Goal: Communication & Community: Answer question/provide support

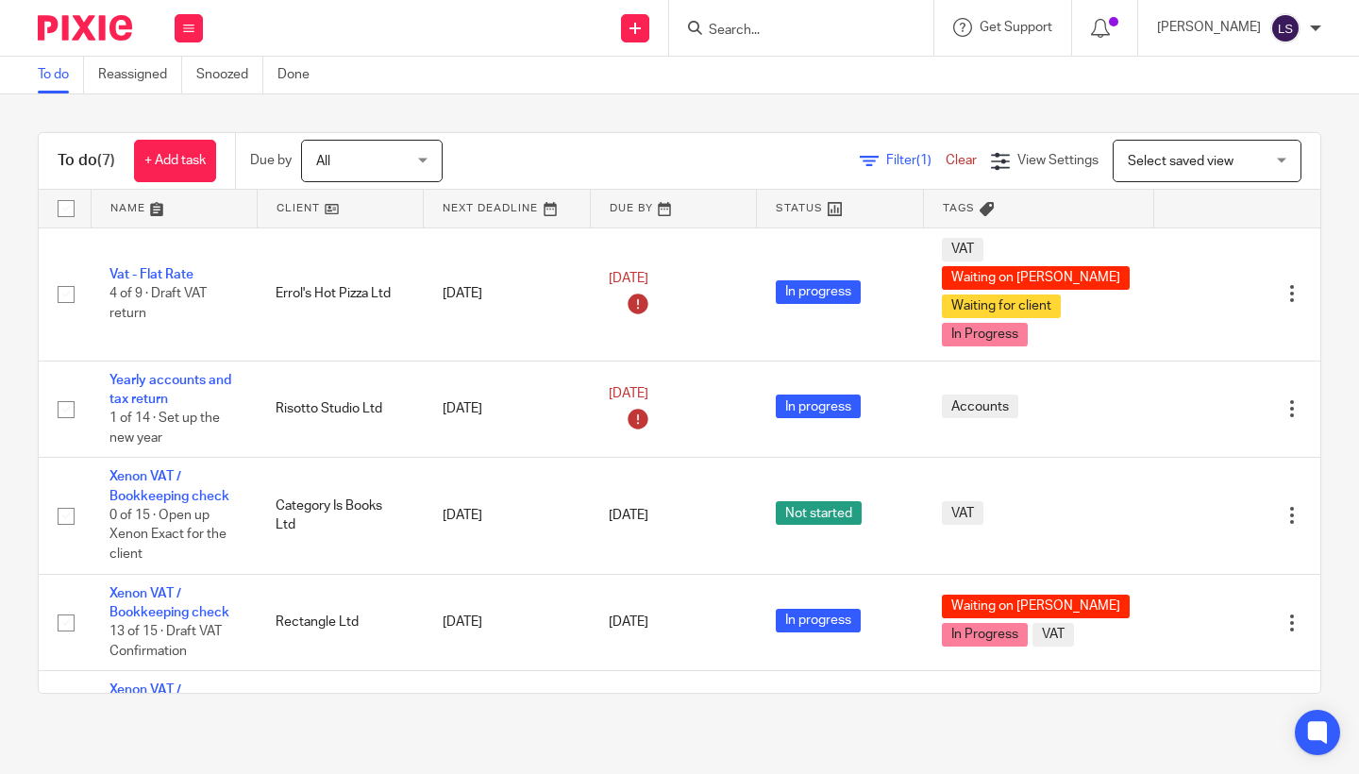
click at [750, 24] on input "Search" at bounding box center [792, 31] width 170 height 17
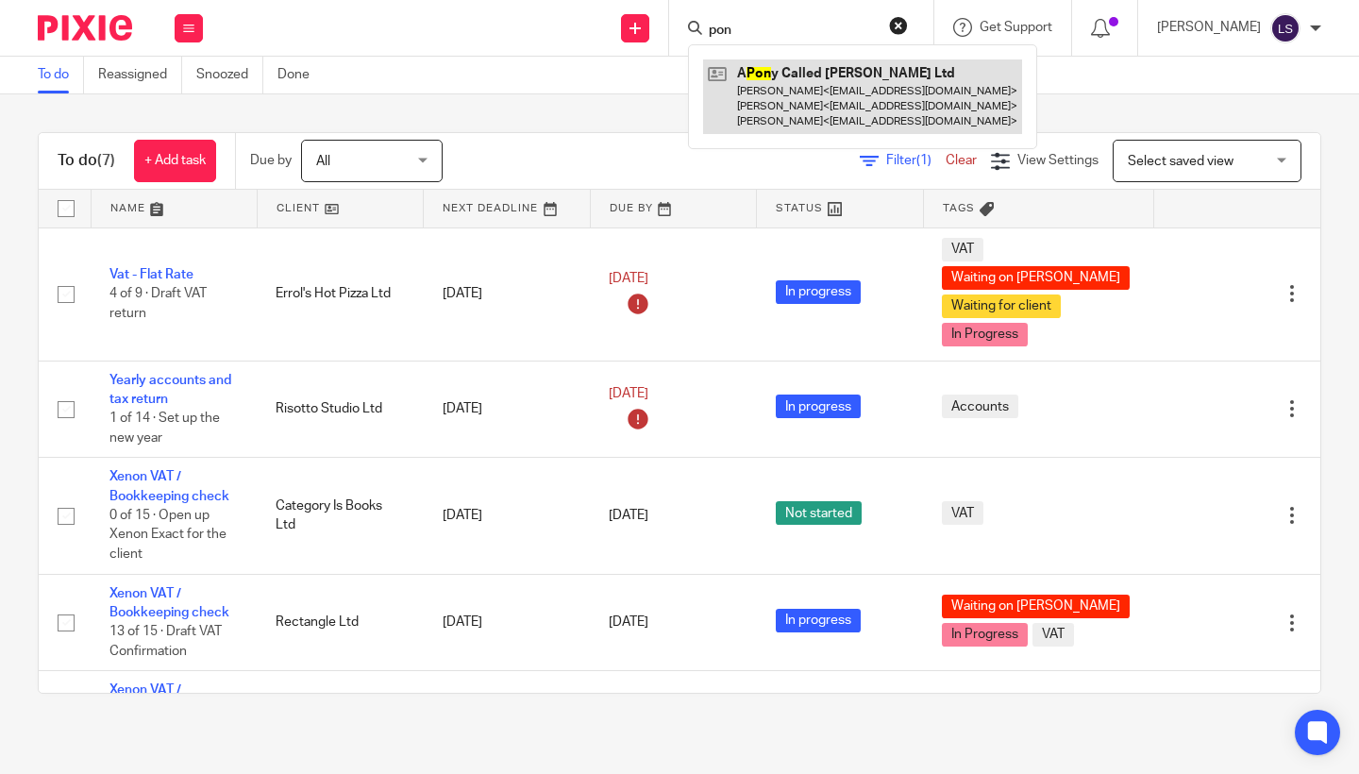
type input "pon"
click at [751, 97] on link at bounding box center [862, 96] width 319 height 75
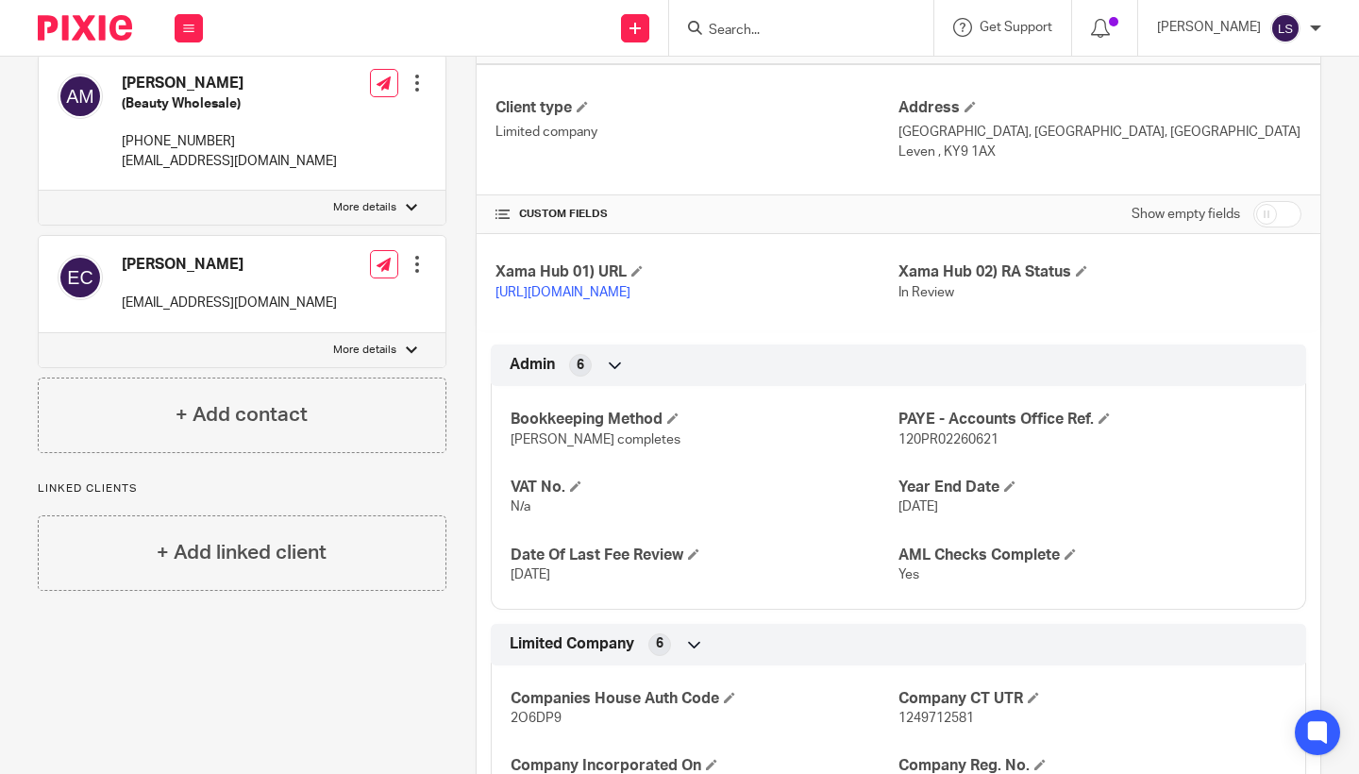
scroll to position [762, 0]
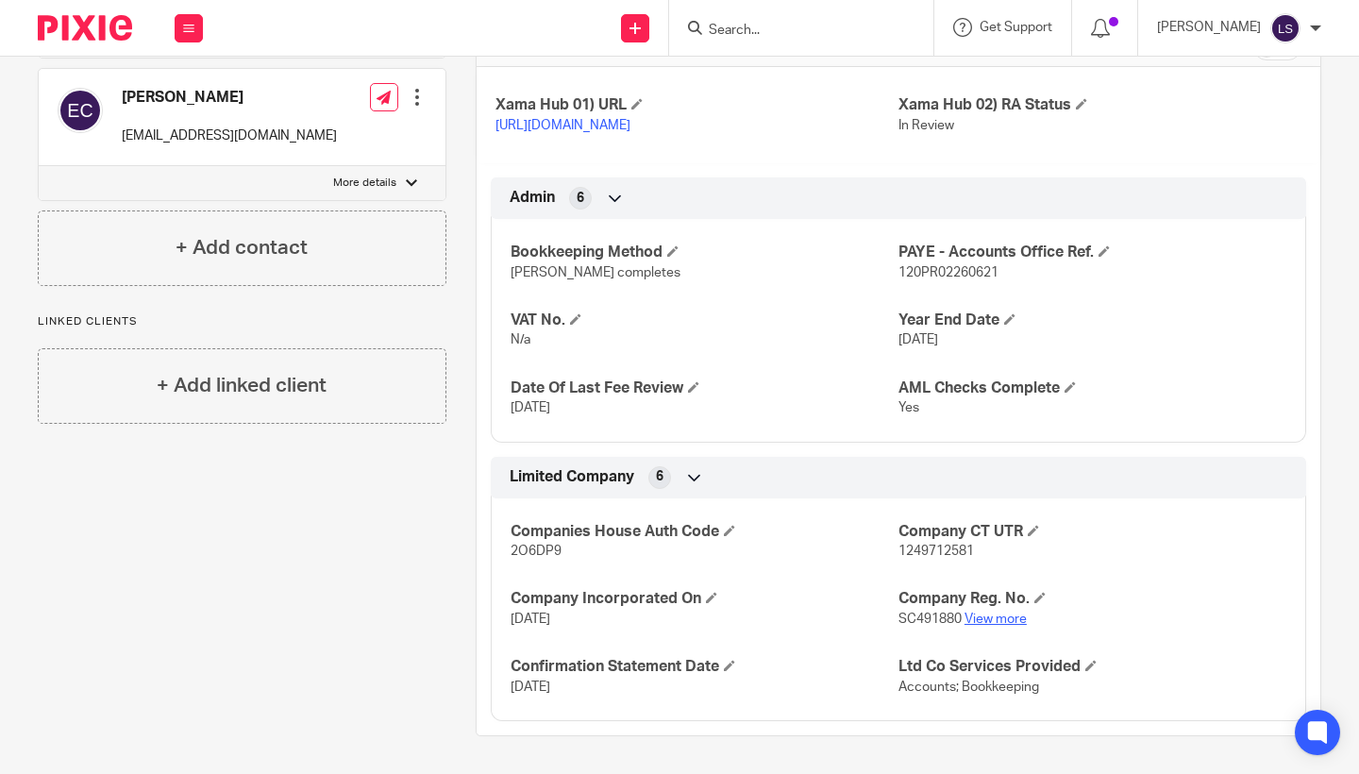
click at [999, 620] on link "View more" at bounding box center [996, 619] width 62 height 13
click at [184, 26] on icon at bounding box center [188, 28] width 11 height 11
click at [180, 111] on link "Email" at bounding box center [178, 115] width 31 height 13
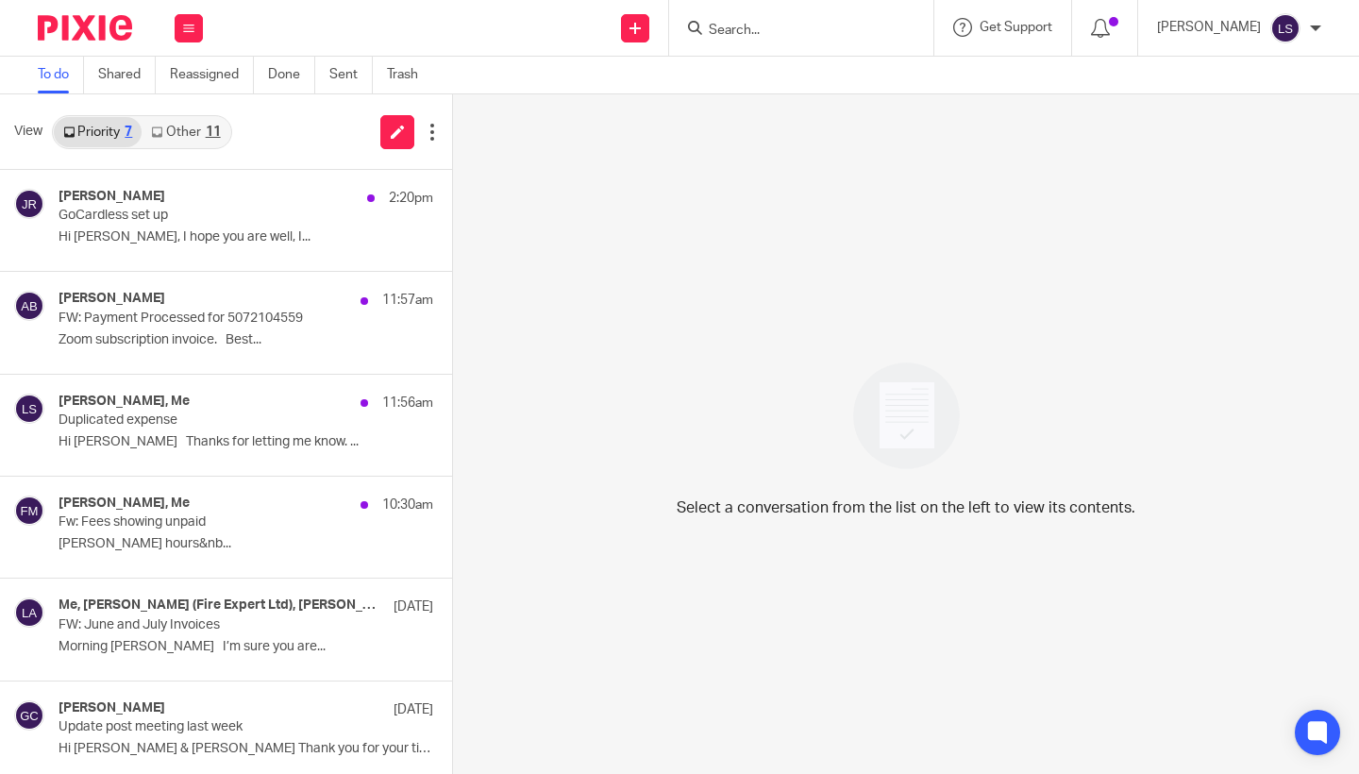
click at [202, 129] on link "Other 11" at bounding box center [186, 132] width 88 height 30
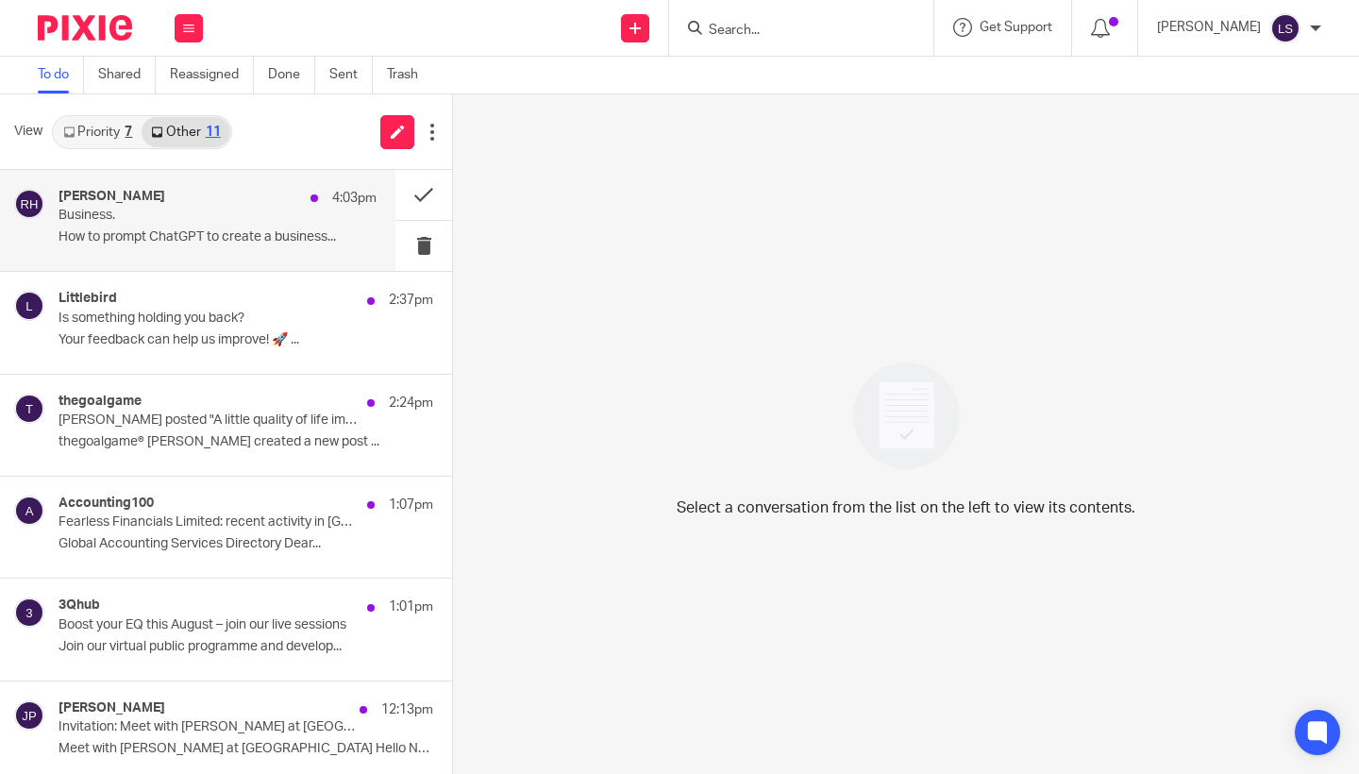
click at [196, 223] on p "Business." at bounding box center [186, 216] width 255 height 16
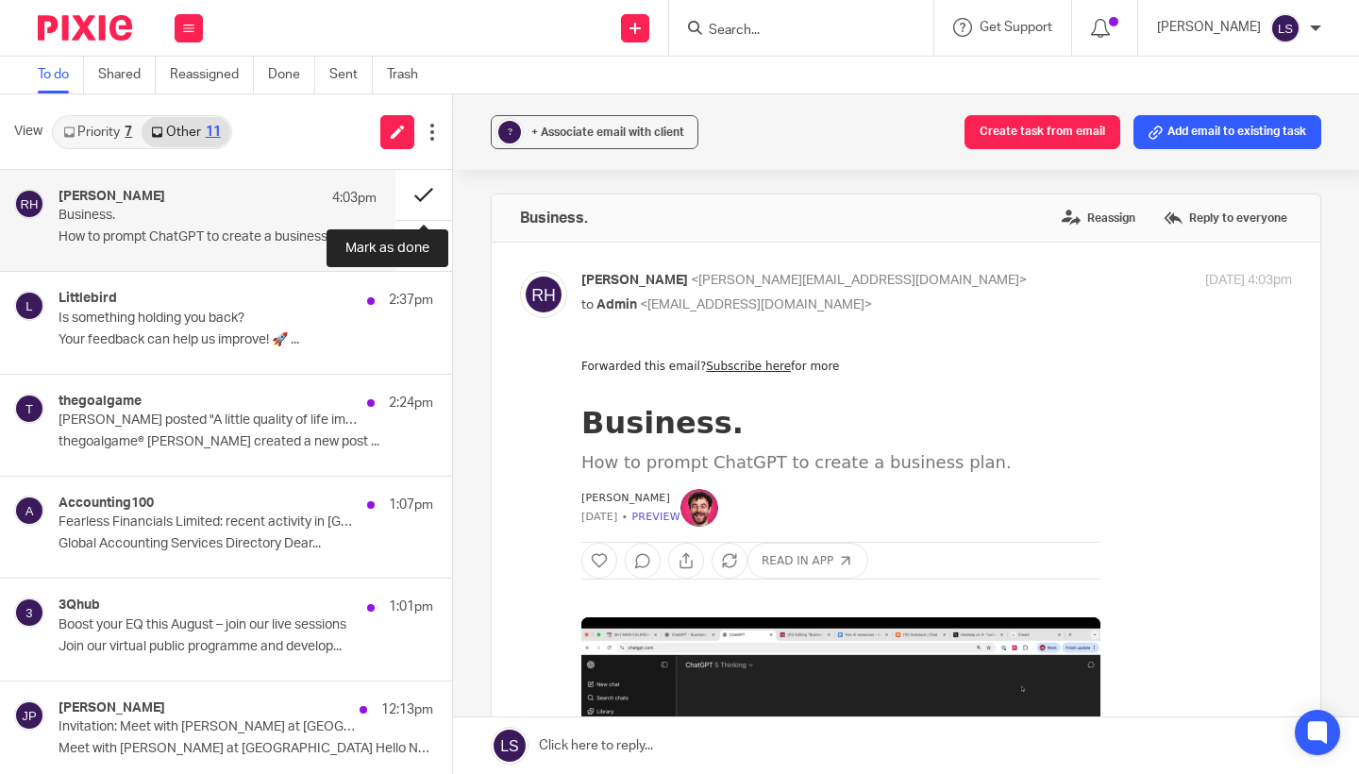
click at [423, 193] on button at bounding box center [423, 195] width 57 height 50
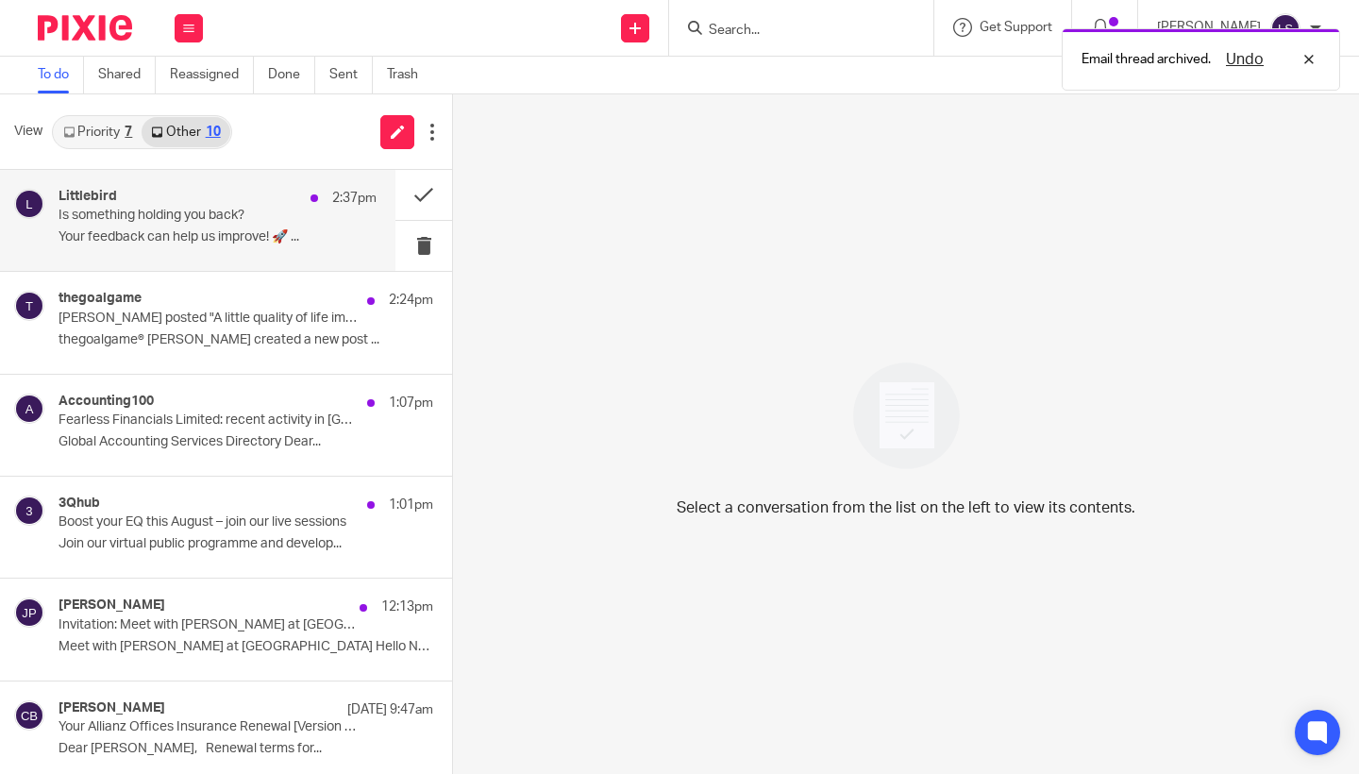
click at [239, 200] on div "Littlebird 2:37pm" at bounding box center [218, 198] width 318 height 19
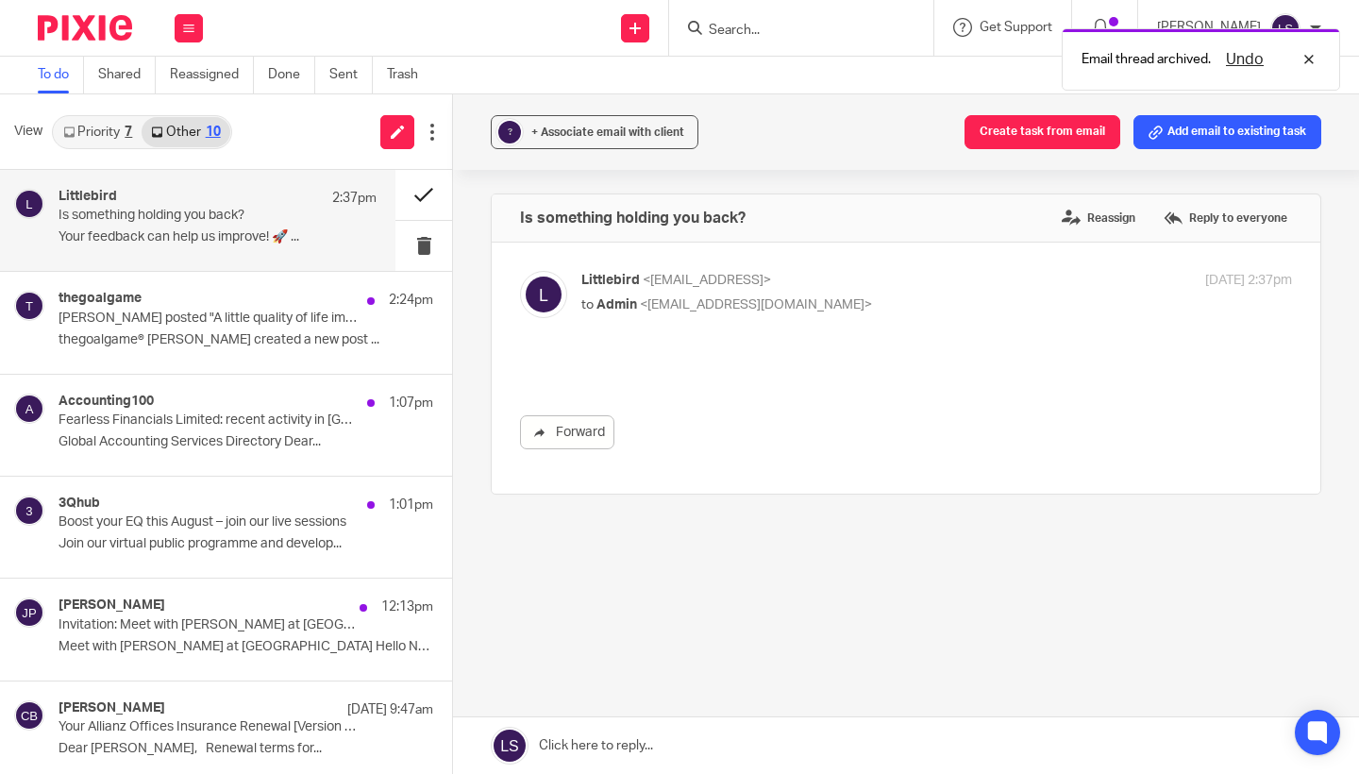
click at [430, 193] on button at bounding box center [423, 195] width 57 height 50
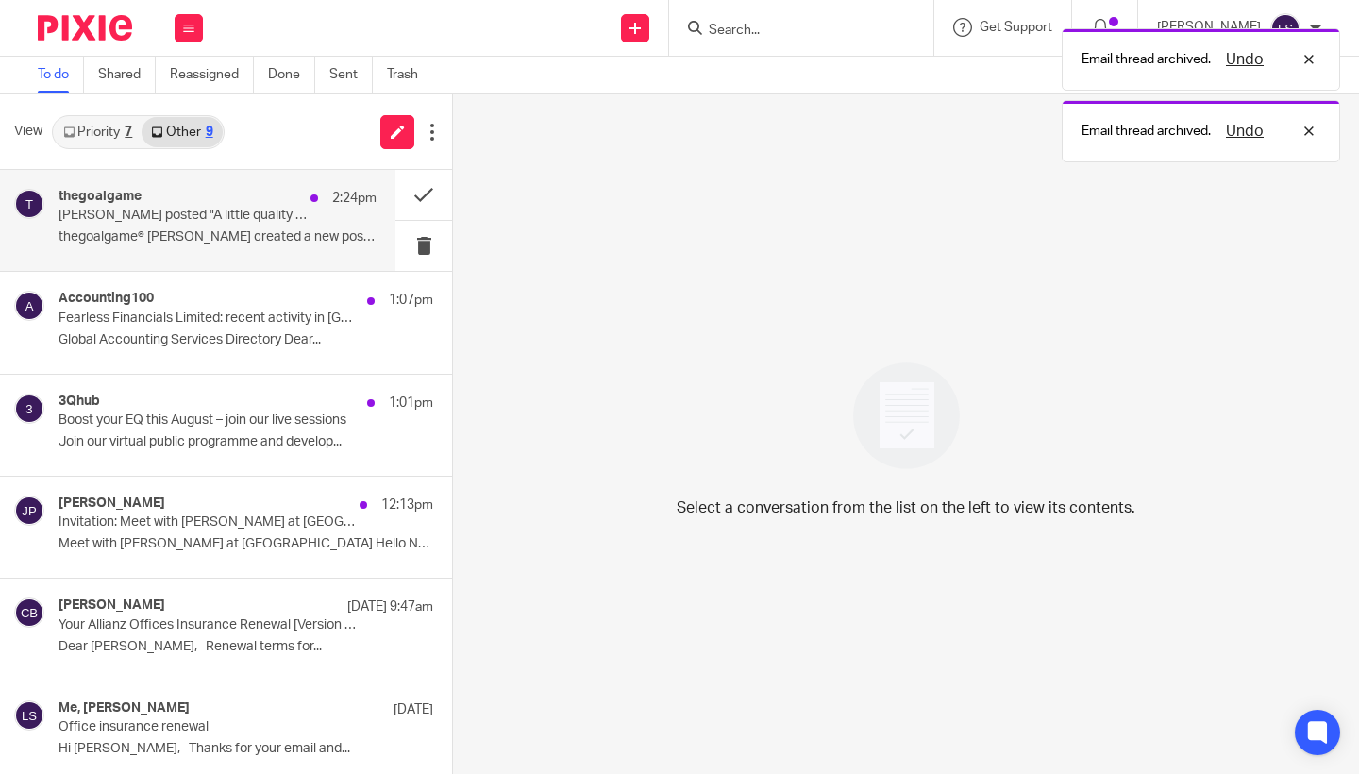
click at [241, 207] on div "thegoalgame 2:24pm" at bounding box center [218, 198] width 318 height 19
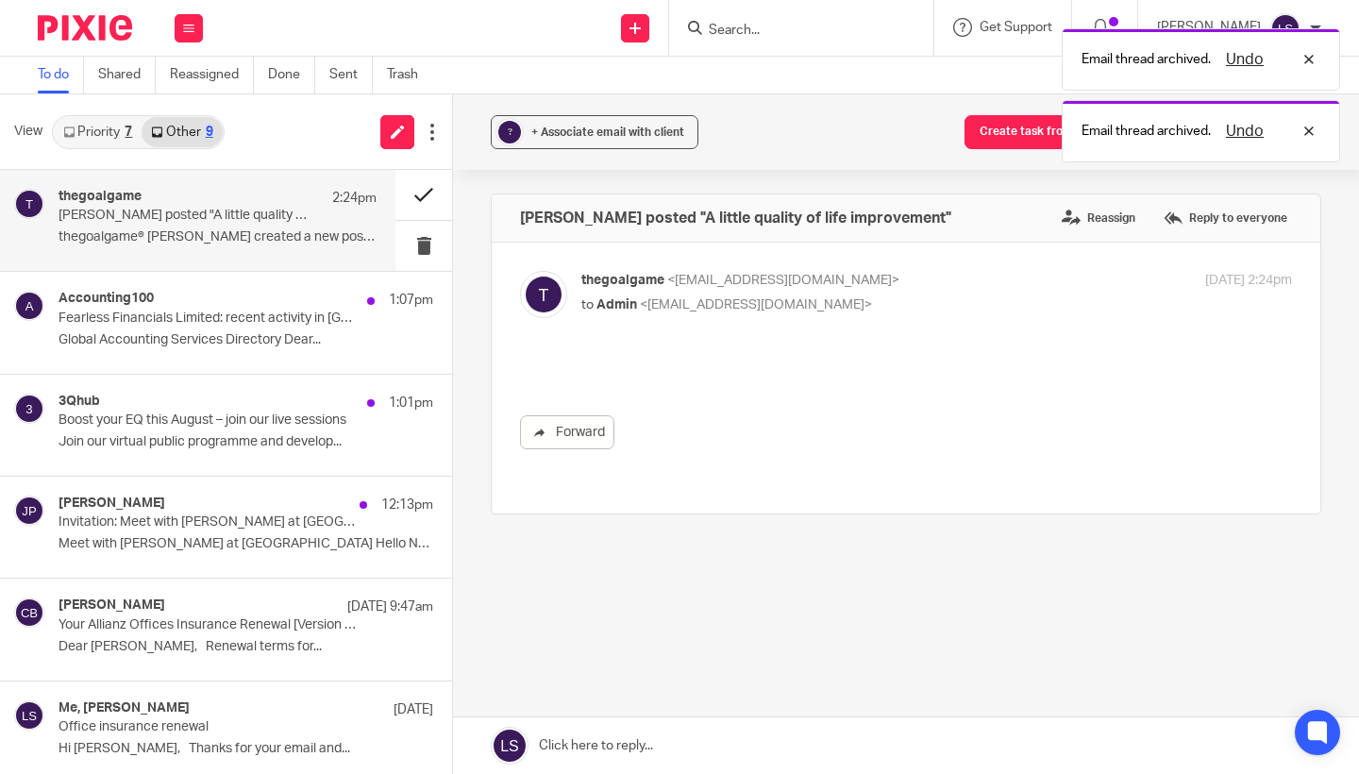
click at [428, 197] on button at bounding box center [423, 195] width 57 height 50
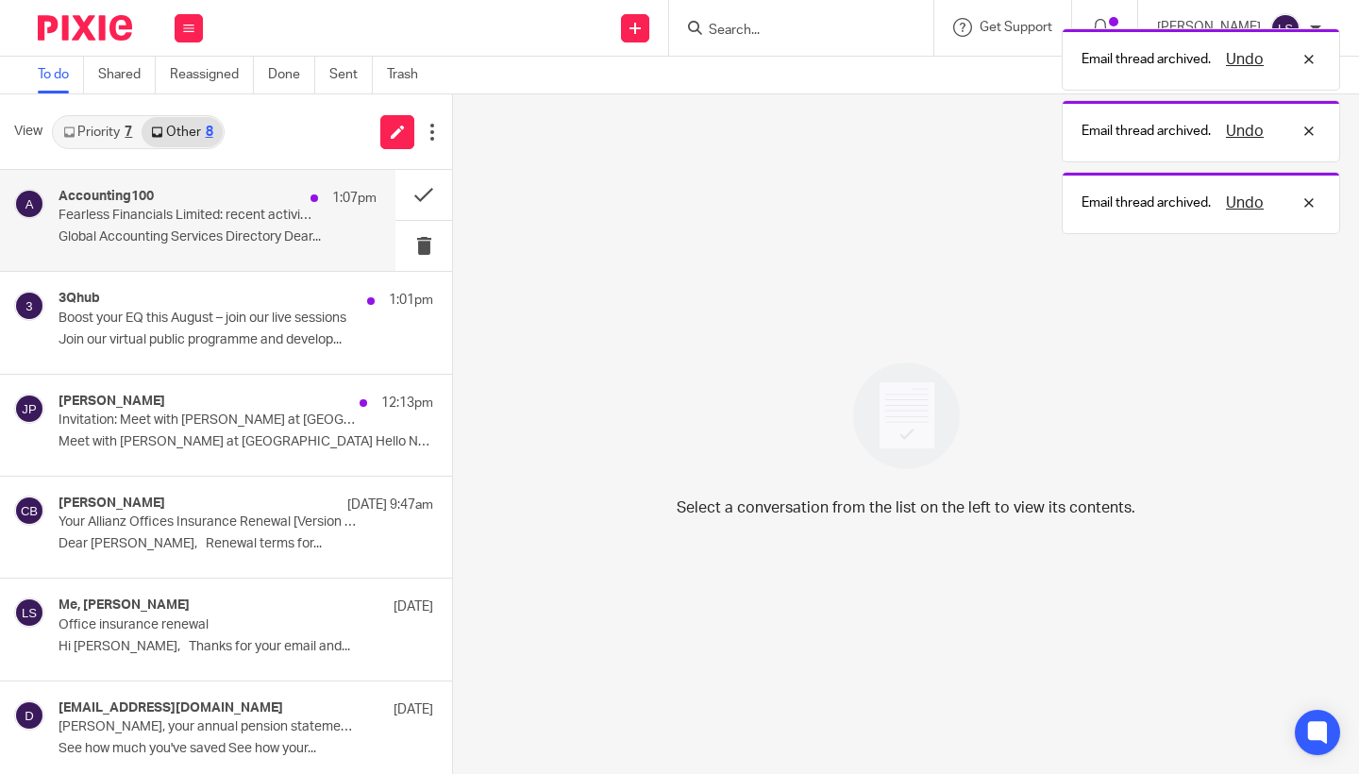
click at [234, 212] on p "Fearless Financials Limited: recent activity in Glasgow" at bounding box center [186, 216] width 255 height 16
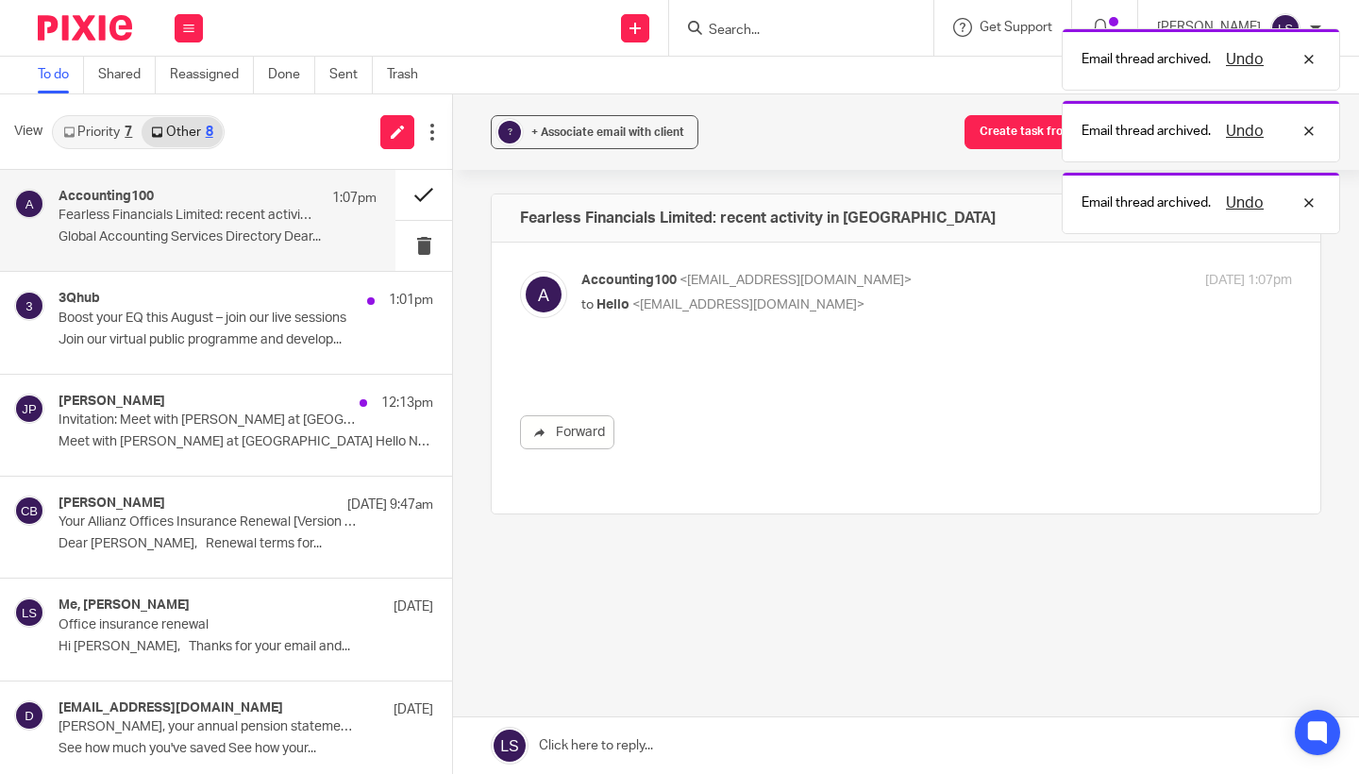
click at [413, 196] on button at bounding box center [423, 195] width 57 height 50
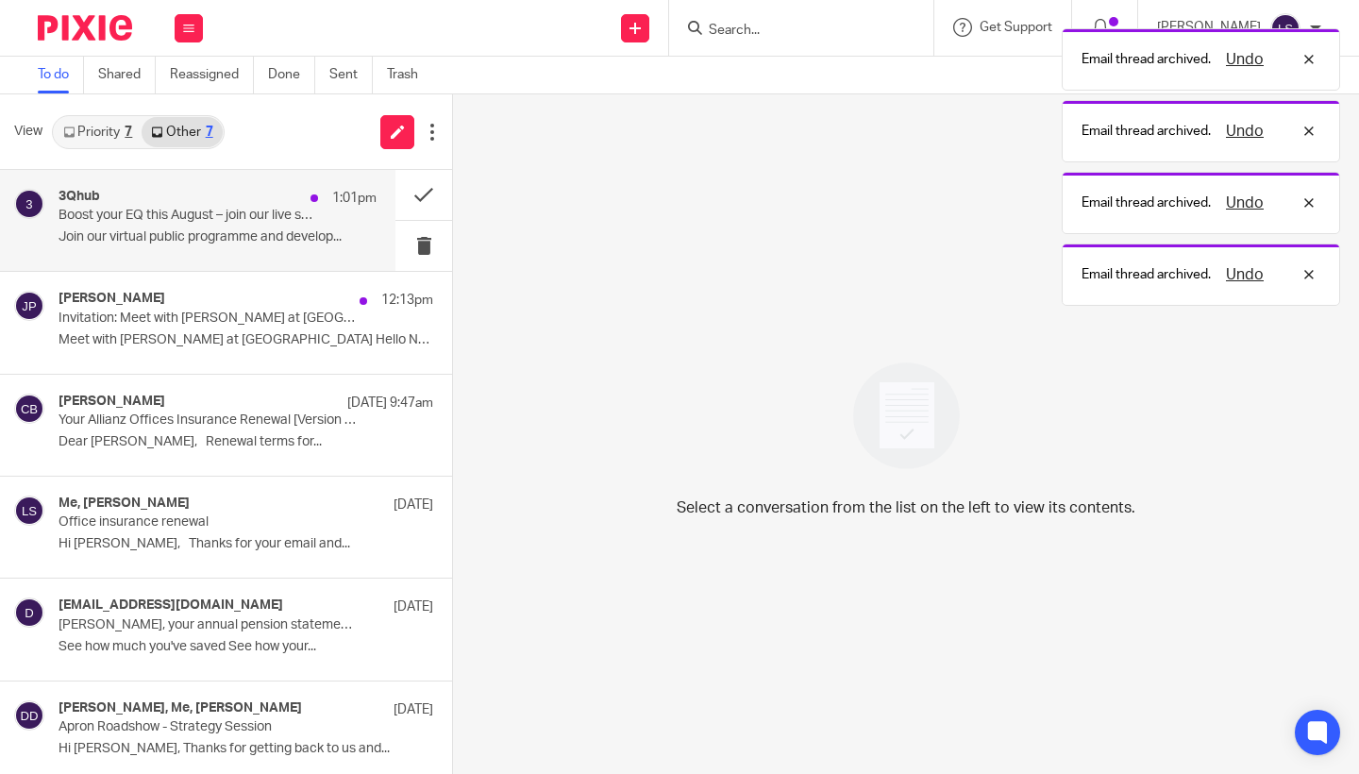
click at [257, 197] on div "3Qhub 1:01pm" at bounding box center [218, 198] width 318 height 19
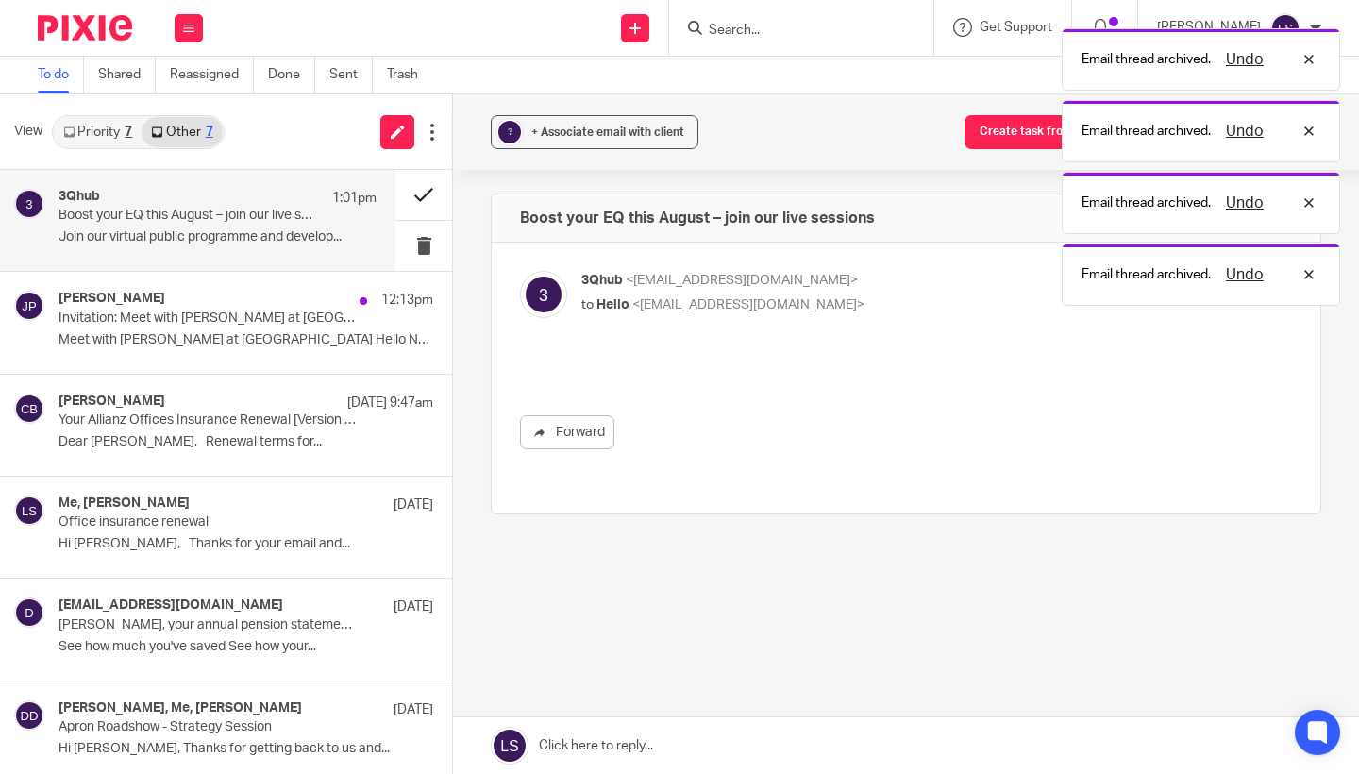
click at [416, 190] on button at bounding box center [423, 195] width 57 height 50
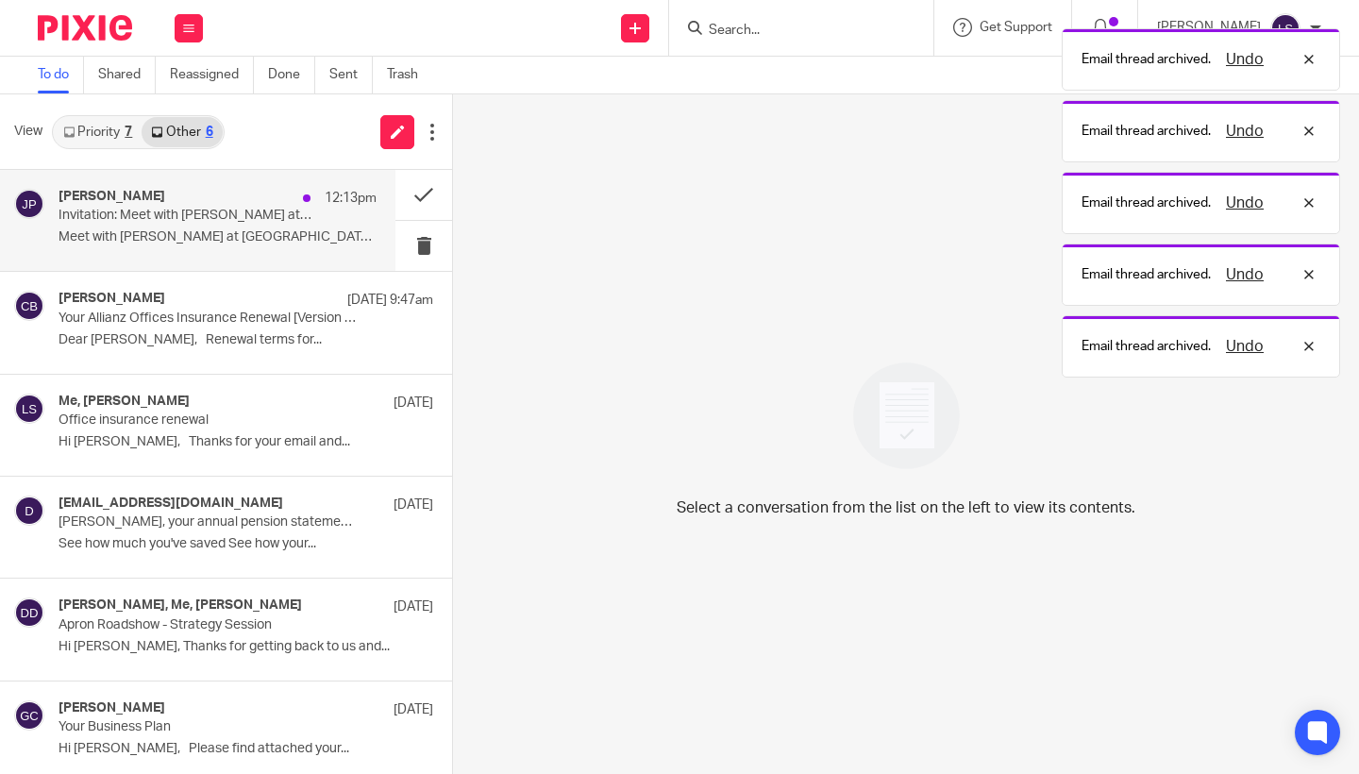
click at [223, 194] on div "Janice Perez 12:13pm" at bounding box center [218, 198] width 318 height 19
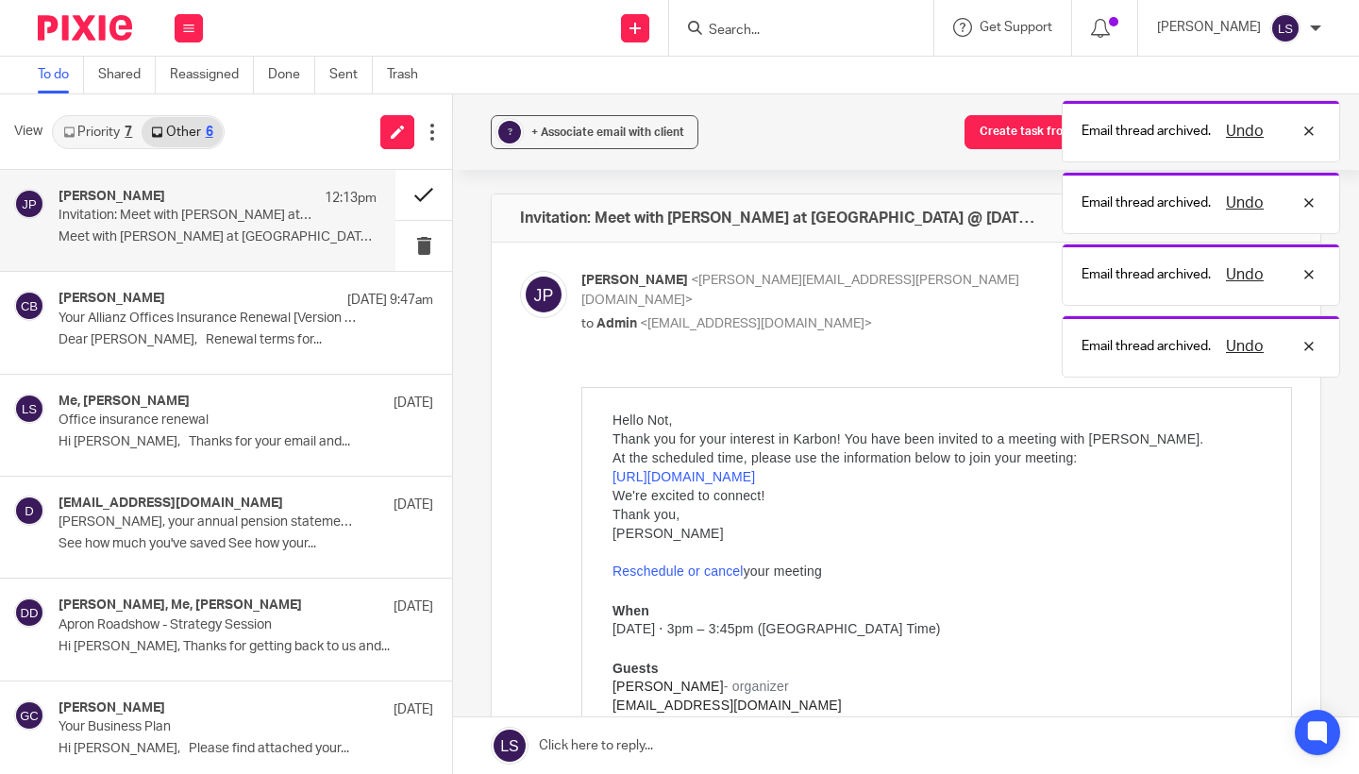
click at [415, 192] on button at bounding box center [423, 195] width 57 height 50
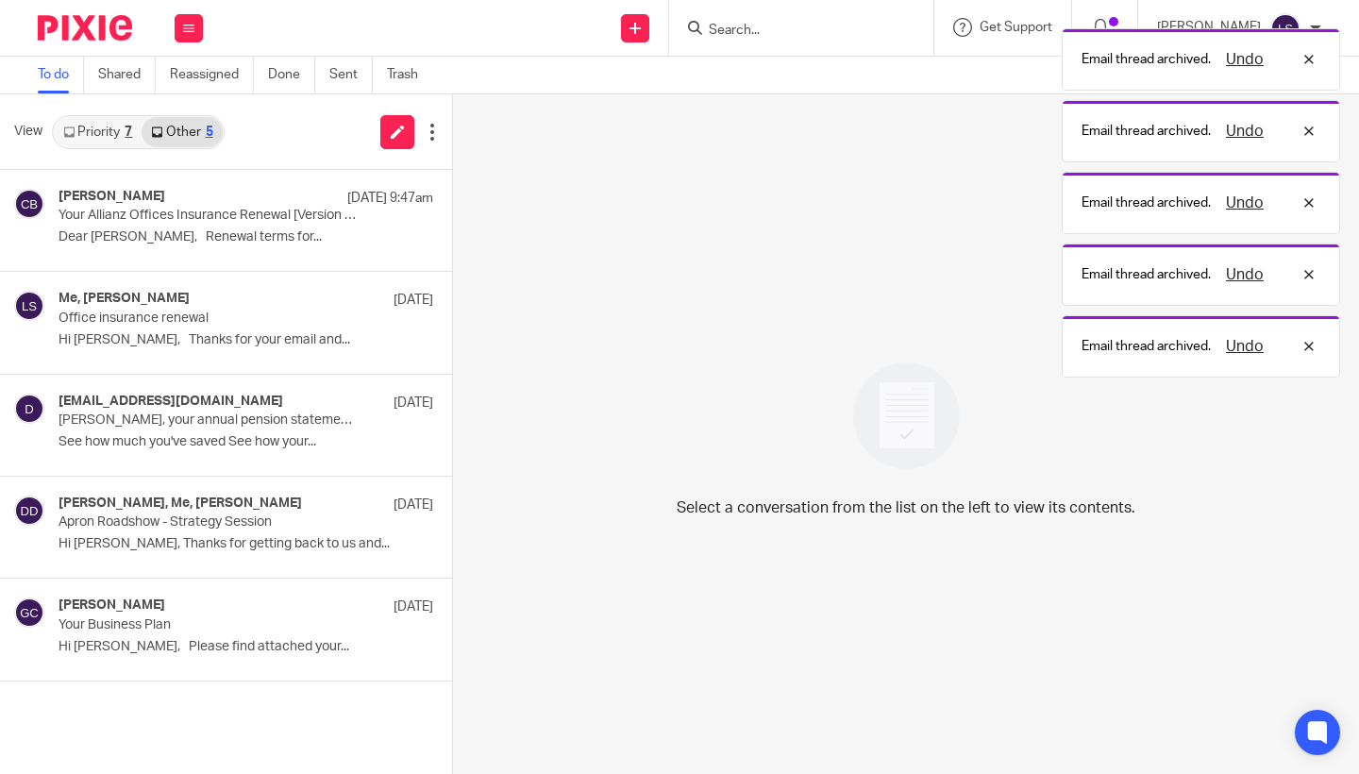
click at [111, 137] on link "Priority 7" at bounding box center [98, 132] width 88 height 30
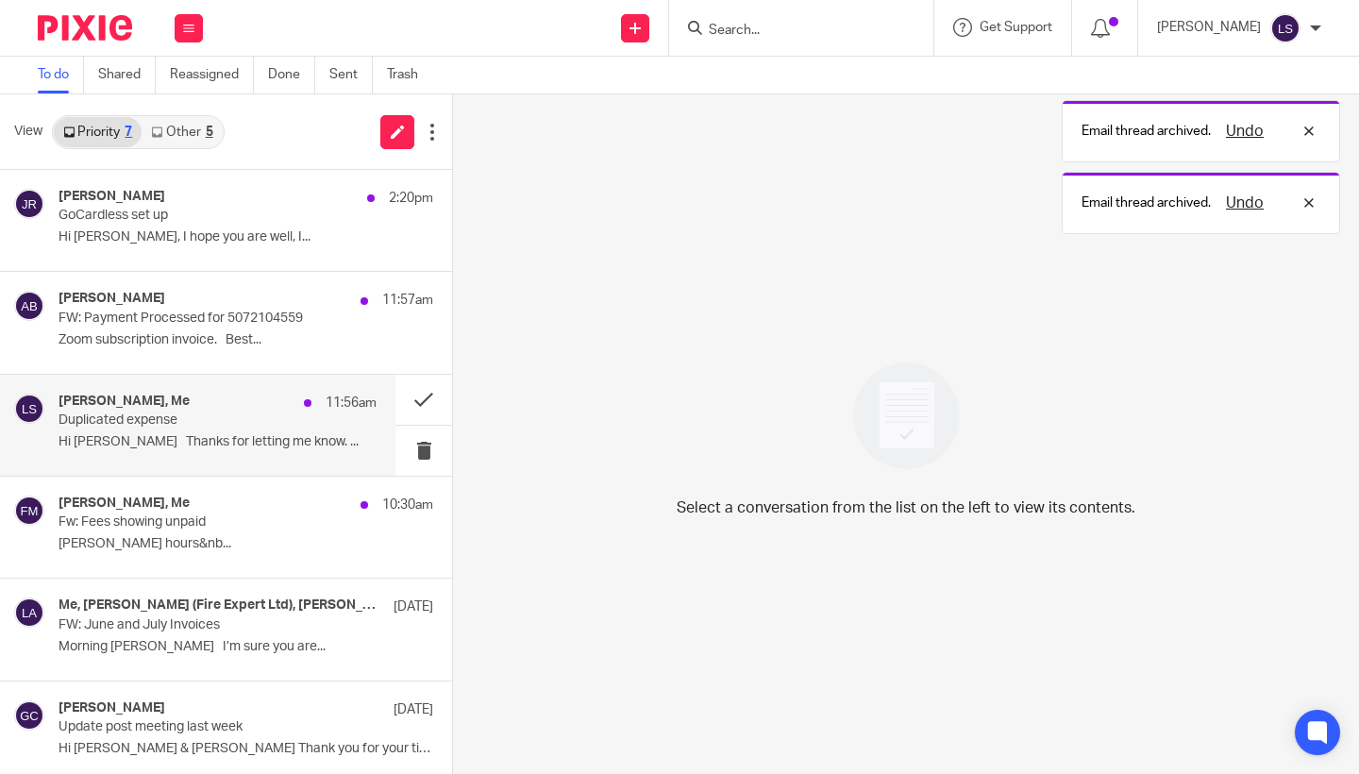
click at [155, 422] on p "Duplicated expense" at bounding box center [186, 420] width 255 height 16
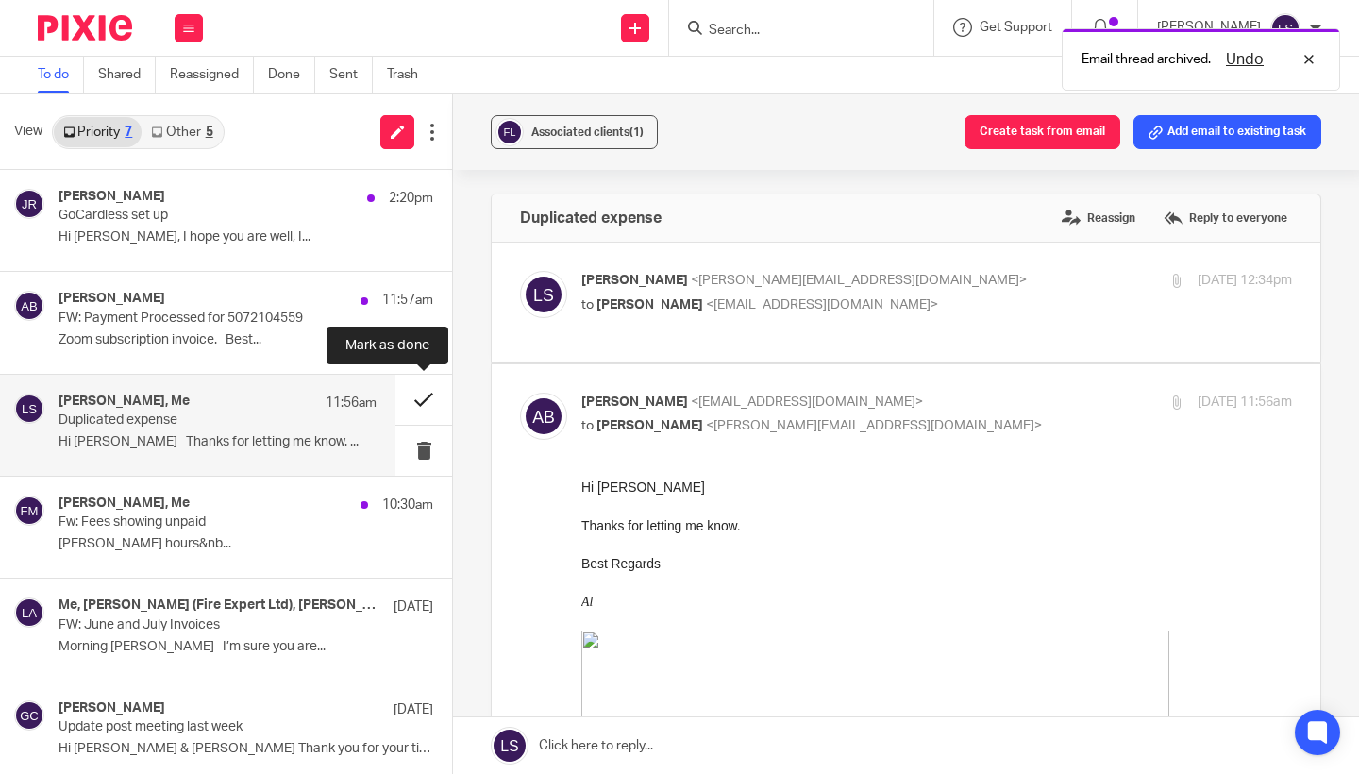
click at [416, 397] on button at bounding box center [423, 400] width 57 height 50
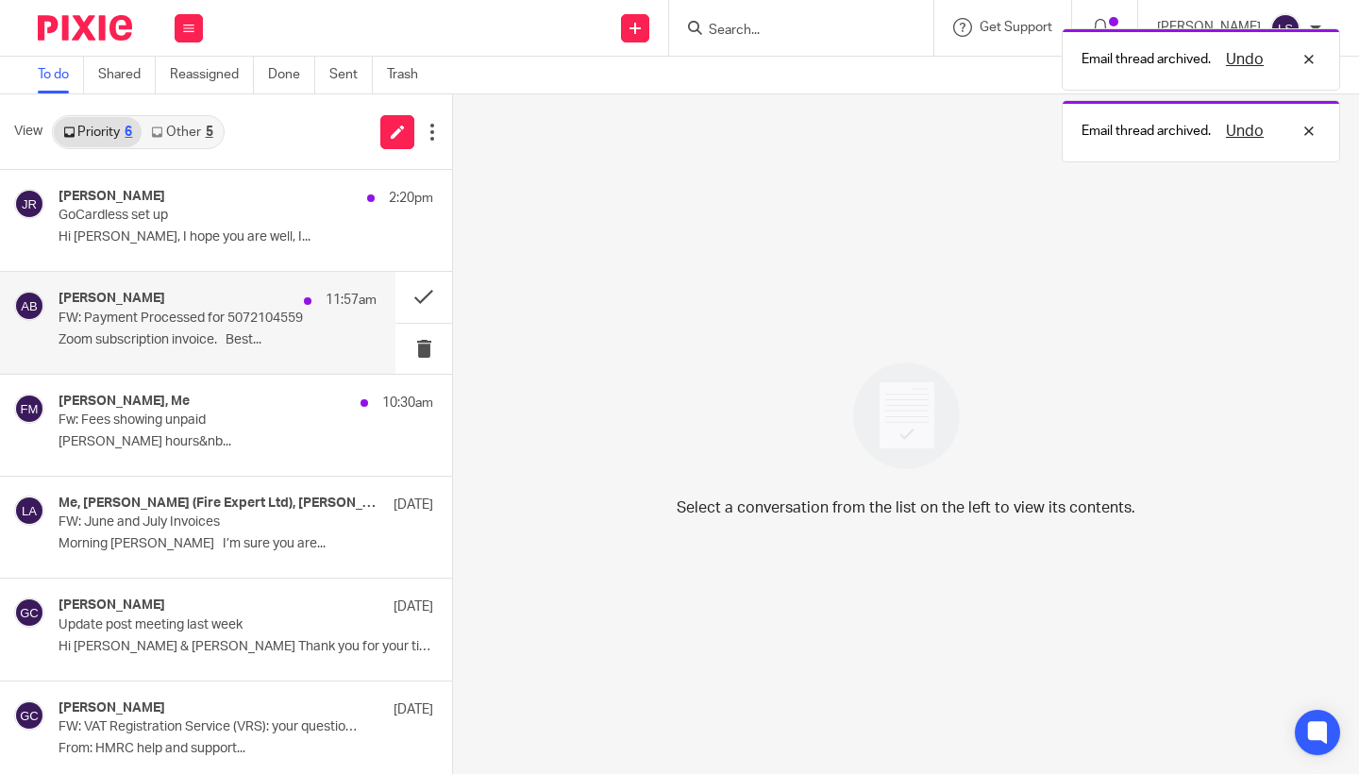
click at [218, 312] on p "FW: Payment Processed for 5072104559" at bounding box center [186, 319] width 255 height 16
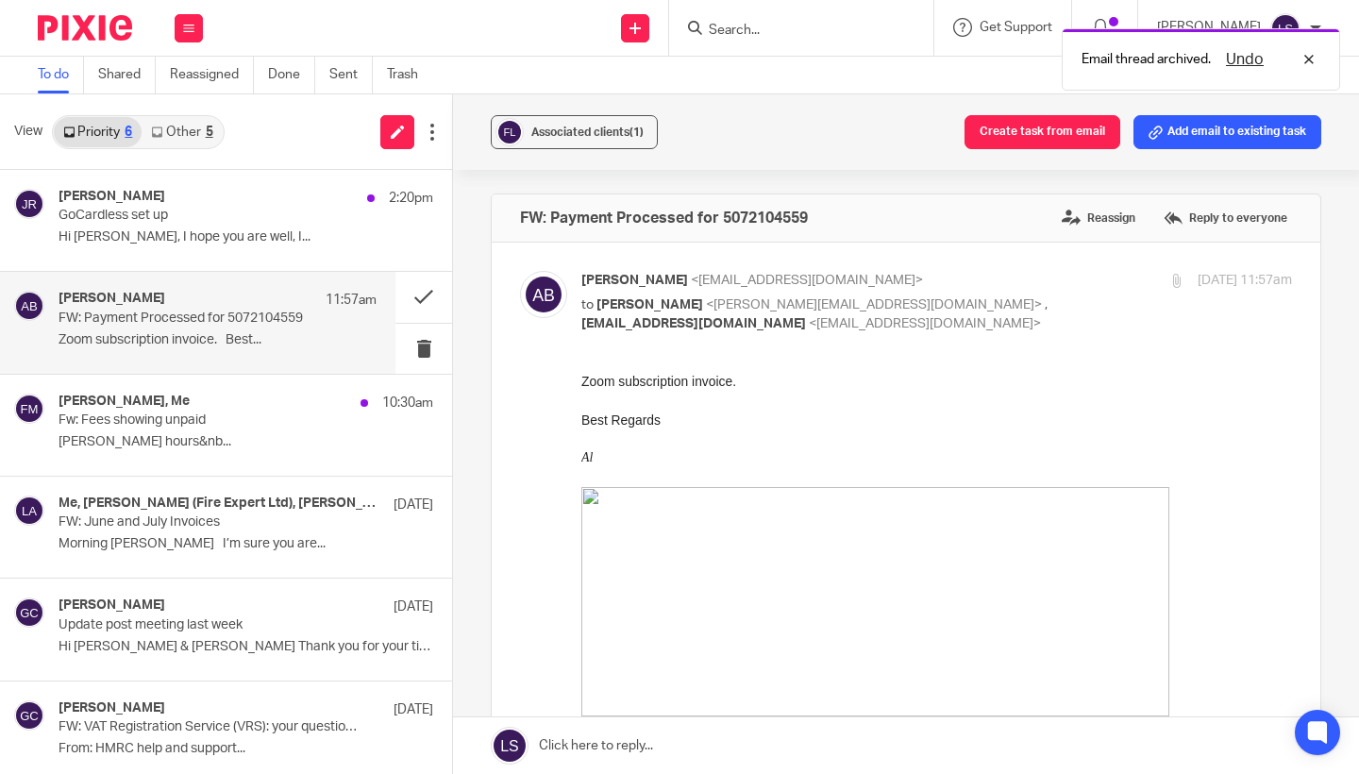
click at [799, 411] on p "Best Regards" at bounding box center [936, 419] width 711 height 19
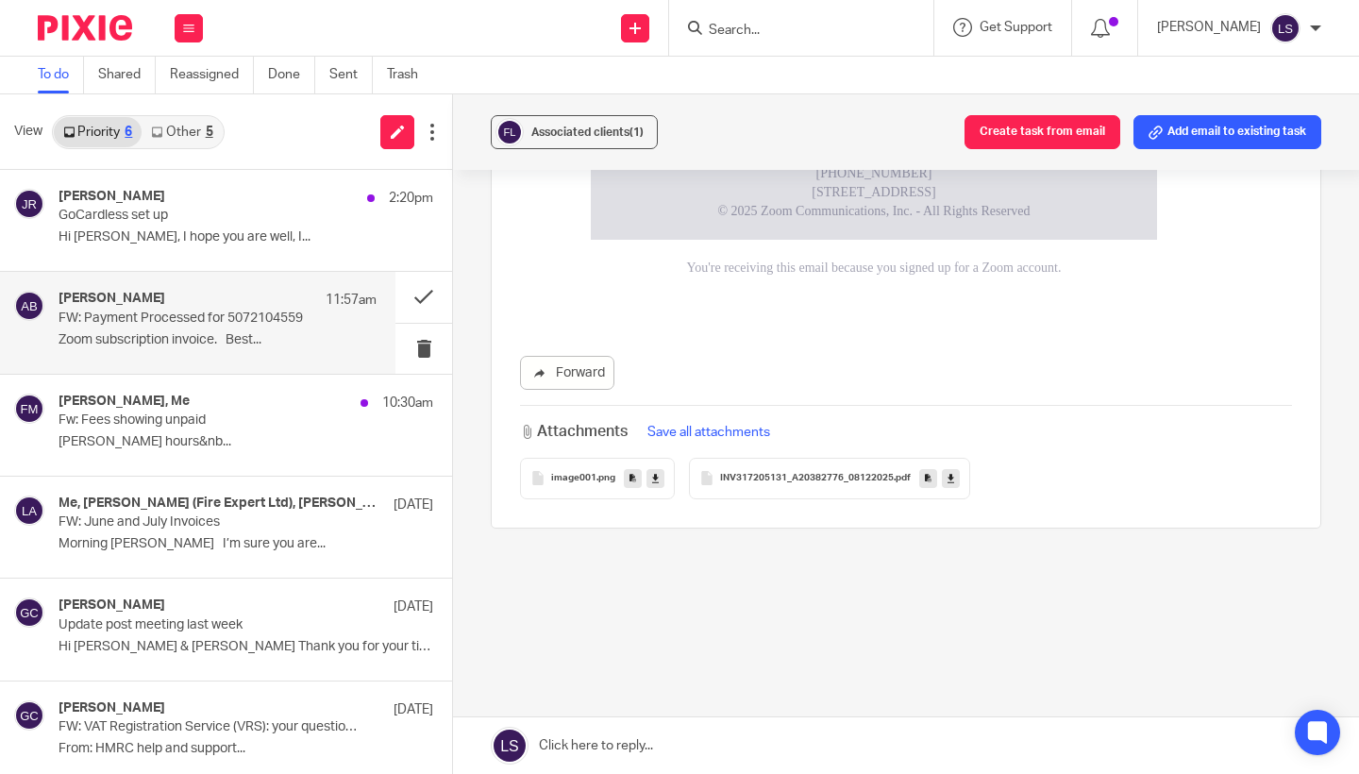
scroll to position [2131, 0]
click at [420, 294] on button at bounding box center [423, 297] width 57 height 50
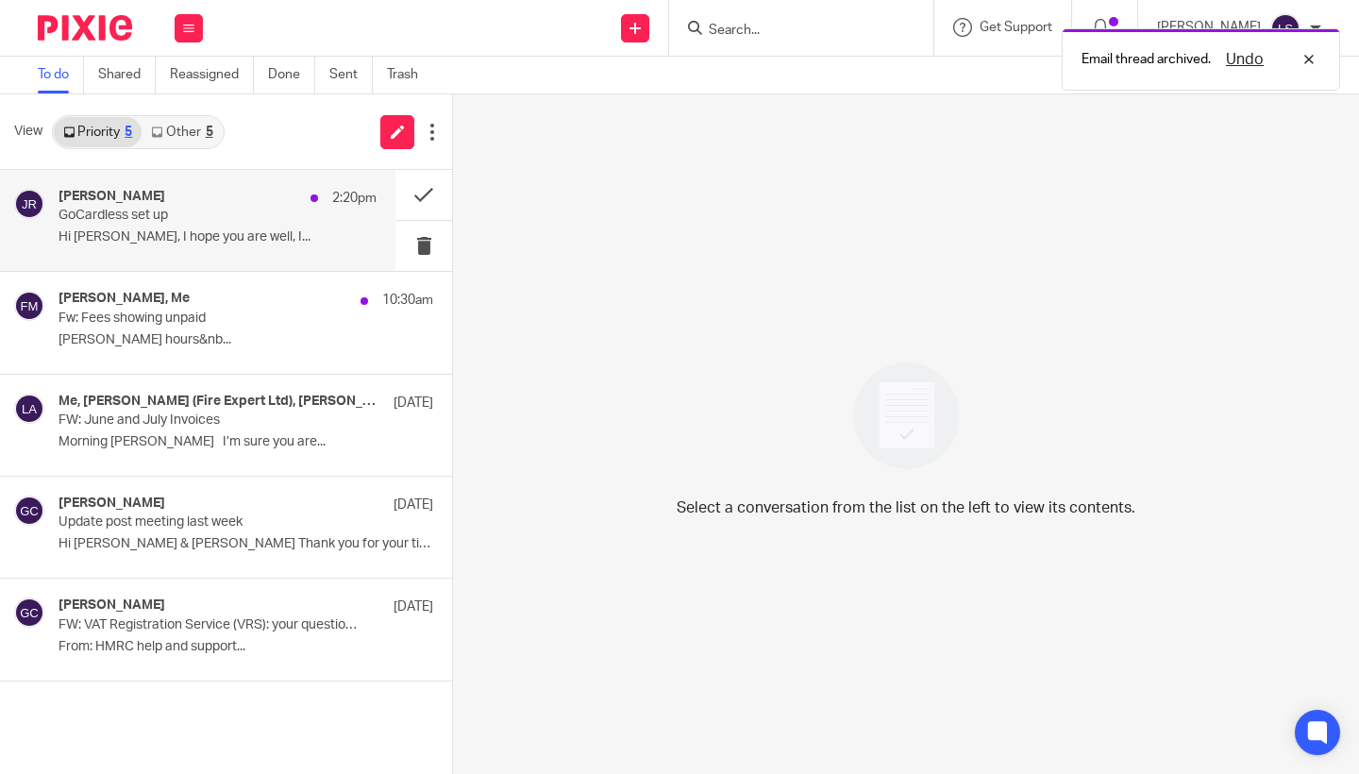
click at [162, 229] on p "Hi Lauren, I hope you are well, I..." at bounding box center [218, 237] width 318 height 16
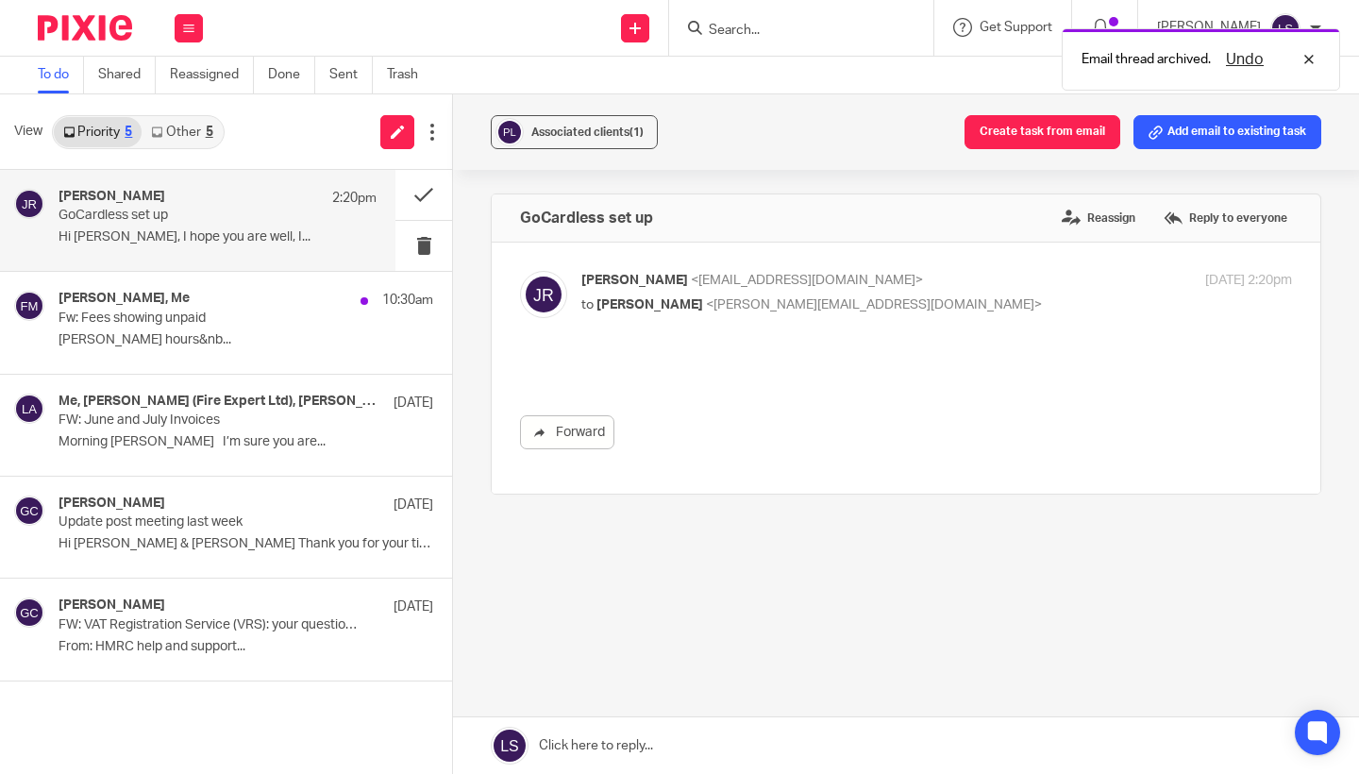
scroll to position [0, 0]
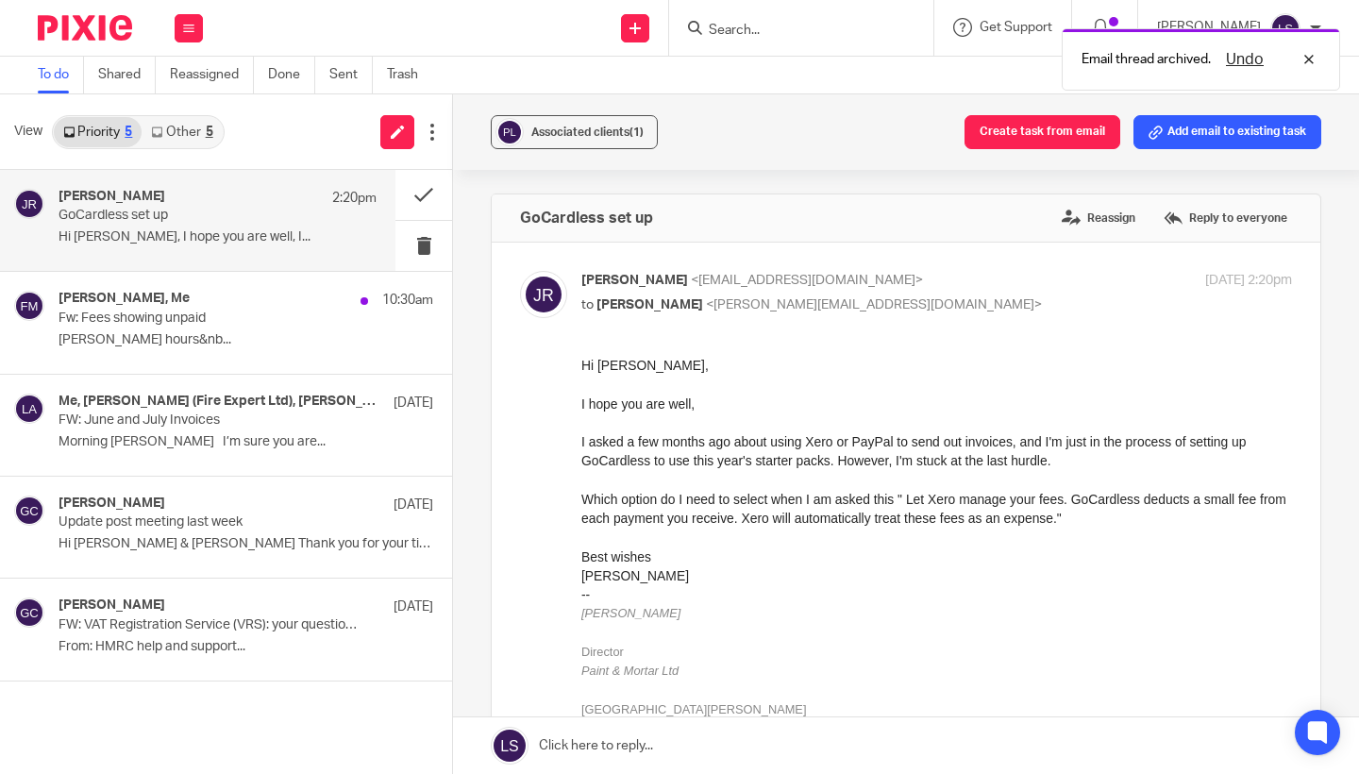
click at [613, 554] on div "Best wishes" at bounding box center [936, 556] width 711 height 19
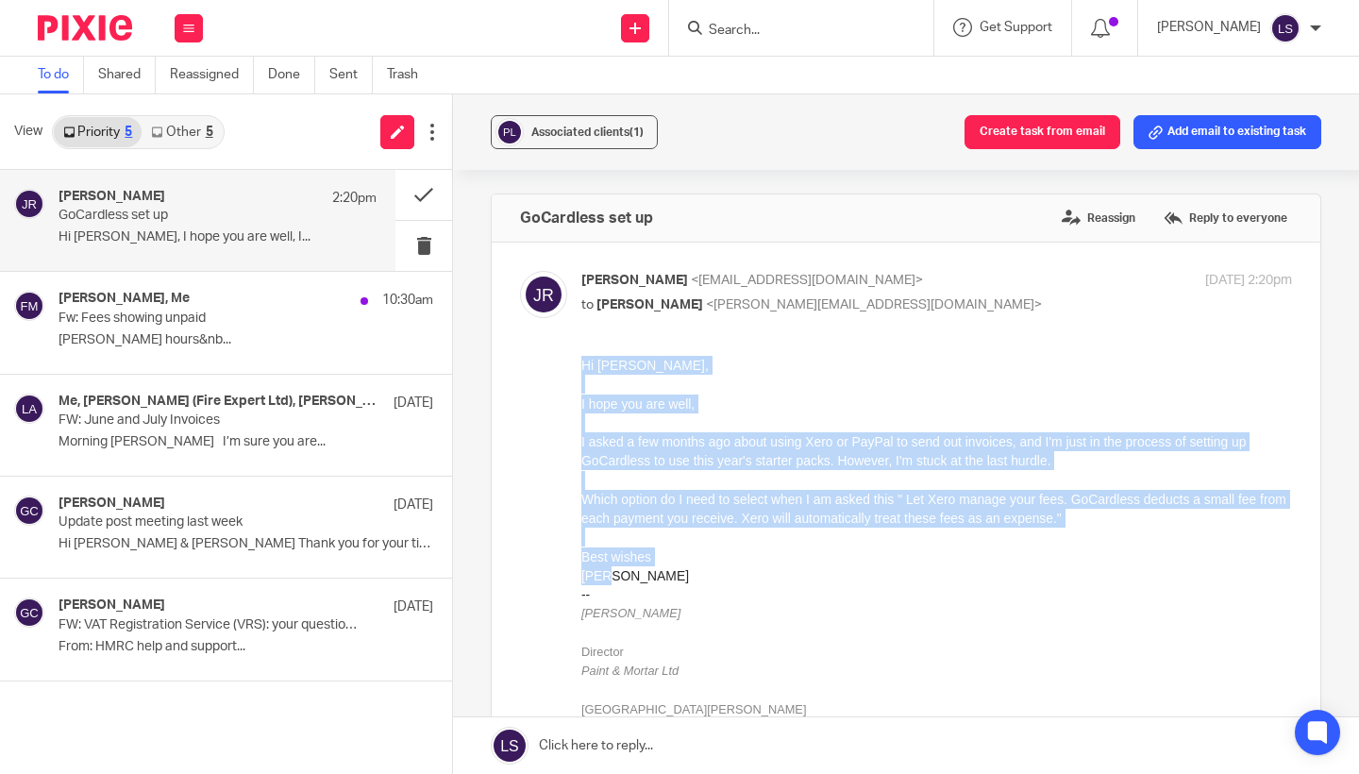
drag, startPoint x: 611, startPoint y: 575, endPoint x: 578, endPoint y: 356, distance: 221.4
click html "Hi Lauren, I hope you are well, I asked a few months ago about using Xero or Pa…"
copy div "Hi Lauren, I hope you are well, I asked a few months ago about using Xero or Pa…"
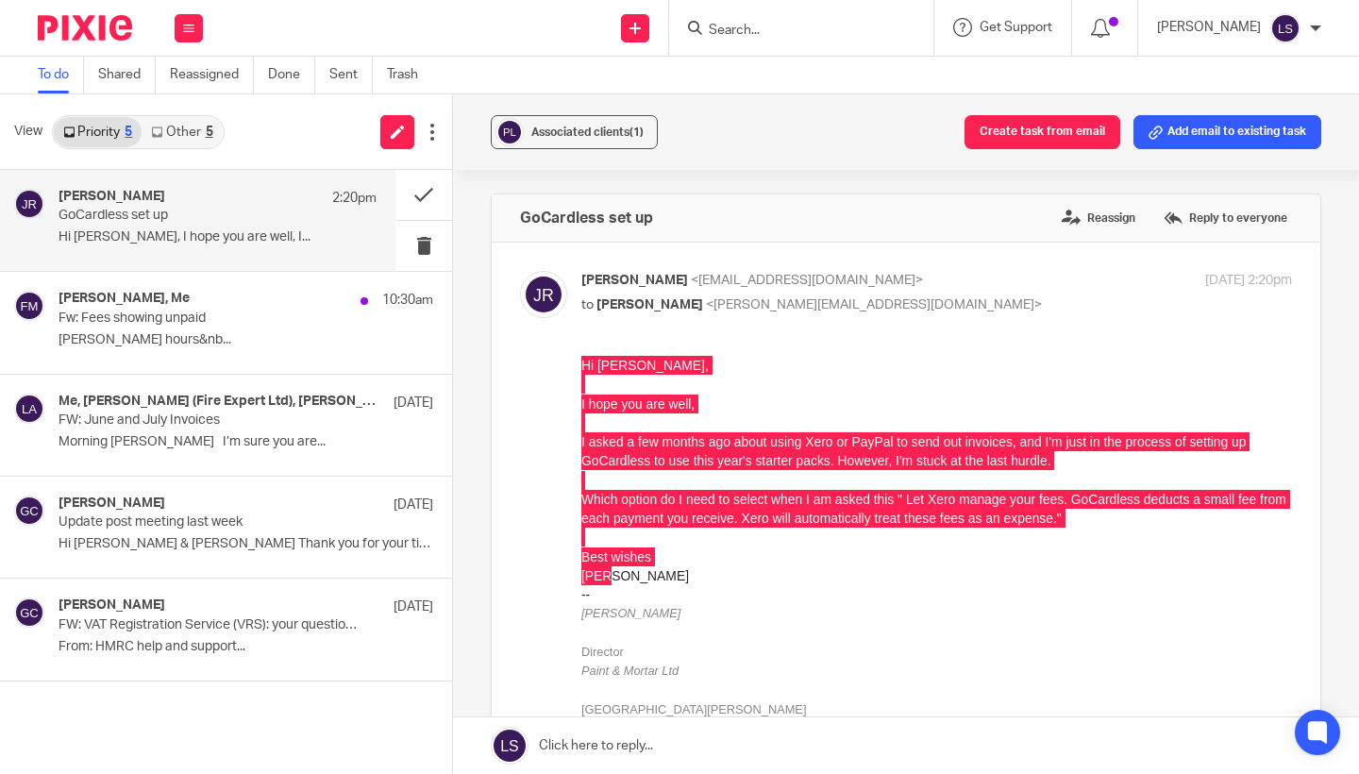
click at [565, 447] on div "Forward" at bounding box center [906, 609] width 772 height 506
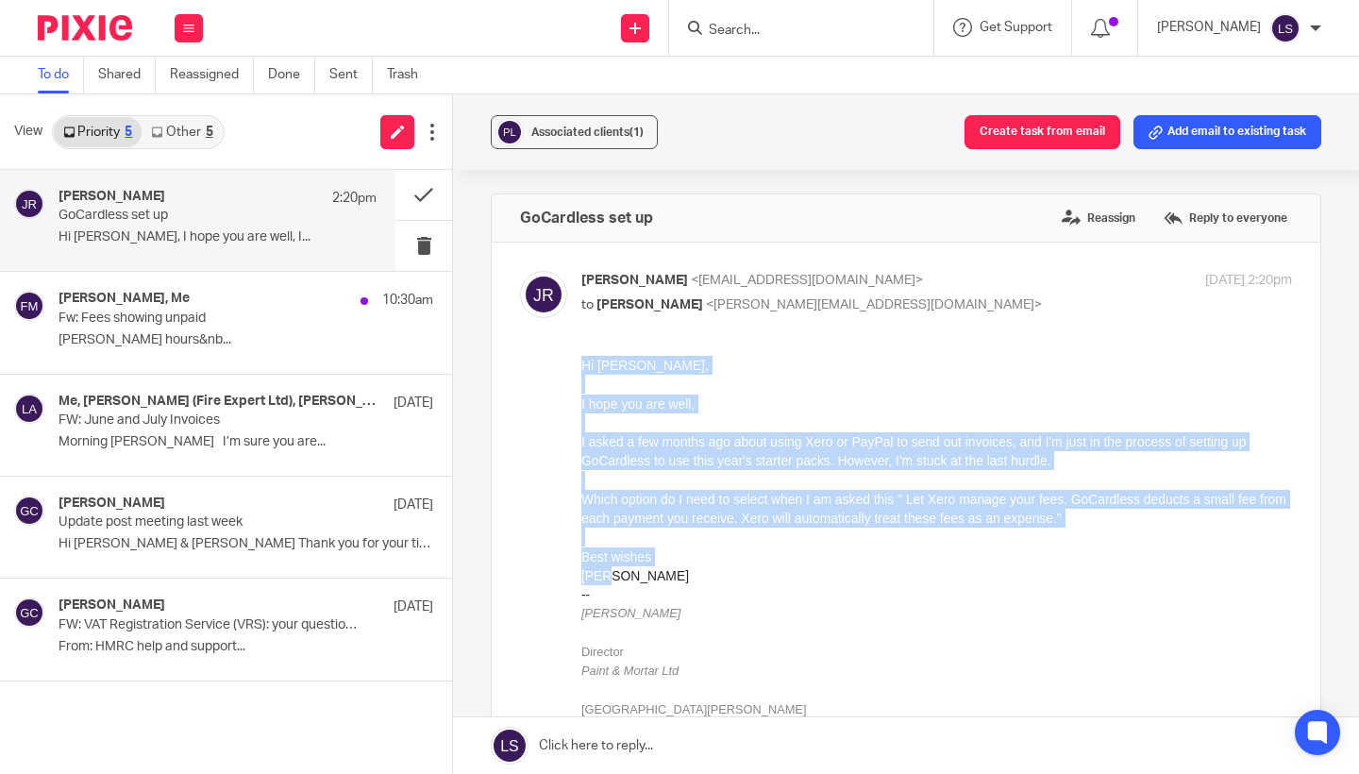
click at [644, 432] on div "I hope you are well, I asked a few months ago about using Xero or PayPal to sen…" at bounding box center [936, 433] width 711 height 76
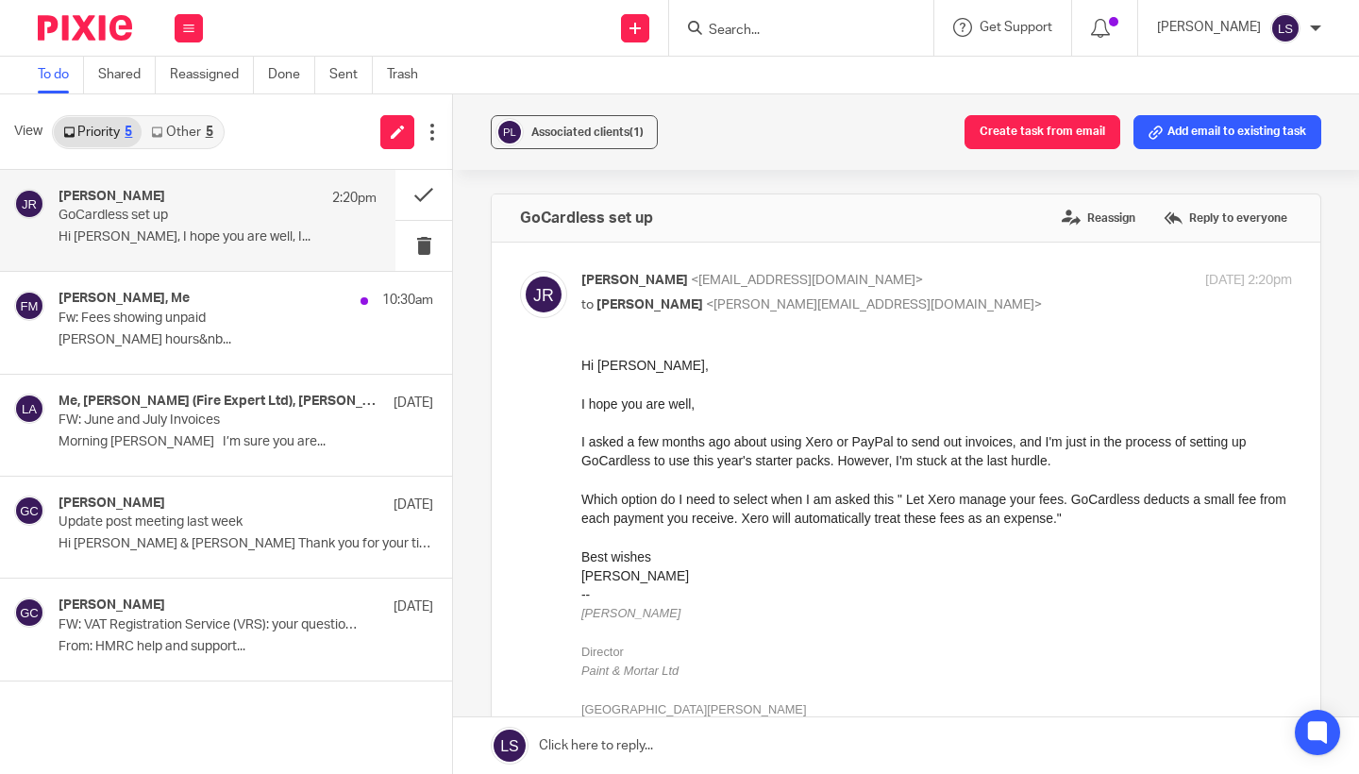
click at [945, 277] on p "Jake Richardson <jake@paintandmortar.com>" at bounding box center [818, 281] width 474 height 20
checkbox input "false"
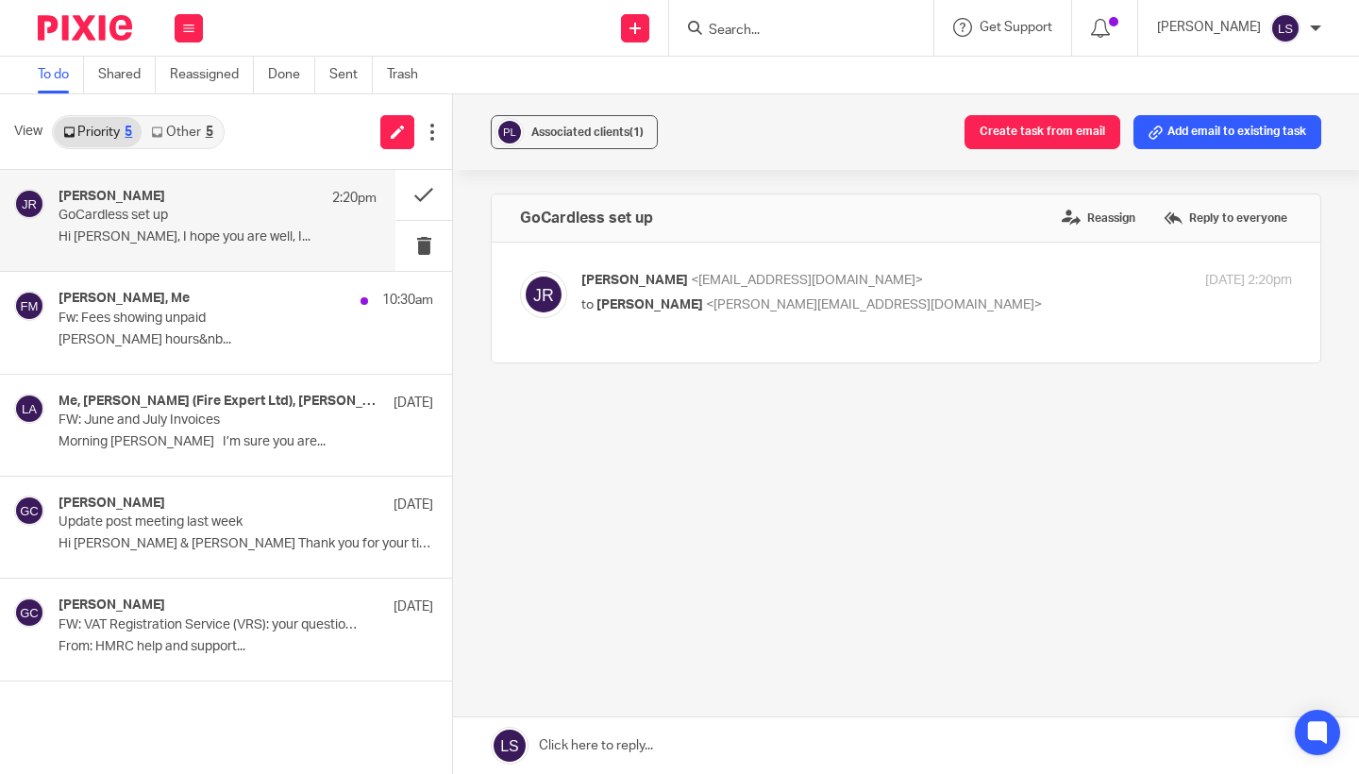
click at [696, 748] on link at bounding box center [906, 745] width 906 height 57
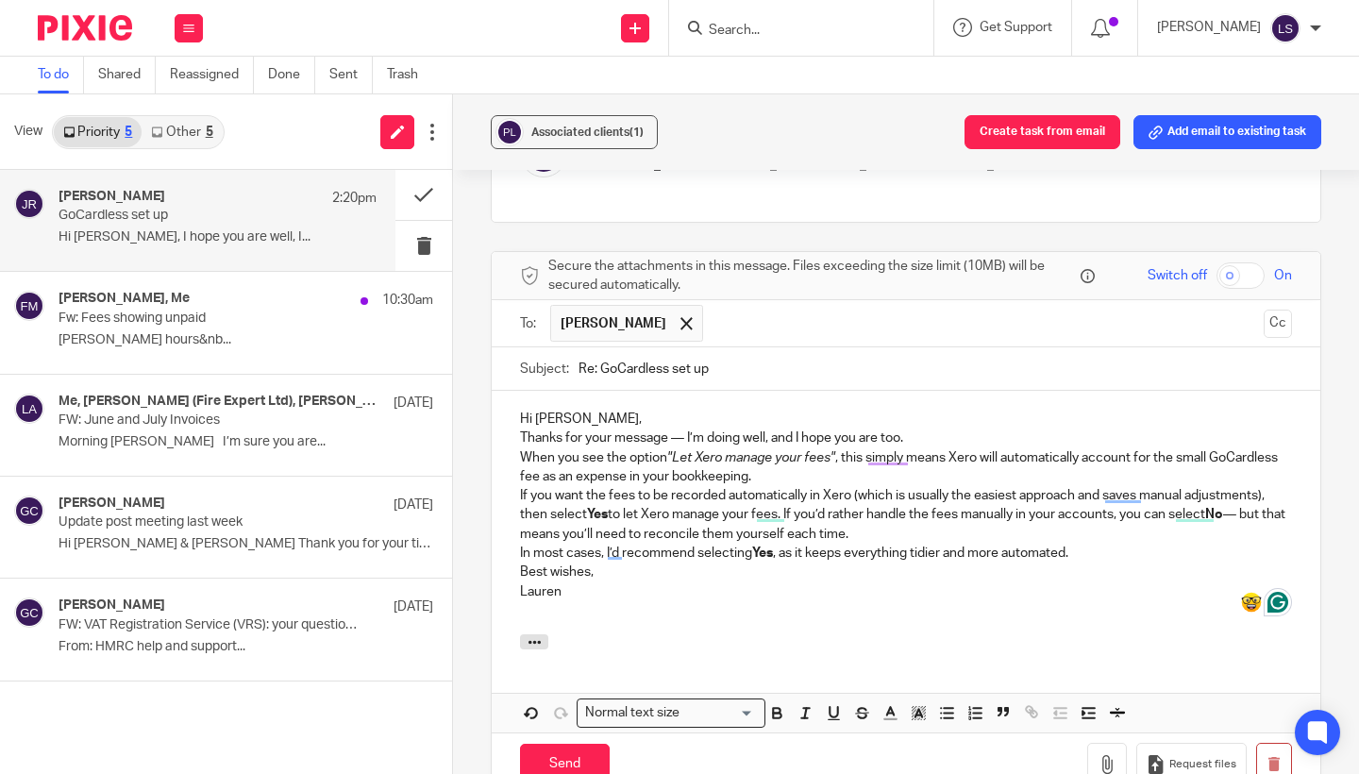
click at [648, 403] on div "Hi Jake, Thanks for your message — I’m doing well, and I hope you are too. When…" at bounding box center [906, 512] width 829 height 243
click at [630, 411] on p "Hi [PERSON_NAME]," at bounding box center [906, 419] width 772 height 19
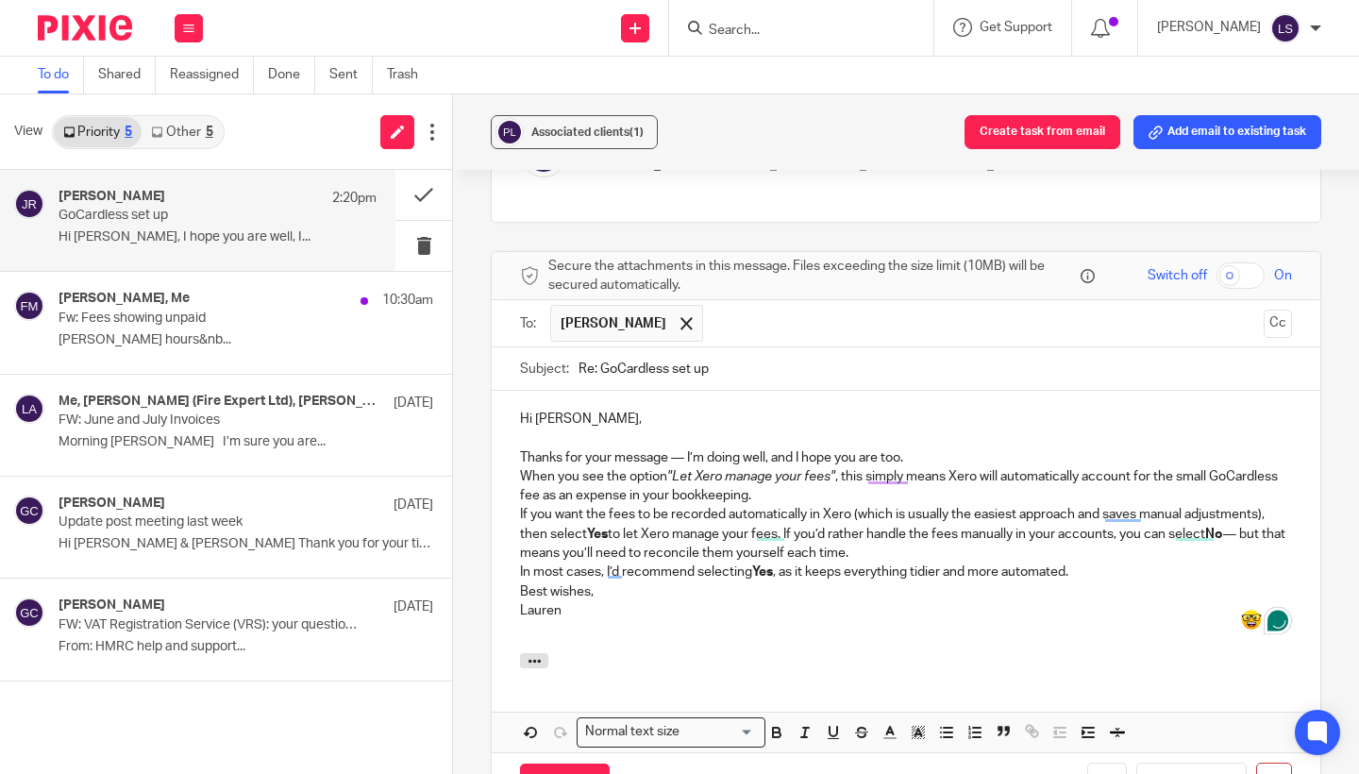
click at [930, 451] on p "Thanks for your message — I’m doing well, and I hope you are too." at bounding box center [906, 457] width 772 height 19
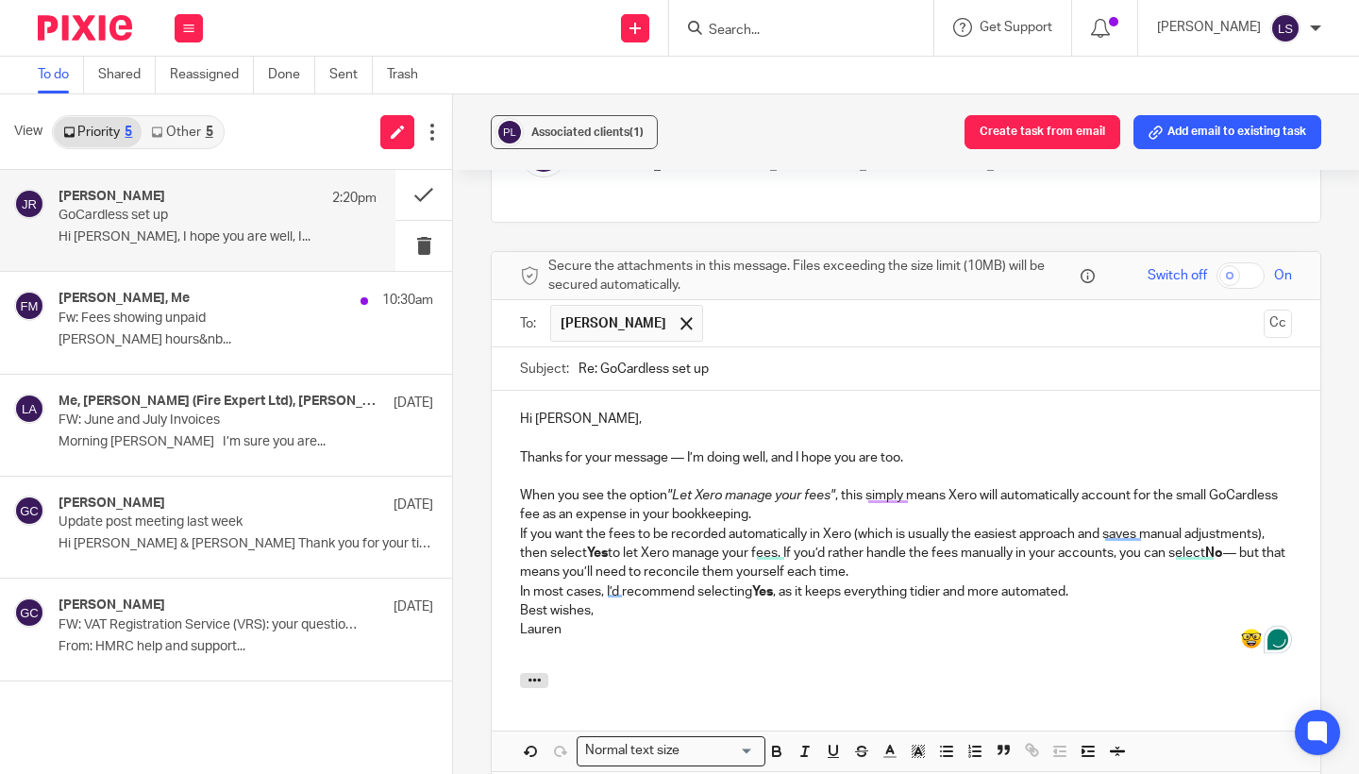
click at [512, 531] on div "Hi Jake, Thanks for your message — I’m doing well, and I hope you are too. When…" at bounding box center [906, 531] width 829 height 281
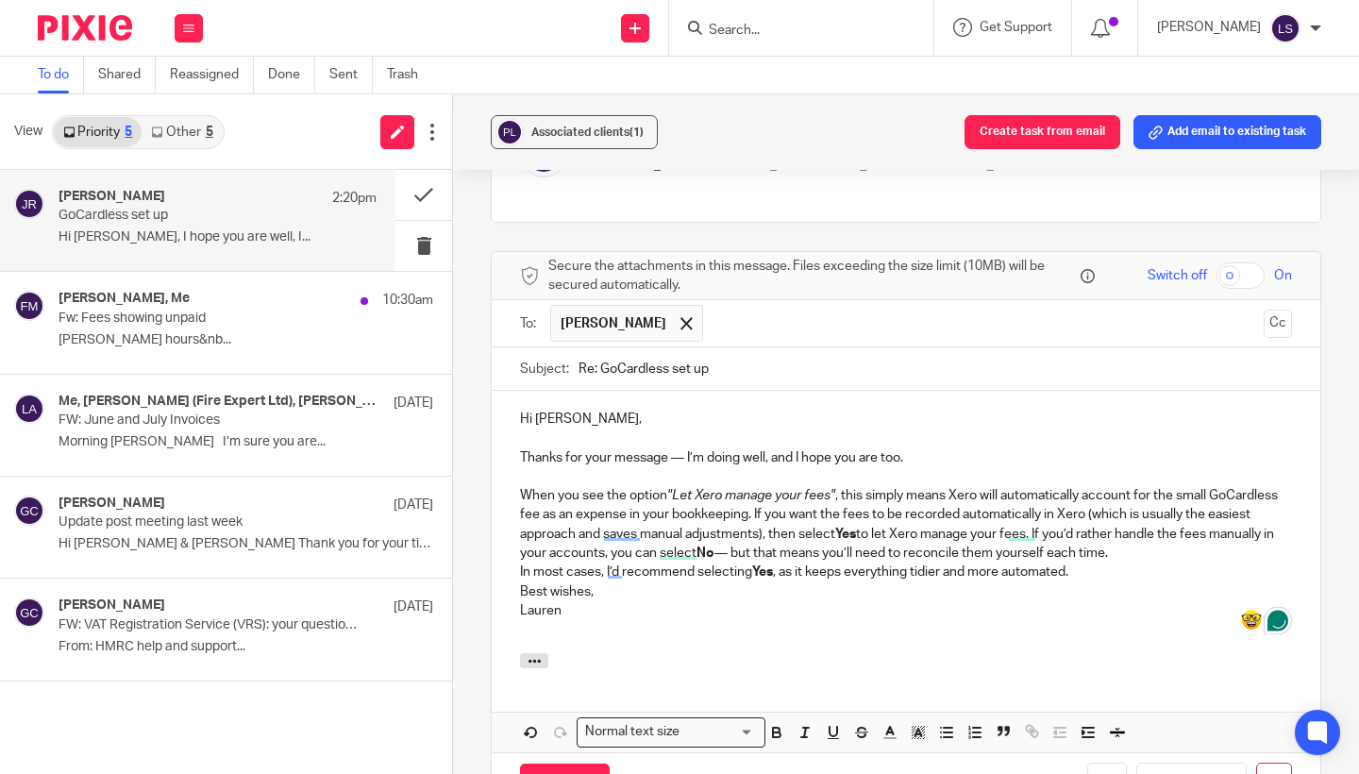
click at [512, 590] on div "Hi Jake, Thanks for your message — I’m doing well, and I hope you are too. When…" at bounding box center [906, 522] width 829 height 262
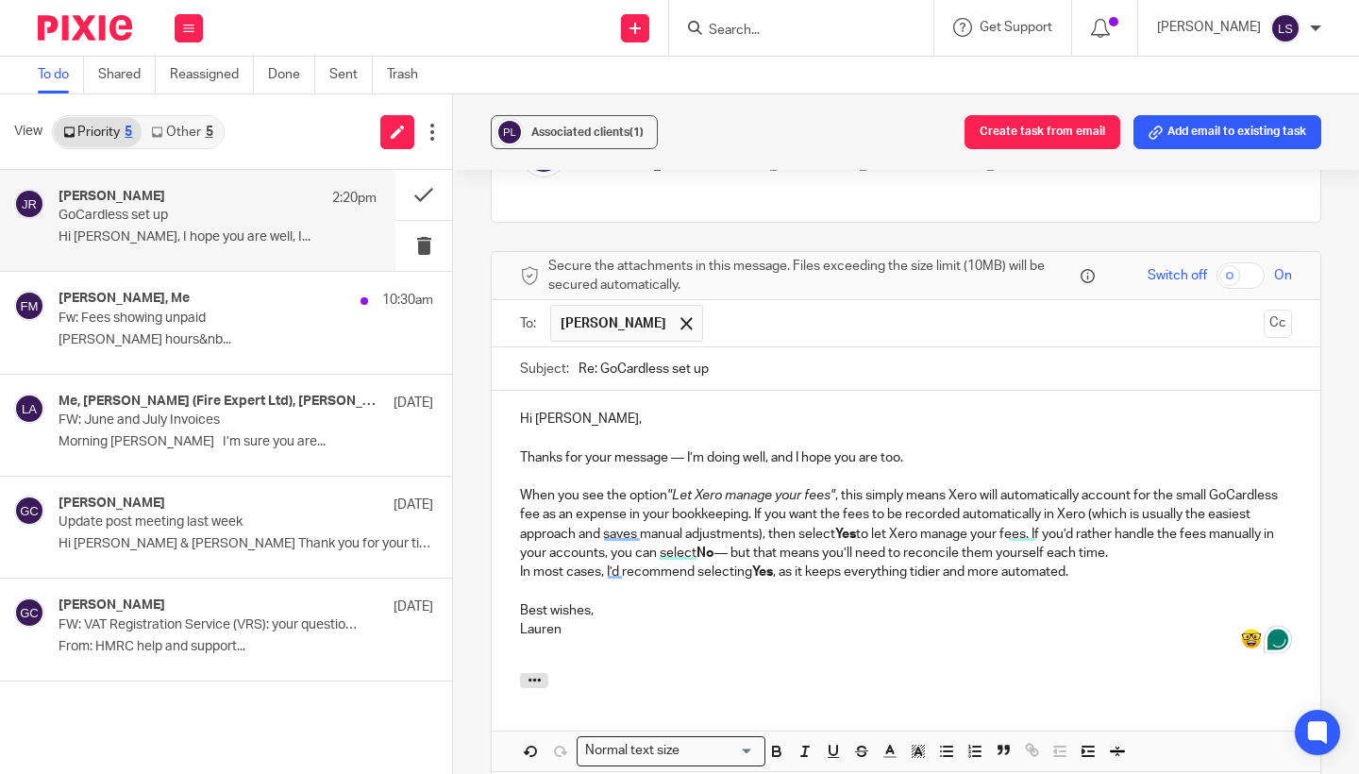
click at [515, 569] on div "Hi Jake, Thanks for your message — I’m doing well, and I hope you are too. When…" at bounding box center [906, 531] width 829 height 281
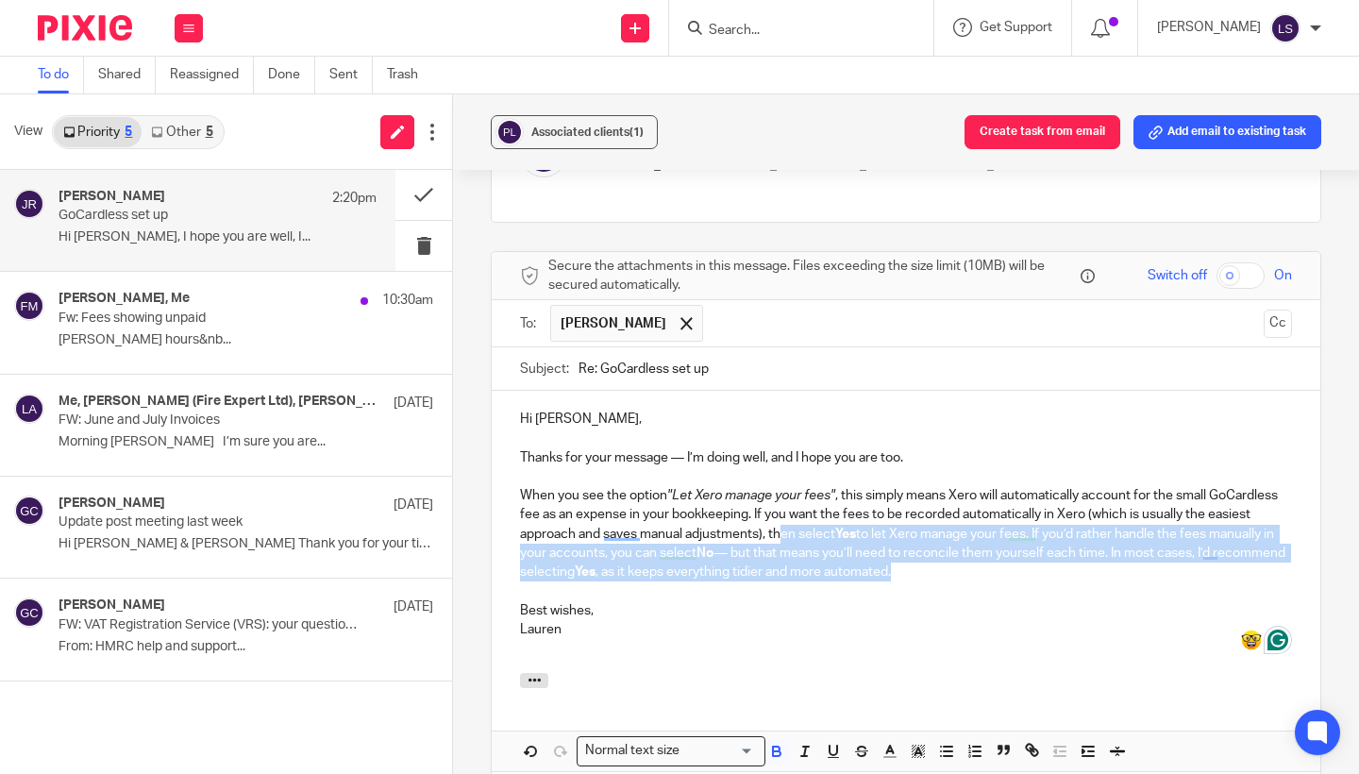
drag, startPoint x: 996, startPoint y: 566, endPoint x: 782, endPoint y: 524, distance: 217.5
click at [782, 524] on p "When you see the option "Let Xero manage your fees" , this simply means Xero wi…" at bounding box center [906, 533] width 772 height 95
click at [773, 747] on icon "button" at bounding box center [776, 749] width 7 height 5
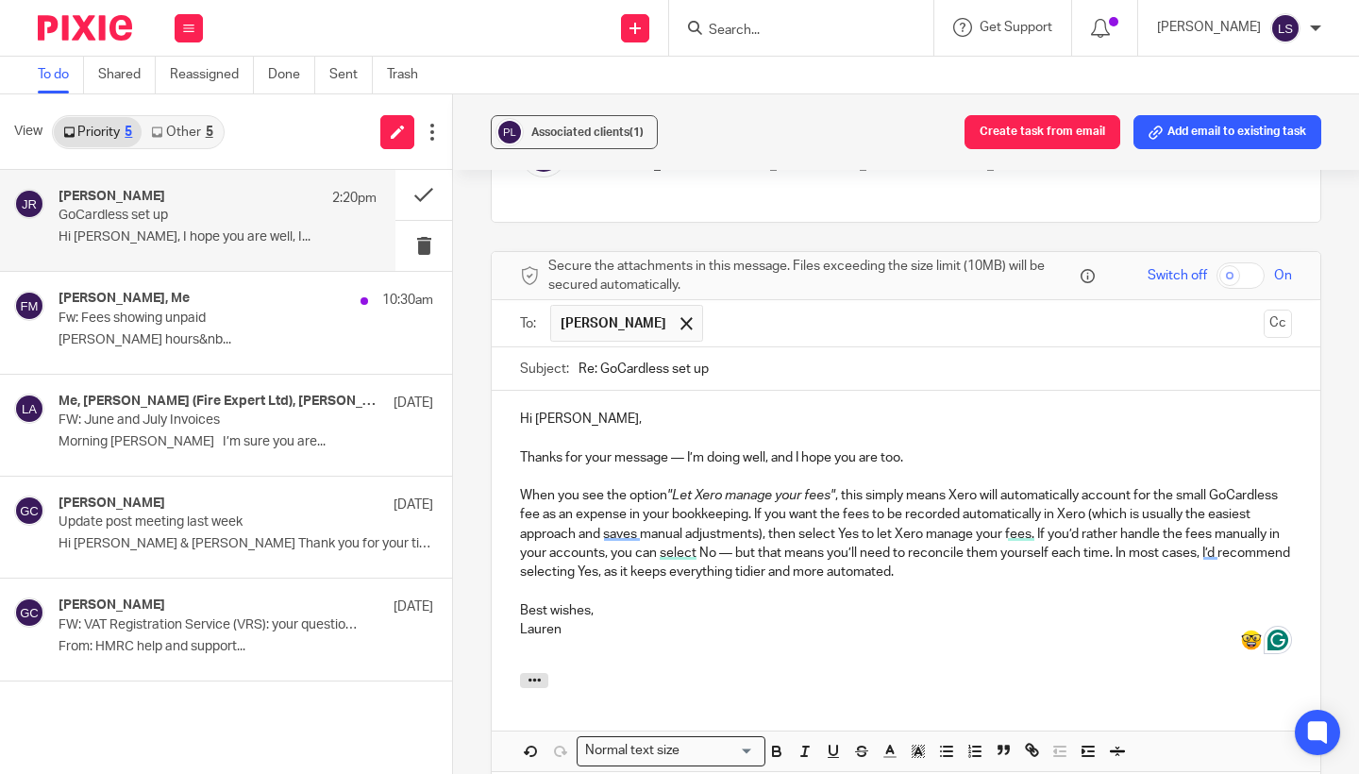
click at [783, 641] on p at bounding box center [906, 648] width 772 height 19
click at [635, 628] on p "Best wishes, Lauren" at bounding box center [906, 620] width 772 height 39
drag, startPoint x: 687, startPoint y: 455, endPoint x: 493, endPoint y: 455, distance: 194.4
click at [493, 455] on div "Hi Jake, Thanks for your message — I’m doing well, and I hope you are too. When…" at bounding box center [906, 531] width 829 height 281
click at [710, 639] on p at bounding box center [906, 648] width 772 height 19
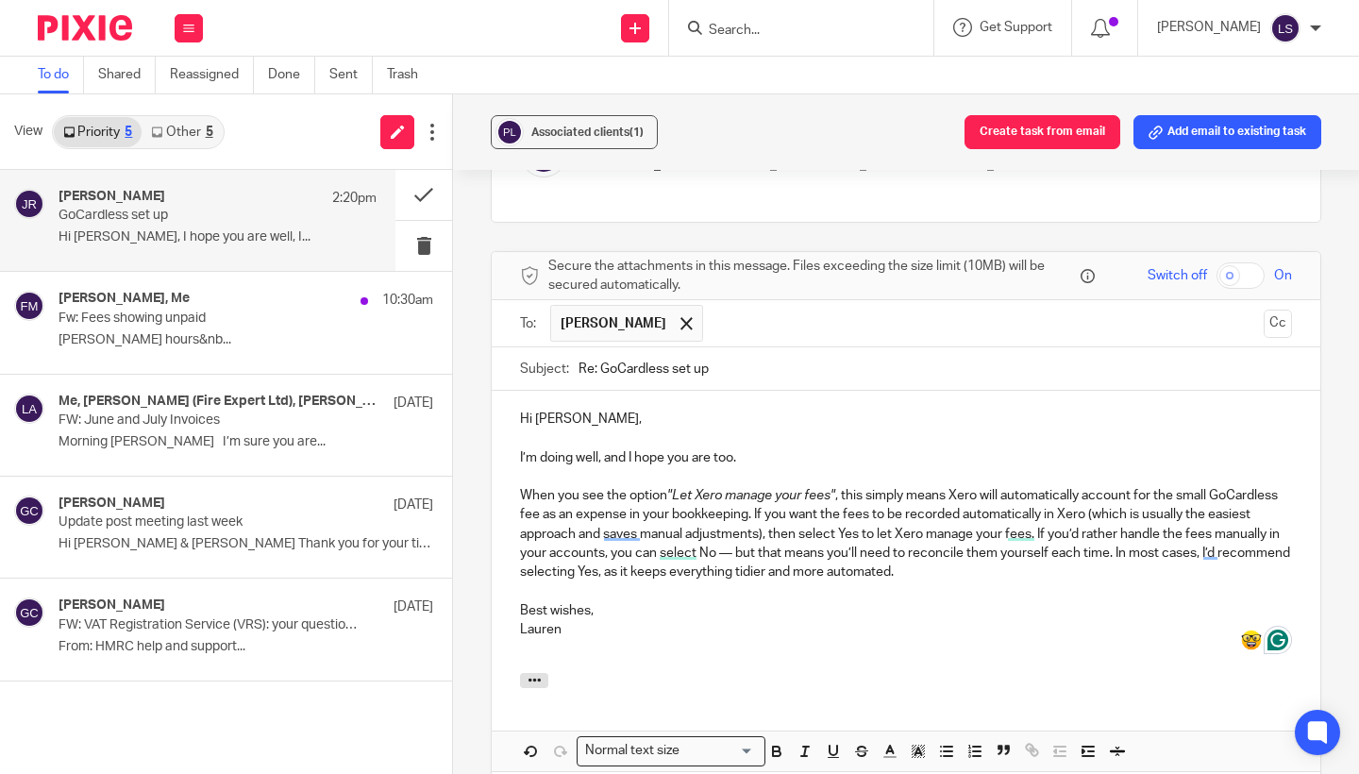
click at [1355, 468] on div "Associated clients (1) Create task from email Add email to existing task GoCard…" at bounding box center [906, 434] width 906 height 680
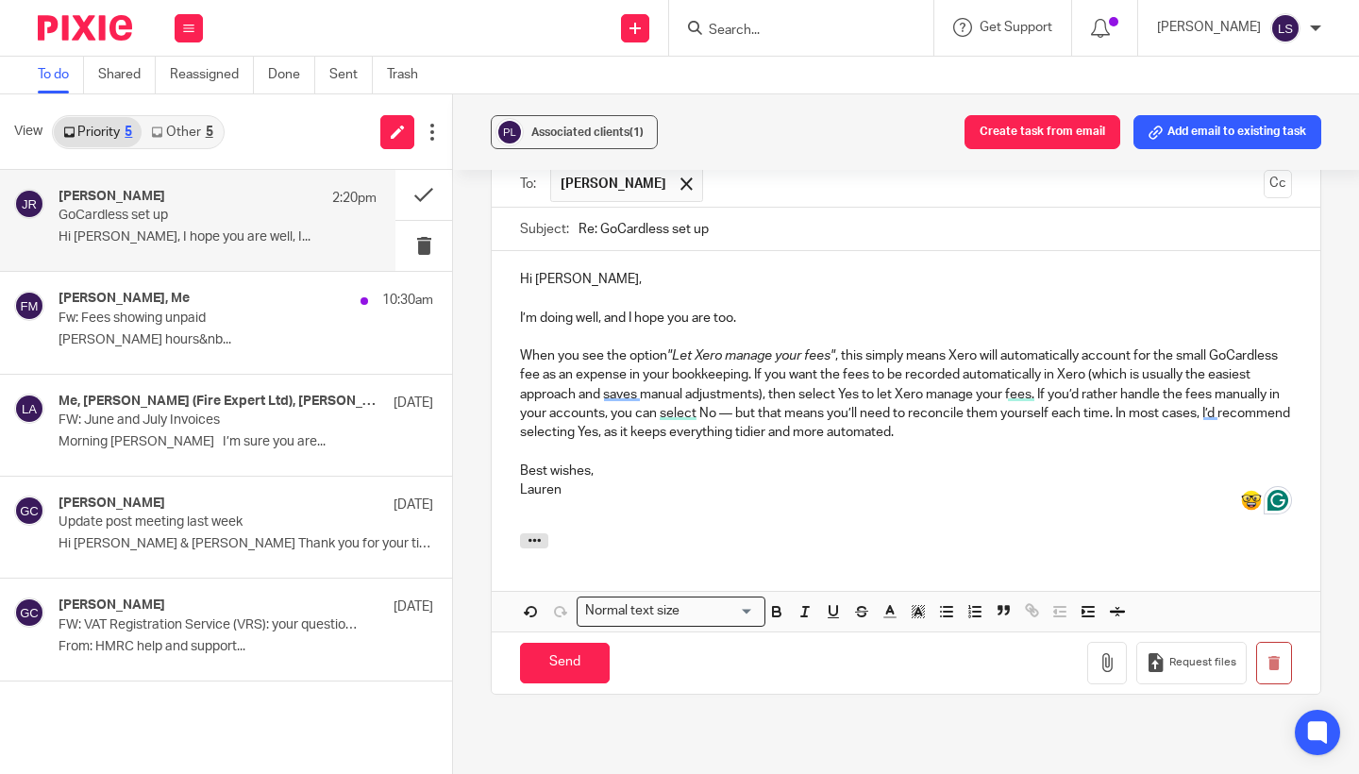
scroll to position [284, 0]
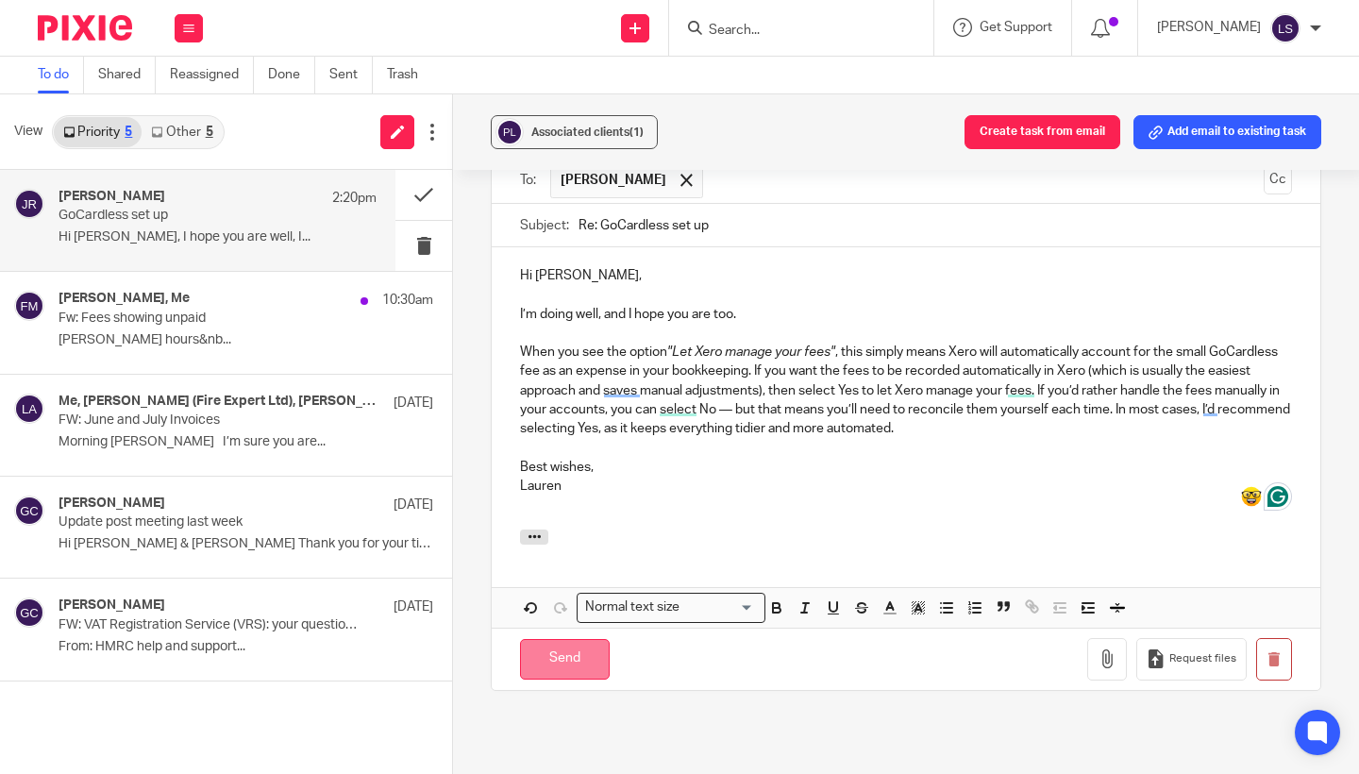
click at [569, 639] on input "Send" at bounding box center [565, 659] width 90 height 41
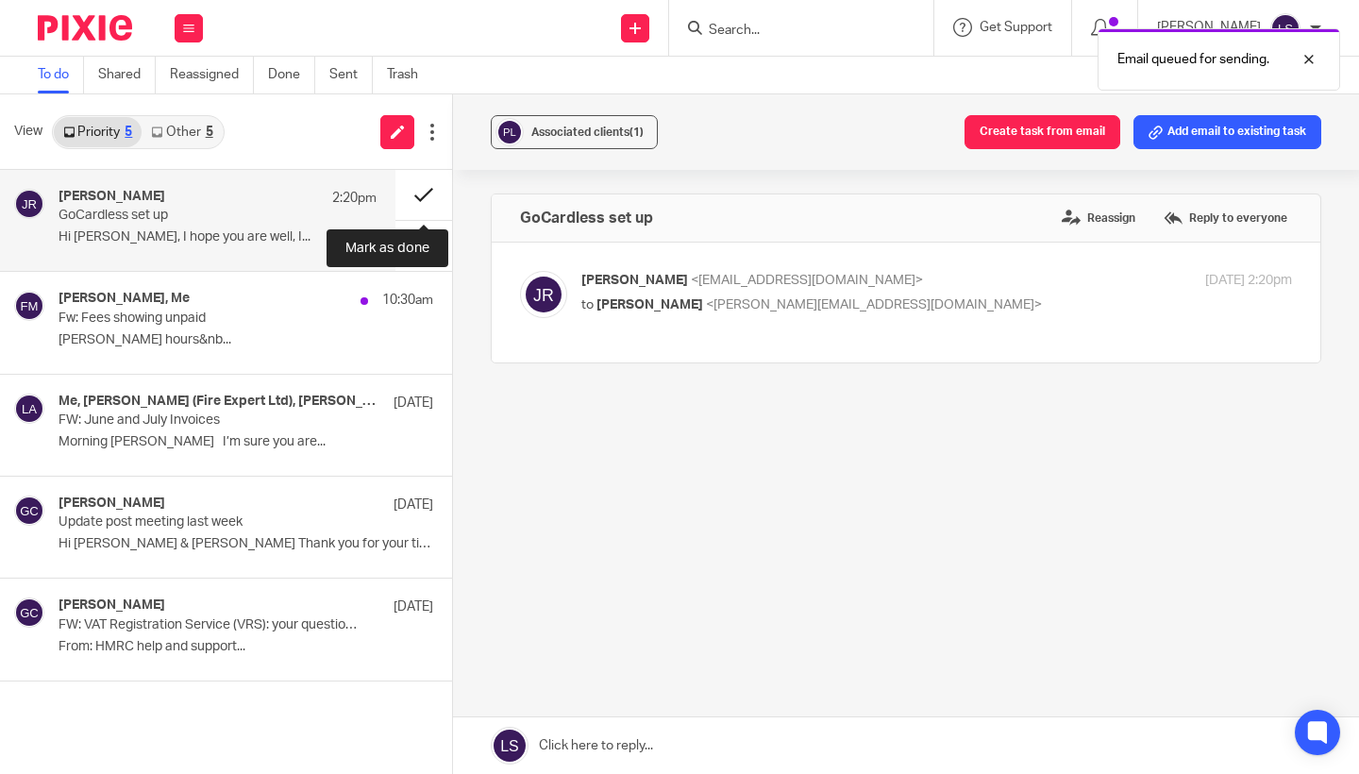
click at [428, 197] on button at bounding box center [423, 195] width 57 height 50
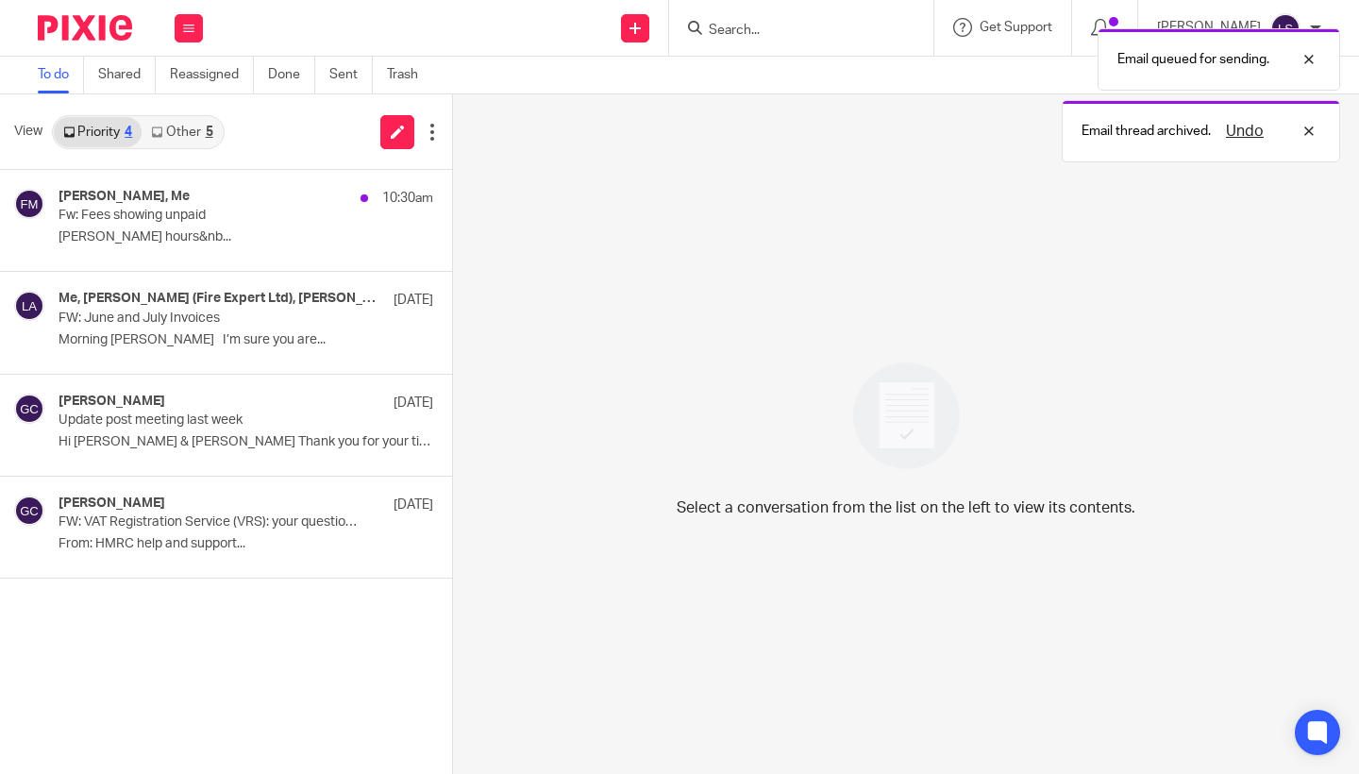
click at [202, 131] on link "Other 5" at bounding box center [182, 132] width 80 height 30
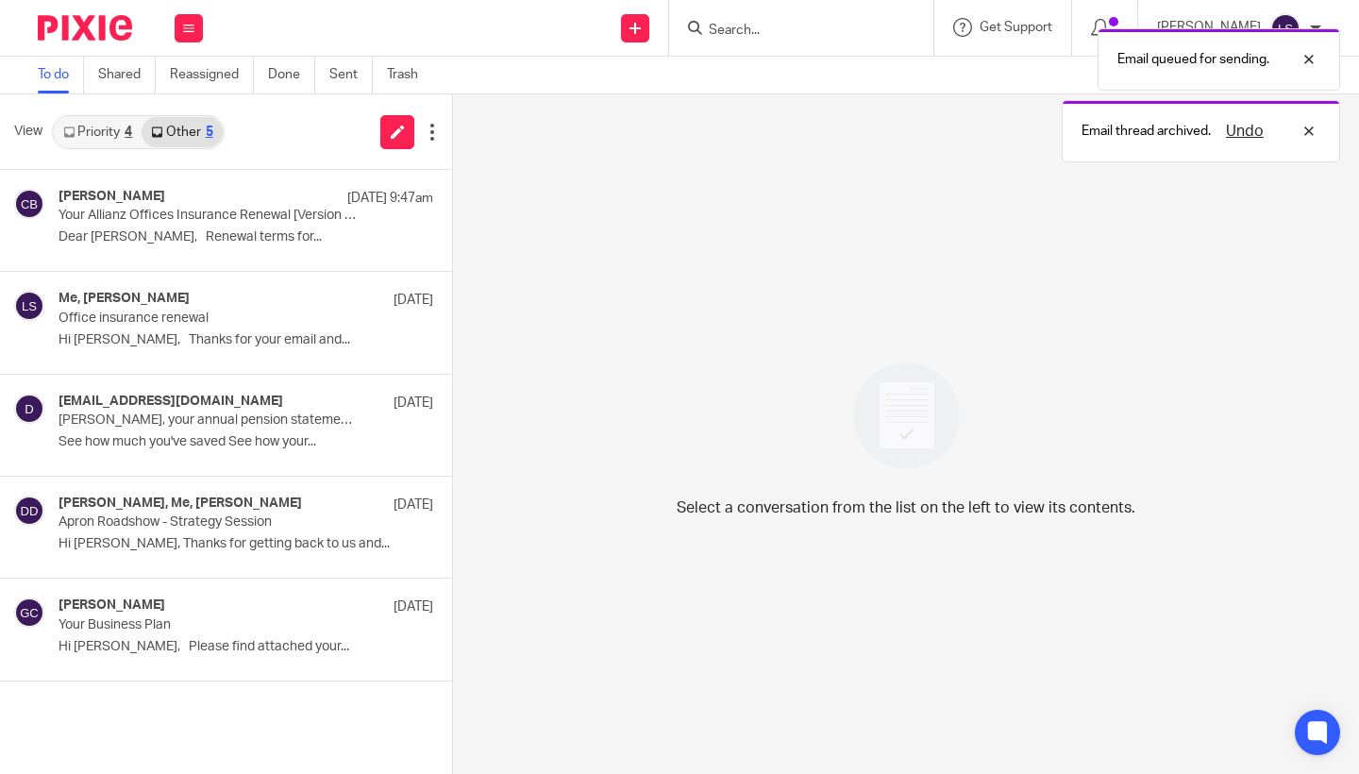
click at [93, 135] on link "Priority 4" at bounding box center [98, 132] width 88 height 30
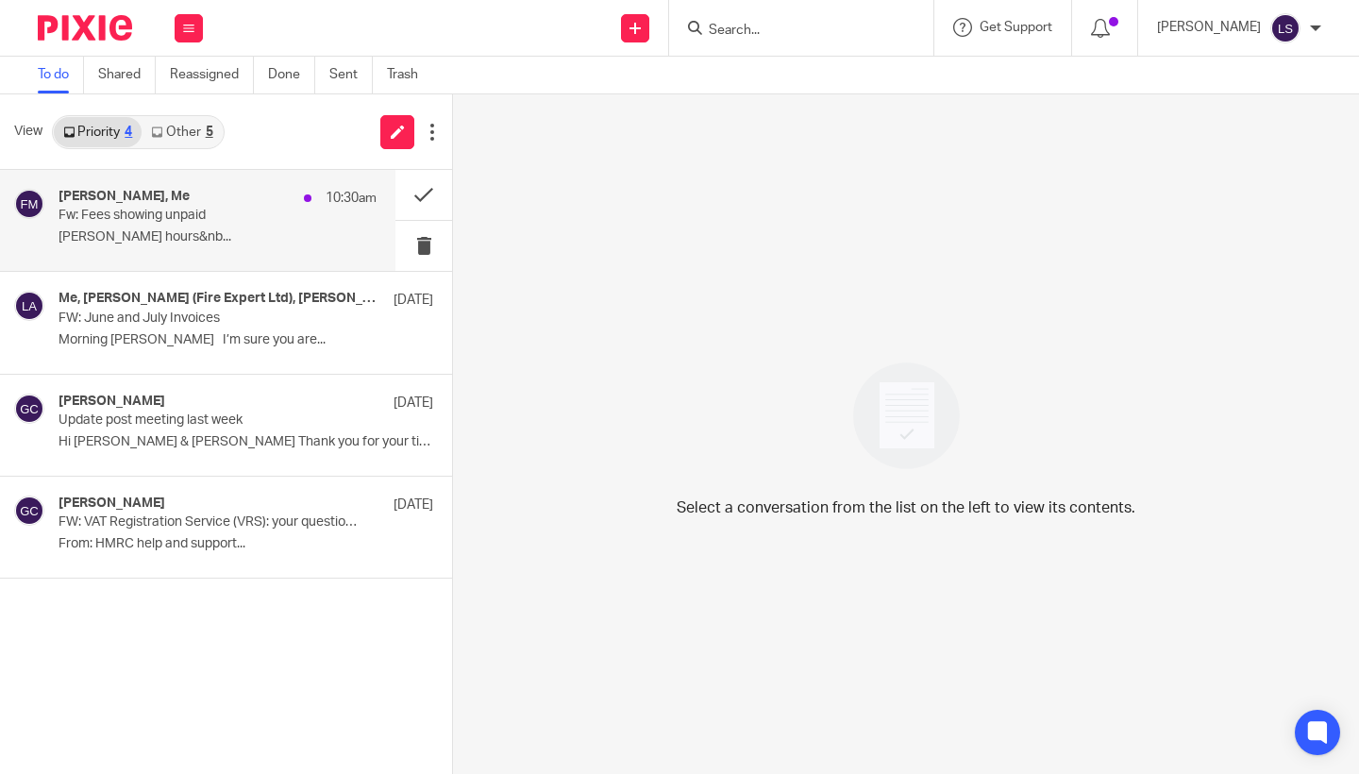
click at [156, 217] on p "Fw: Fees showing unpaid" at bounding box center [186, 216] width 255 height 16
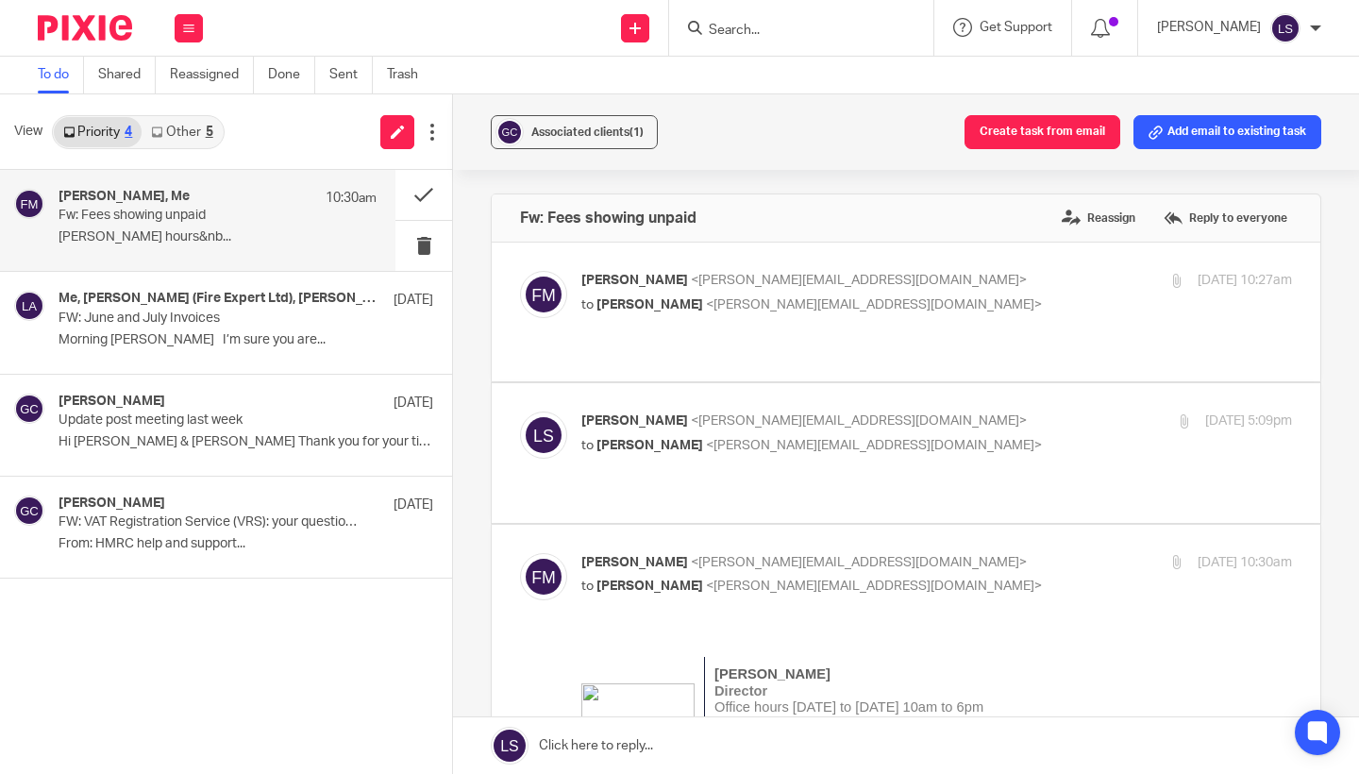
click at [999, 436] on p "to Fiona Minshall <fiona@westendadventure.co.uk>" at bounding box center [818, 446] width 474 height 20
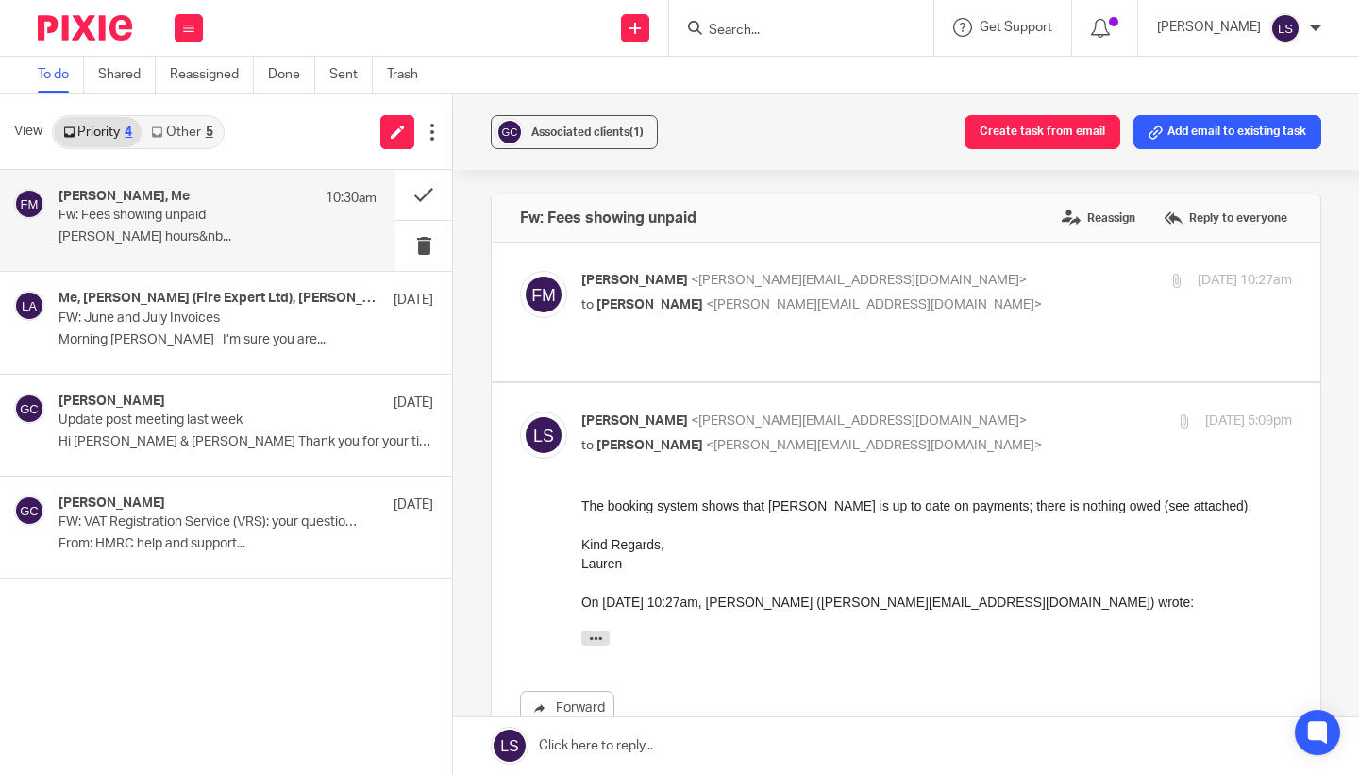
click at [999, 436] on p "to Fiona Minshall <fiona@westendadventure.co.uk>" at bounding box center [818, 446] width 474 height 20
checkbox input "false"
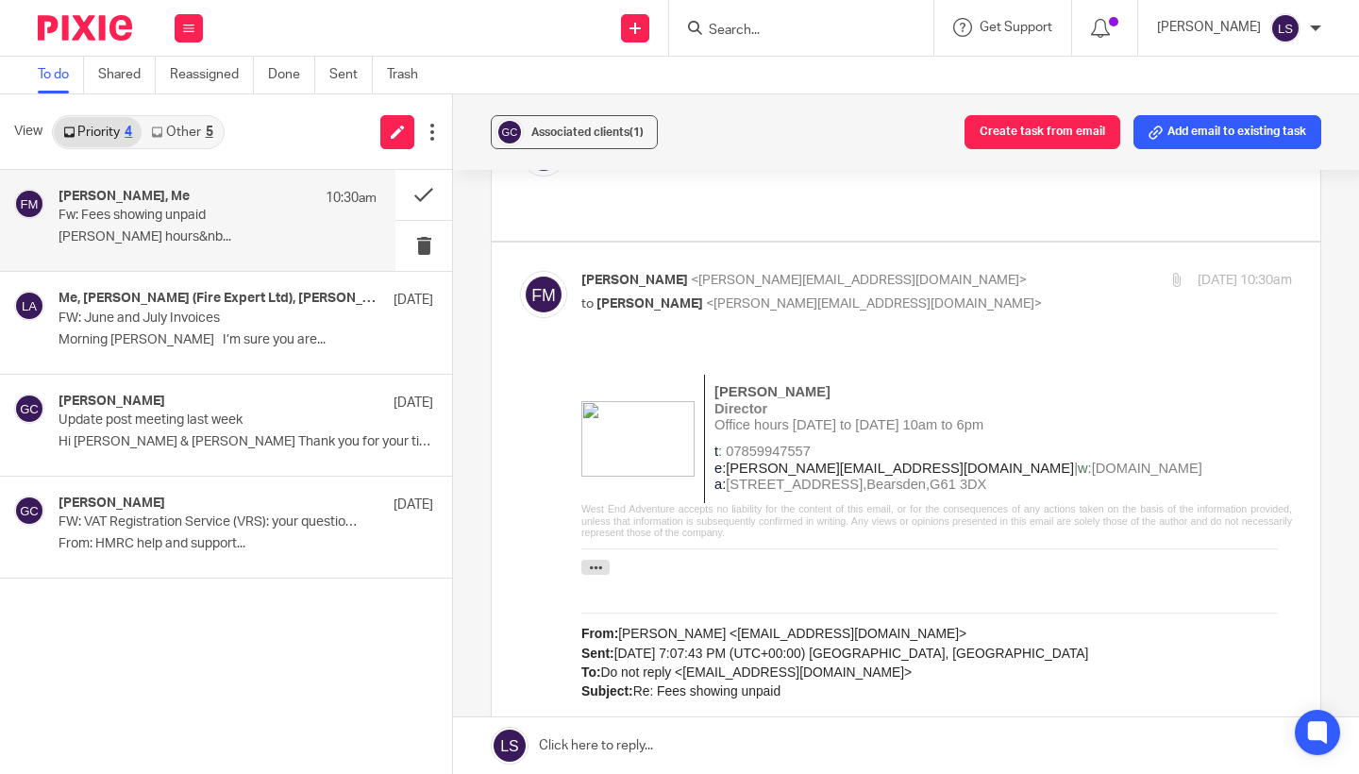
scroll to position [311, 0]
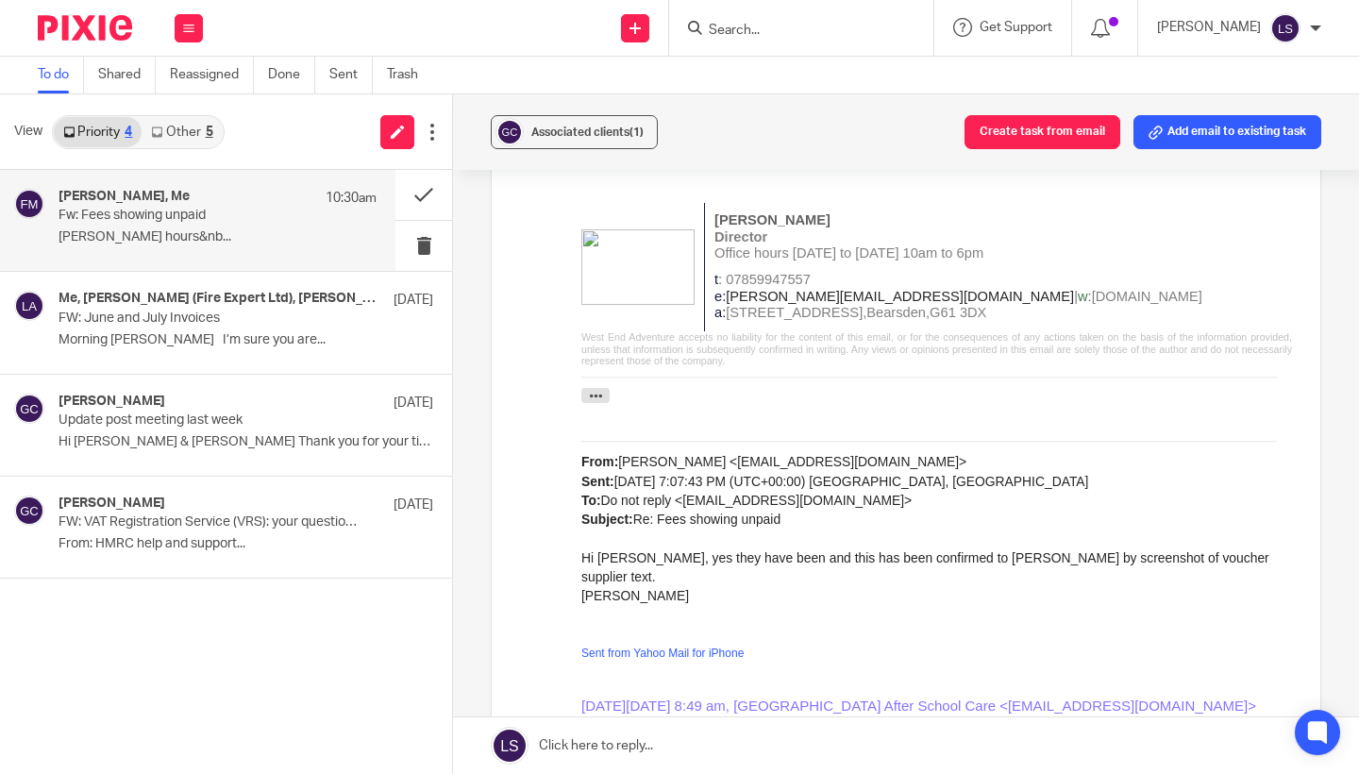
scroll to position [497, 0]
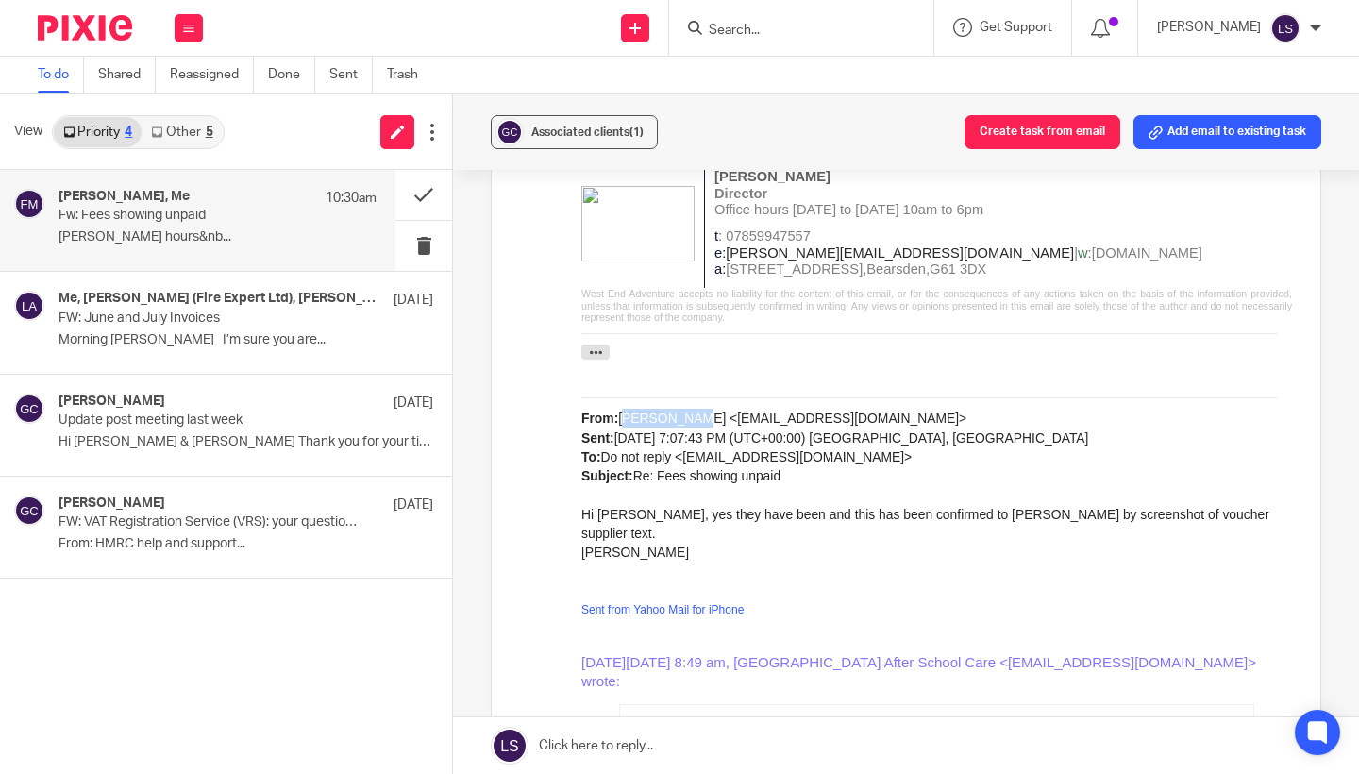
drag, startPoint x: 687, startPoint y: 413, endPoint x: 623, endPoint y: 412, distance: 64.2
click at [623, 412] on div "From: Lesley Kay <les_kay76@yahoo.co.uk> Sent: Wednesday, August 13, 2025 7:07:…" at bounding box center [936, 750] width 711 height 764
copy div "Lesley Kay"
click at [559, 516] on div "Forward Attachments image441325 .png" at bounding box center [906, 718] width 772 height 1154
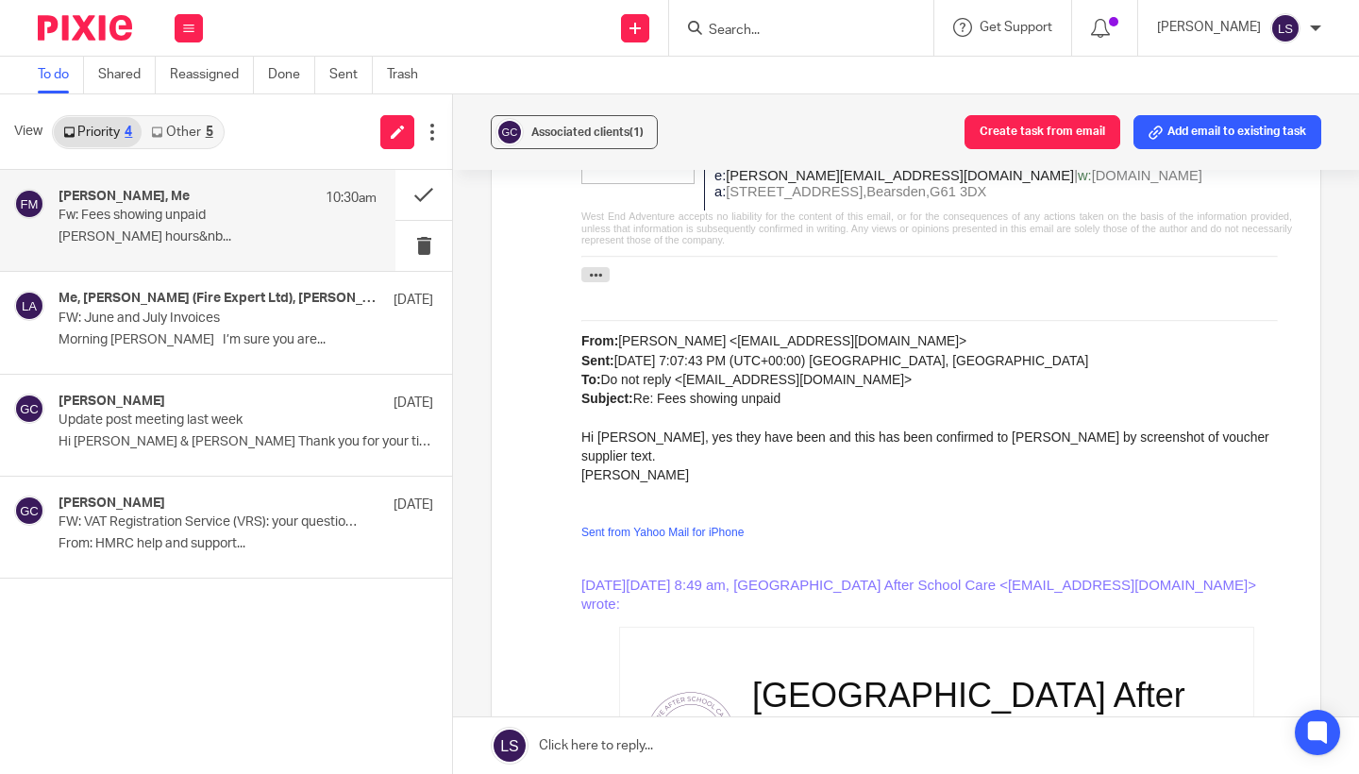
scroll to position [574, 0]
click at [600, 268] on icon "button" at bounding box center [596, 275] width 14 height 14
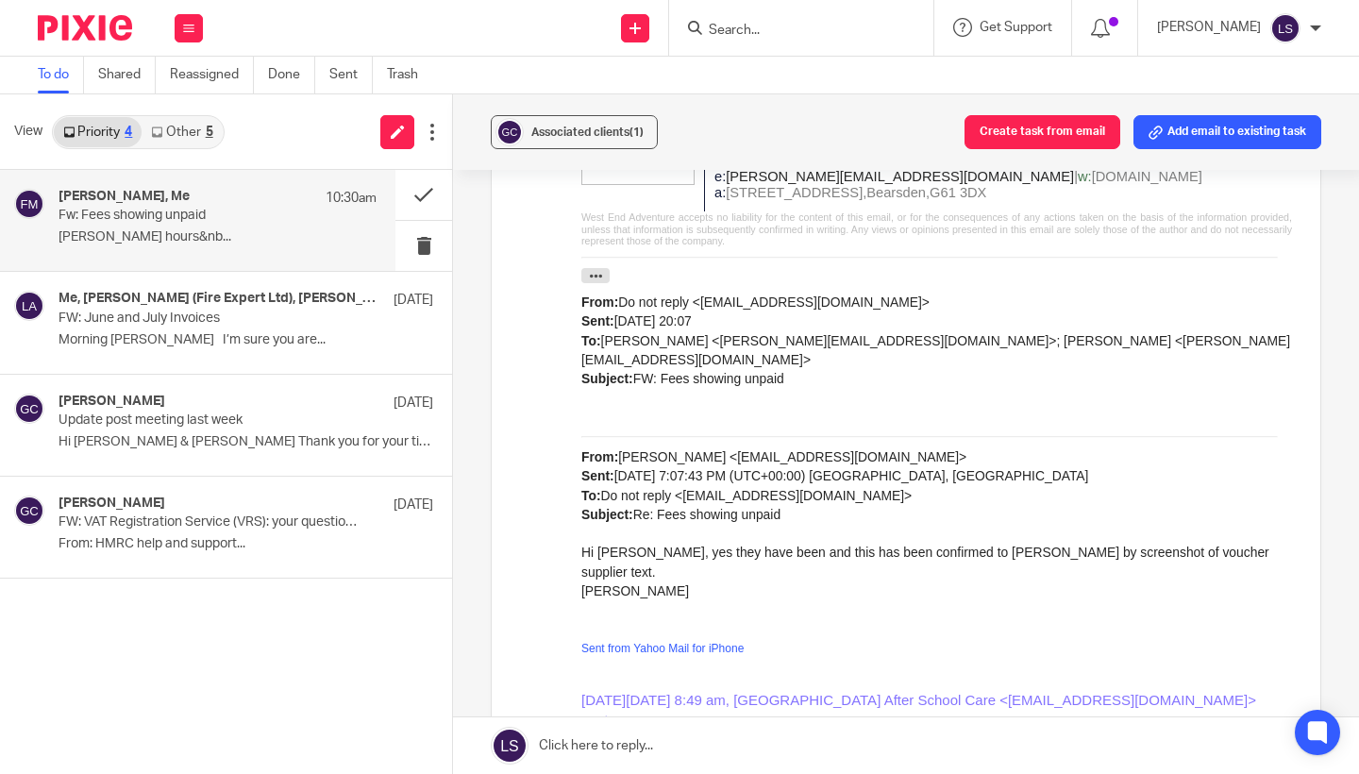
click at [555, 409] on div "Forward Attachments image441325 .png" at bounding box center [906, 688] width 772 height 1249
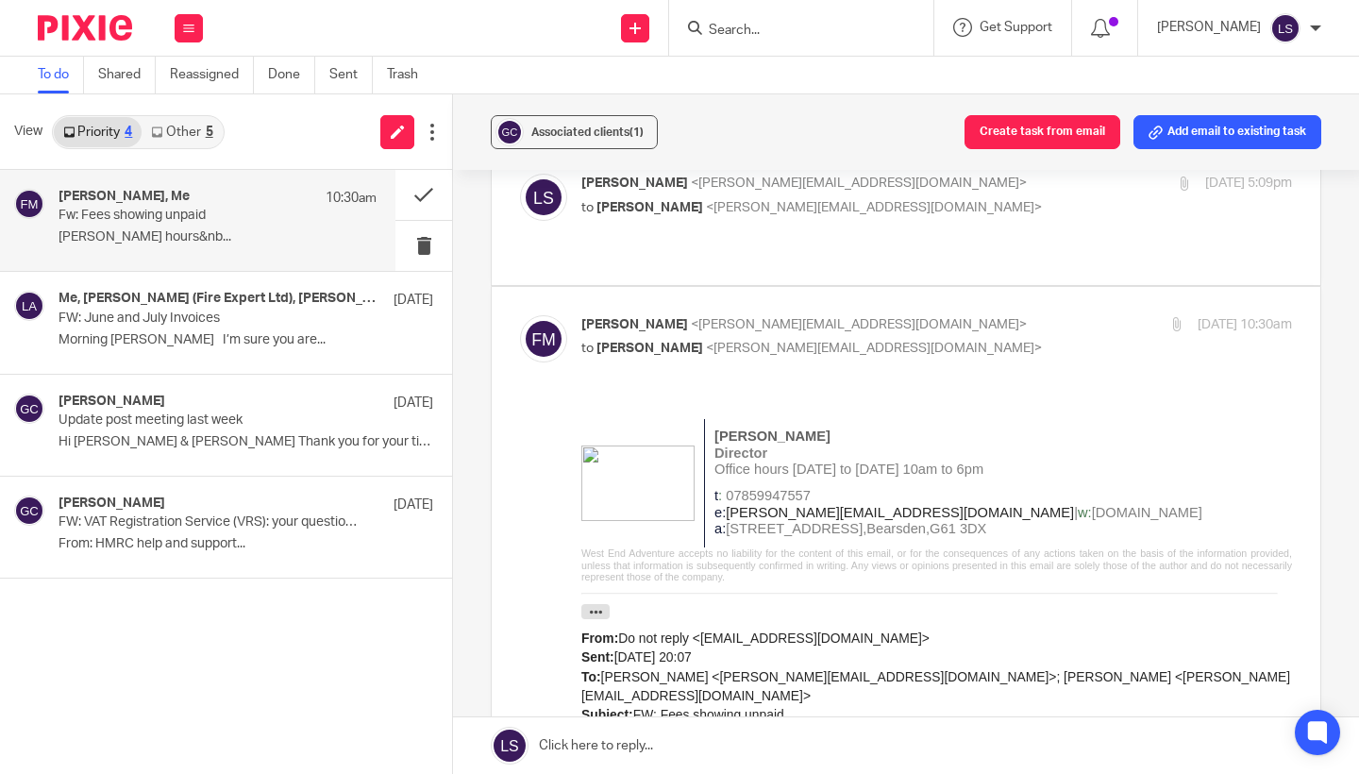
click at [913, 339] on p "to Lauren Simmons <lauren@fearlessfinancials.co.uk>" at bounding box center [818, 349] width 474 height 20
checkbox input "false"
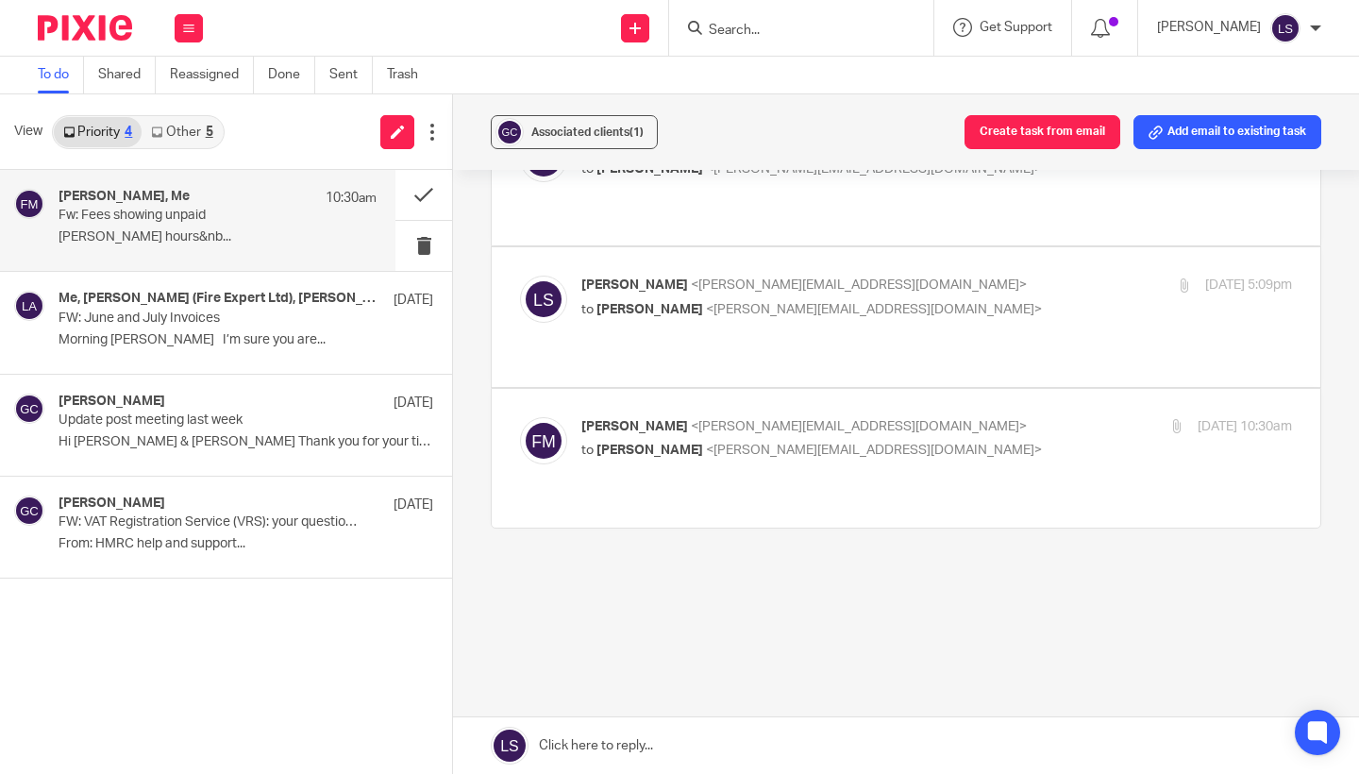
scroll to position [92, 0]
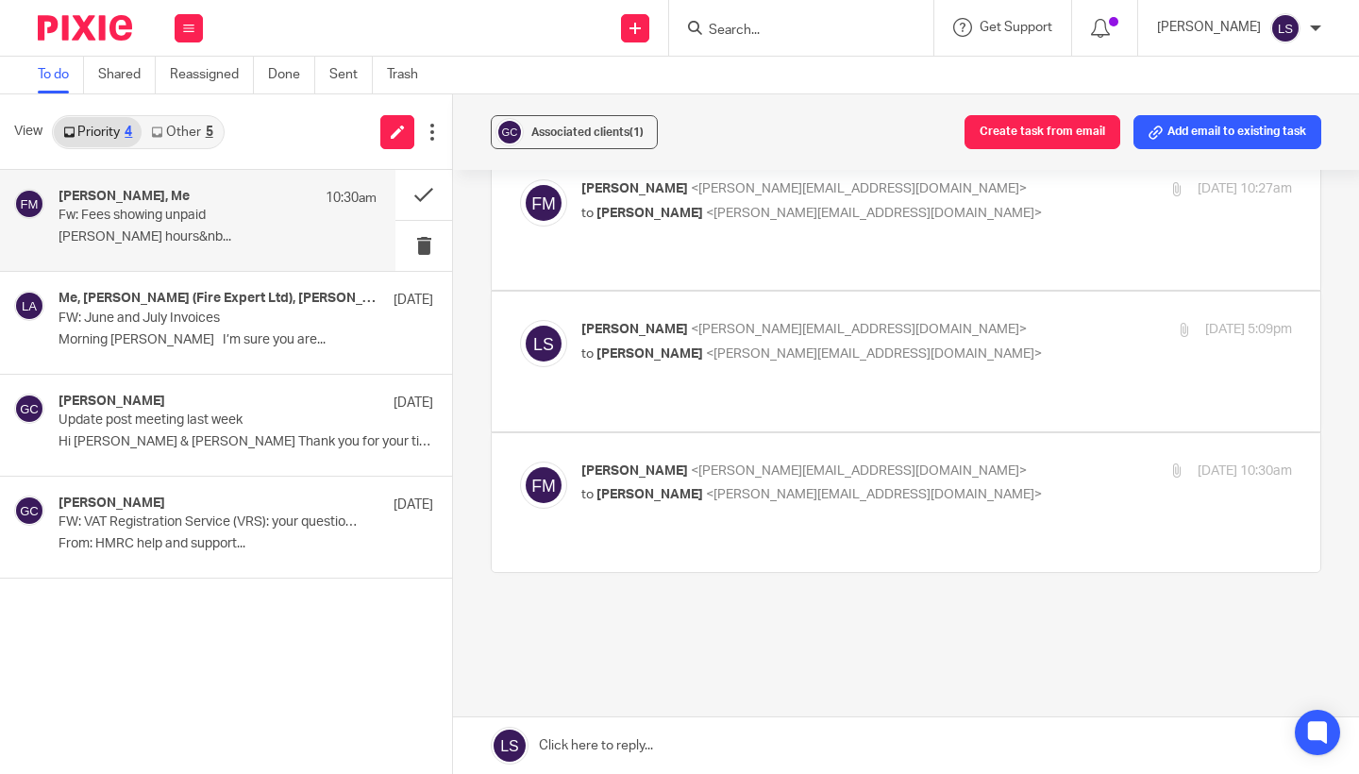
click at [663, 754] on link at bounding box center [906, 745] width 906 height 57
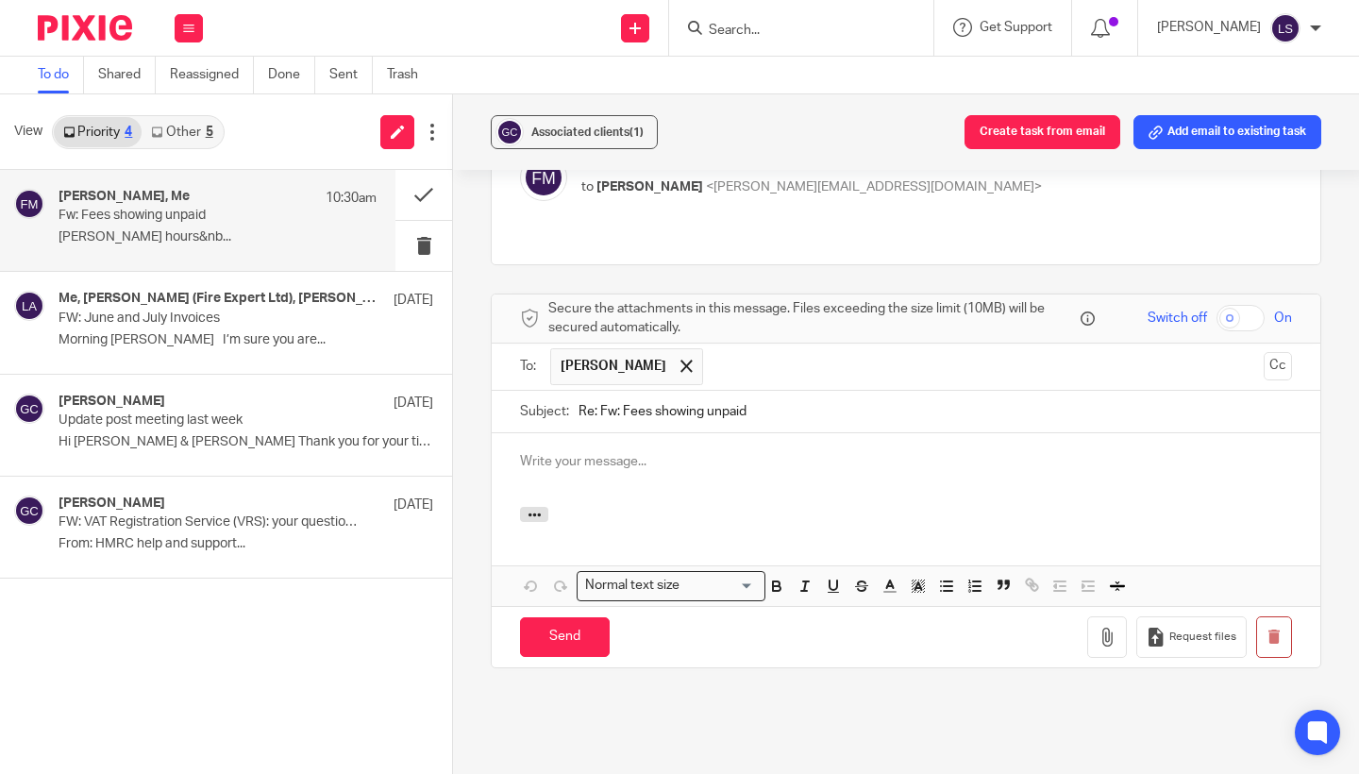
scroll to position [0, 0]
click at [644, 458] on div at bounding box center [906, 470] width 829 height 74
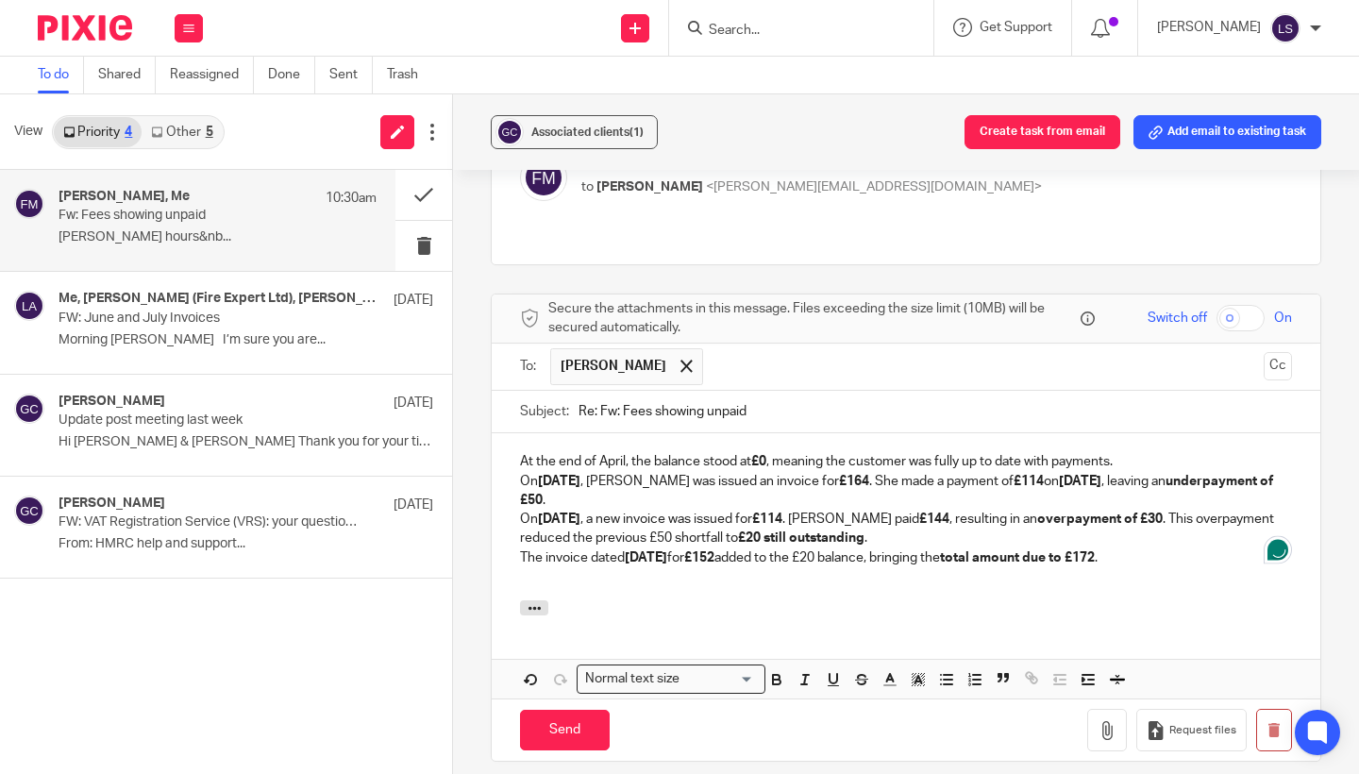
click at [770, 391] on input "Re: Fw: Fees showing unpaid" at bounding box center [936, 412] width 714 height 42
type input "Re: Fw: Fees showing unpaid - Lesley"
click at [1139, 452] on p "At the end of April, the balance stood at £0 , meaning the customer was fully u…" at bounding box center [906, 461] width 772 height 19
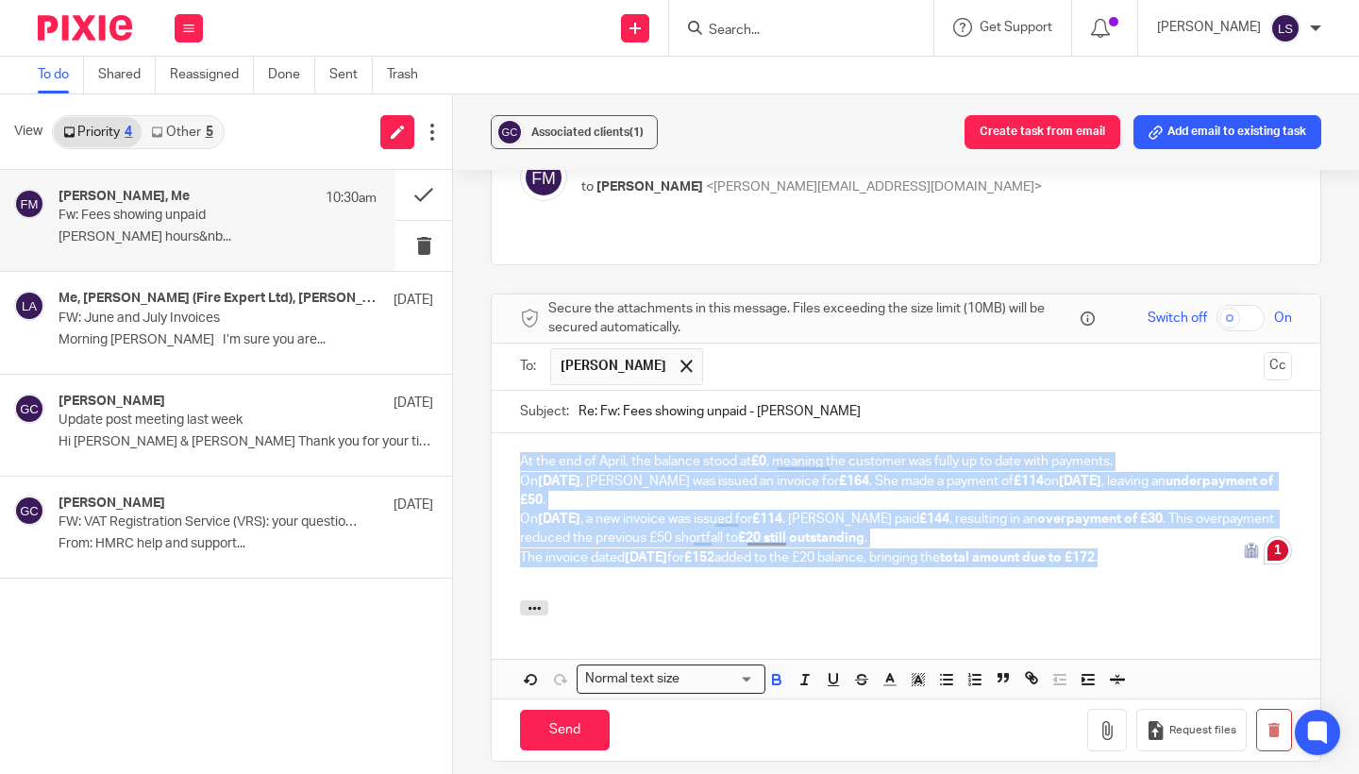
drag, startPoint x: 1151, startPoint y: 494, endPoint x: 496, endPoint y: 412, distance: 660.0
click at [496, 433] on div "At the end of April, the balance stood at £0 , meaning the customer was fully u…" at bounding box center [906, 516] width 829 height 167
click at [945, 684] on line "button" at bounding box center [948, 684] width 8 height 0
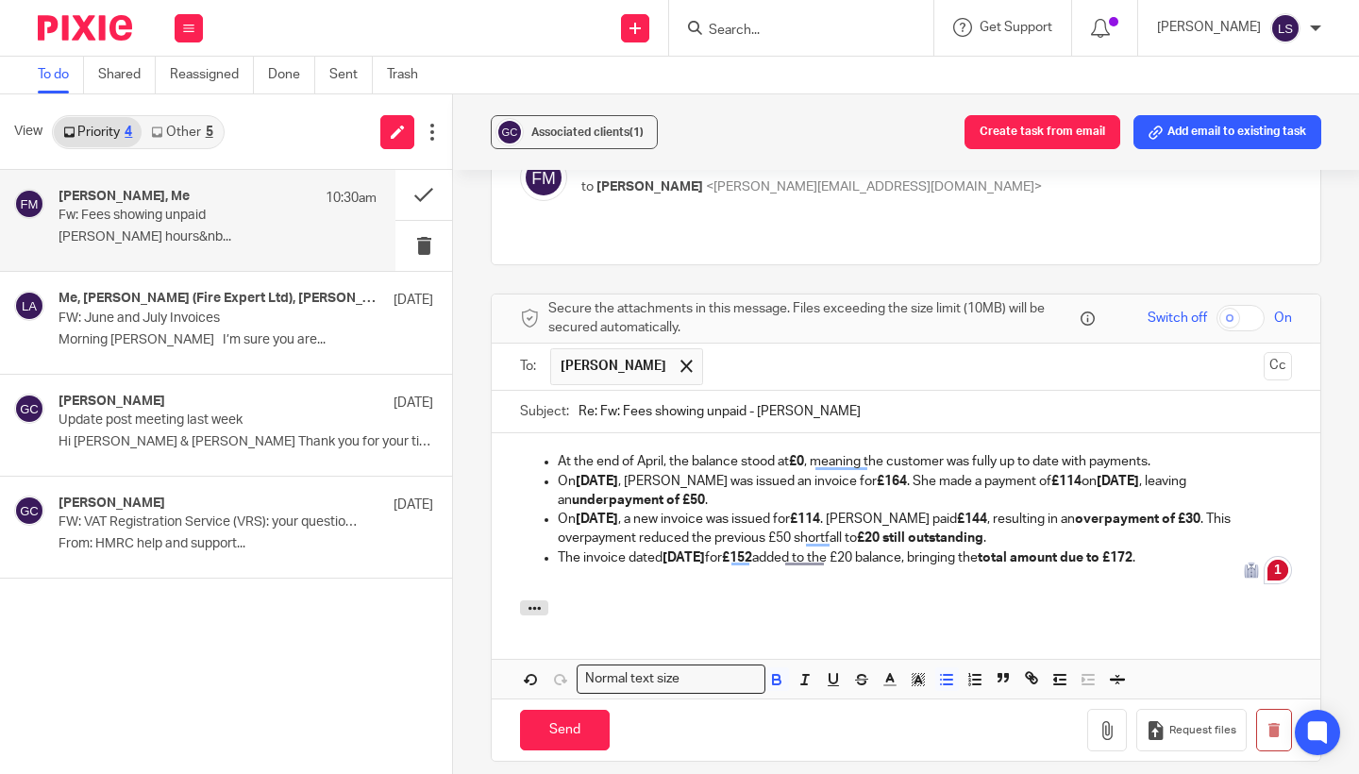
click at [880, 567] on p at bounding box center [906, 576] width 772 height 19
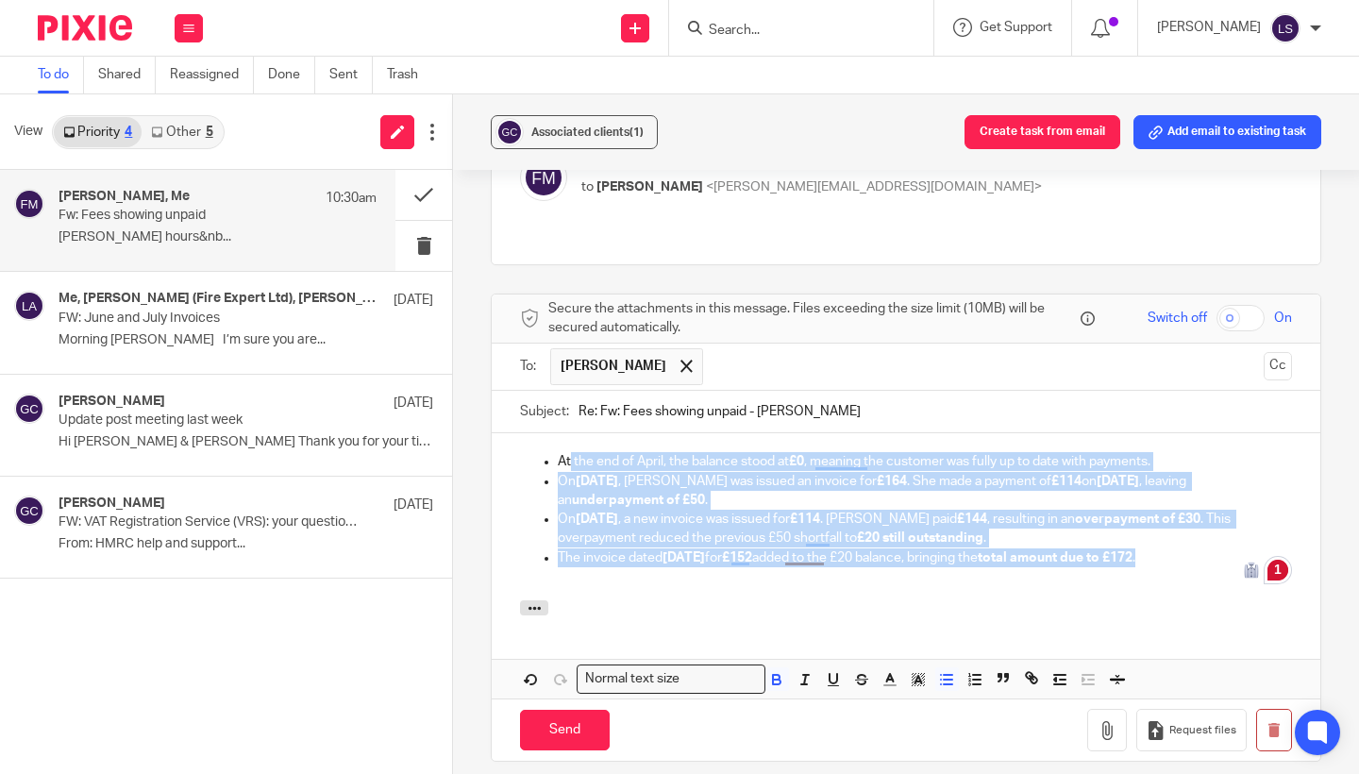
drag, startPoint x: 1189, startPoint y: 512, endPoint x: 569, endPoint y: 418, distance: 627.1
click at [569, 452] on ul "At the end of April, the balance stood at £0 , meaning the customer was fully u…" at bounding box center [906, 509] width 772 height 115
click at [780, 671] on icon "button" at bounding box center [776, 679] width 17 height 17
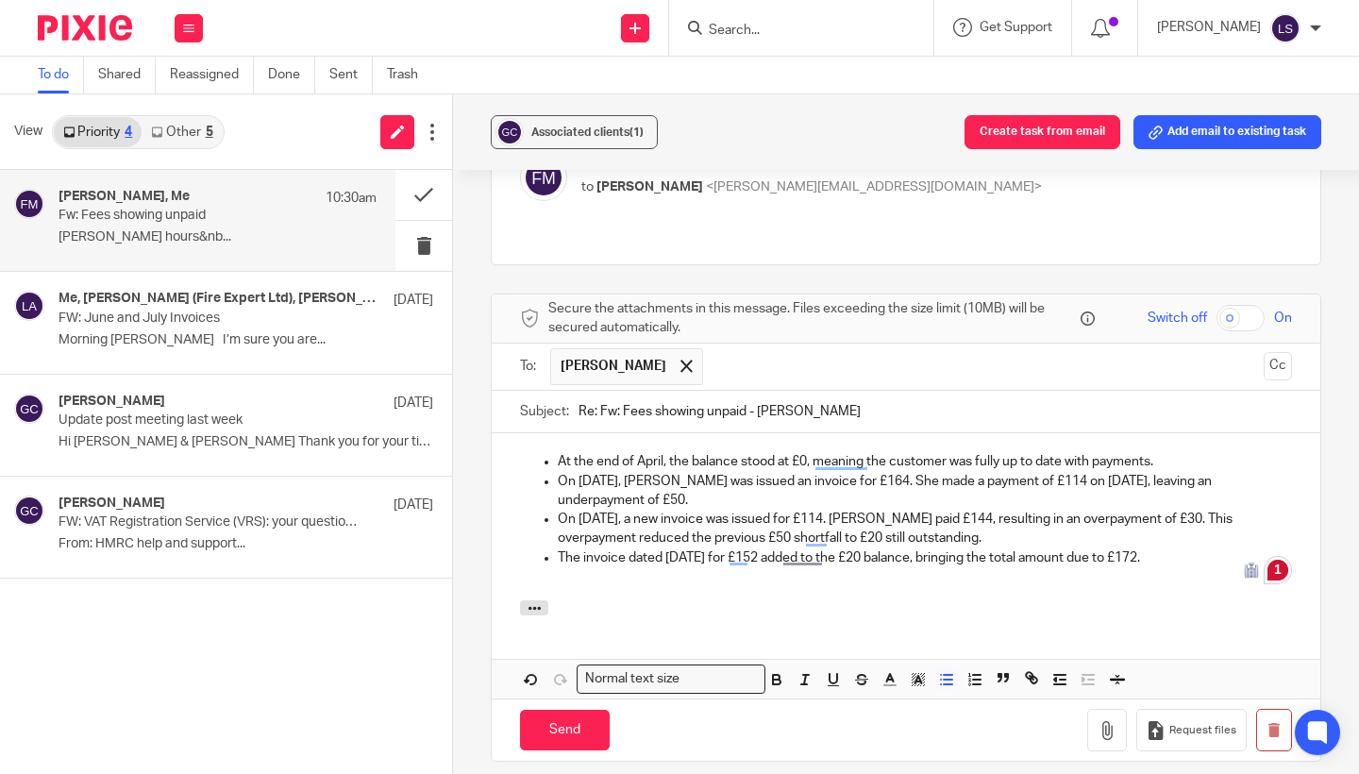
click at [857, 551] on div "At the end of April, the balance stood at £0, meaning the customer was fully up…" at bounding box center [906, 516] width 829 height 167
click at [1205, 567] on p at bounding box center [906, 576] width 772 height 19
click at [1188, 548] on p "The invoice dated 14 August for £152 added to the £20 balance, bringing the tot…" at bounding box center [925, 557] width 734 height 19
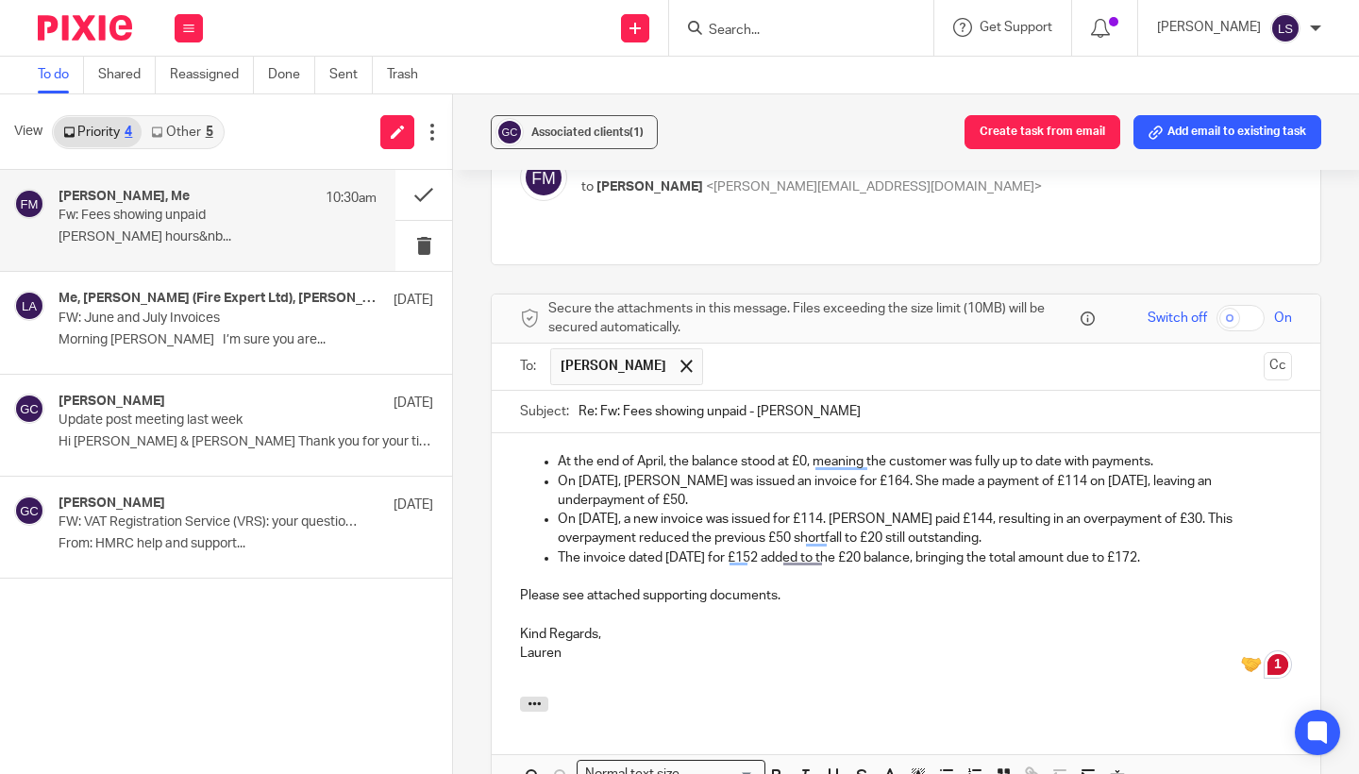
click at [1352, 435] on div "Associated clients (1) Create task from email Add email to existing task Fw: Fe…" at bounding box center [906, 434] width 906 height 680
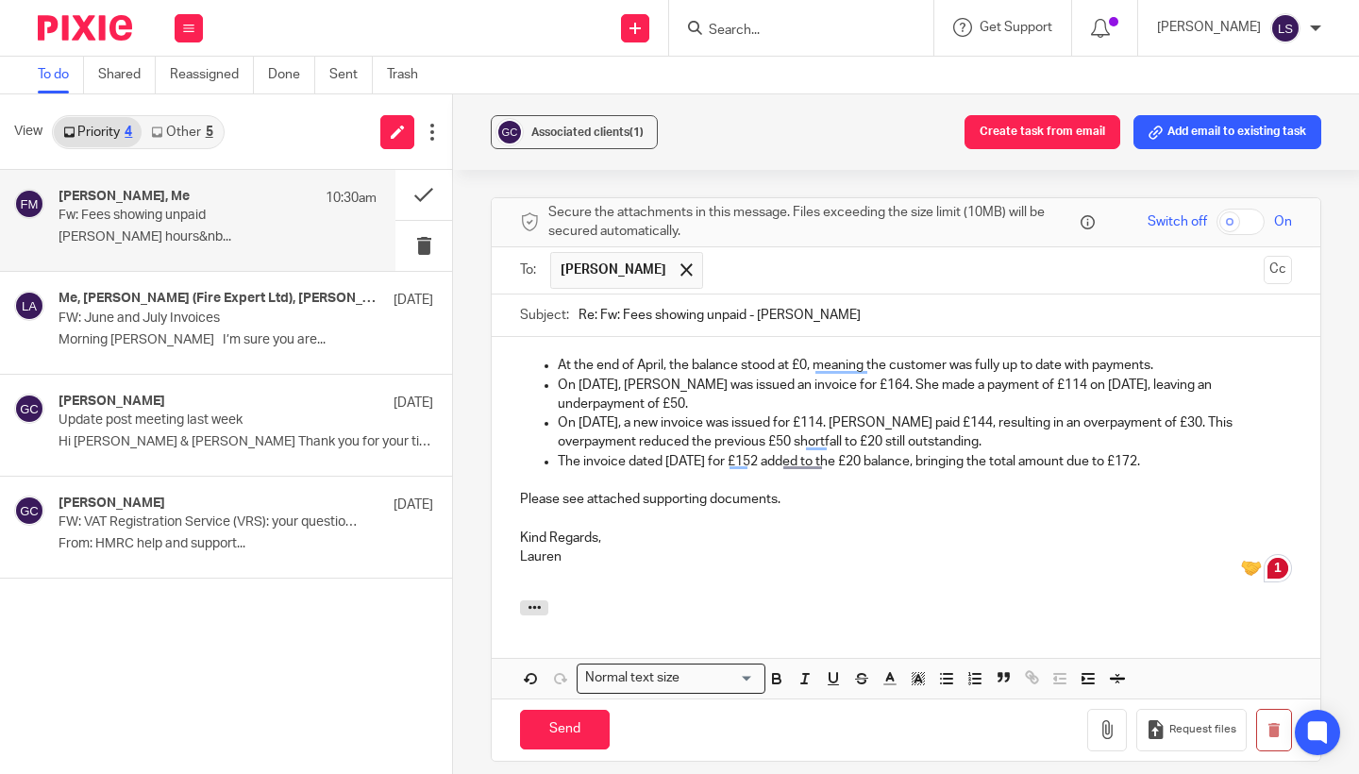
scroll to position [497, 0]
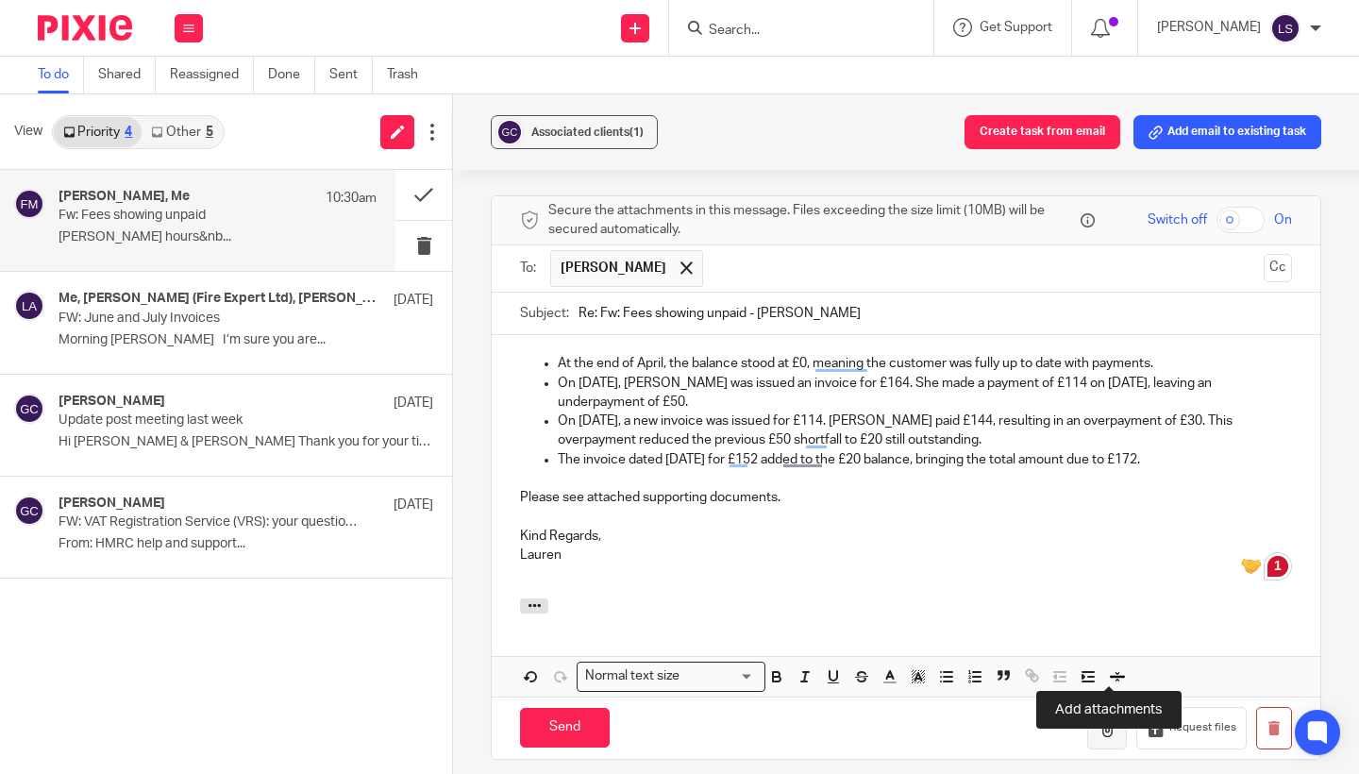
click at [1108, 718] on icon "button" at bounding box center [1107, 727] width 19 height 19
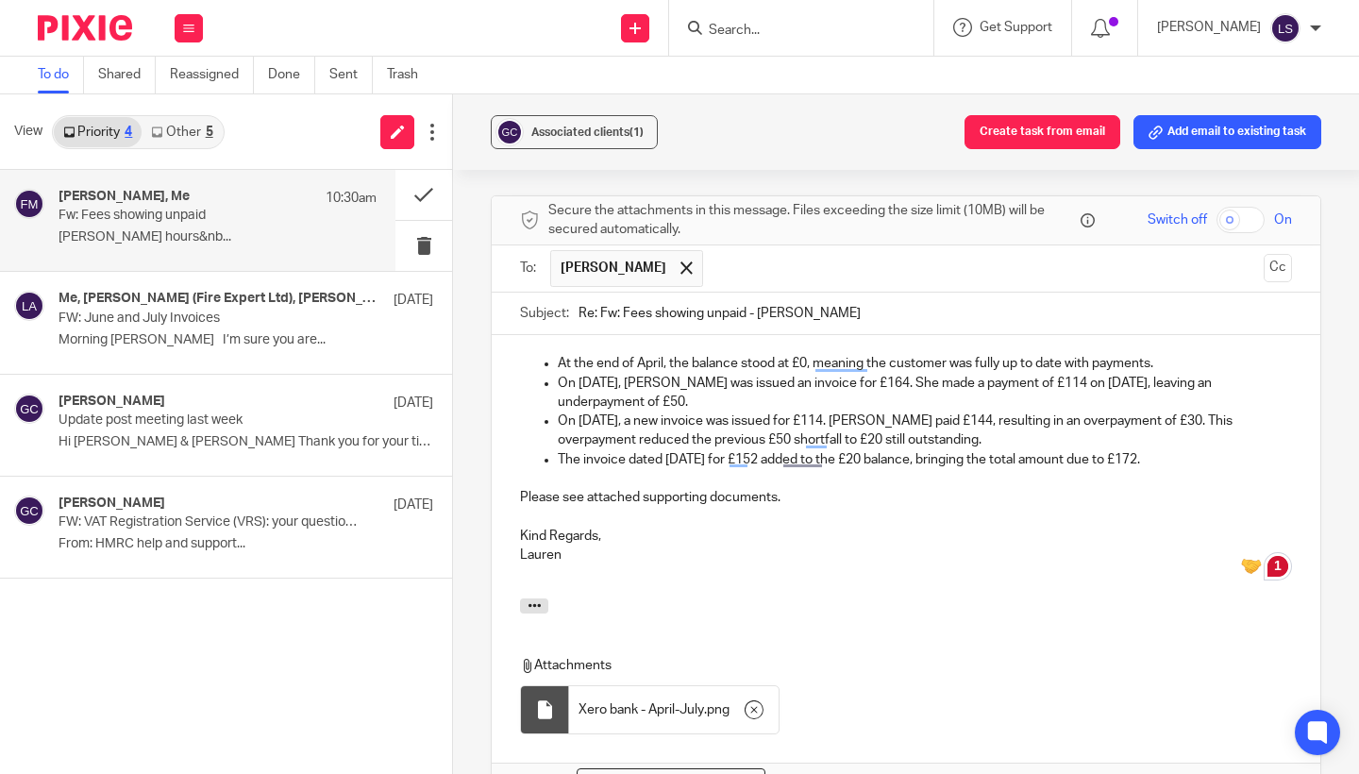
click at [1334, 536] on div "Associated clients (1) Create task from email Add email to existing task Fw: Fe…" at bounding box center [906, 434] width 906 height 680
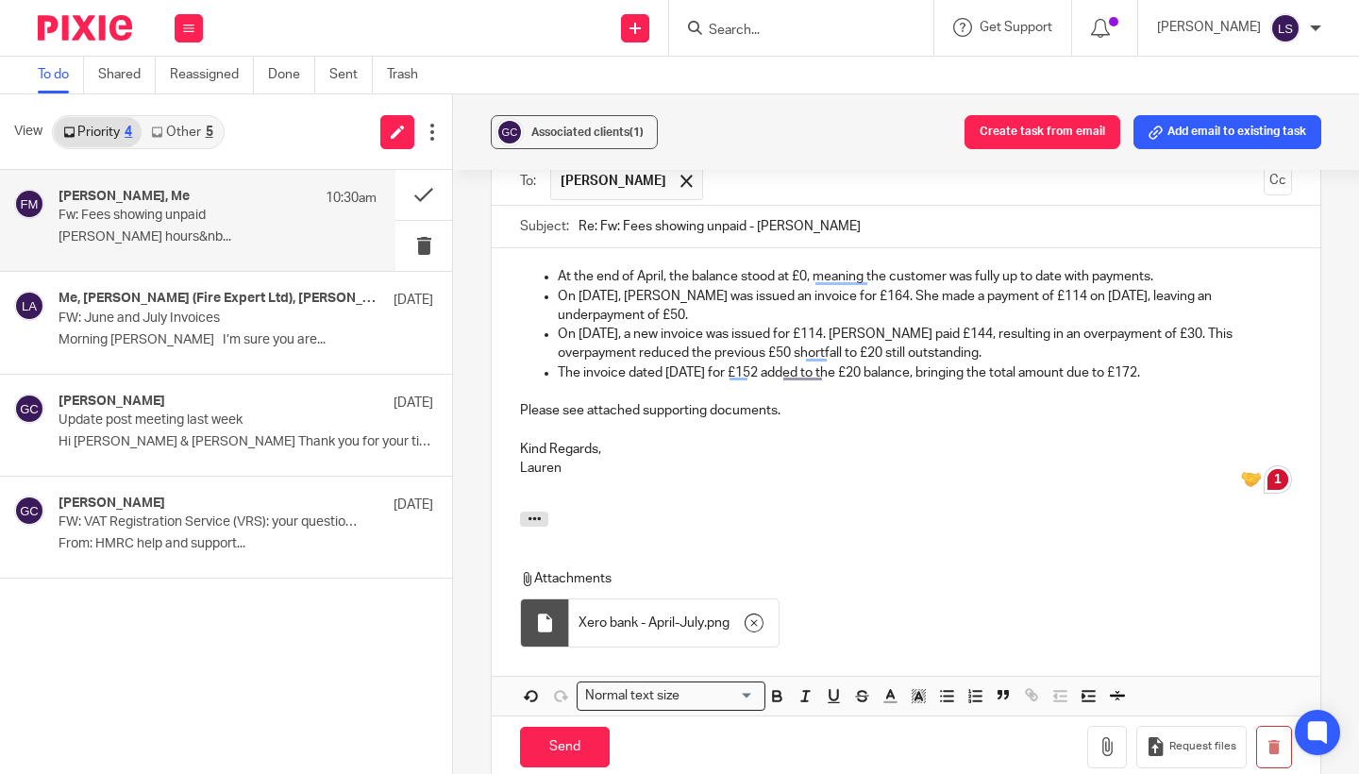
scroll to position [591, 0]
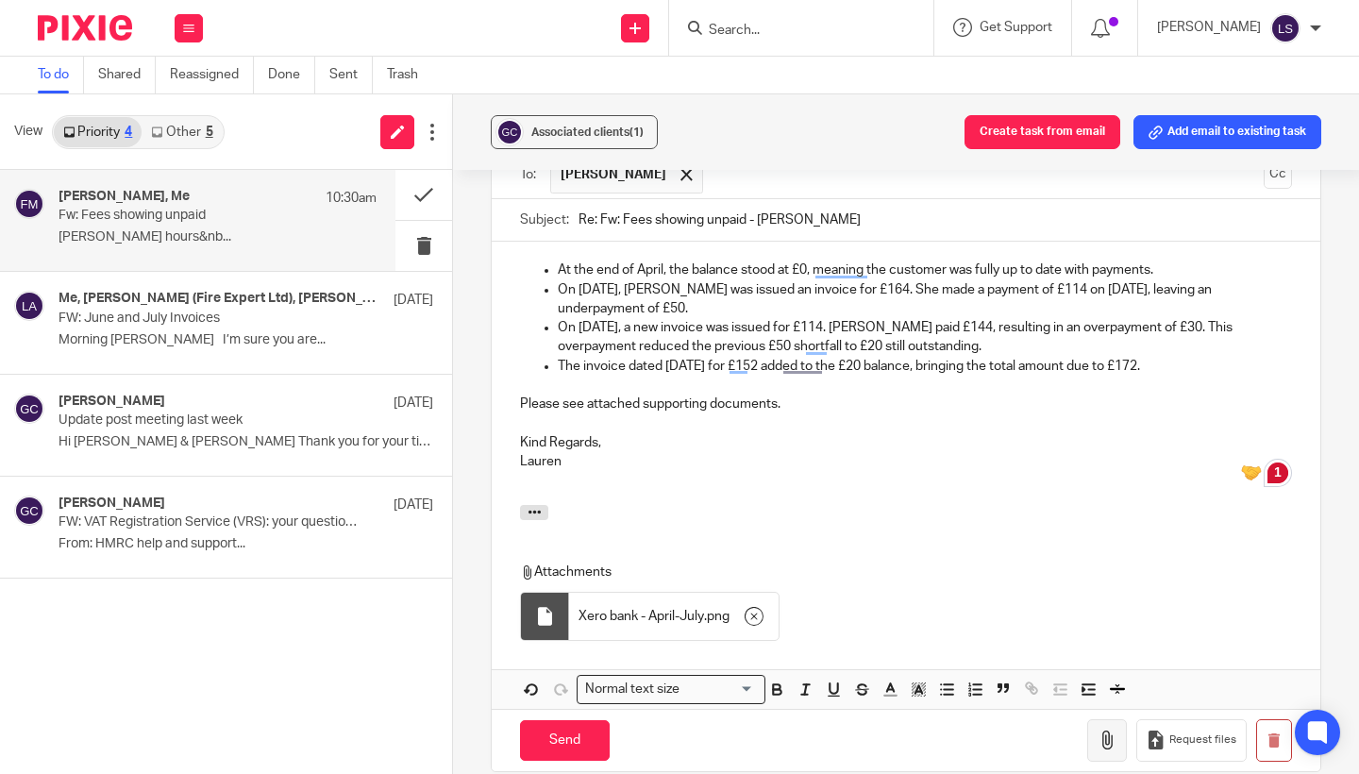
click at [1109, 730] on icon "button" at bounding box center [1107, 739] width 19 height 19
click at [1331, 320] on div "Associated clients (1) Create task from email Add email to existing task Fw: Fe…" at bounding box center [906, 434] width 906 height 680
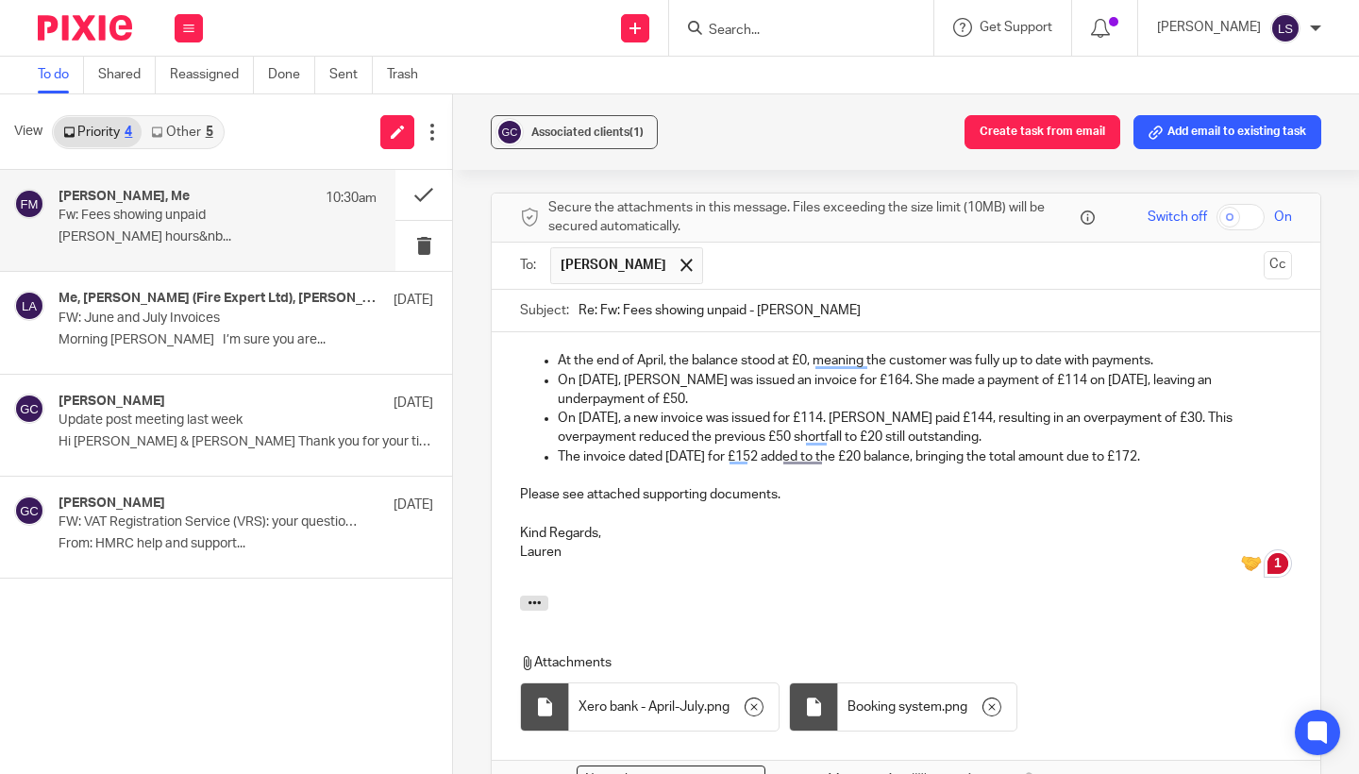
scroll to position [499, 0]
click at [1340, 367] on div "Associated clients (1) Create task from email Add email to existing task Fw: Fe…" at bounding box center [906, 434] width 906 height 680
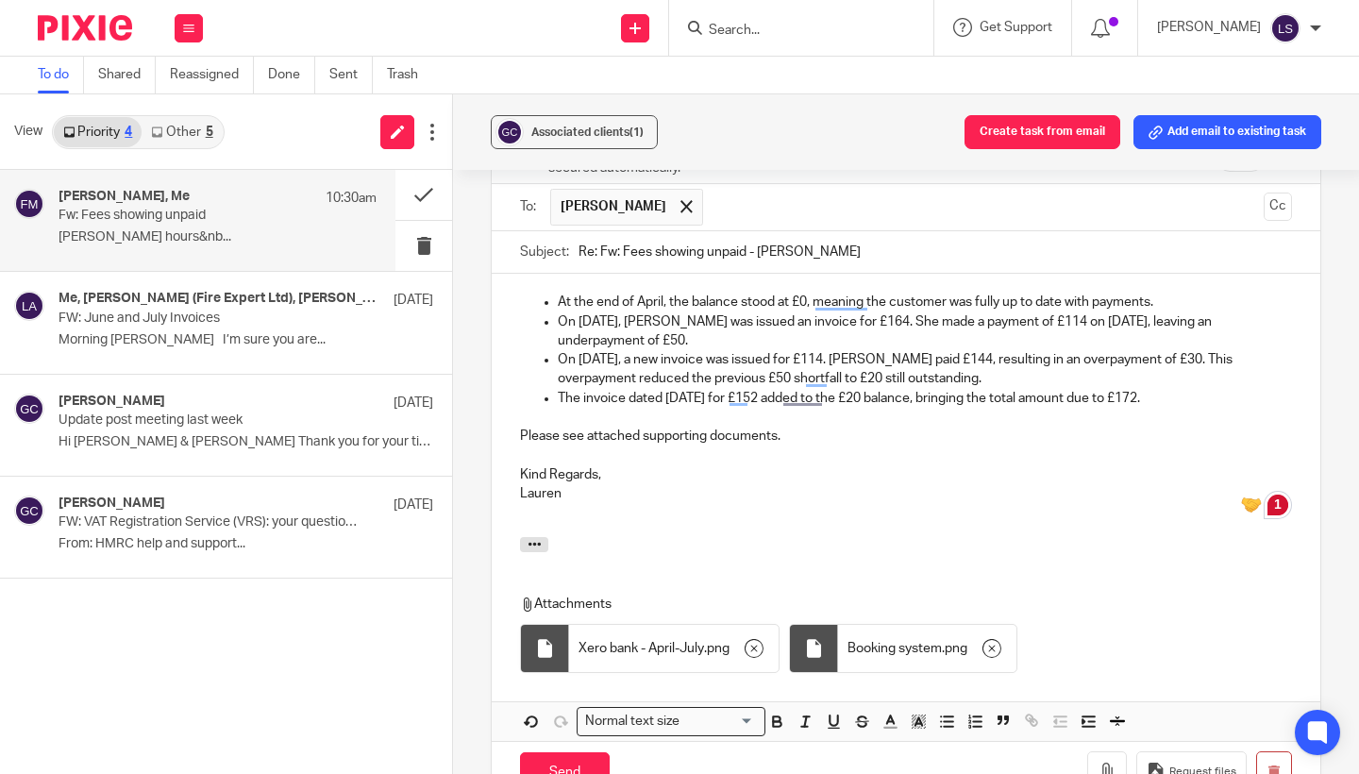
scroll to position [561, 0]
click at [586, 750] on input "Send" at bounding box center [565, 770] width 90 height 41
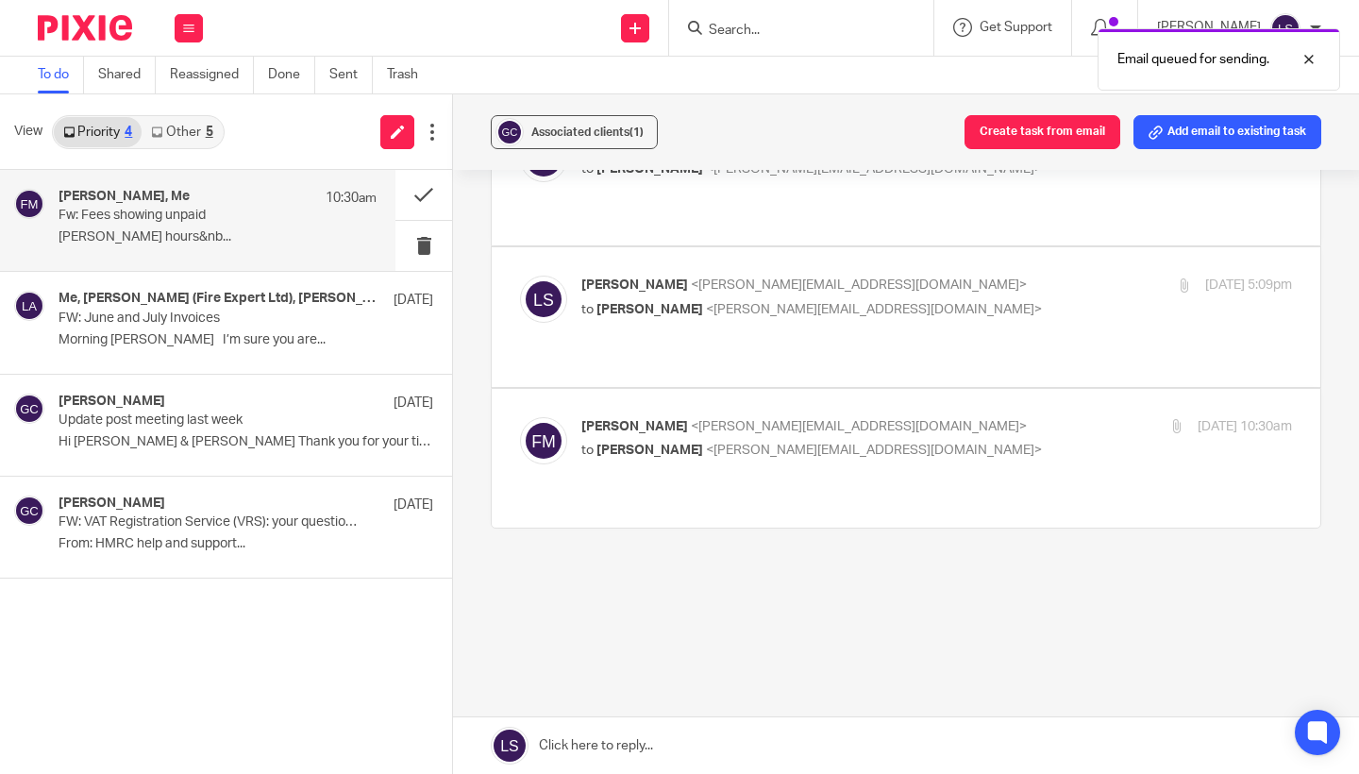
scroll to position [92, 0]
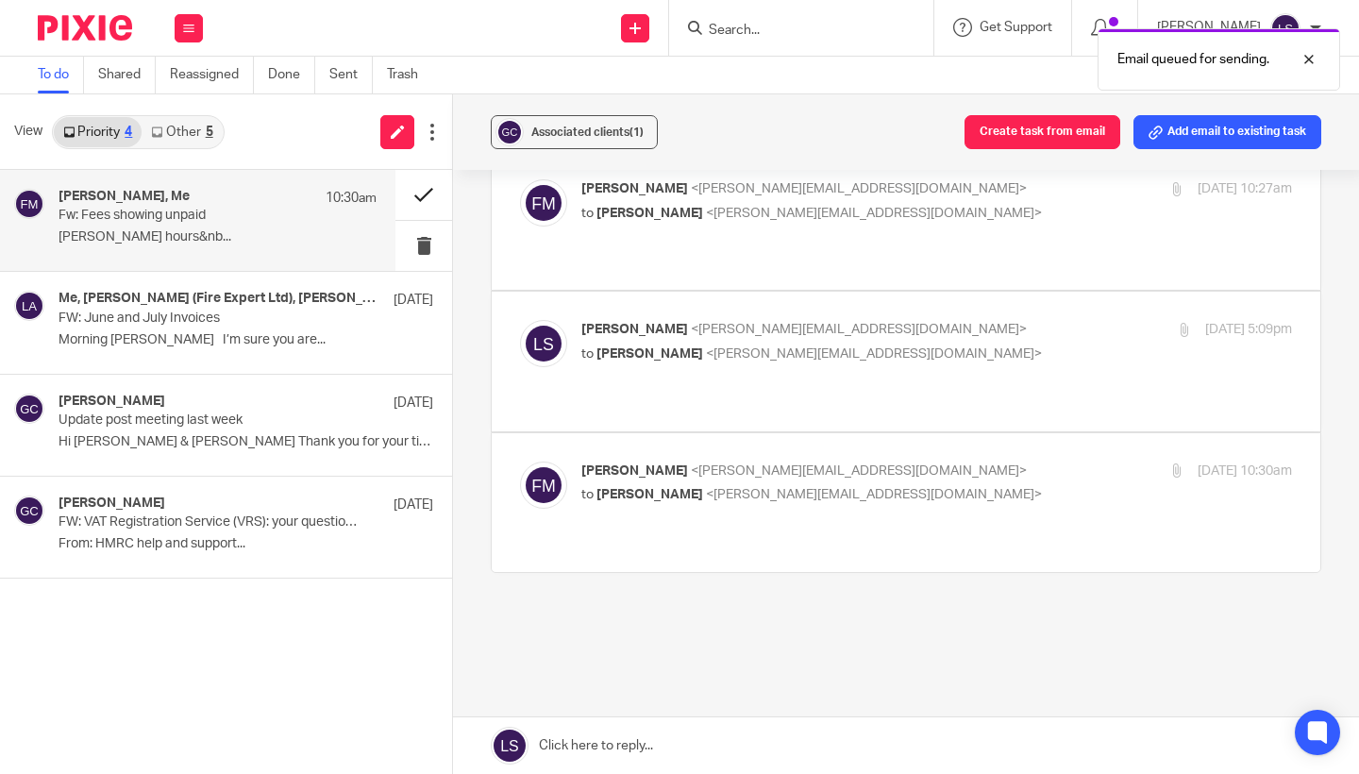
click at [437, 189] on button at bounding box center [423, 195] width 57 height 50
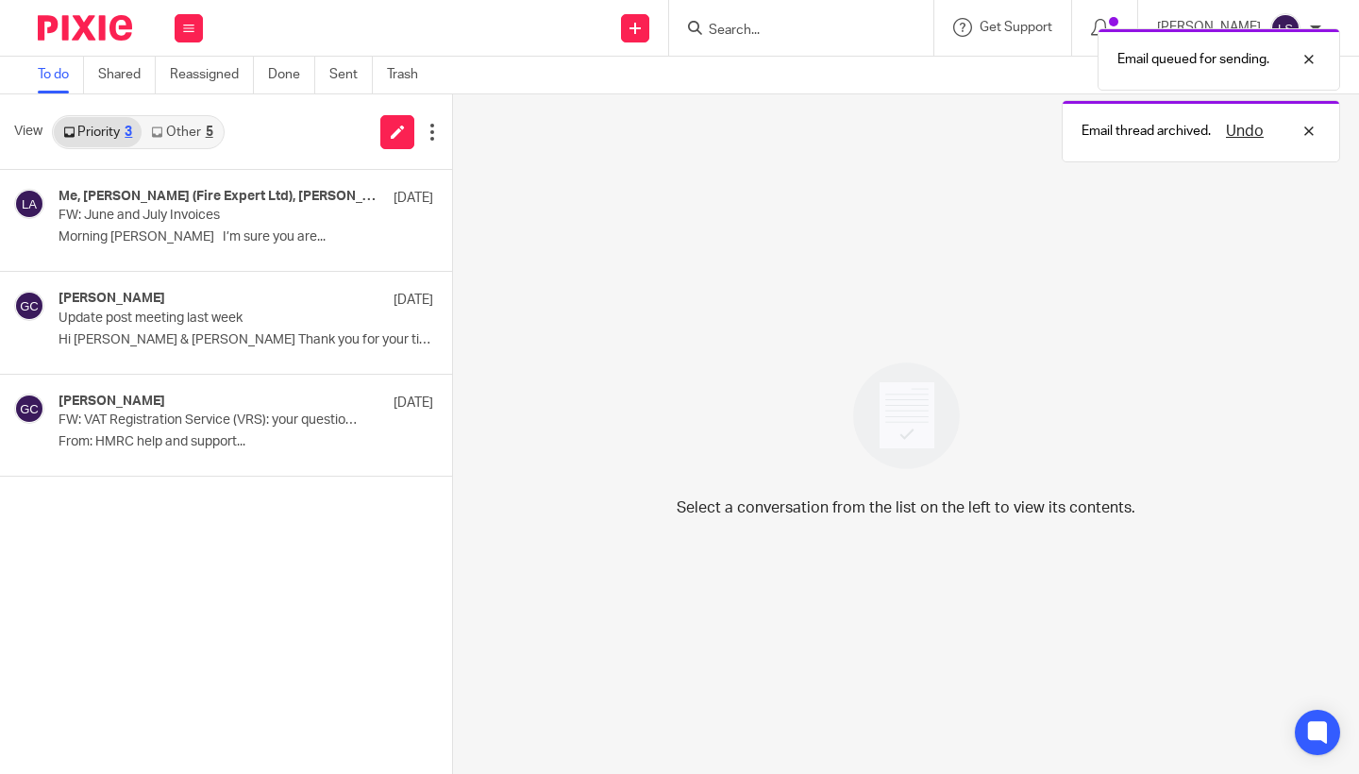
click at [200, 132] on link "Other 5" at bounding box center [182, 132] width 80 height 30
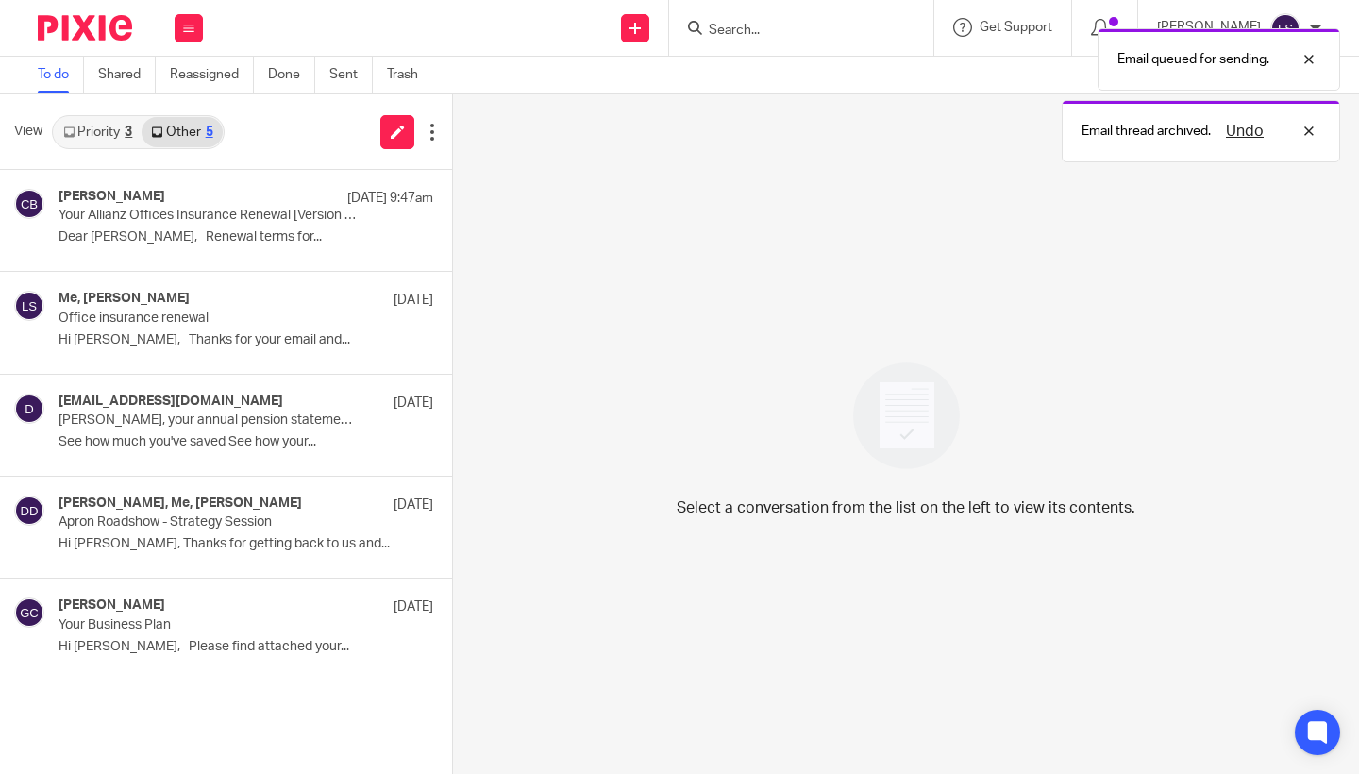
click at [102, 149] on div "View Priority 3 Other 5" at bounding box center [226, 132] width 452 height 76
click at [103, 36] on img at bounding box center [85, 27] width 94 height 25
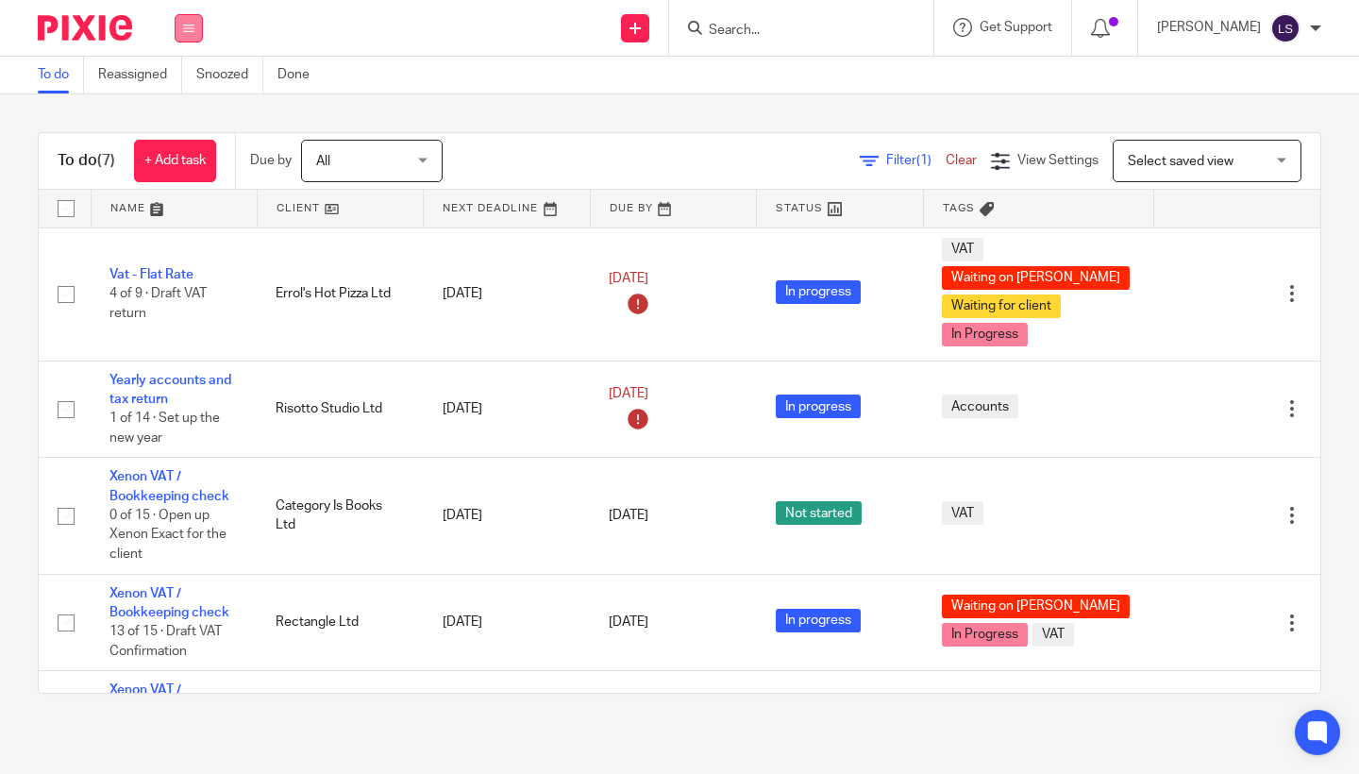
click at [190, 42] on button at bounding box center [189, 28] width 28 height 28
click at [184, 111] on link "Email" at bounding box center [178, 115] width 31 height 13
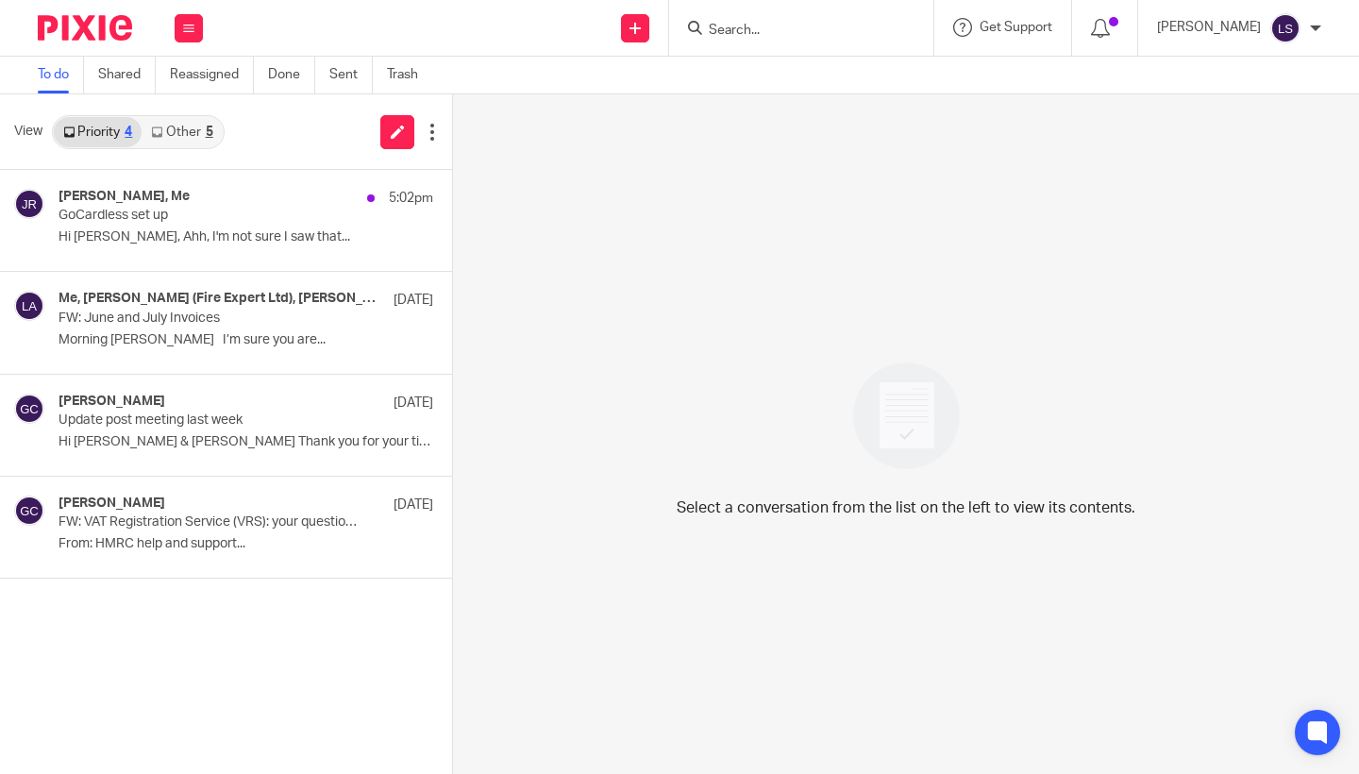
click at [202, 137] on link "Other 5" at bounding box center [182, 132] width 80 height 30
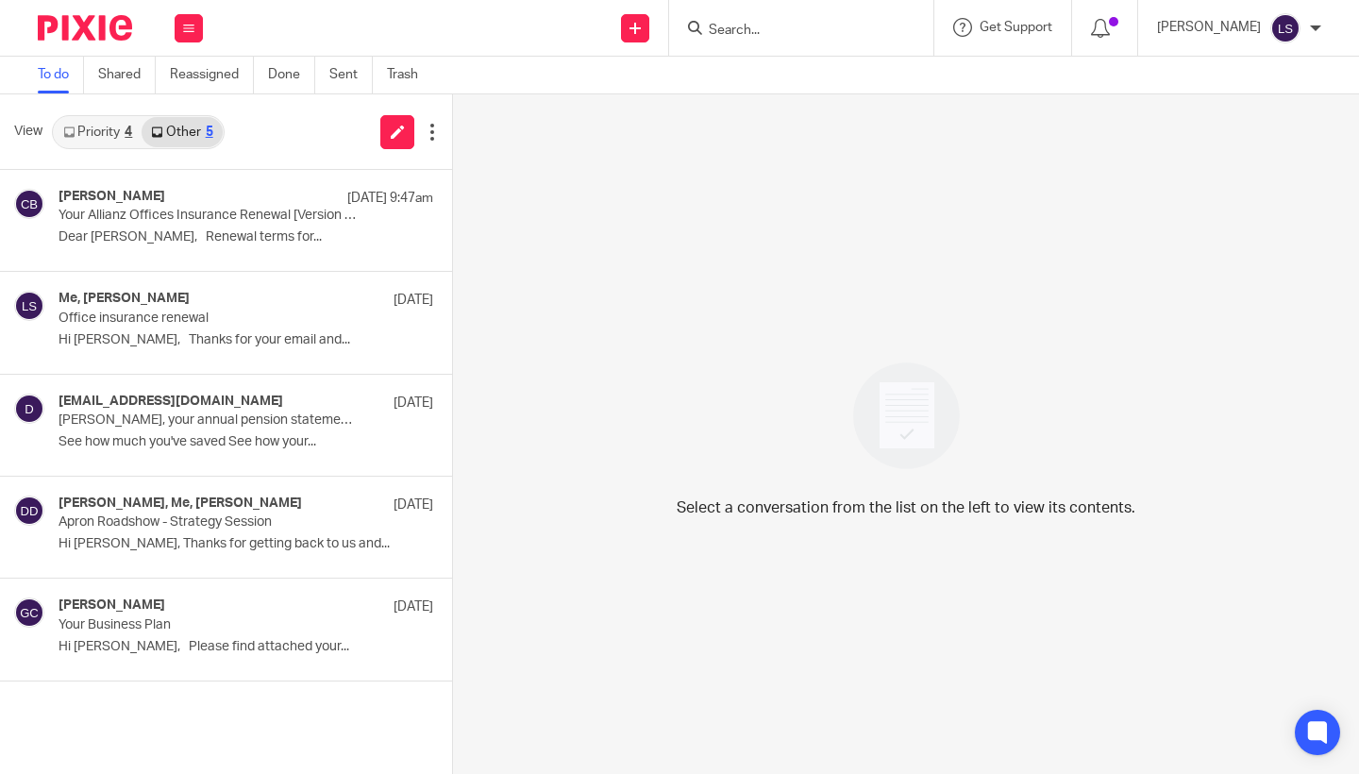
click at [113, 140] on link "Priority 4" at bounding box center [98, 132] width 88 height 30
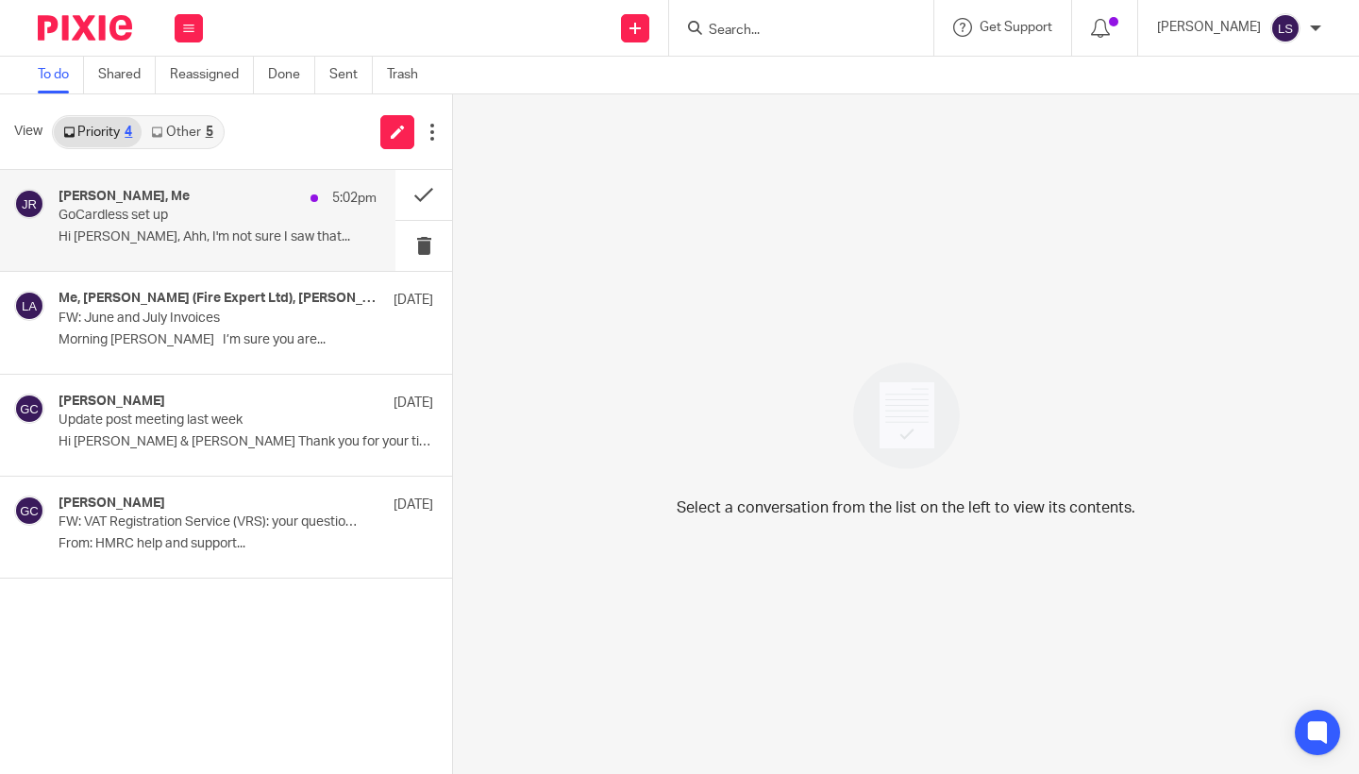
click at [159, 219] on p "GoCardless set up" at bounding box center [186, 216] width 255 height 16
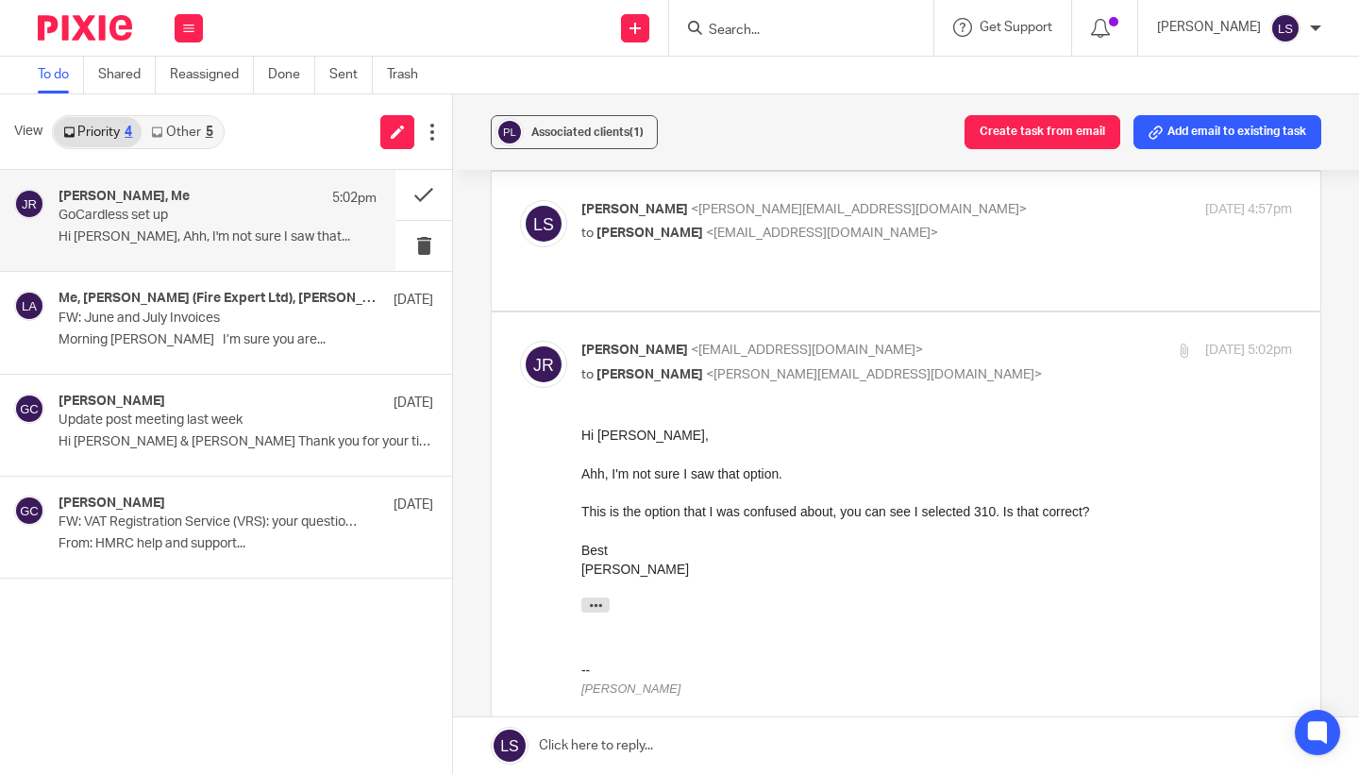
scroll to position [193, 0]
click at [606, 597] on button "button" at bounding box center [595, 603] width 28 height 15
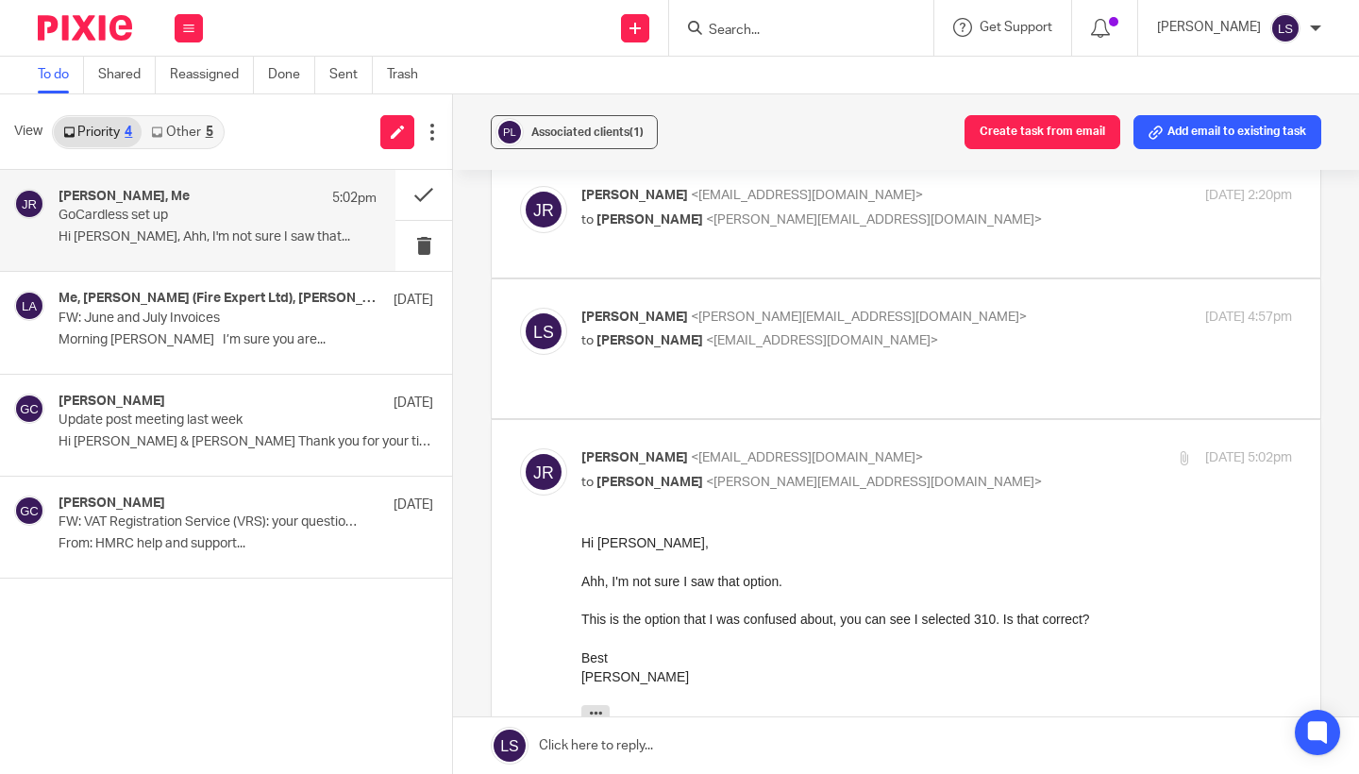
scroll to position [82, 0]
click at [520, 450] on input "checkbox" at bounding box center [519, 450] width 1 height 1
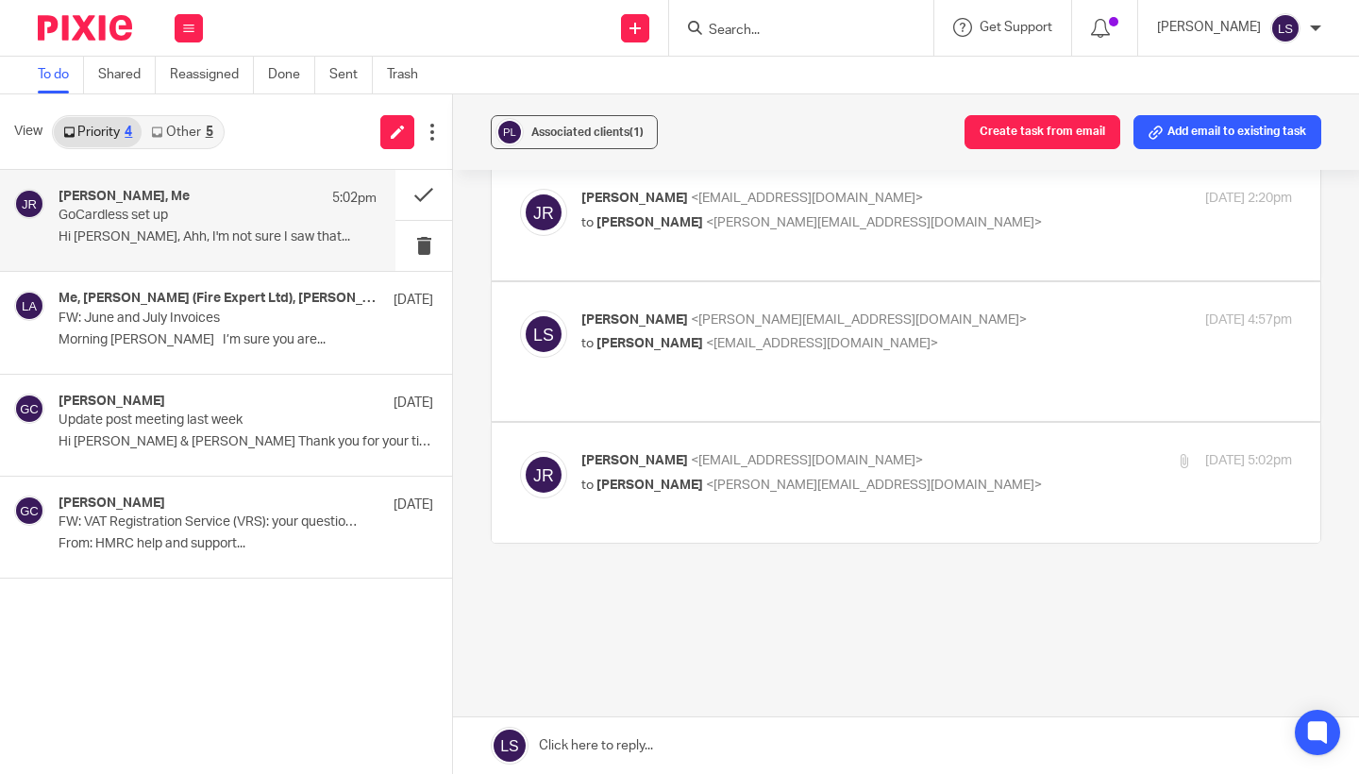
click at [928, 479] on p "to [PERSON_NAME] <[PERSON_NAME][EMAIL_ADDRESS][DOMAIN_NAME]>" at bounding box center [818, 486] width 474 height 20
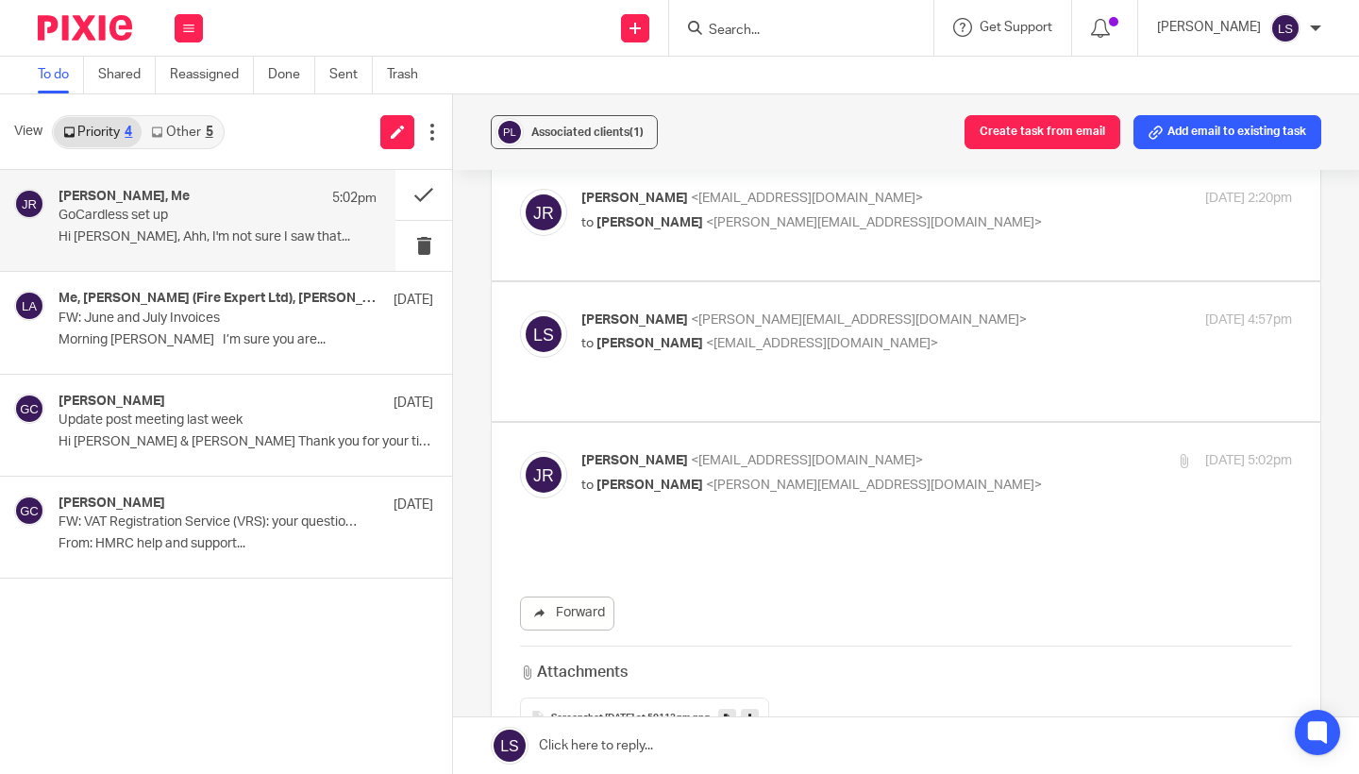
scroll to position [0, 0]
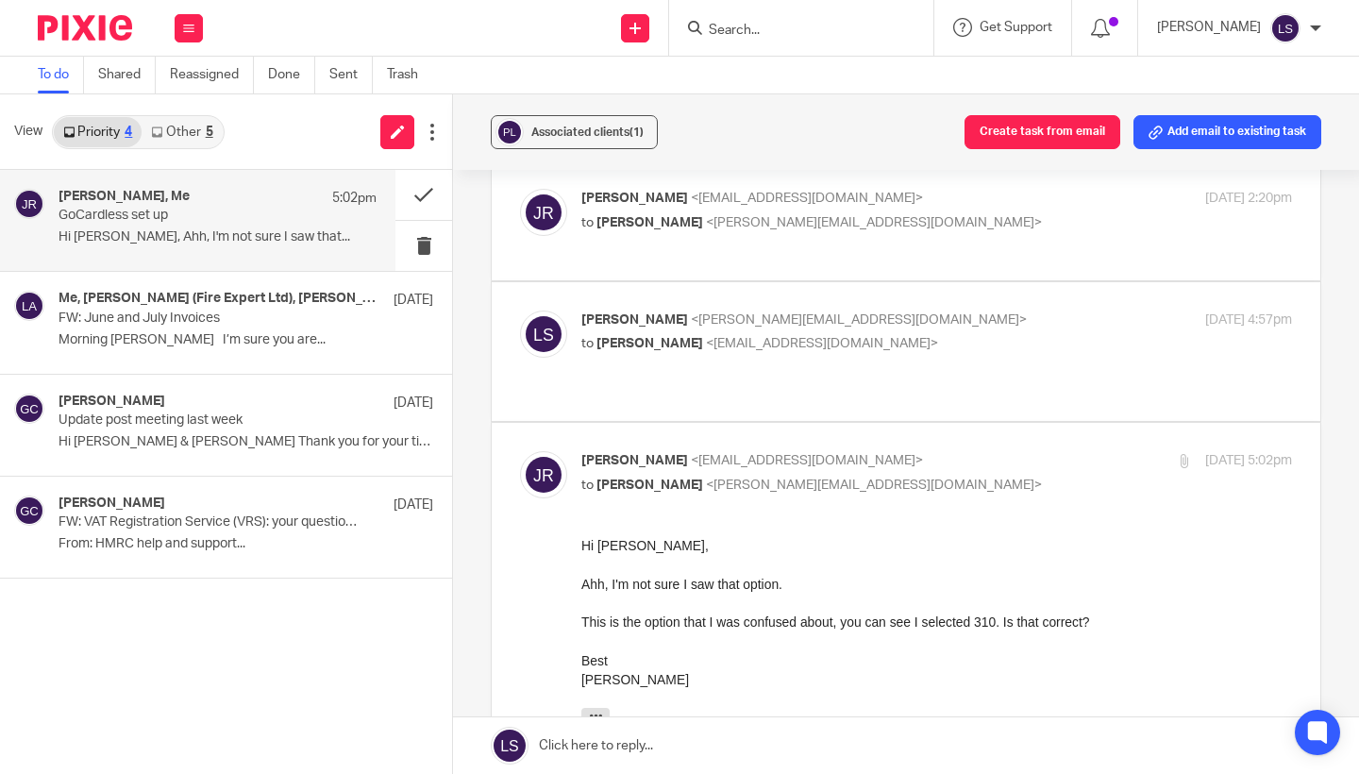
click at [928, 479] on p "to [PERSON_NAME] <[PERSON_NAME][EMAIL_ADDRESS][DOMAIN_NAME]>" at bounding box center [818, 486] width 474 height 20
checkbox input "false"
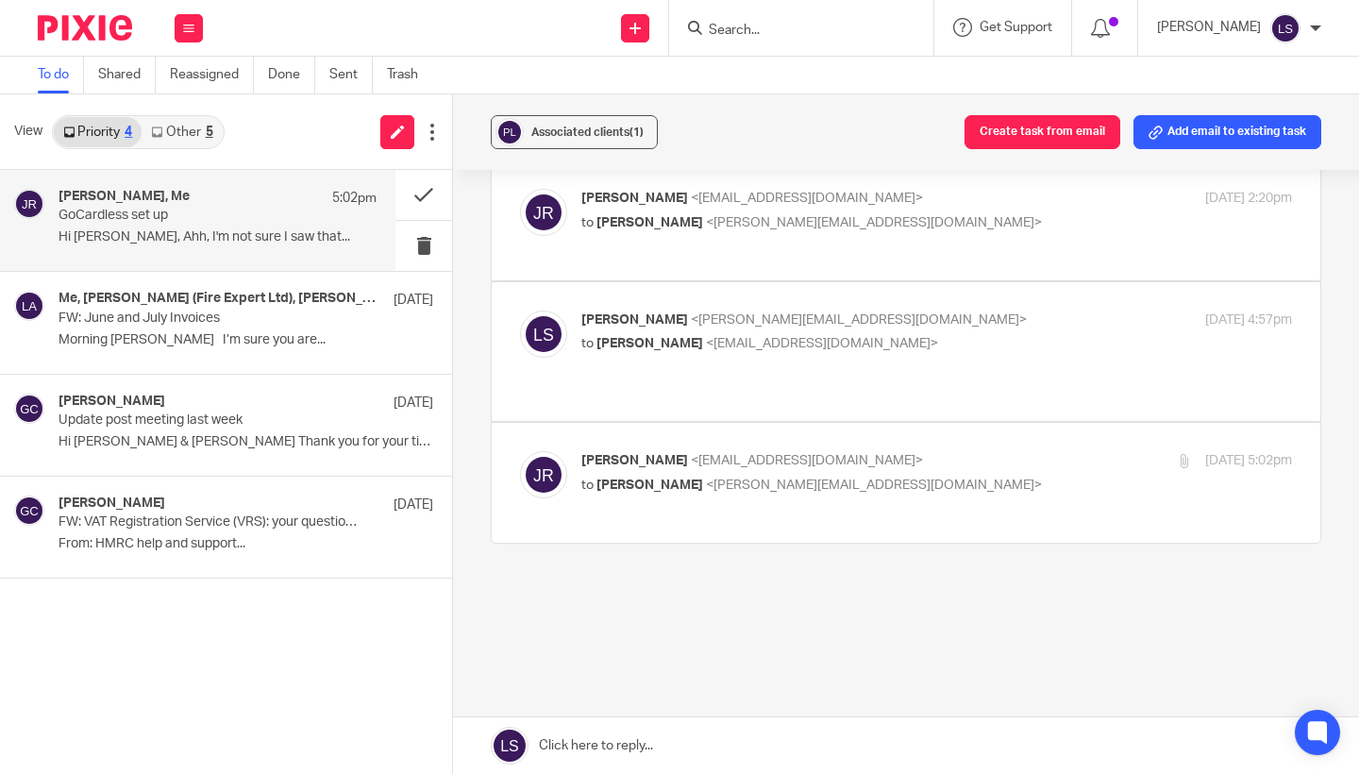
drag, startPoint x: 727, startPoint y: 759, endPoint x: 742, endPoint y: 610, distance: 149.9
click at [727, 759] on link at bounding box center [906, 745] width 906 height 57
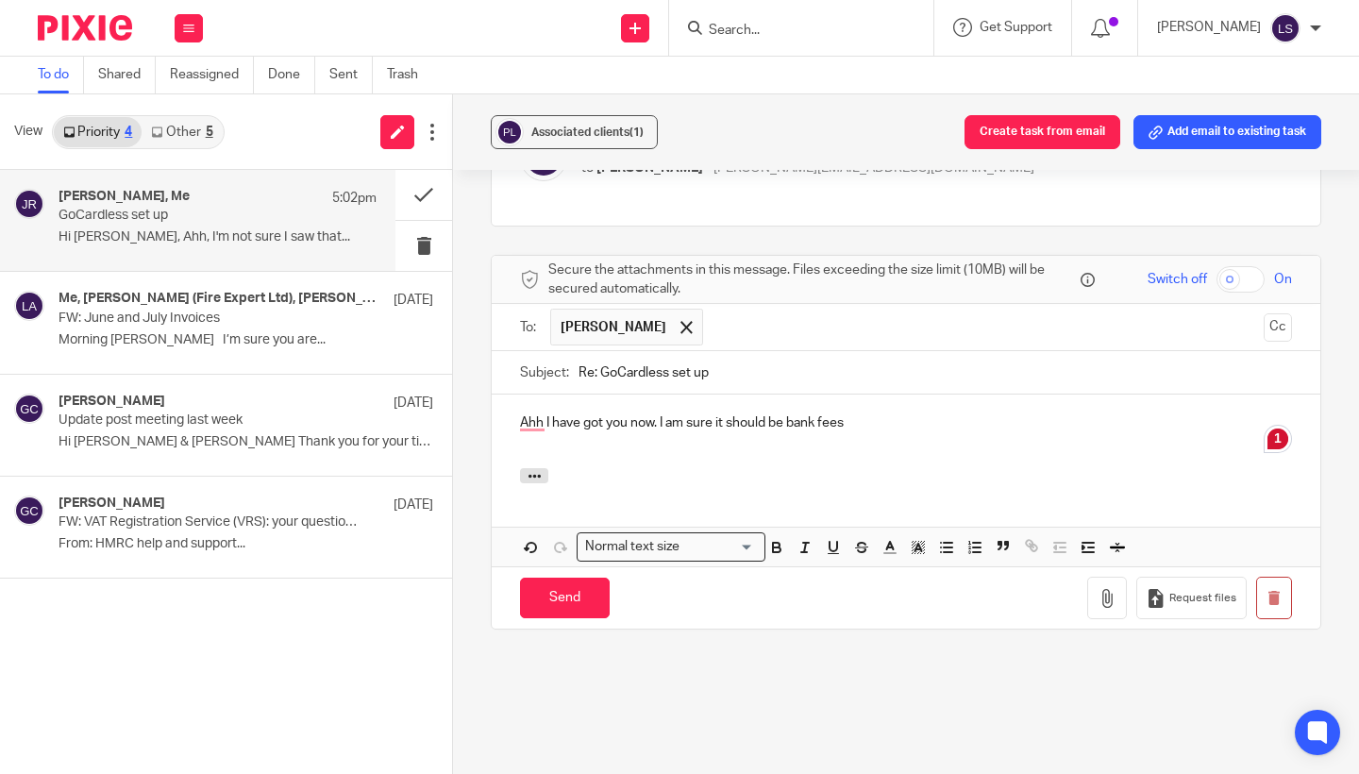
click at [1333, 377] on div "Associated clients (1) Create task from email Add email to existing task GoCard…" at bounding box center [906, 434] width 906 height 680
click at [790, 419] on p "Ahh I have got you now. I am sure it should be bank fees" at bounding box center [906, 422] width 772 height 19
click at [895, 440] on div "Ahh I have got you now. I am sure it should be 404 bank fees" at bounding box center [906, 432] width 829 height 74
click at [528, 416] on p "Ahh I have got you now. I am sure it should be 404 bank fees however," at bounding box center [906, 422] width 772 height 19
click at [904, 416] on p "Ahh, I have got you now. I am sure it should be 404 bank fees however," at bounding box center [906, 422] width 772 height 19
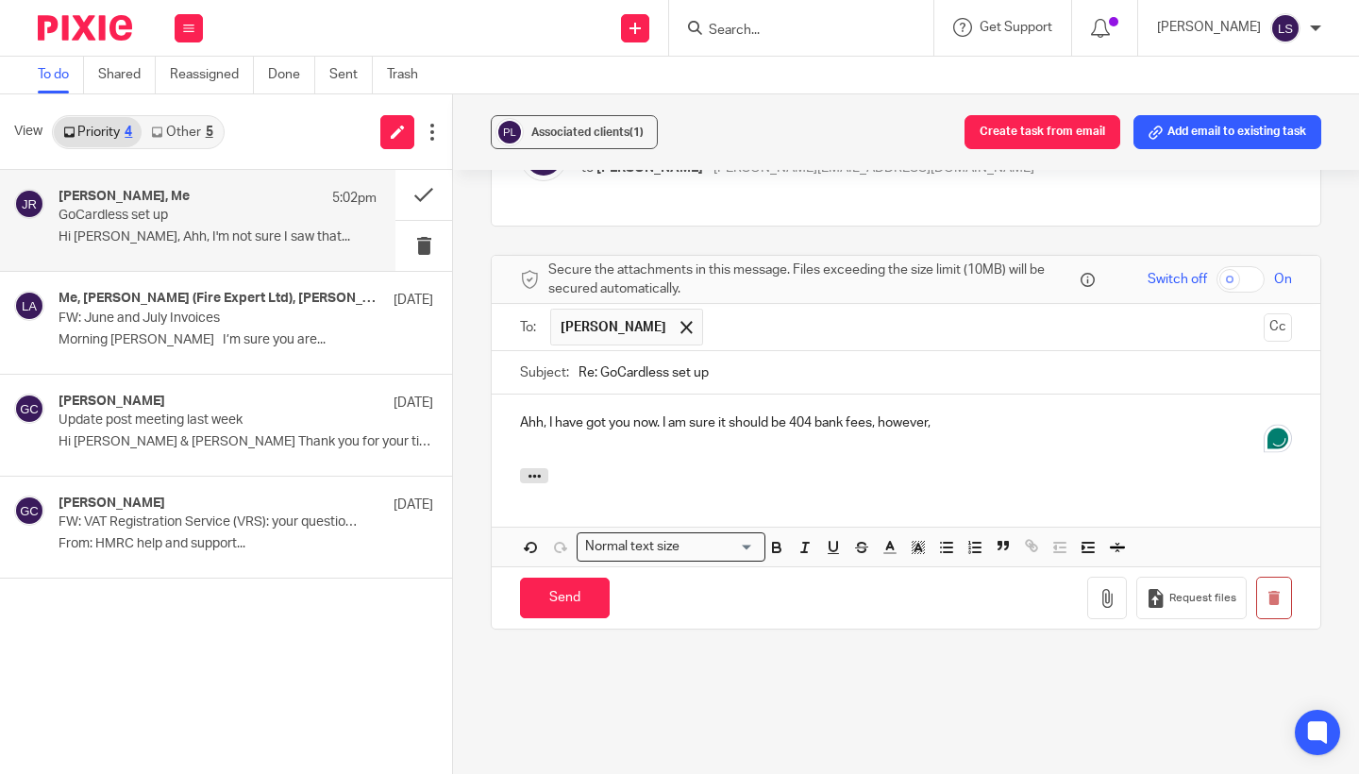
click at [964, 423] on p "Ahh, I have got you now. I am sure it should be 404 bank fees, however," at bounding box center [906, 422] width 772 height 19
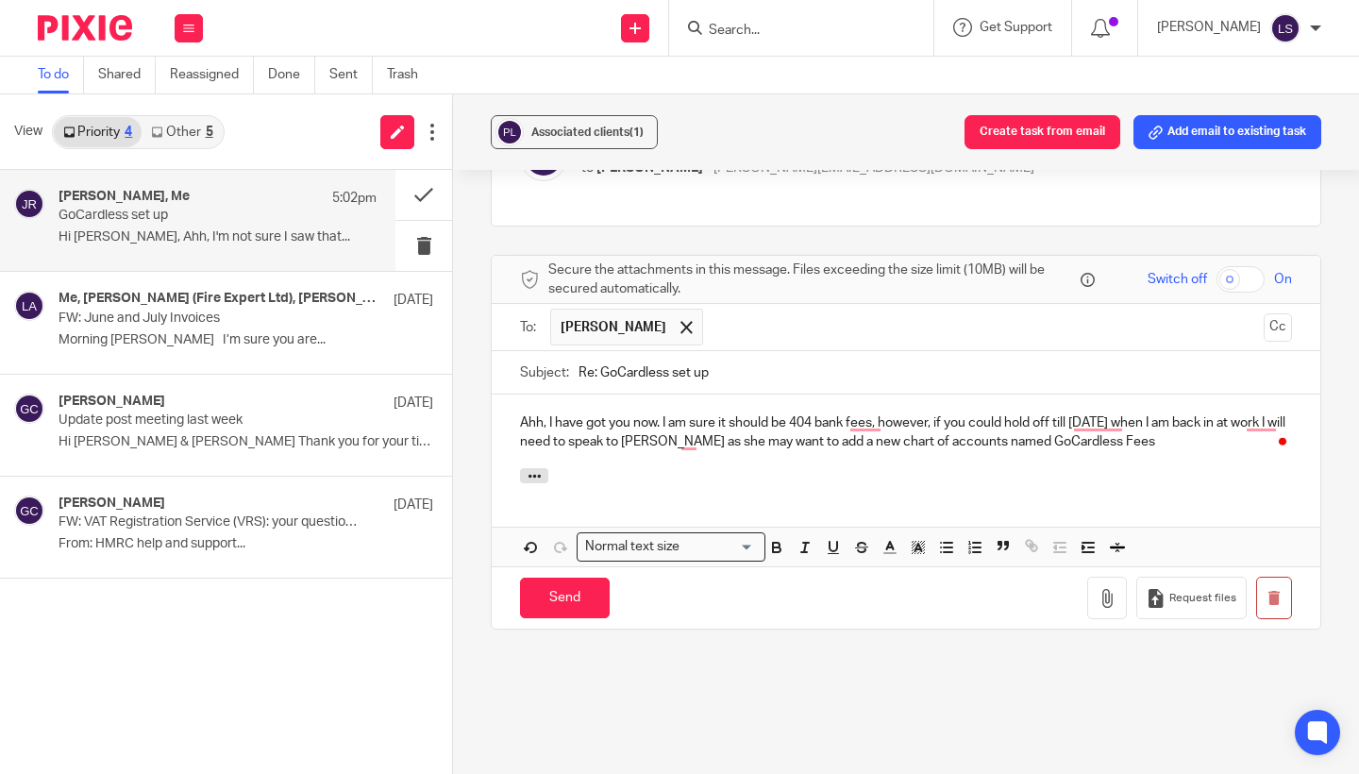
click at [1014, 438] on p "Ahh, I have got you now. I am sure it should be 404 bank fees, however, if you …" at bounding box center [906, 432] width 772 height 39
click at [1125, 437] on p "Ahh, I have got you now. I am sure it should be 404 bank fees, however, if you …" at bounding box center [906, 432] width 772 height 39
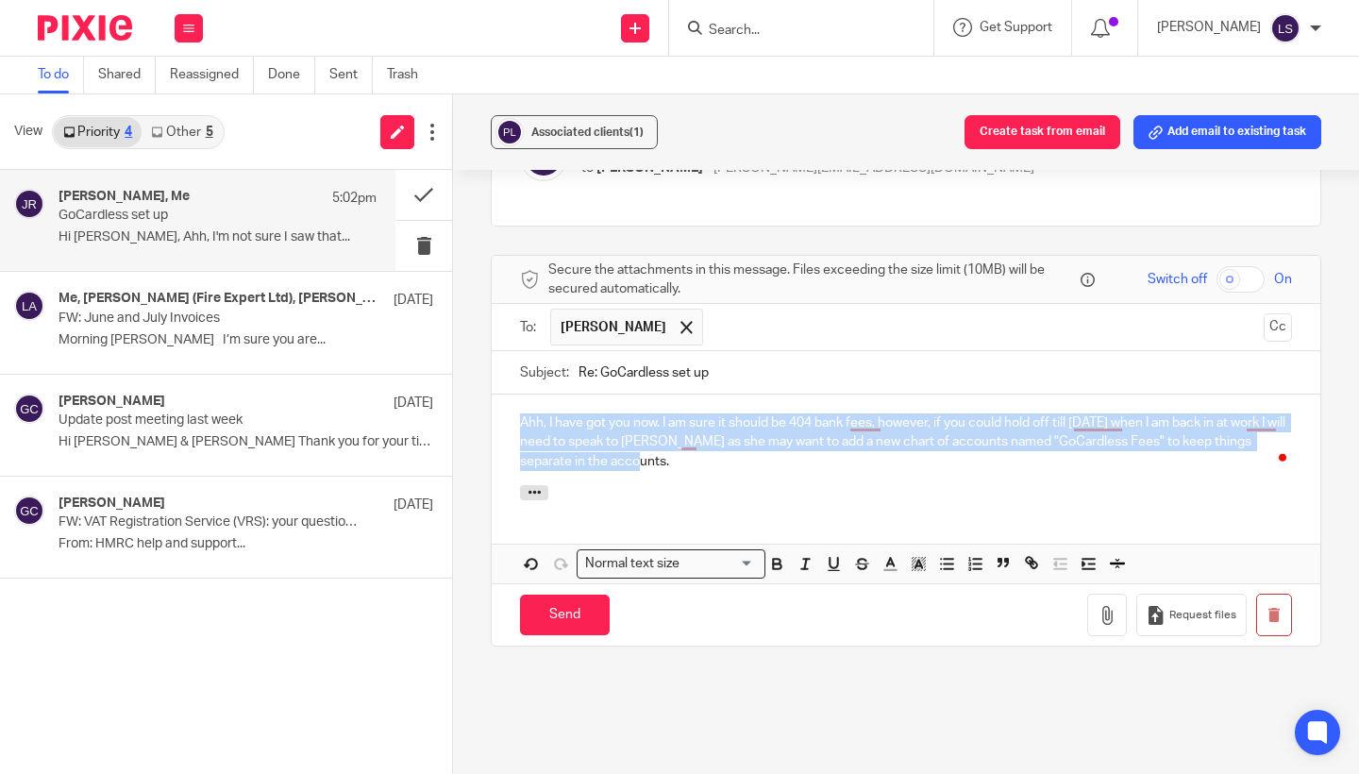
drag, startPoint x: 625, startPoint y: 449, endPoint x: 506, endPoint y: 415, distance: 123.7
click at [506, 415] on div "Ahh, I have got you now. I am sure it should be 404 bank fees, however, if you …" at bounding box center [906, 440] width 829 height 91
copy p "Ahh, I have got you now. I am sure it should be 404 bank fees, however, if you …"
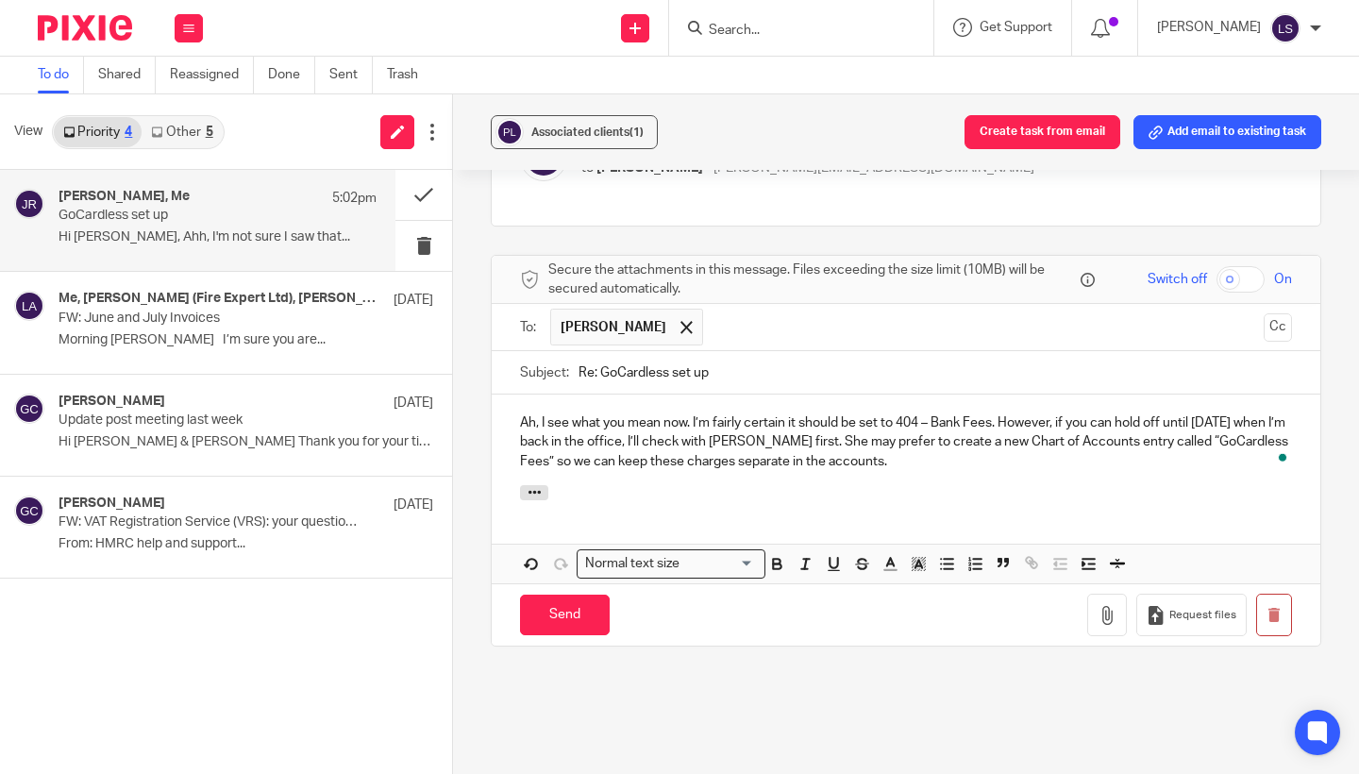
click at [721, 648] on div "GoCardless set up Reassign Reply to everyone Jake Richardson <jake@paintandmort…" at bounding box center [906, 286] width 831 height 984
click at [1345, 294] on div "Associated clients (1) Create task from email Add email to existing task GoCard…" at bounding box center [906, 434] width 906 height 680
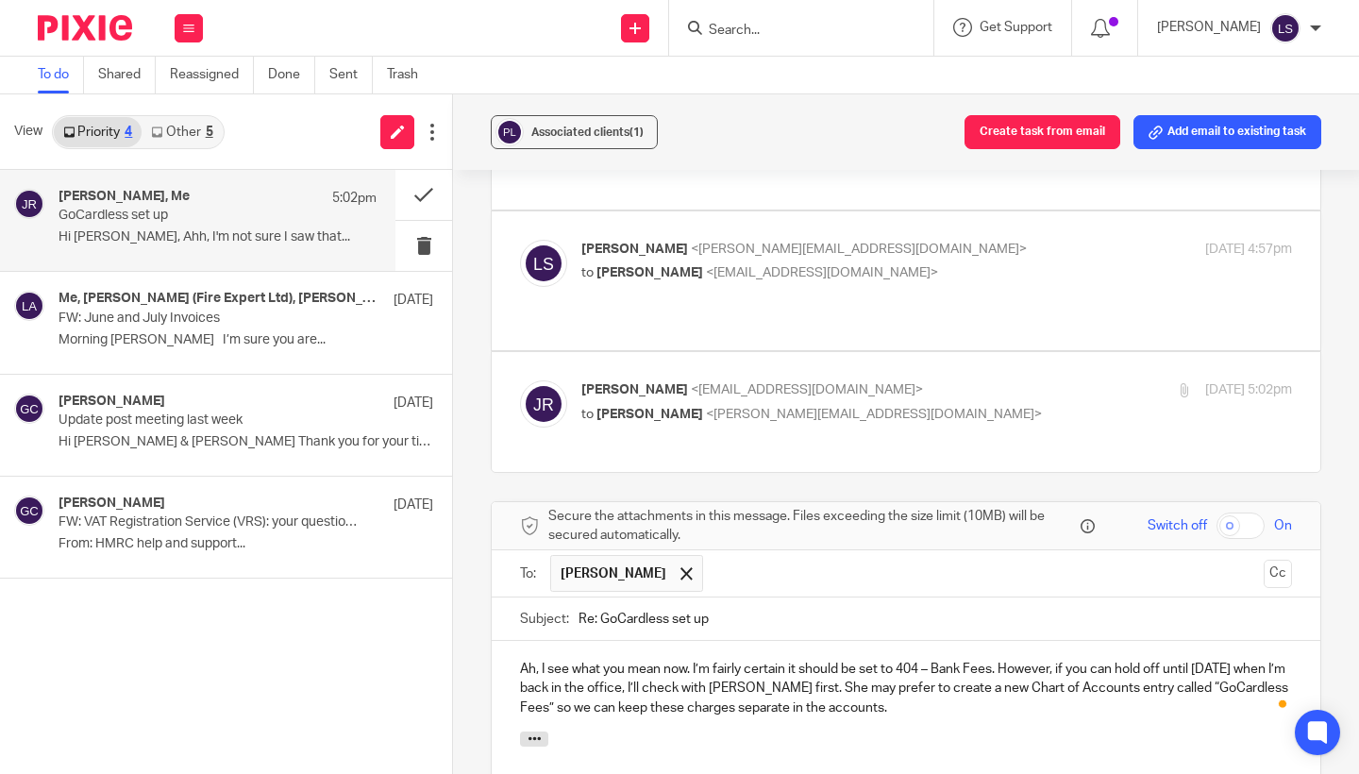
scroll to position [150, 0]
click at [992, 383] on p "Jake Richardson <jake@paintandmortar.com>" at bounding box center [818, 393] width 474 height 20
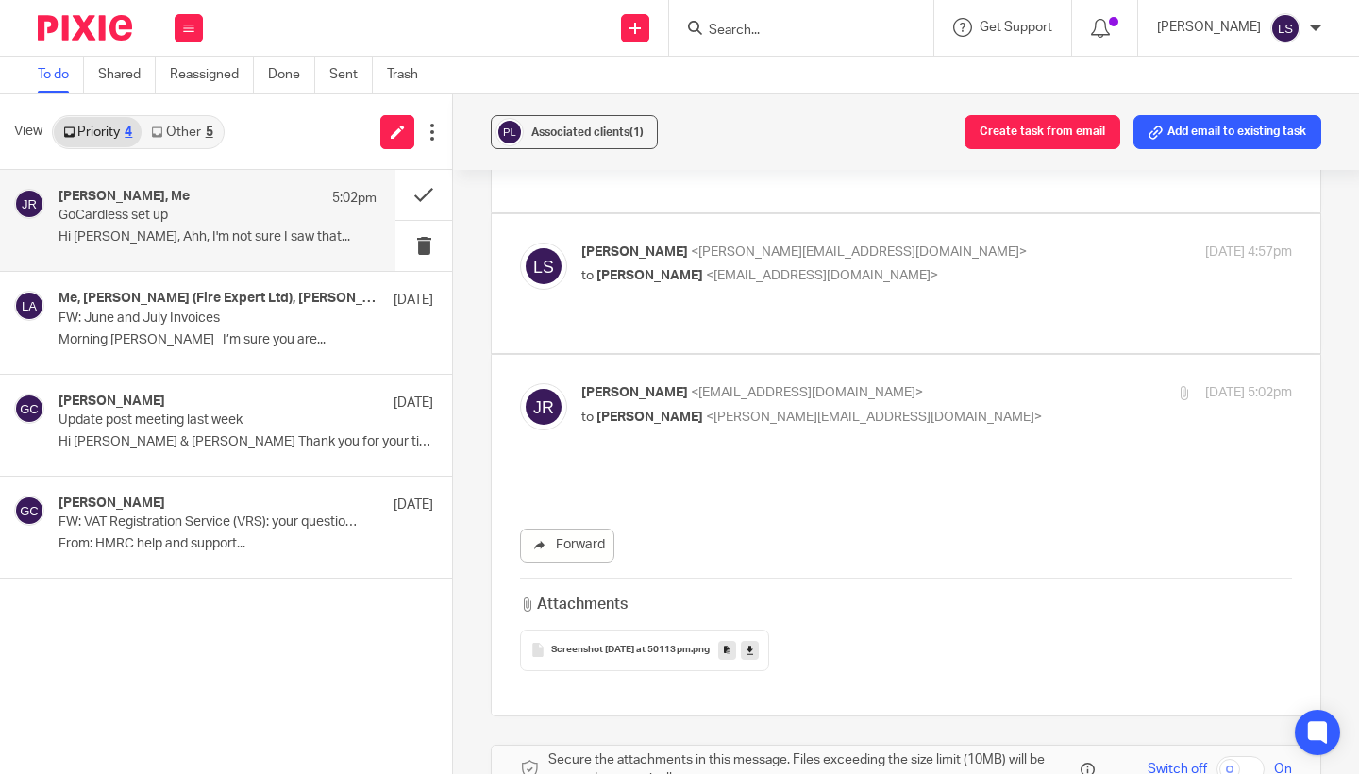
scroll to position [0, 0]
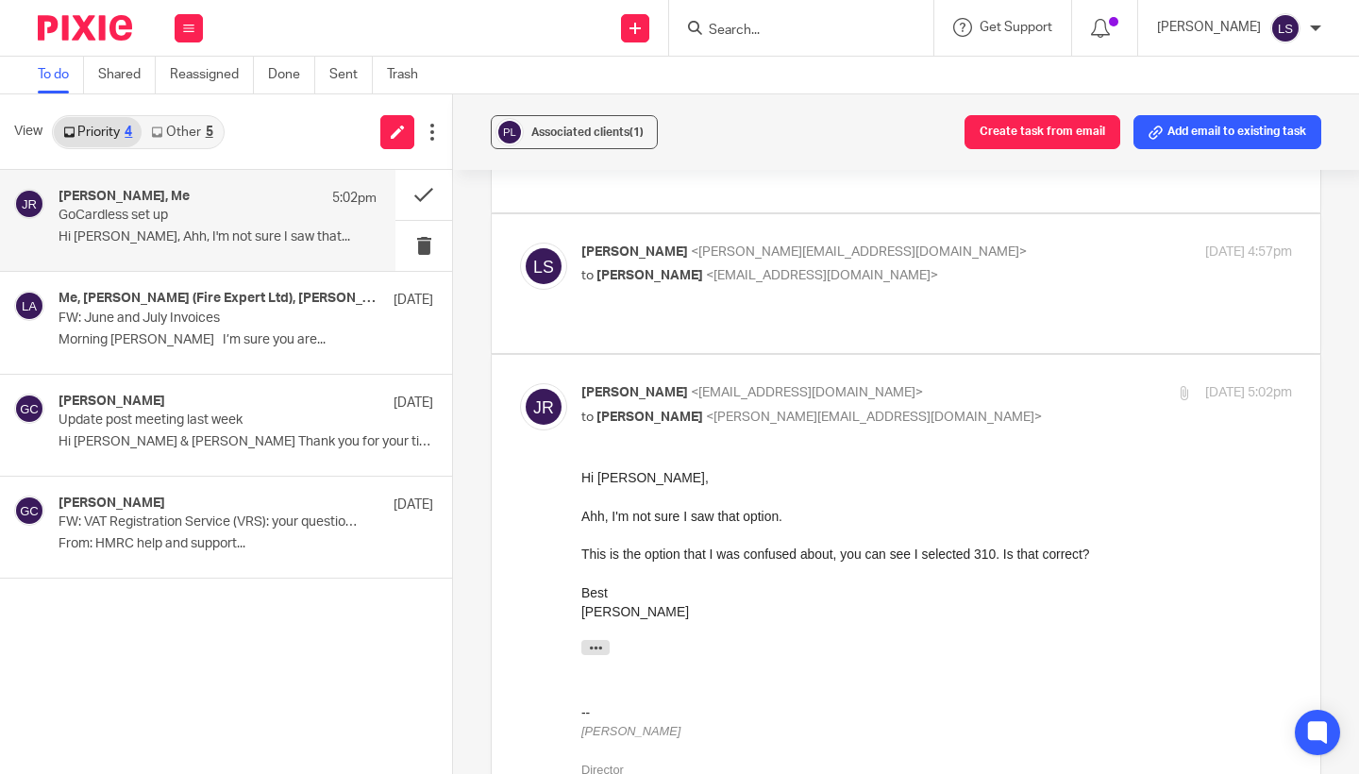
click at [981, 396] on p "Jake Richardson <jake@paintandmortar.com>" at bounding box center [818, 393] width 474 height 20
checkbox input "false"
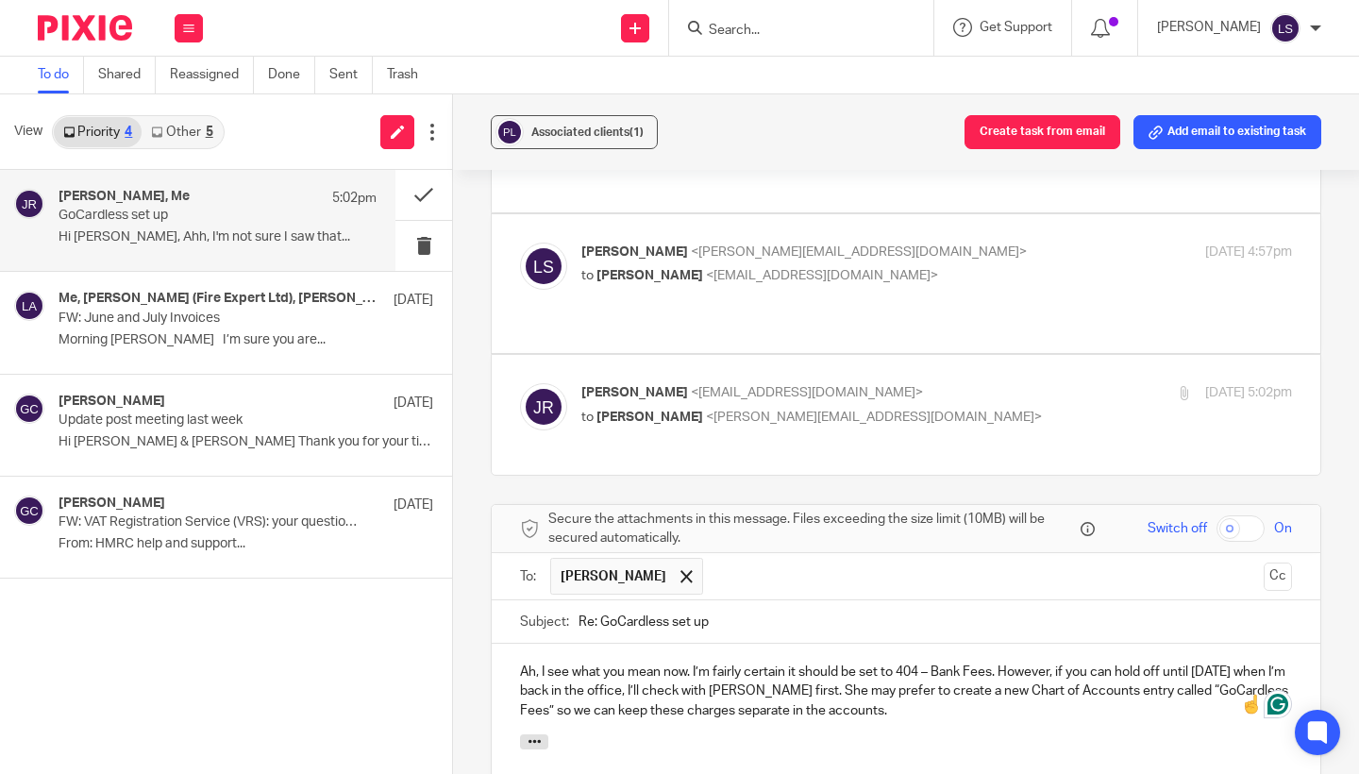
click at [1348, 457] on div "Associated clients (1) Create task from email Add email to existing task GoCard…" at bounding box center [906, 434] width 906 height 680
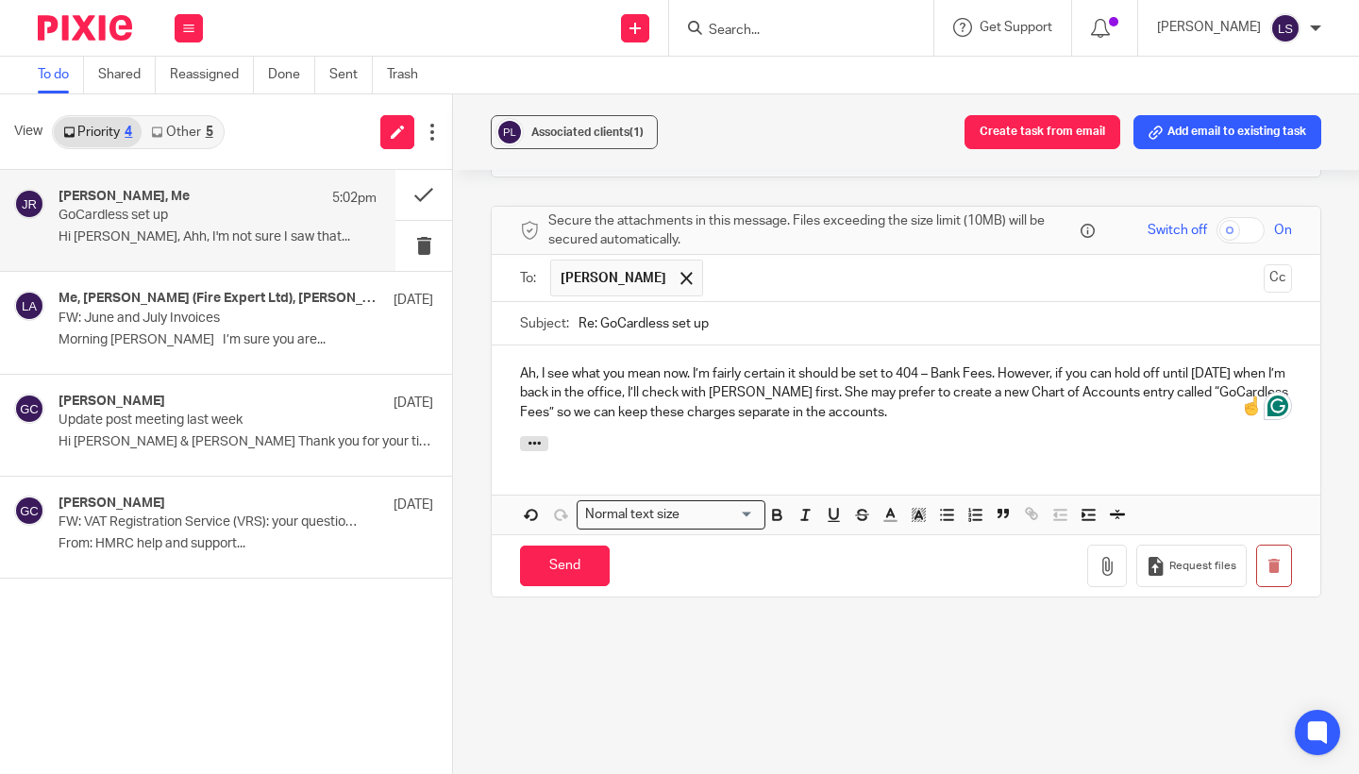
scroll to position [451, 0]
click at [871, 412] on div "Ah, I see what you mean now. I’m fairly certain it should be set to 404 – Bank …" at bounding box center [906, 388] width 829 height 91
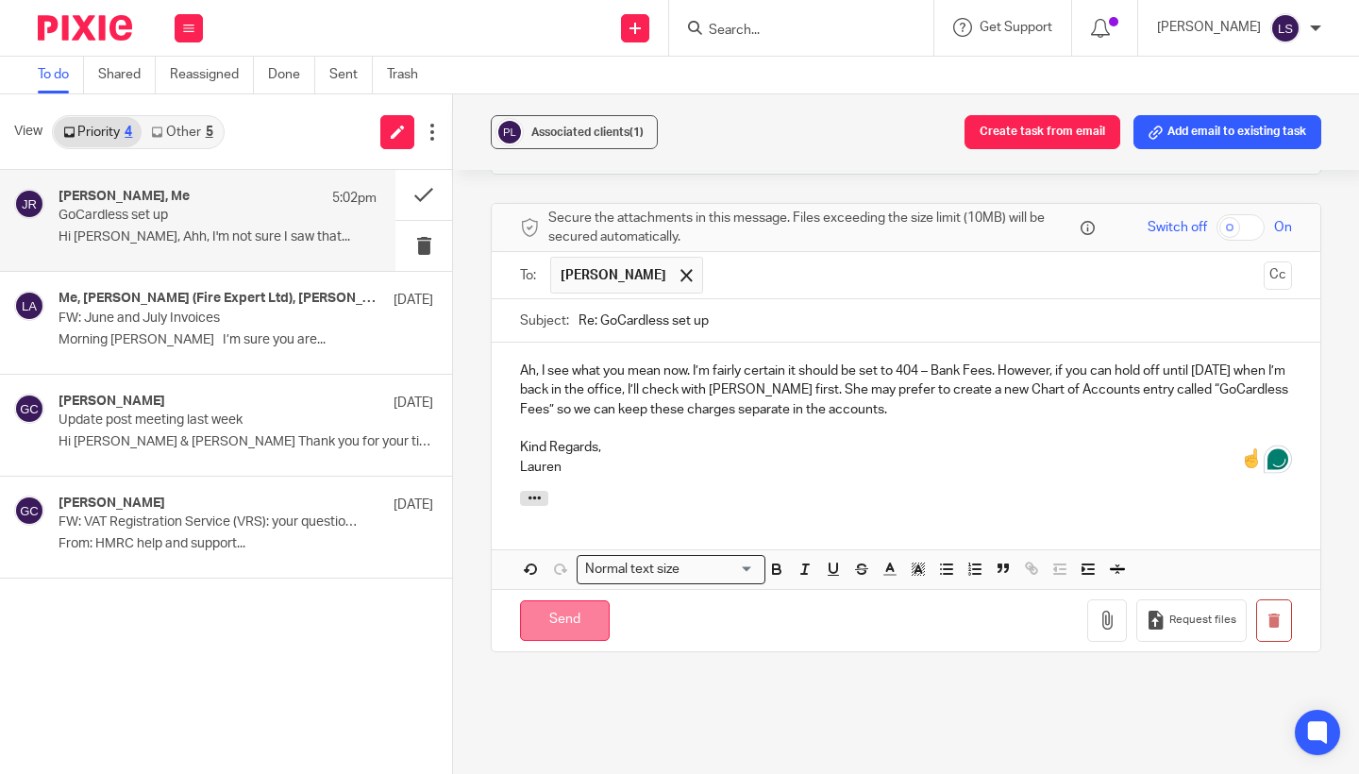
click at [582, 600] on input "Send" at bounding box center [565, 620] width 90 height 41
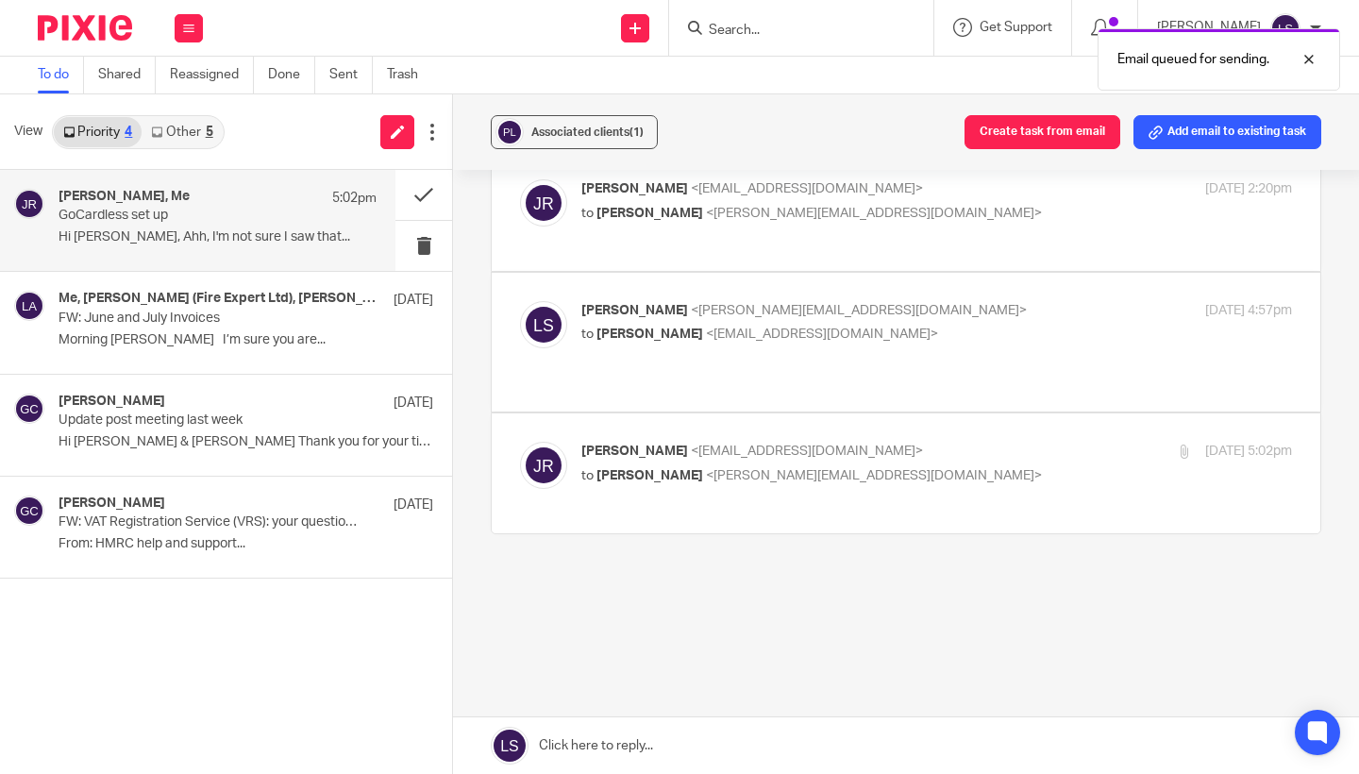
click at [712, 602] on div "GoCardless set up Reassign Reply to everyone Jake Richardson <jake@paintandmort…" at bounding box center [906, 384] width 831 height 564
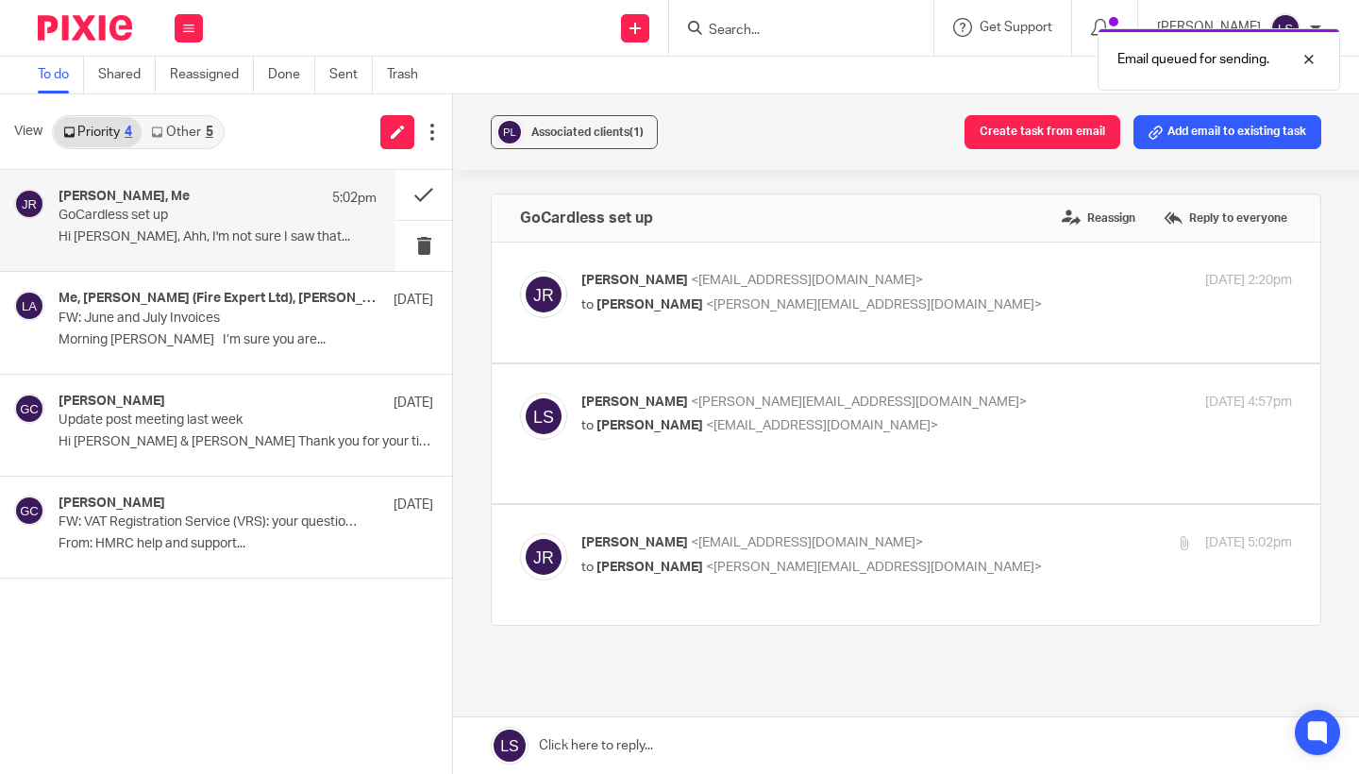
scroll to position [0, 0]
click at [217, 129] on link "Other 5" at bounding box center [182, 132] width 80 height 30
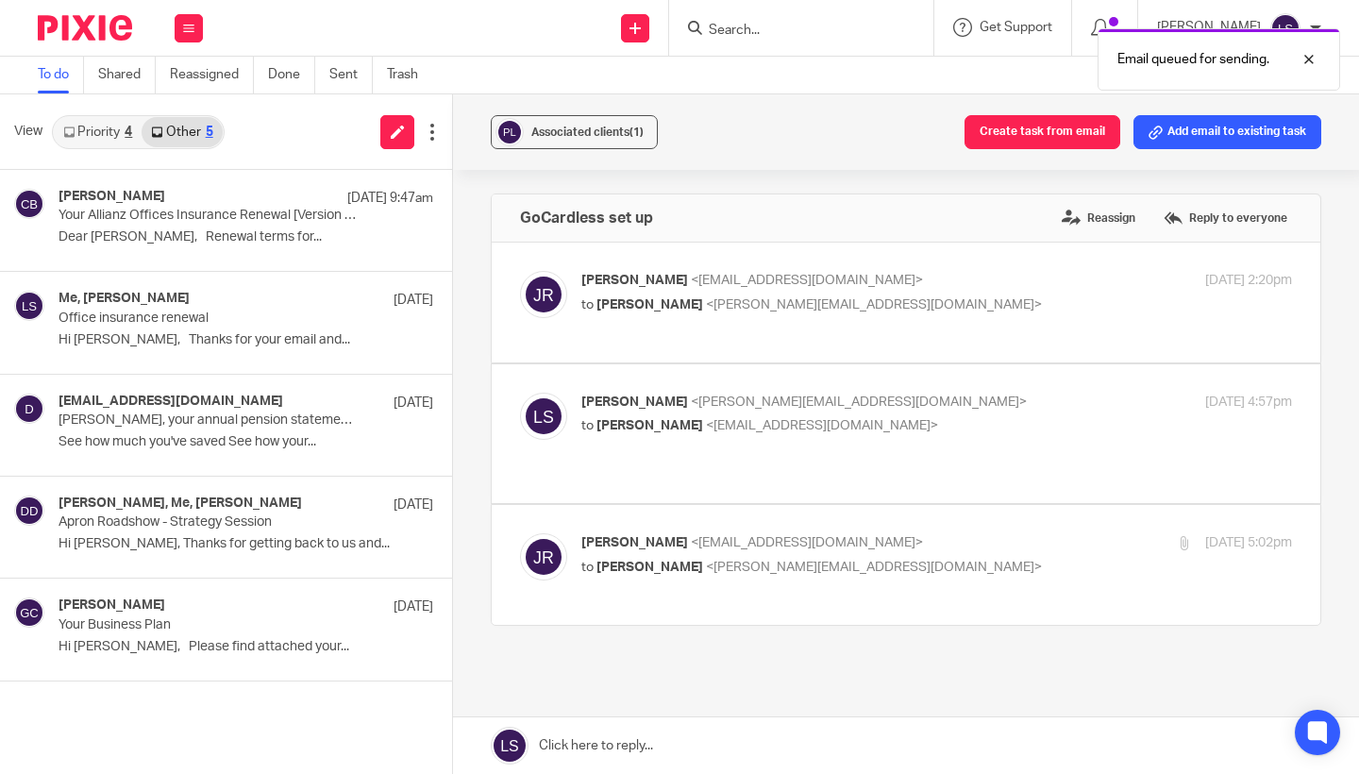
click at [79, 140] on link "Priority 4" at bounding box center [98, 132] width 88 height 30
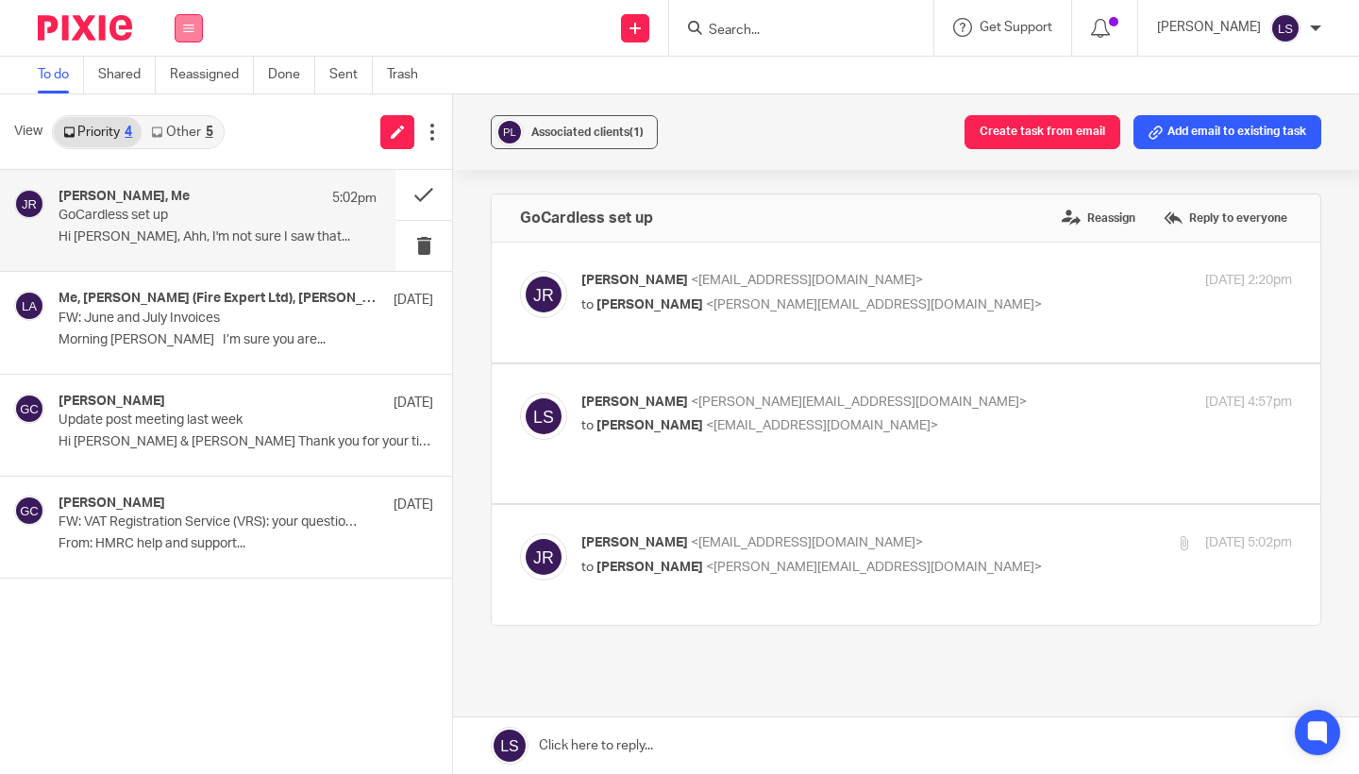
click at [194, 36] on button at bounding box center [189, 28] width 28 height 28
click at [192, 118] on link "Email" at bounding box center [180, 115] width 34 height 13
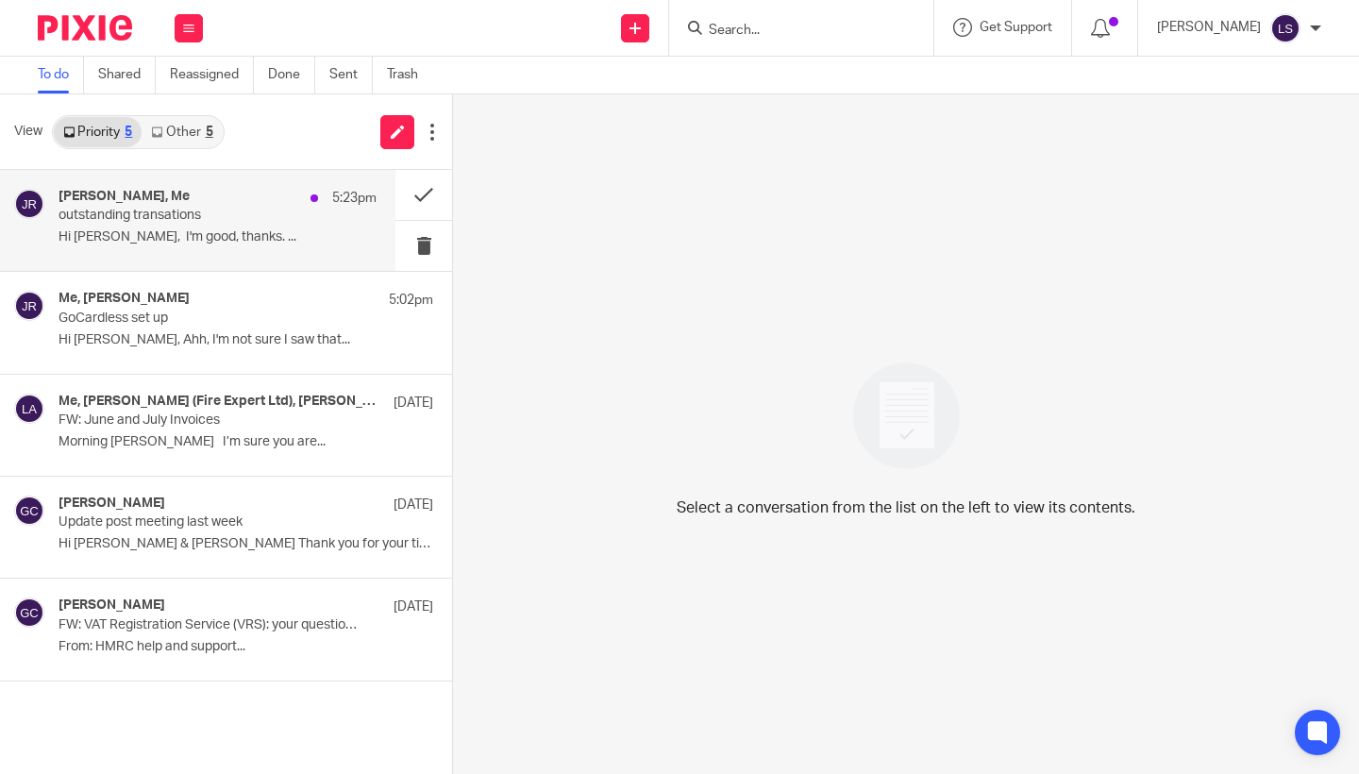
click at [176, 226] on div "[PERSON_NAME], Me 5:23pm outstanding transations Hi [PERSON_NAME], I'm good, th…" at bounding box center [218, 220] width 318 height 63
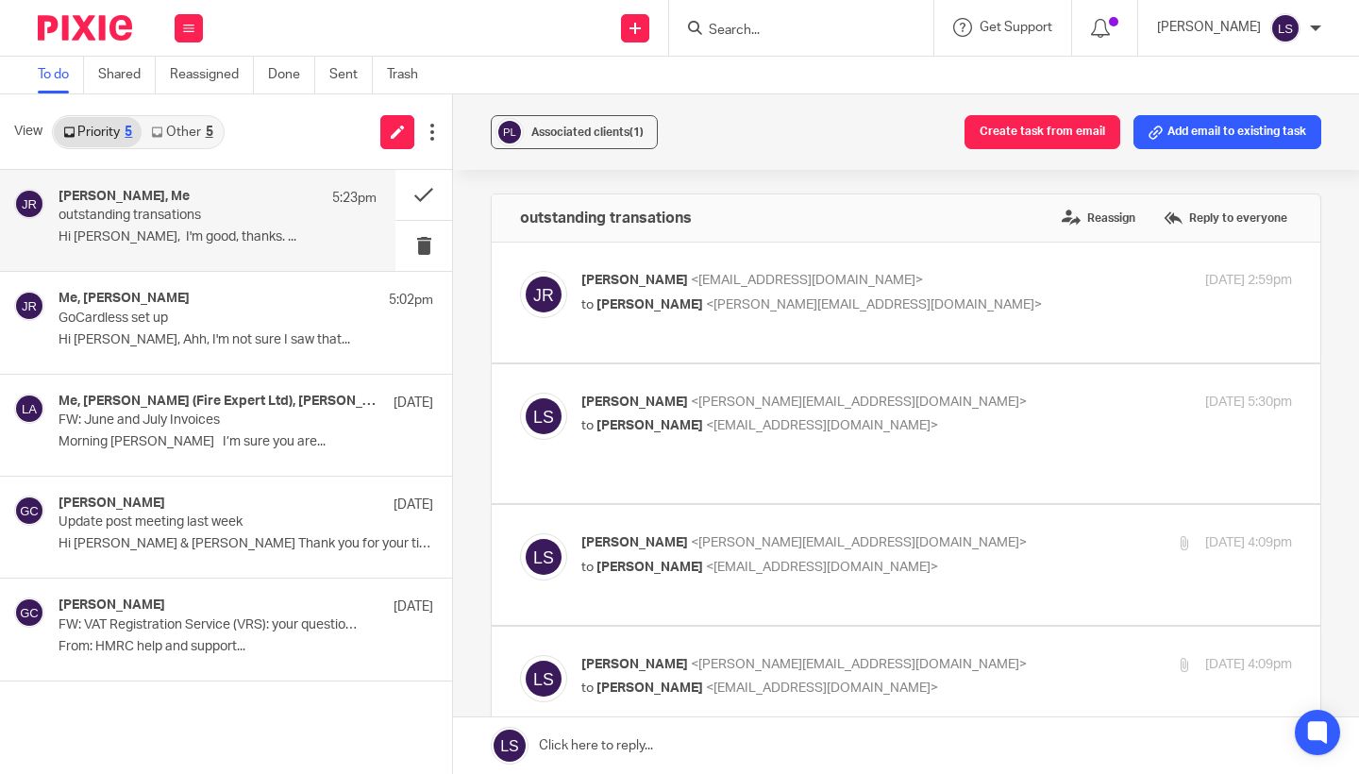
click at [1335, 480] on div "Associated clients (1) Create task from email Add email to existing task outsta…" at bounding box center [906, 434] width 906 height 680
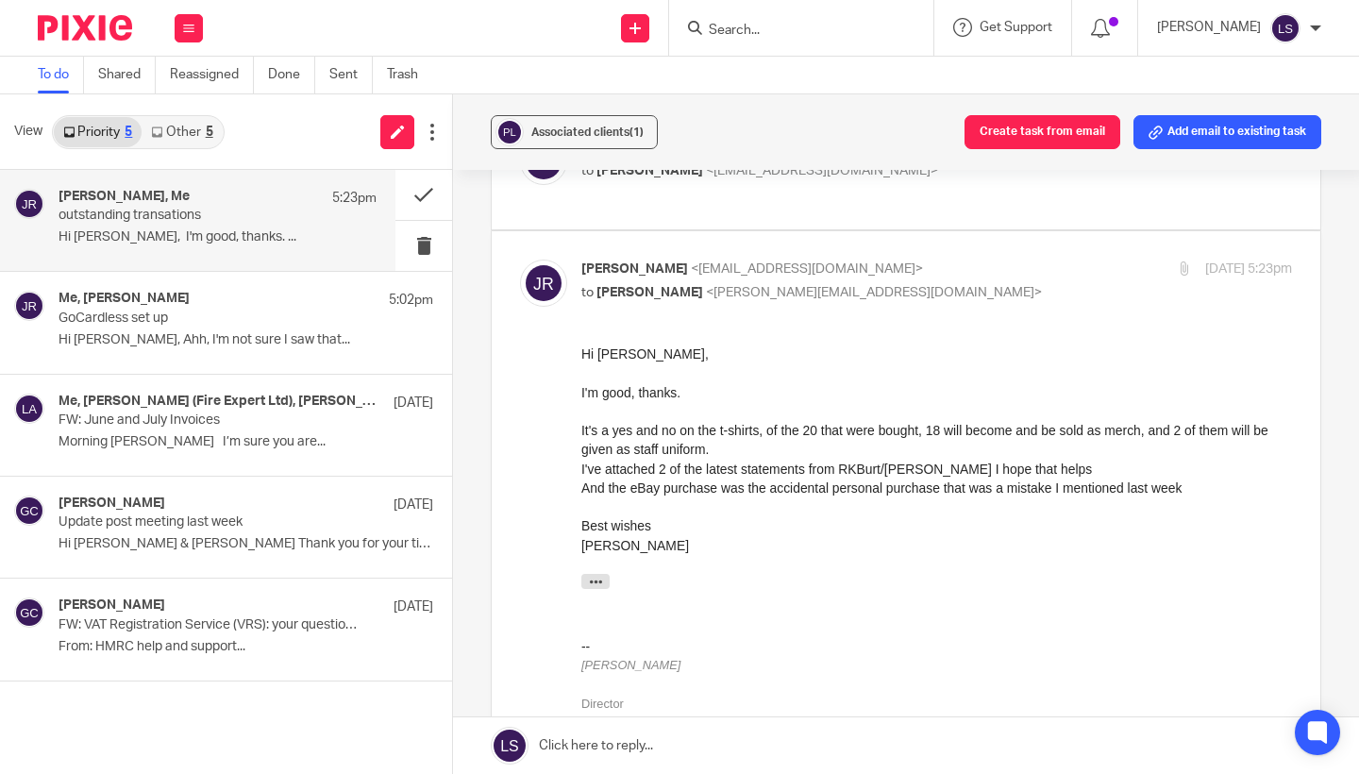
scroll to position [520, 0]
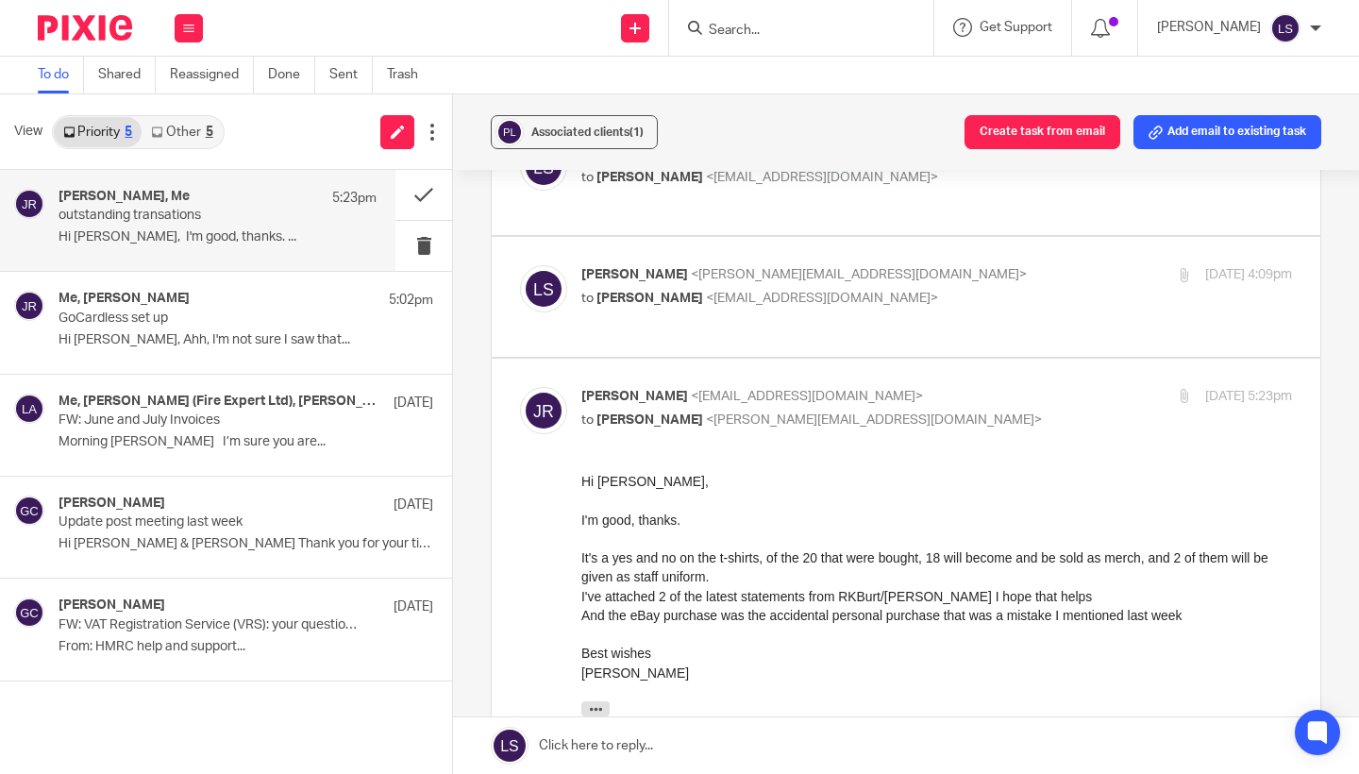
click at [1018, 400] on div "[PERSON_NAME] <[EMAIL_ADDRESS][DOMAIN_NAME]> to [PERSON_NAME] <[EMAIL_ADDRESS][…" at bounding box center [818, 408] width 474 height 43
checkbox input "false"
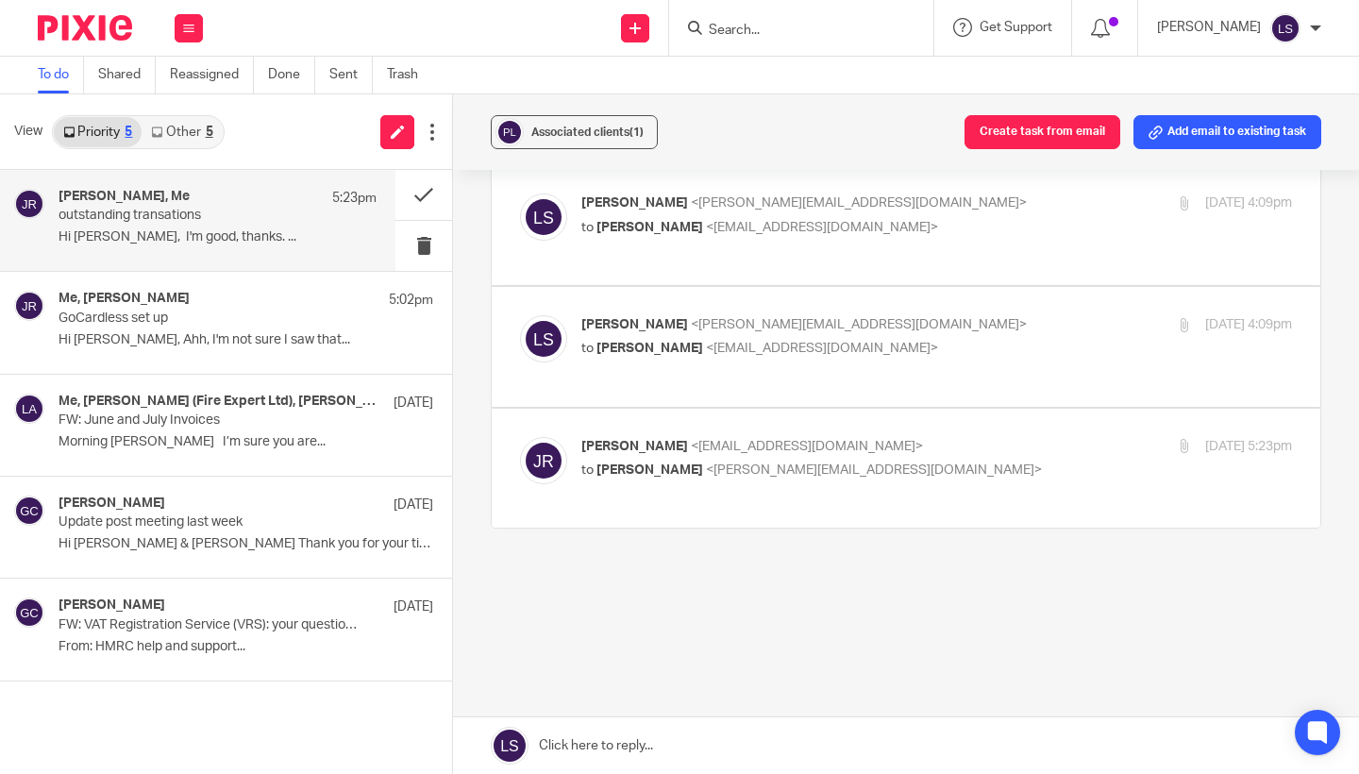
scroll to position [331, 0]
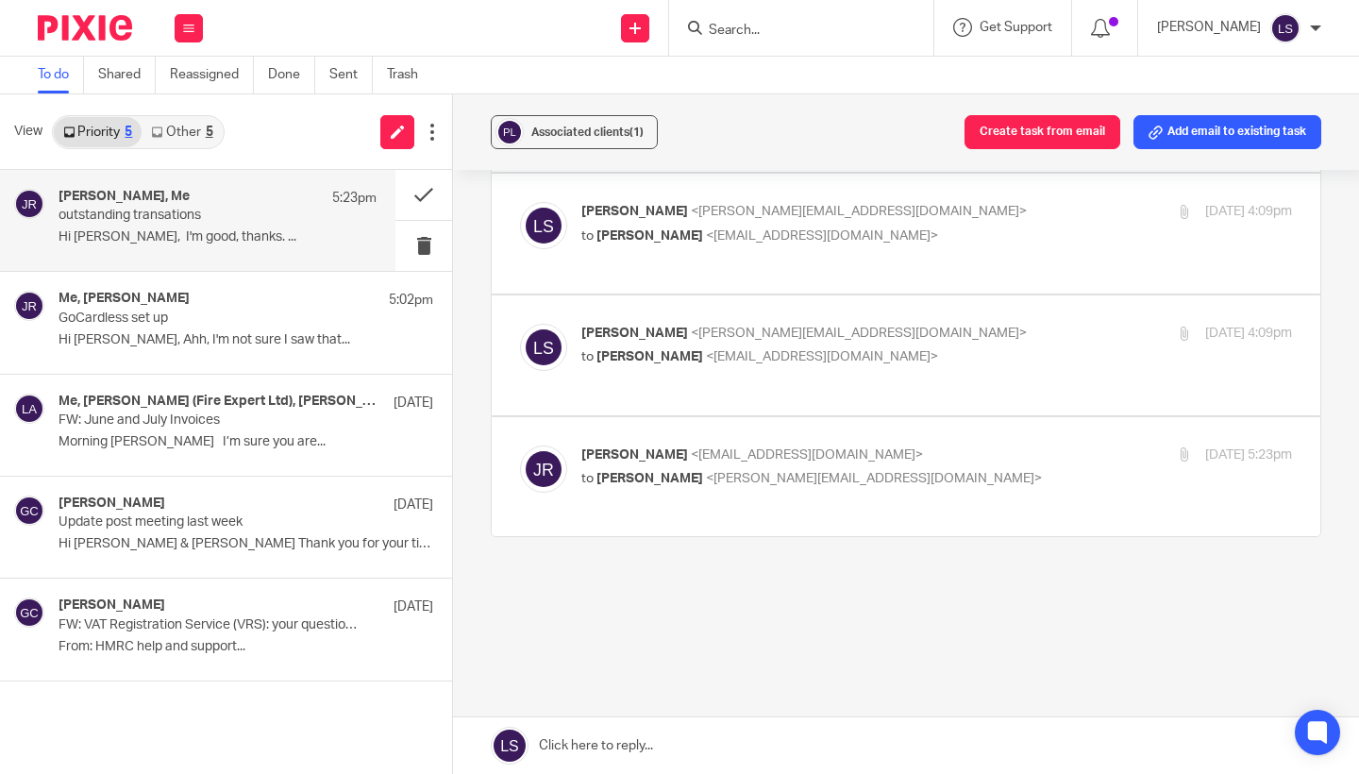
click at [984, 612] on div "outstanding transations Reassign Reply to everyone Jake Richardson <jake@painta…" at bounding box center [906, 265] width 831 height 807
click at [189, 12] on div "Work Email Clients Team Reports Settings" at bounding box center [189, 28] width 66 height 56
click at [187, 117] on link "Email" at bounding box center [180, 115] width 34 height 13
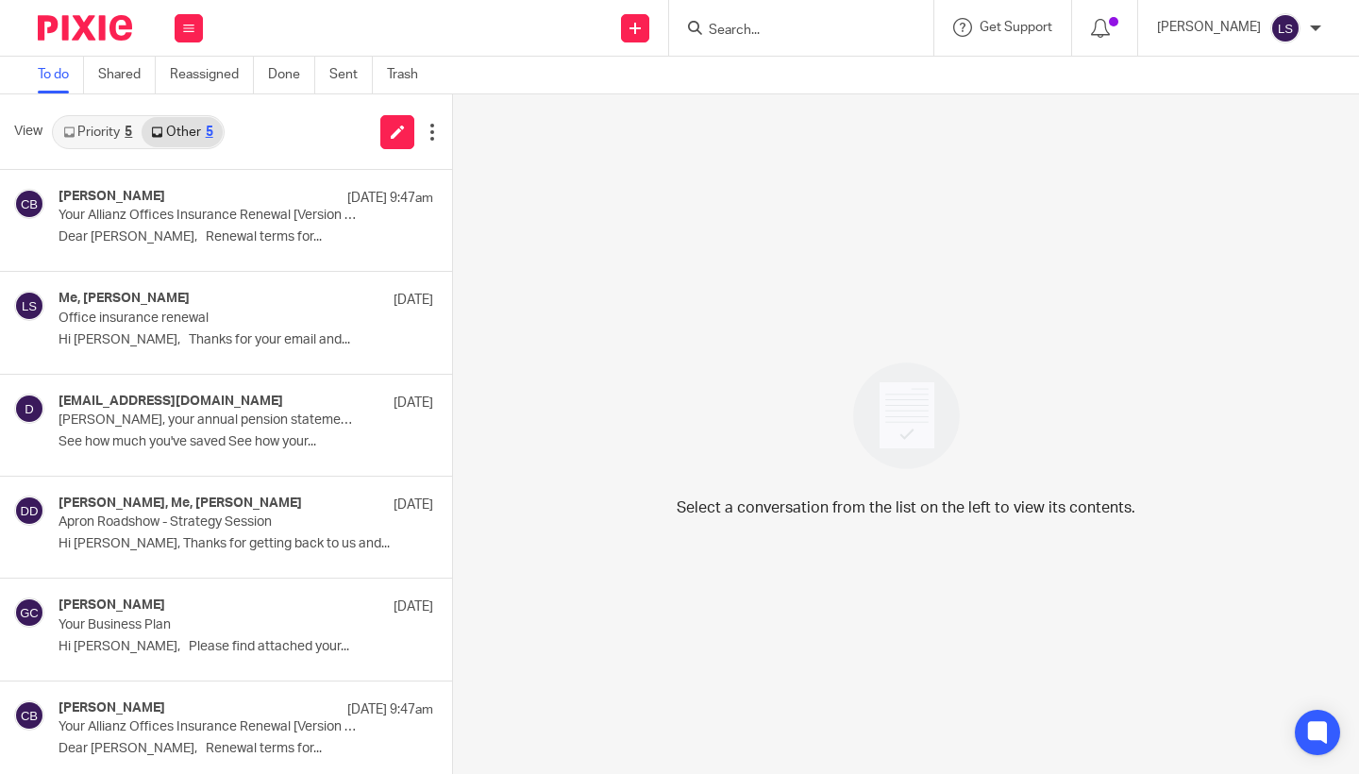
click at [109, 135] on link "Priority 5" at bounding box center [98, 132] width 88 height 30
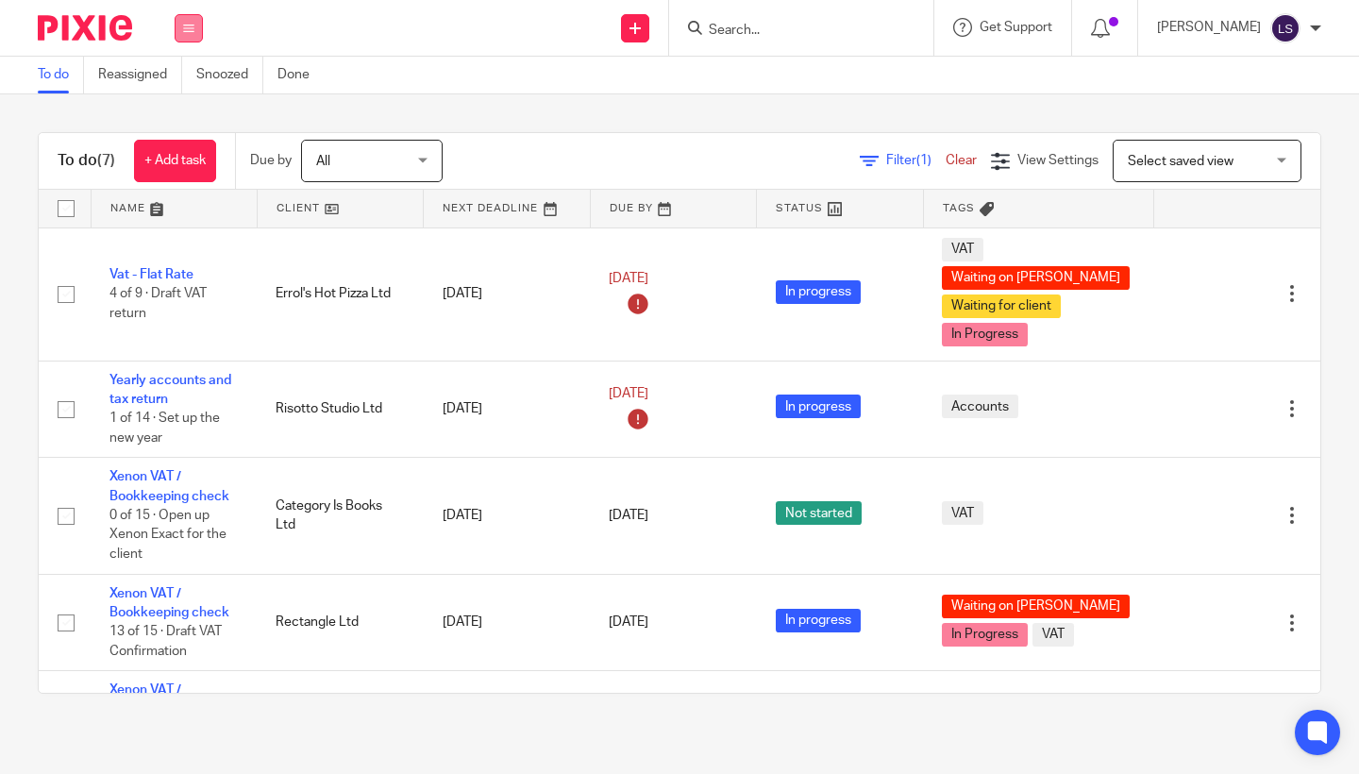
click at [178, 37] on button at bounding box center [189, 28] width 28 height 28
click at [183, 110] on link "Email" at bounding box center [178, 115] width 31 height 13
click at [192, 30] on icon at bounding box center [188, 28] width 11 height 11
click at [184, 114] on link "Email" at bounding box center [178, 115] width 31 height 13
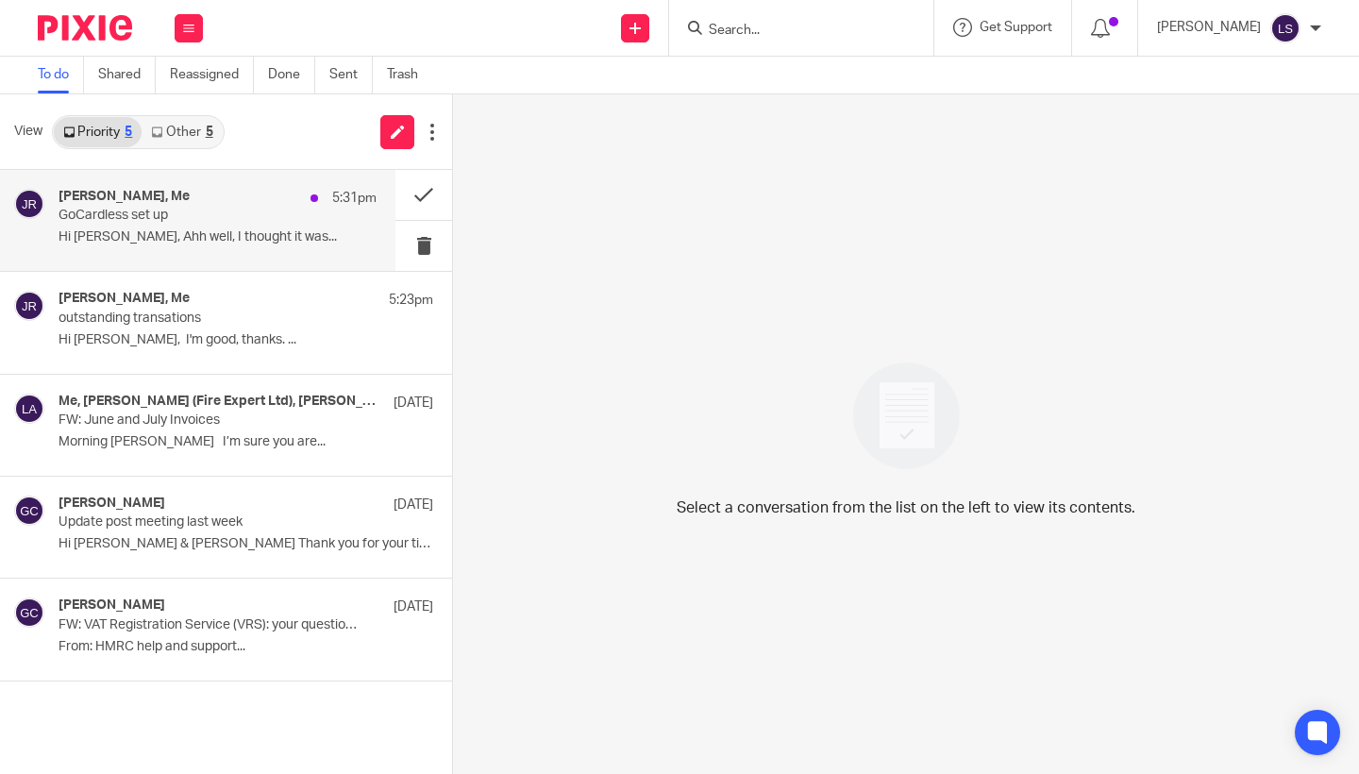
click at [185, 232] on p "Hi [PERSON_NAME], Ahh well, I thought it was..." at bounding box center [218, 237] width 318 height 16
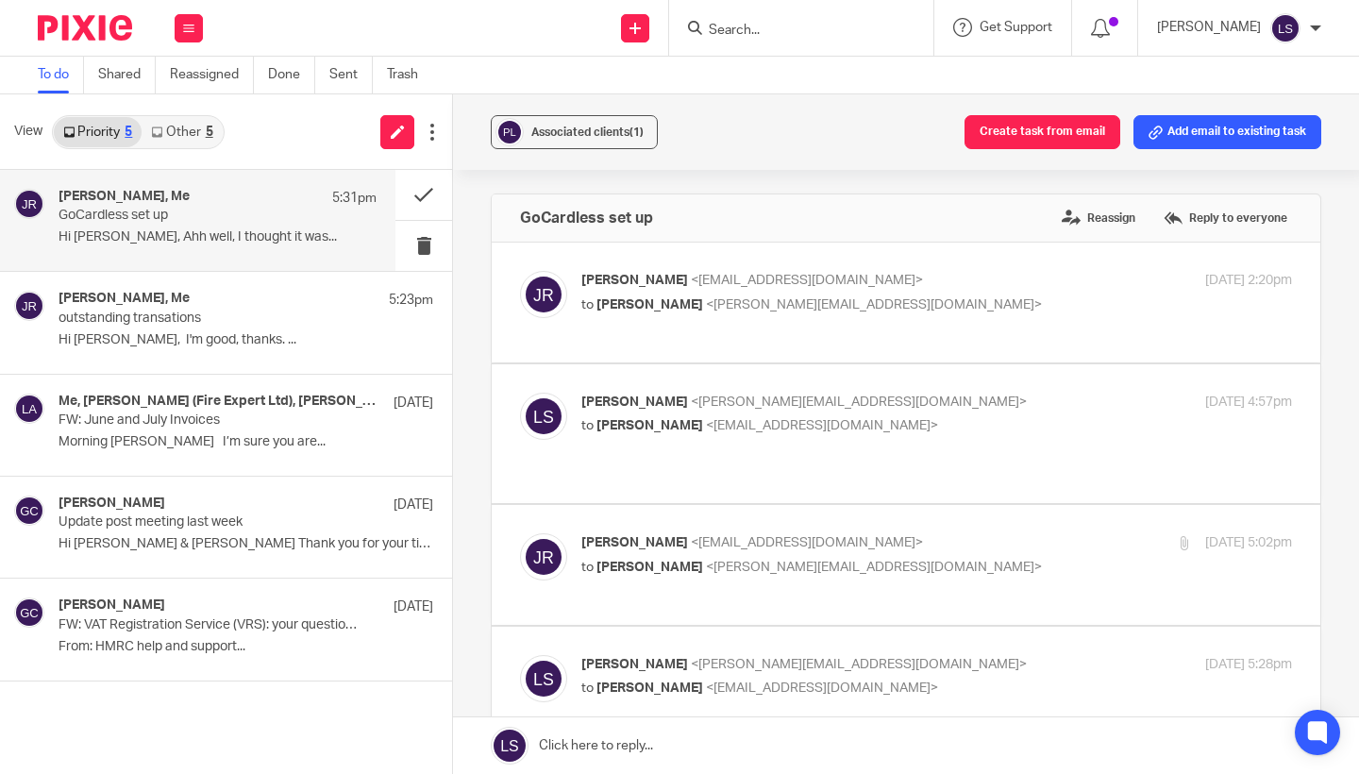
click at [1332, 455] on div "Associated clients (1) Create task from email Add email to existing task GoCard…" at bounding box center [906, 434] width 906 height 680
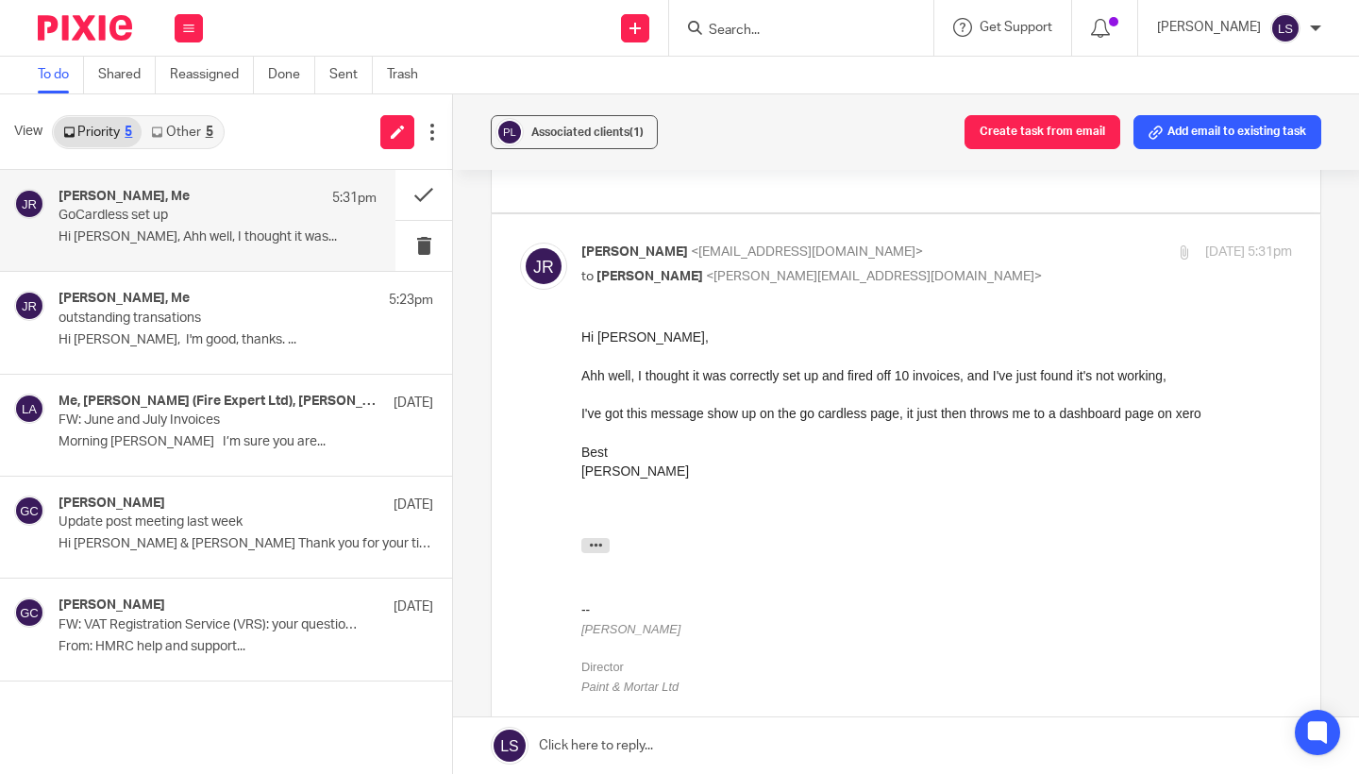
scroll to position [458, 0]
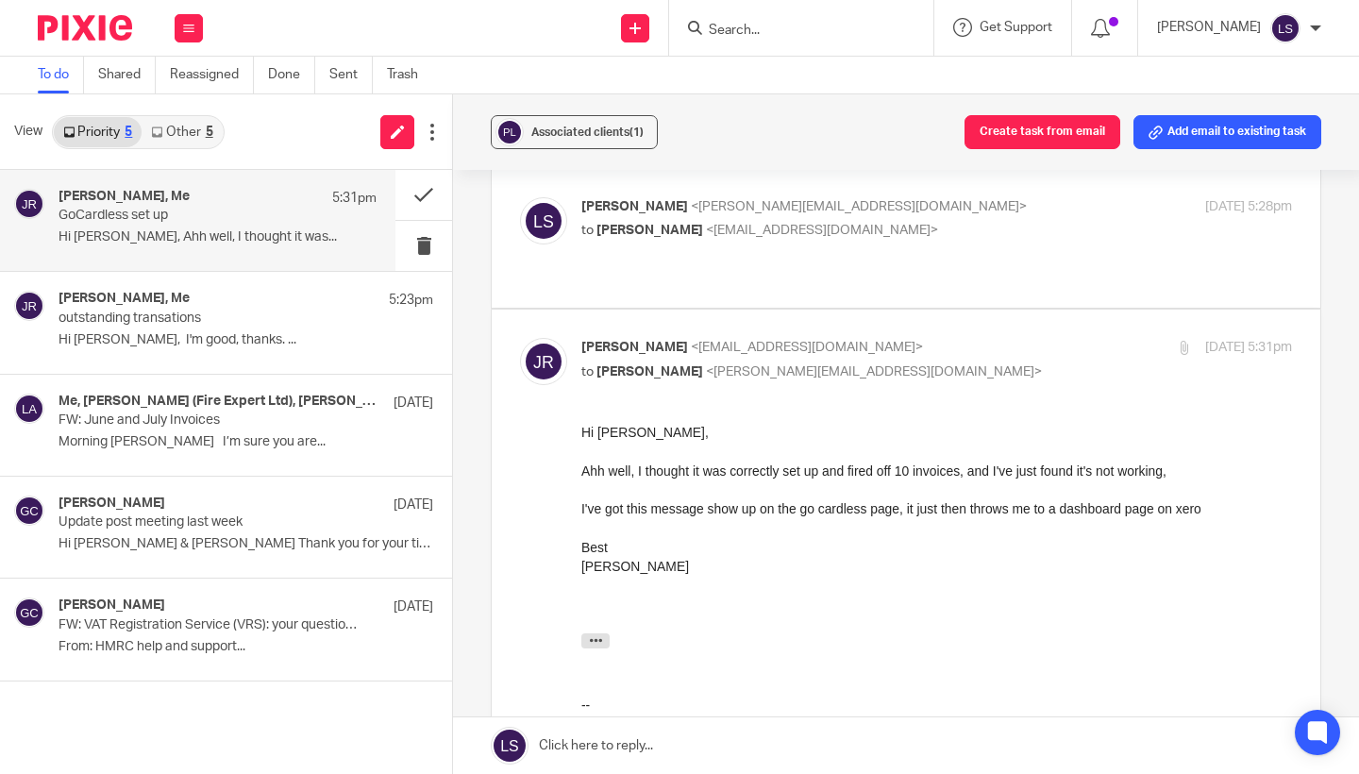
click at [957, 349] on div "Jake Richardson <jake@paintandmortar.com> to Lauren Simmons <lauren@fearlessfin…" at bounding box center [818, 359] width 474 height 43
checkbox input "false"
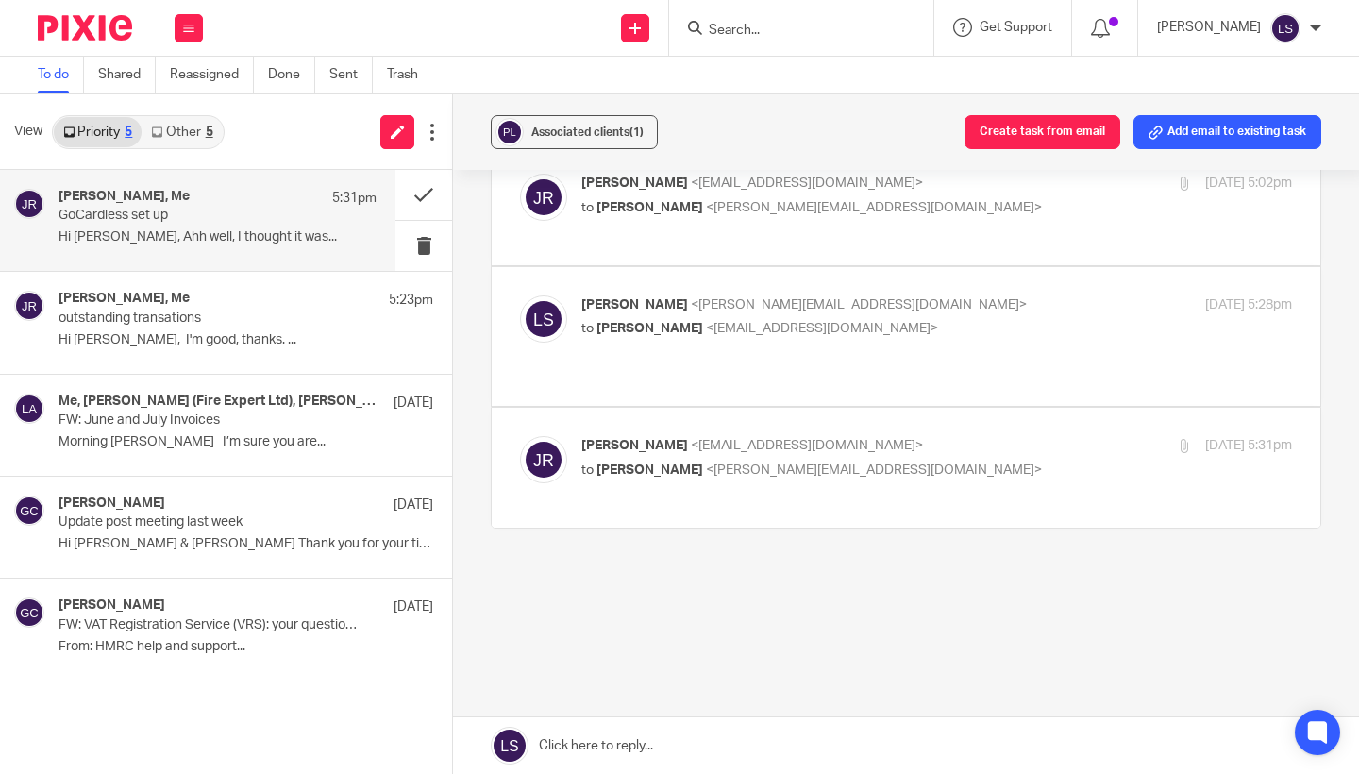
scroll to position [350, 0]
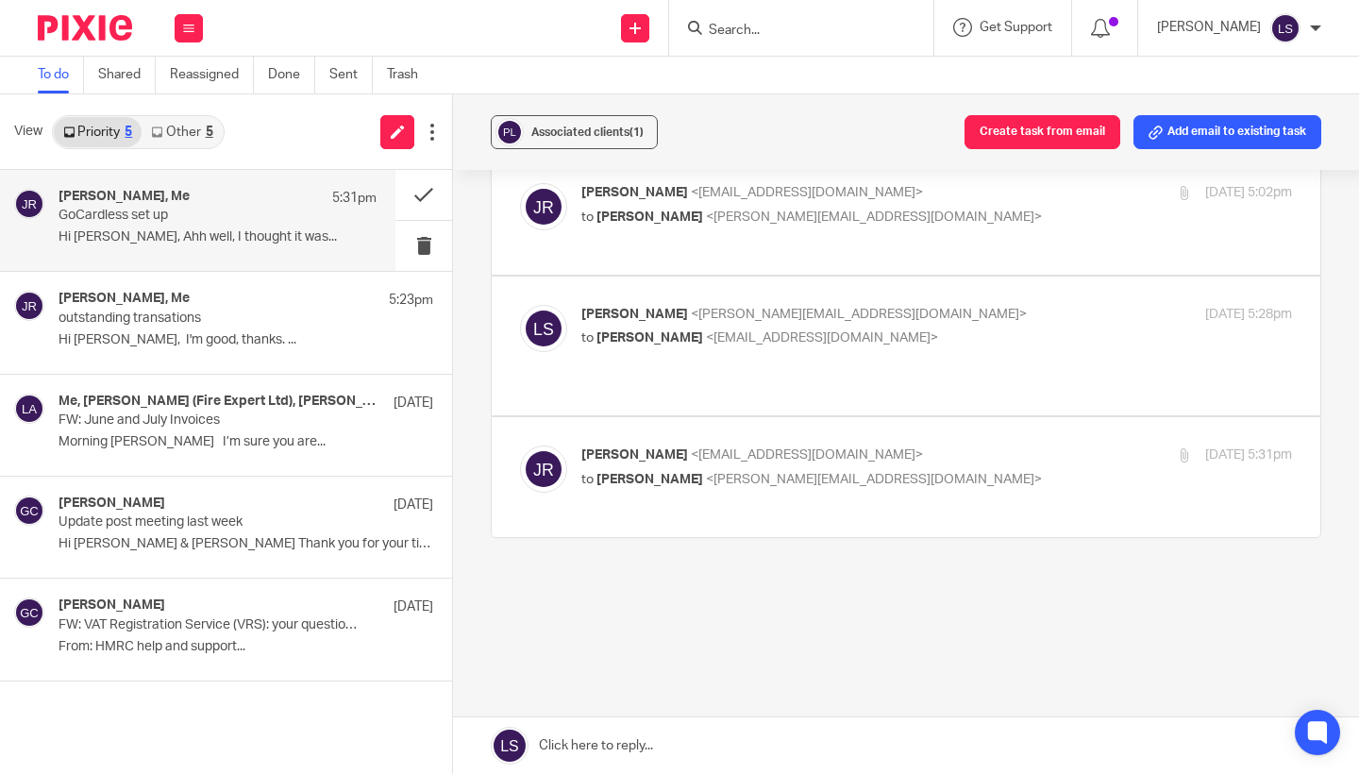
click at [736, 736] on link at bounding box center [906, 745] width 906 height 57
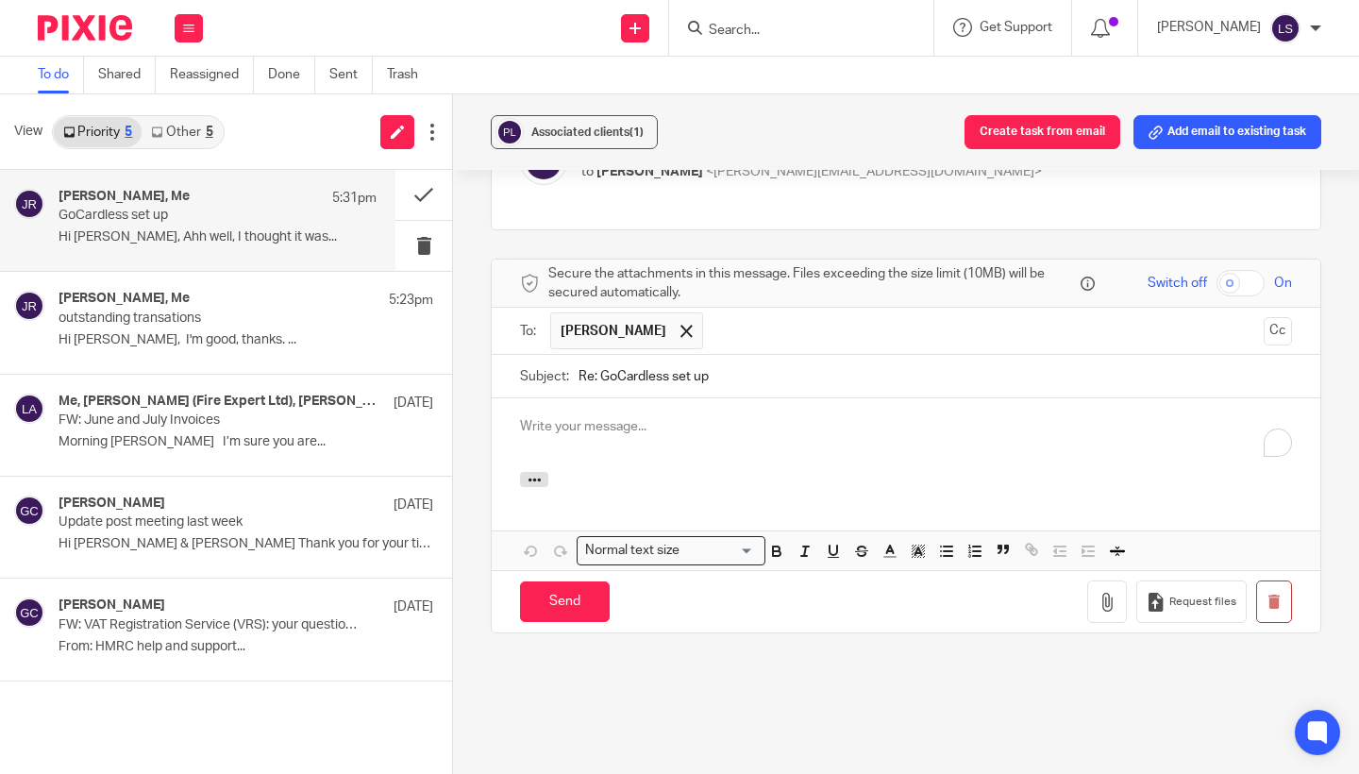
scroll to position [0, 0]
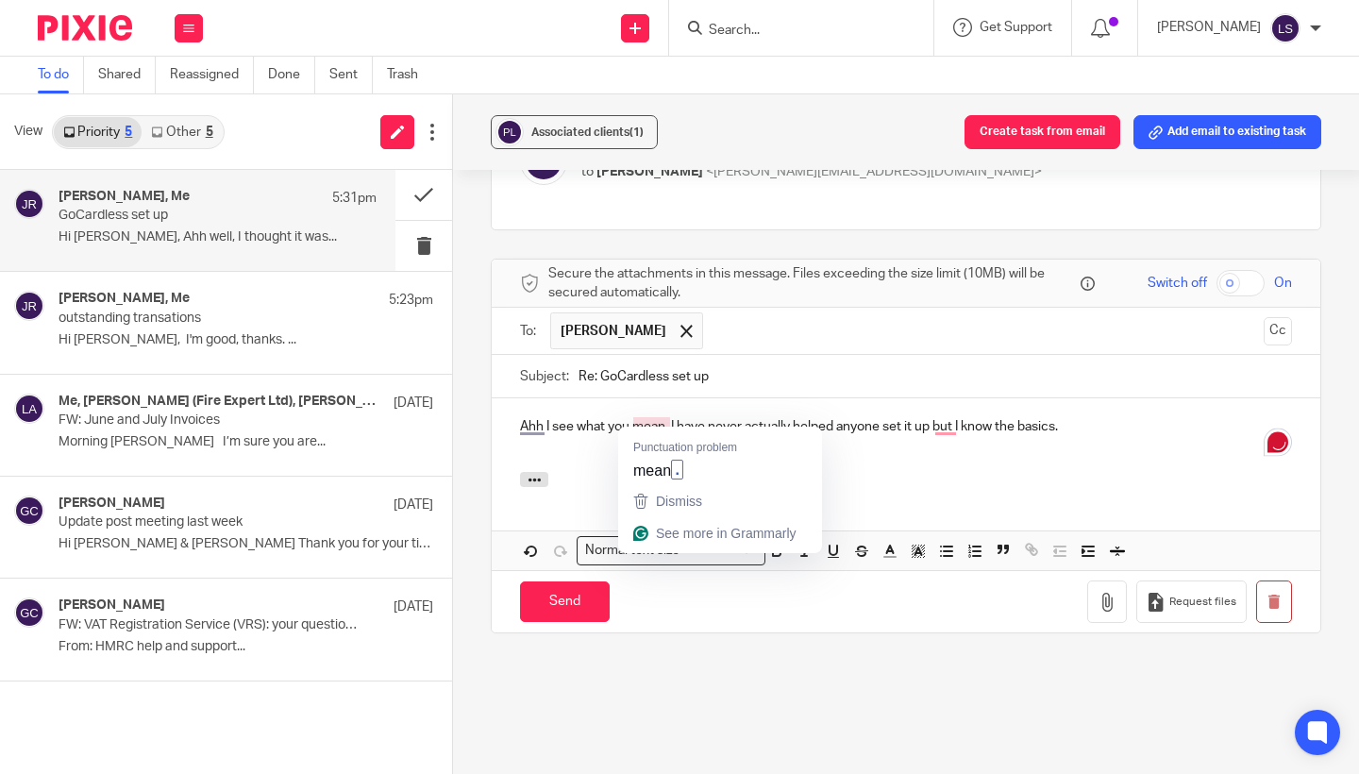
click at [650, 417] on p "Ahh I see what you mean, I have never actually helped anyone set it up but I kn…" at bounding box center [906, 426] width 772 height 19
click at [713, 444] on div "Ahh I see what you mean. I have never actually helped anyone set it up but I kn…" at bounding box center [906, 435] width 829 height 74
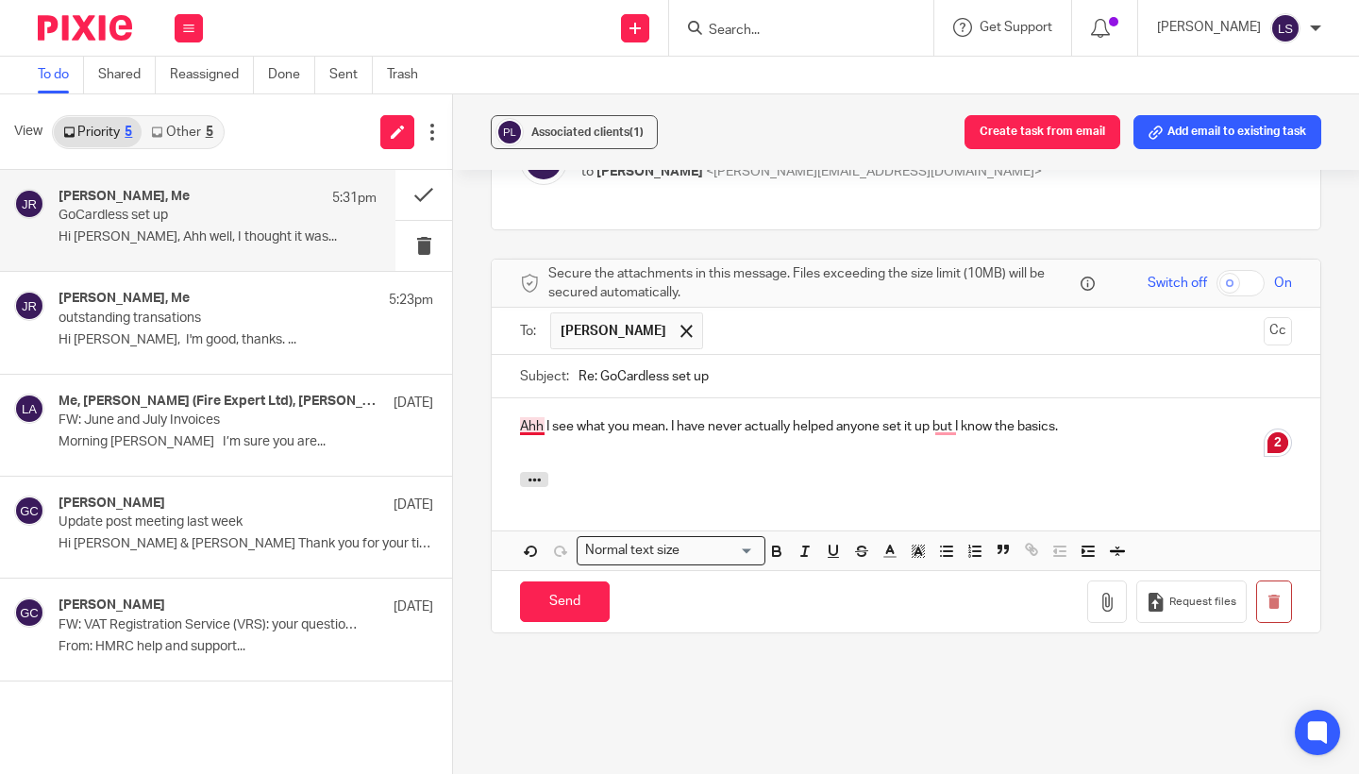
click at [543, 418] on p "Ahh I see what you mean. I have never actually helped anyone set it up but I kn…" at bounding box center [906, 426] width 772 height 19
click at [942, 419] on p "Ahh, I see what you mean. I have never actually helped anyone set it up but I k…" at bounding box center [906, 426] width 772 height 19
click at [1128, 423] on p "Ahh, I see what you mean. I have never actually helped anyone set it up, but I …" at bounding box center [906, 426] width 772 height 19
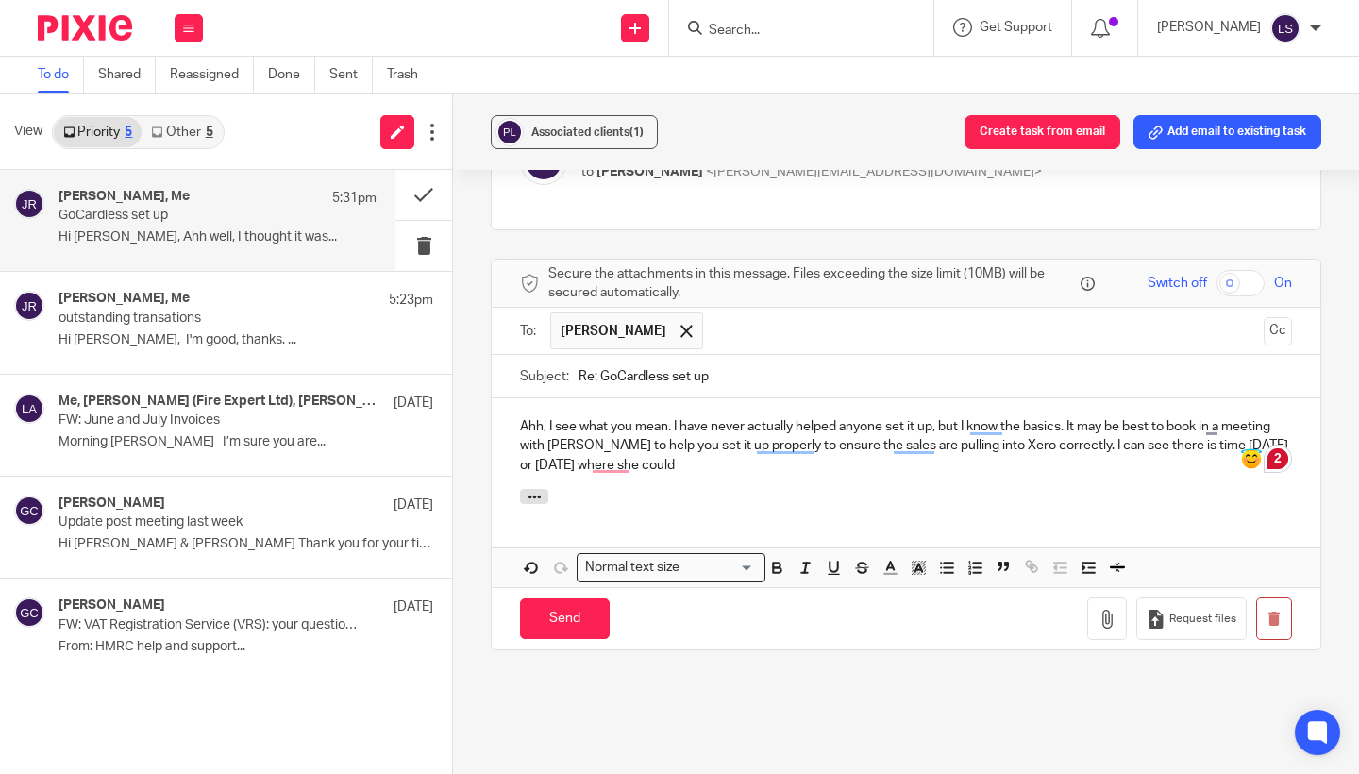
click at [1216, 438] on p "Ahh, I see what you mean. I have never actually helped anyone set it up, but I …" at bounding box center [906, 446] width 772 height 58
drag, startPoint x: 1251, startPoint y: 433, endPoint x: 1264, endPoint y: 433, distance: 12.3
click at [1264, 433] on p "Ahh, I see what you mean. I have never actually helped anyone set it up, but I …" at bounding box center [906, 446] width 772 height 58
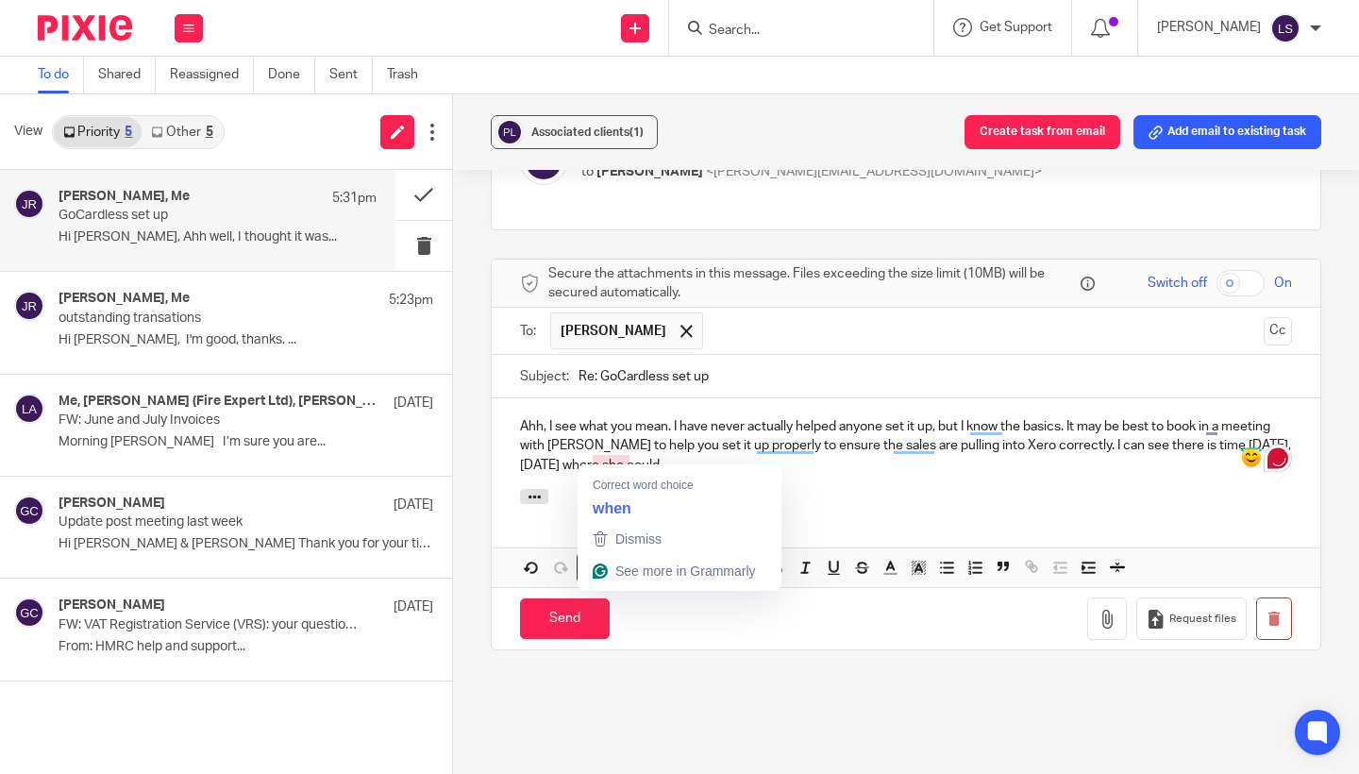
drag, startPoint x: 596, startPoint y: 455, endPoint x: 760, endPoint y: 455, distance: 163.3
click at [760, 455] on p "Ahh, I see what you mean. I have never actually helped anyone set it up, but I …" at bounding box center [906, 446] width 772 height 58
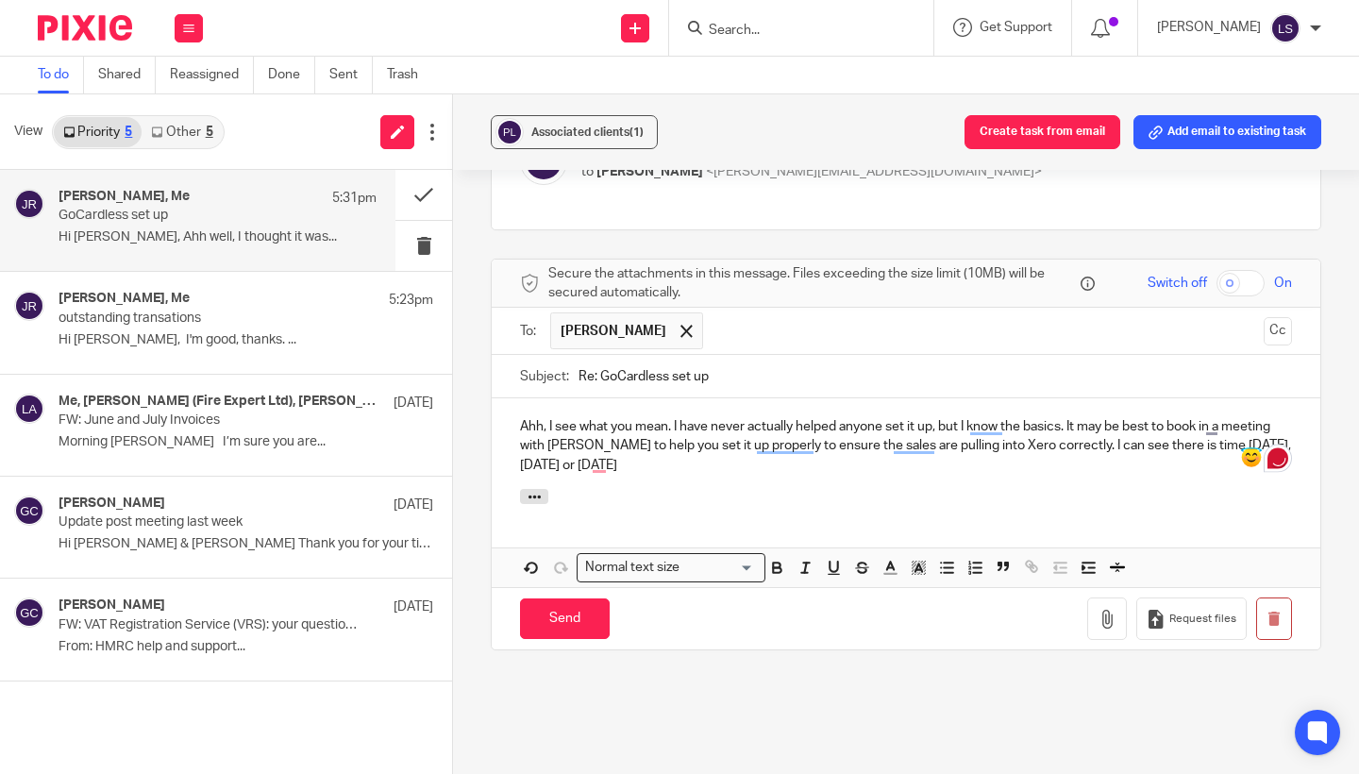
click at [597, 457] on p "Ahh, I see what you mean. I have never actually helped anyone set it up, but I …" at bounding box center [906, 446] width 772 height 58
click at [661, 459] on p "Ahh, I see what you mean. I have never actually helped anyone set it up, but I …" at bounding box center [906, 446] width 772 height 58
click at [1123, 438] on p "Ahh, I see what you mean. I have never actually helped anyone set it up, but I …" at bounding box center [906, 446] width 772 height 58
click at [1136, 438] on p "Ahh, I see what you mean. I have never actually helped anyone set it up, but I …" at bounding box center [906, 446] width 772 height 58
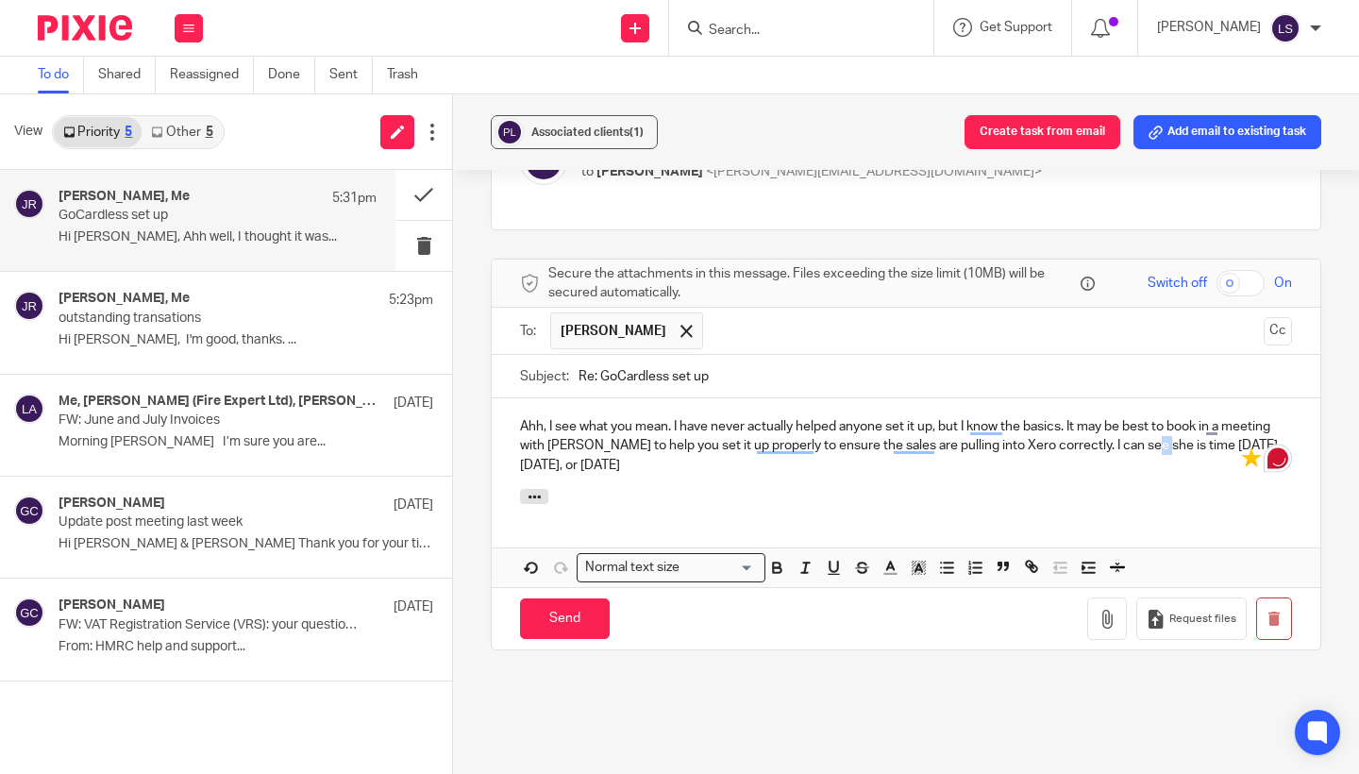
click at [1136, 438] on p "Ahh, I see what you mean. I have never actually helped anyone set it up, but I …" at bounding box center [906, 446] width 772 height 58
click at [1152, 438] on p "Ahh, I see what you mean. I have never actually helped anyone set it up, but I …" at bounding box center [906, 446] width 772 height 58
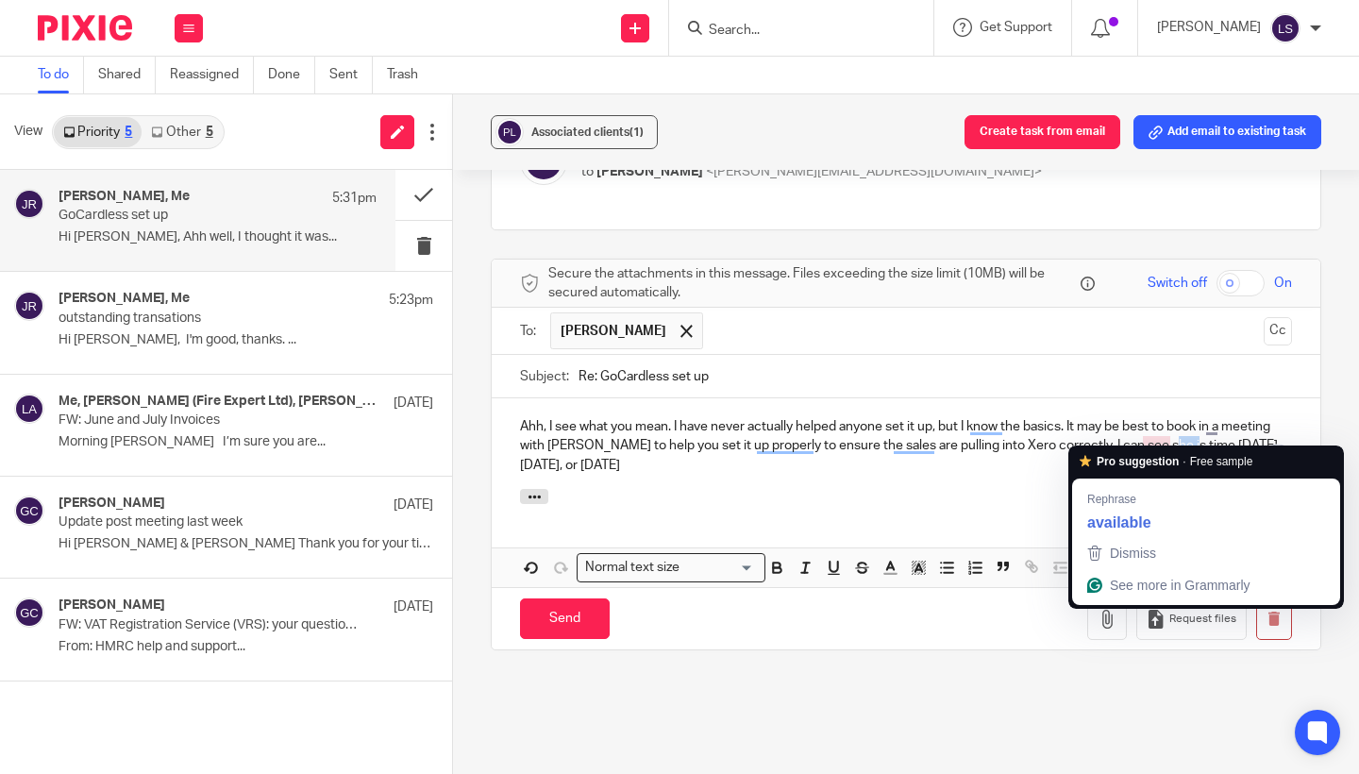
click at [1152, 438] on p "Ahh, I see what you mean. I have never actually helped anyone set it up, but I …" at bounding box center [906, 446] width 772 height 58
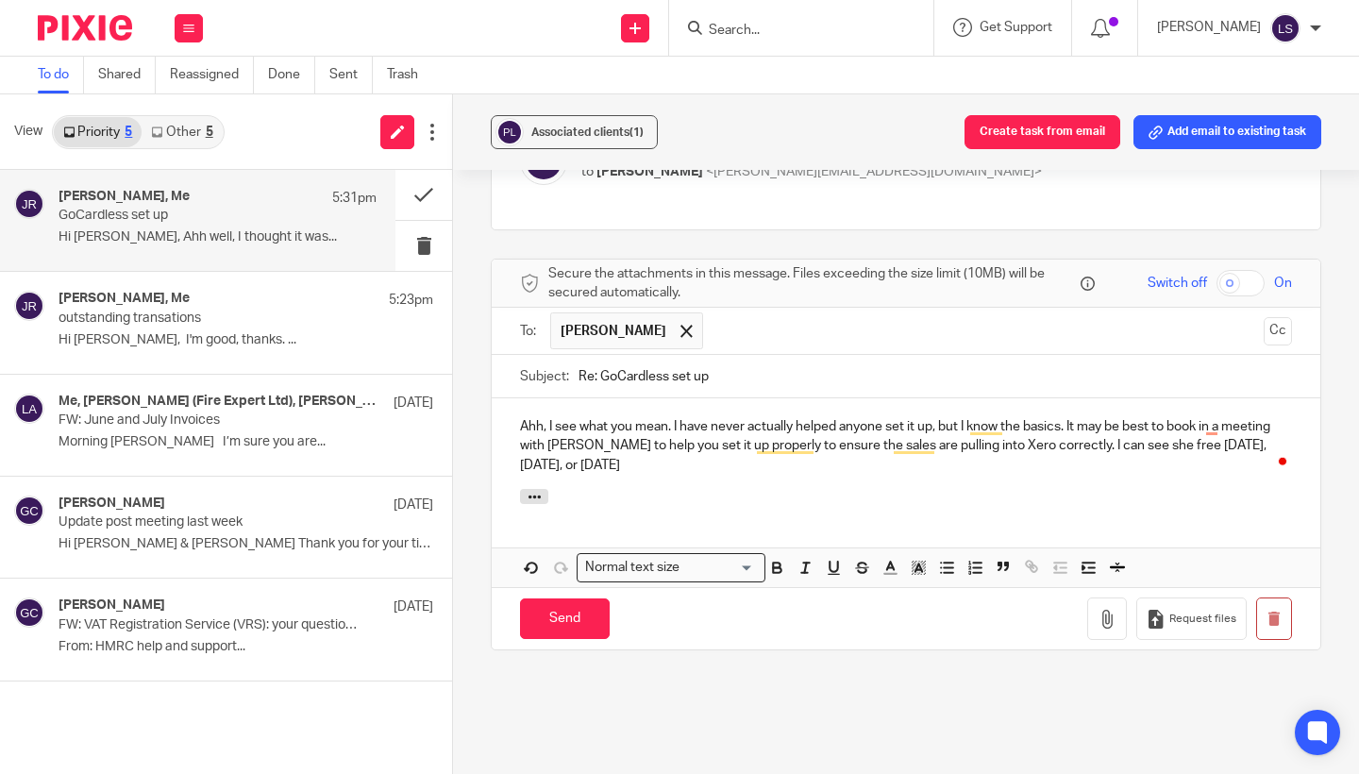
click at [1086, 490] on div at bounding box center [906, 499] width 829 height 21
click at [748, 448] on p "Ahh, I see what you mean. I have never actually helped anyone set it up, but I …" at bounding box center [906, 446] width 772 height 58
click at [1142, 439] on p "Ahh, I see what you mean. I have never actually helped anyone set it up, but I …" at bounding box center [906, 446] width 772 height 58
click at [1214, 420] on p "Ahh, I see what you mean. I have never actually helped anyone set it up, but I …" at bounding box center [906, 446] width 772 height 58
click at [1215, 417] on p "Ahh, I see what you mean. I have never actually helped anyone set it up, but I …" at bounding box center [906, 446] width 772 height 58
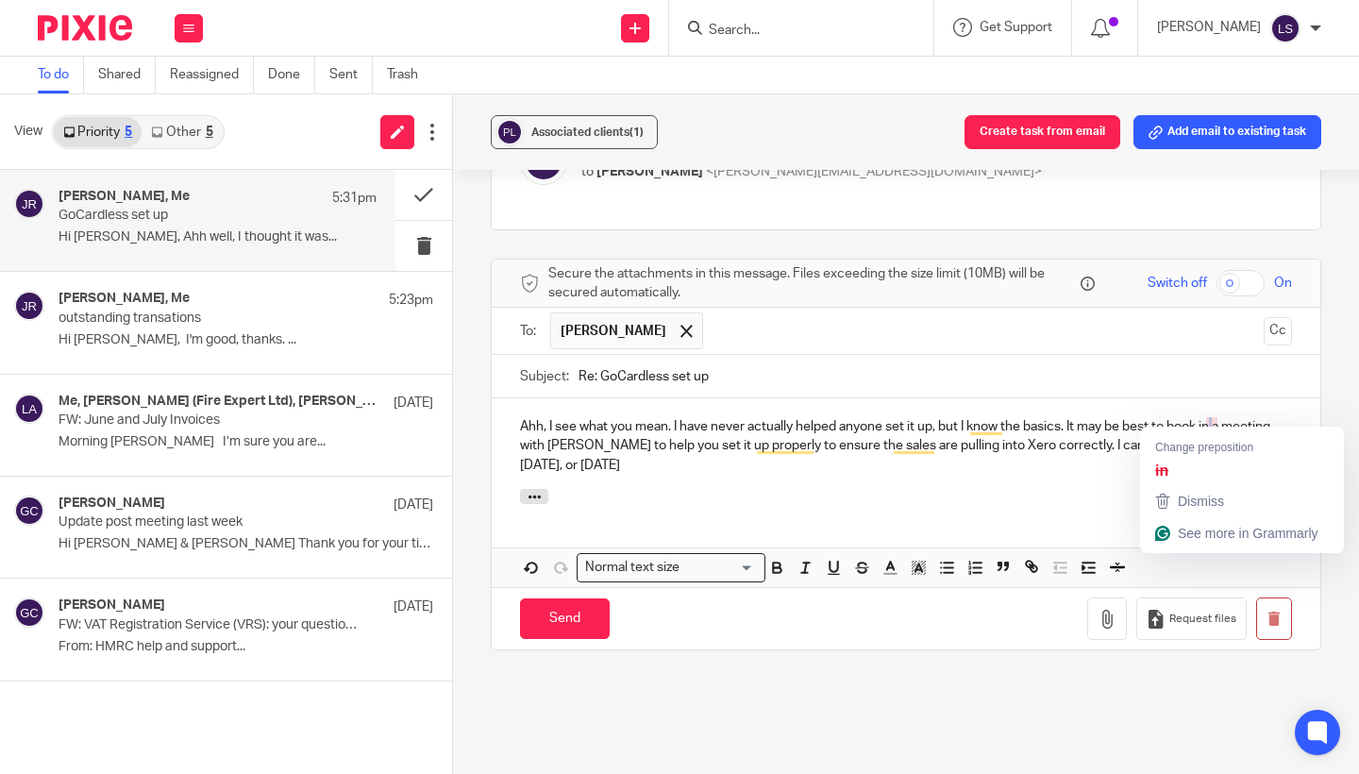
click at [1215, 417] on p "Ahh, I see what you mean. I have never actually helped anyone set it up, but I …" at bounding box center [906, 446] width 772 height 58
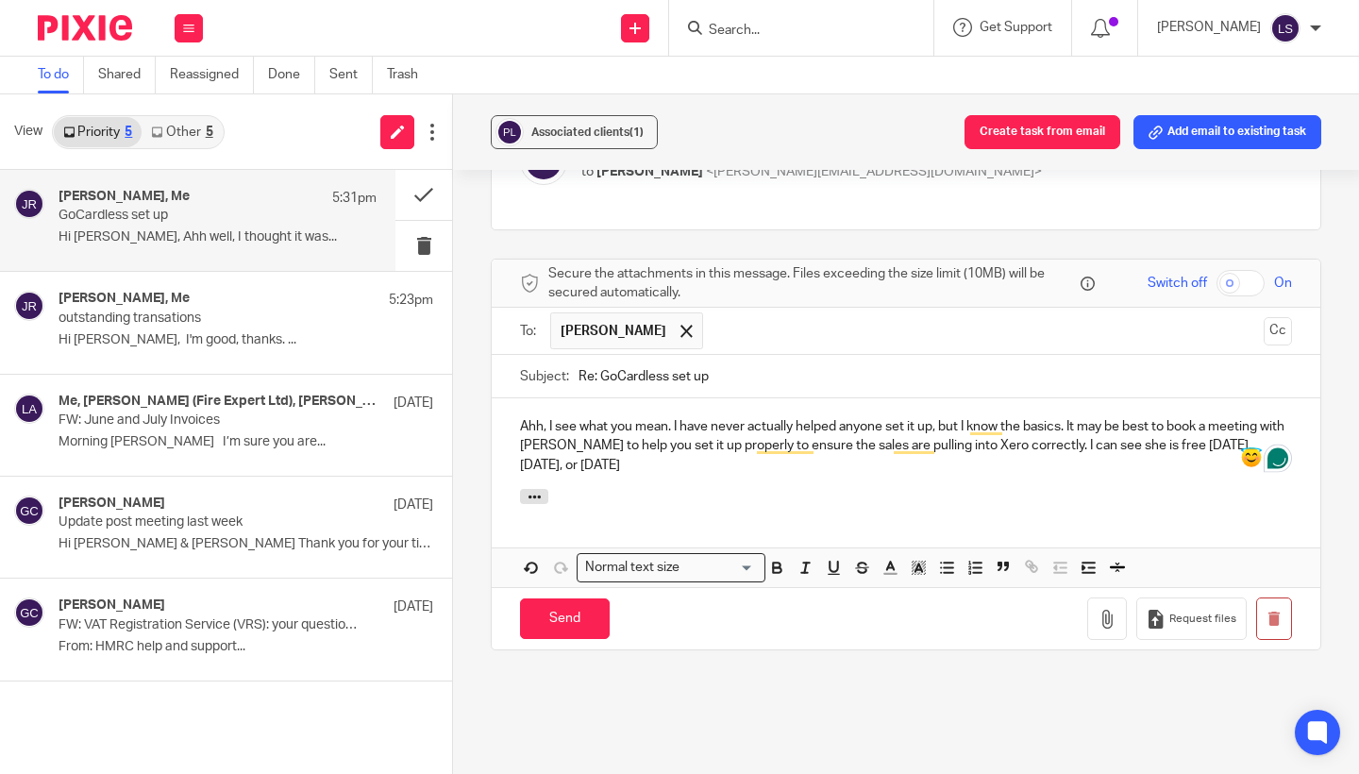
click at [751, 447] on p "Ahh, I see what you mean. I have never actually helped anyone set it up, but I …" at bounding box center [906, 446] width 772 height 58
click at [839, 559] on icon "button" at bounding box center [833, 567] width 17 height 17
click at [1144, 455] on p "Ahh, I see what you mean. I have never actually helped anyone set it up, but I …" at bounding box center [906, 446] width 772 height 58
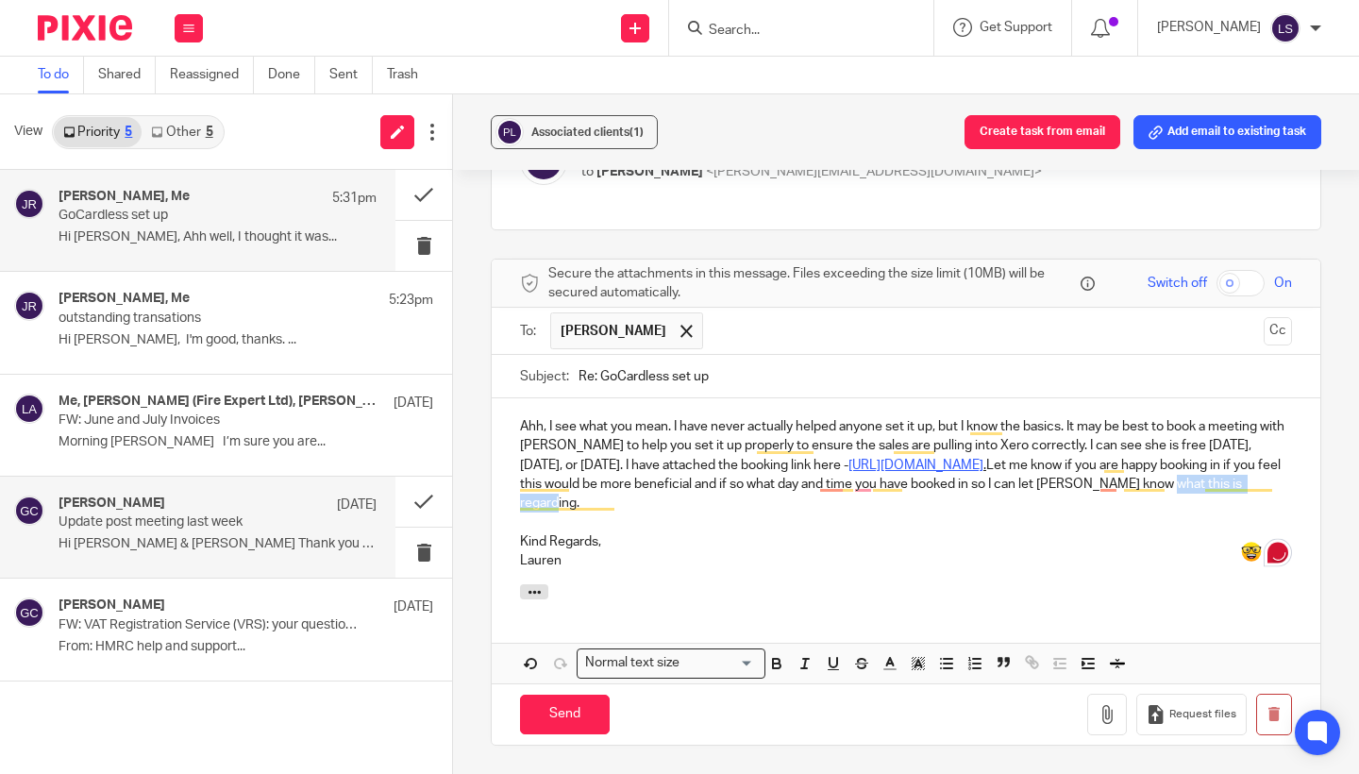
drag, startPoint x: 634, startPoint y: 490, endPoint x: 428, endPoint y: 490, distance: 206.7
click at [428, 490] on div "View Priority 5 Other 5 Jake Richardson, Me 5:31pm GoCardless set up Hi Lauren,…" at bounding box center [679, 434] width 1359 height 680
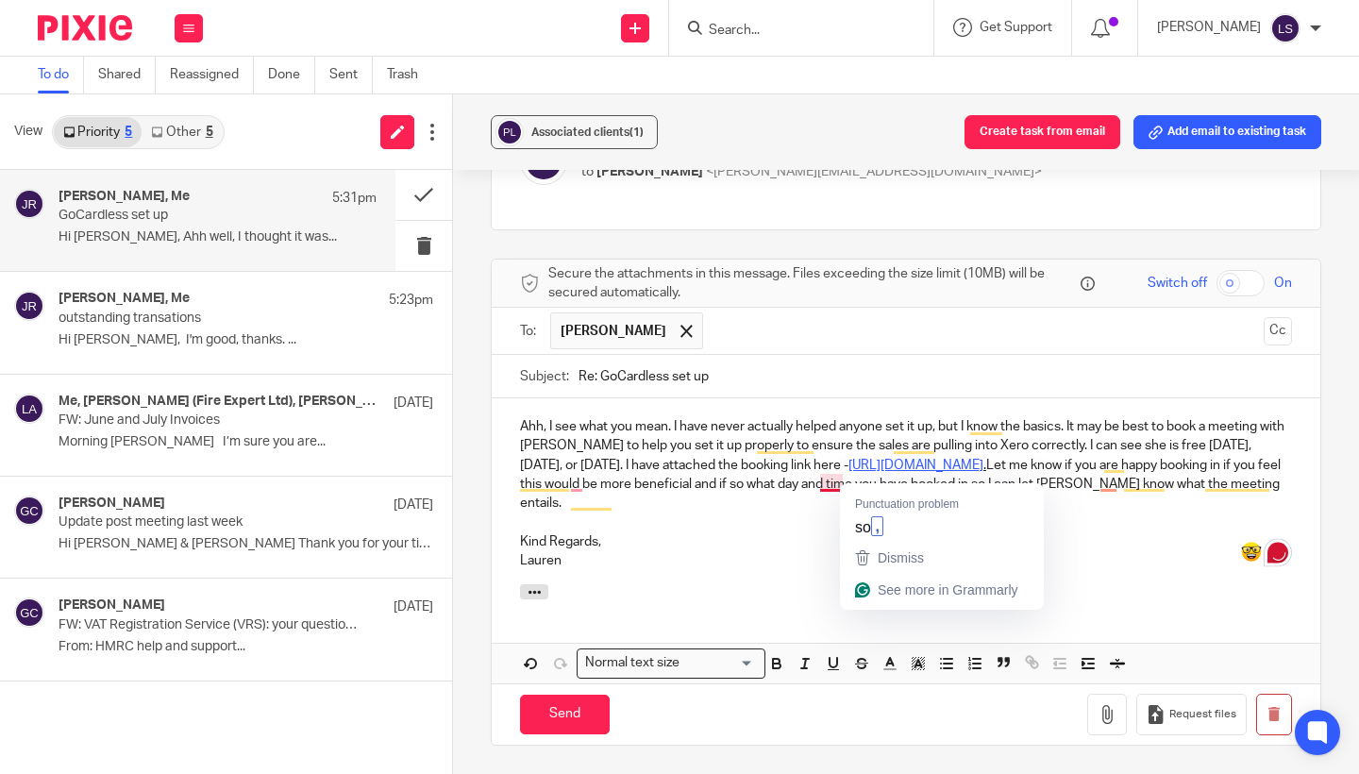
click at [827, 479] on p "Ahh, I see what you mean. I have never actually helped anyone set it up, but I …" at bounding box center [906, 464] width 772 height 95
click at [831, 478] on p "Ahh, I see what you mean. I have never actually helped anyone set it up, but I …" at bounding box center [906, 464] width 772 height 95
click at [866, 478] on p "Ahh, I see what you mean. I have never actually helped anyone set it up, but I …" at bounding box center [906, 464] width 772 height 95
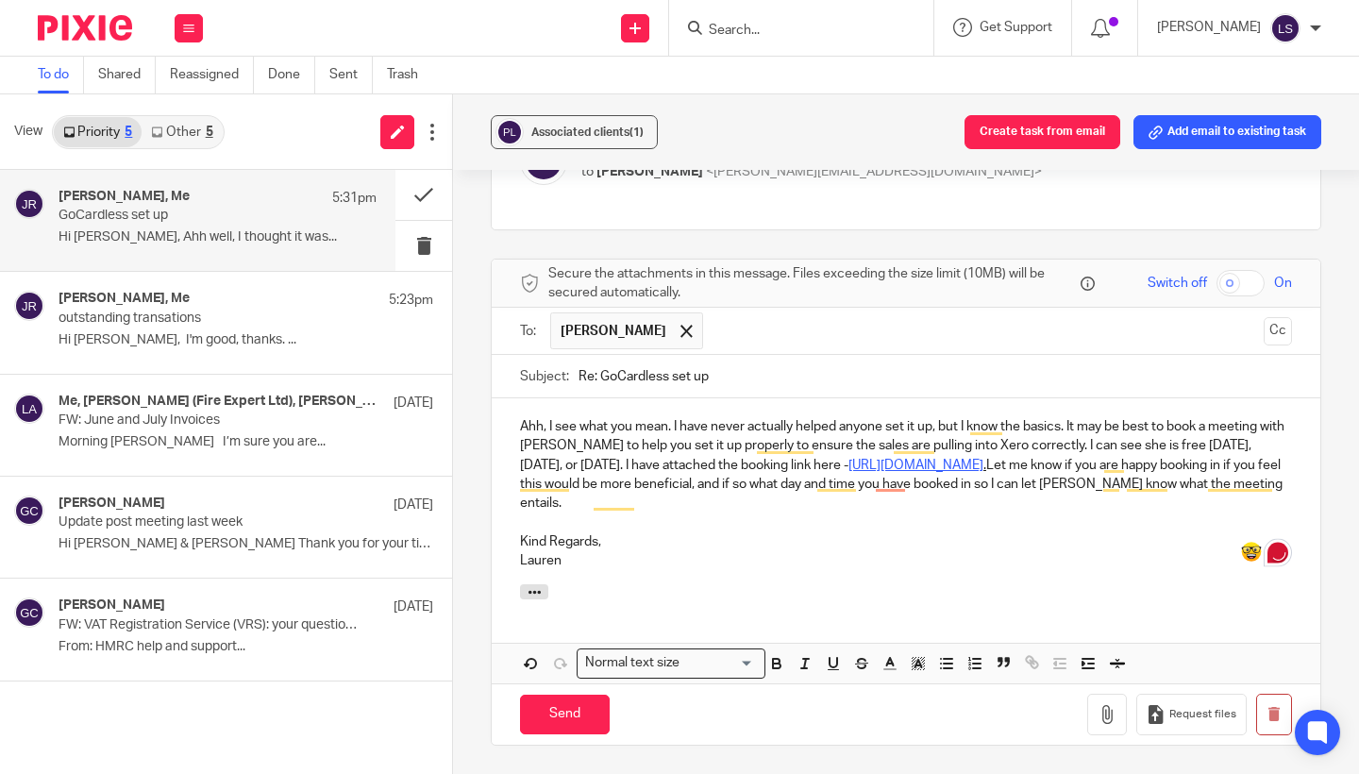
click at [869, 477] on p "Ahh, I see what you mean. I have never actually helped anyone set it up, but I …" at bounding box center [906, 464] width 772 height 95
click at [890, 479] on p "Ahh, I see what you mean. I have never actually helped anyone set it up, but I …" at bounding box center [906, 464] width 772 height 95
click at [826, 532] on p "Kind Regards," at bounding box center [906, 541] width 772 height 19
click at [686, 556] on p "Lauren" at bounding box center [906, 560] width 772 height 19
drag, startPoint x: 666, startPoint y: 473, endPoint x: 609, endPoint y: 472, distance: 57.6
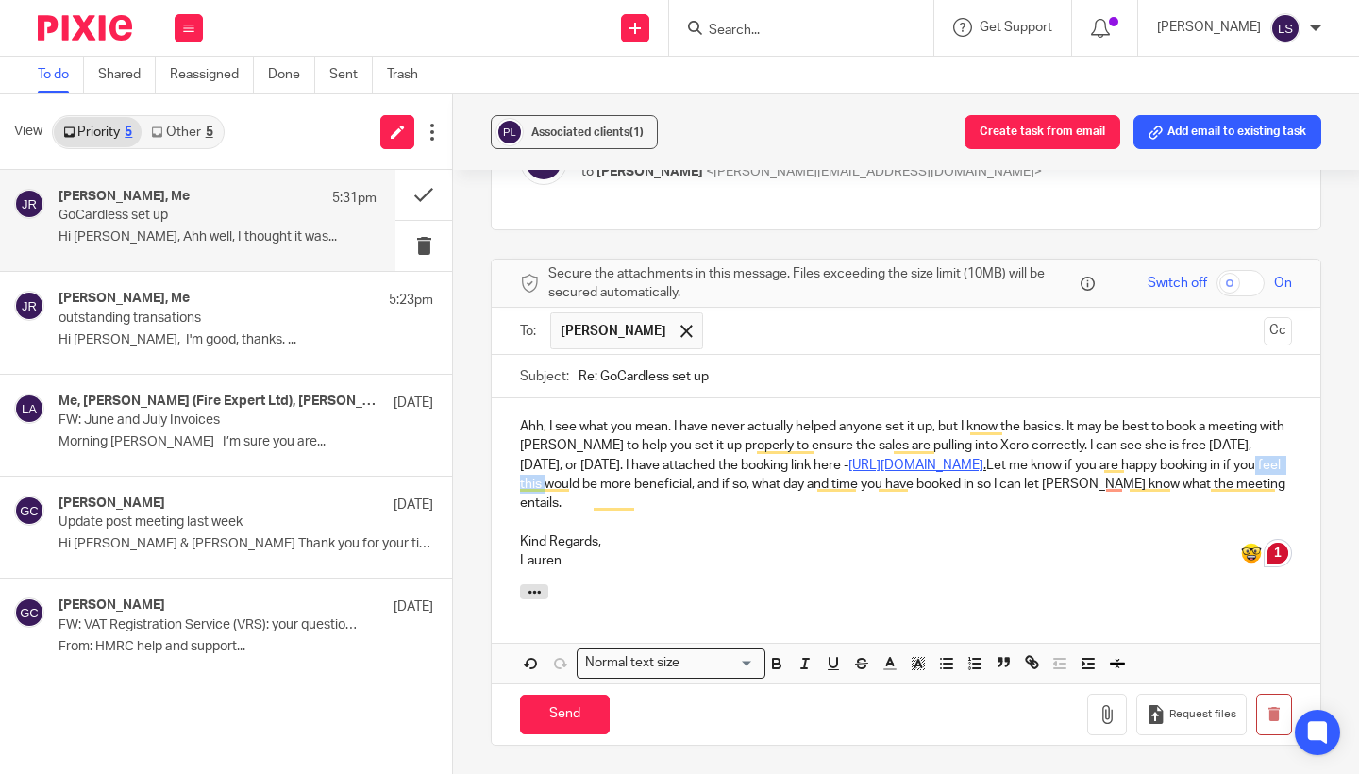
click at [609, 473] on p "Ahh, I see what you mean. I have never actually helped anyone set it up, but I …" at bounding box center [906, 464] width 772 height 95
drag, startPoint x: 1217, startPoint y: 456, endPoint x: 616, endPoint y: 475, distance: 601.5
click at [616, 475] on p "Ahh, I see what you mean. I have never actually helped anyone set it up, but I …" at bounding box center [906, 464] width 772 height 95
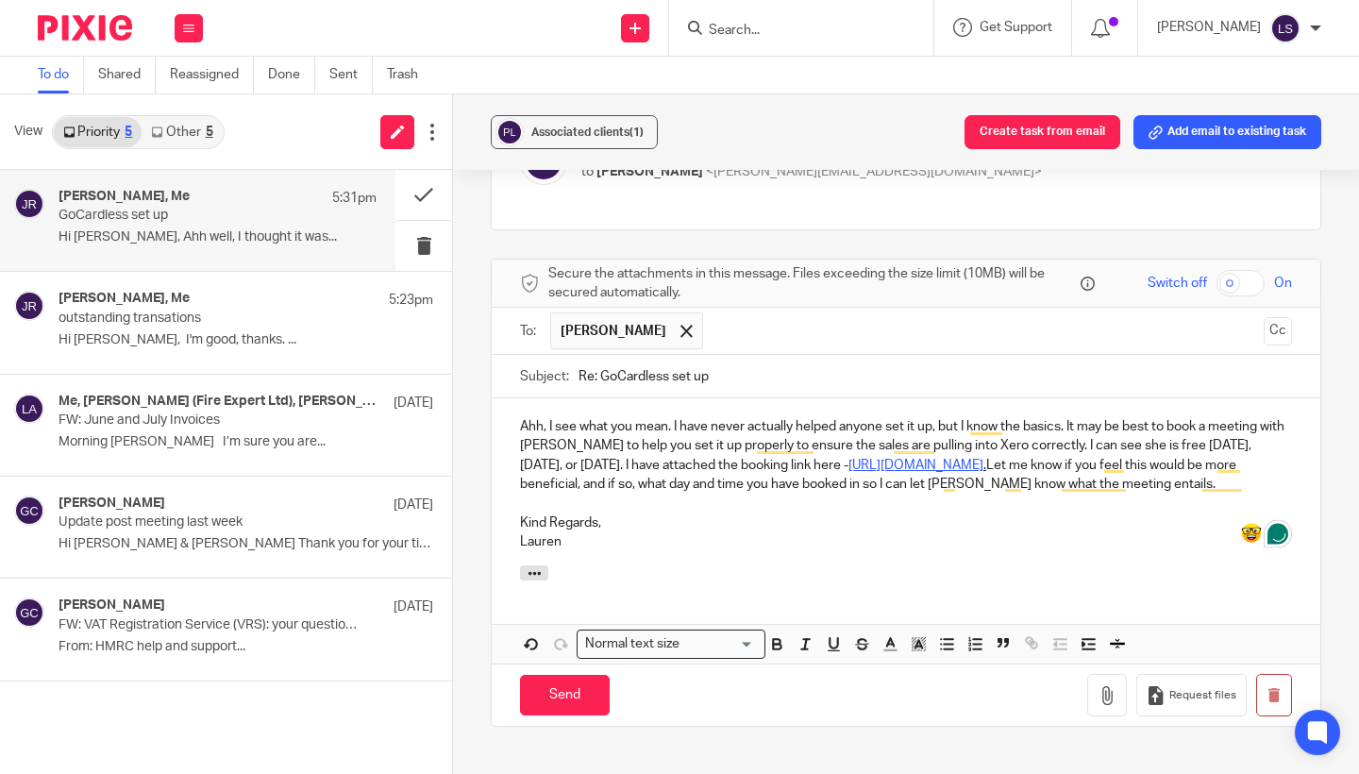
click at [754, 513] on p "Kind Regards," at bounding box center [906, 522] width 772 height 19
click at [613, 536] on p "Lauren" at bounding box center [906, 541] width 772 height 19
click at [582, 675] on input "Send" at bounding box center [565, 695] width 90 height 41
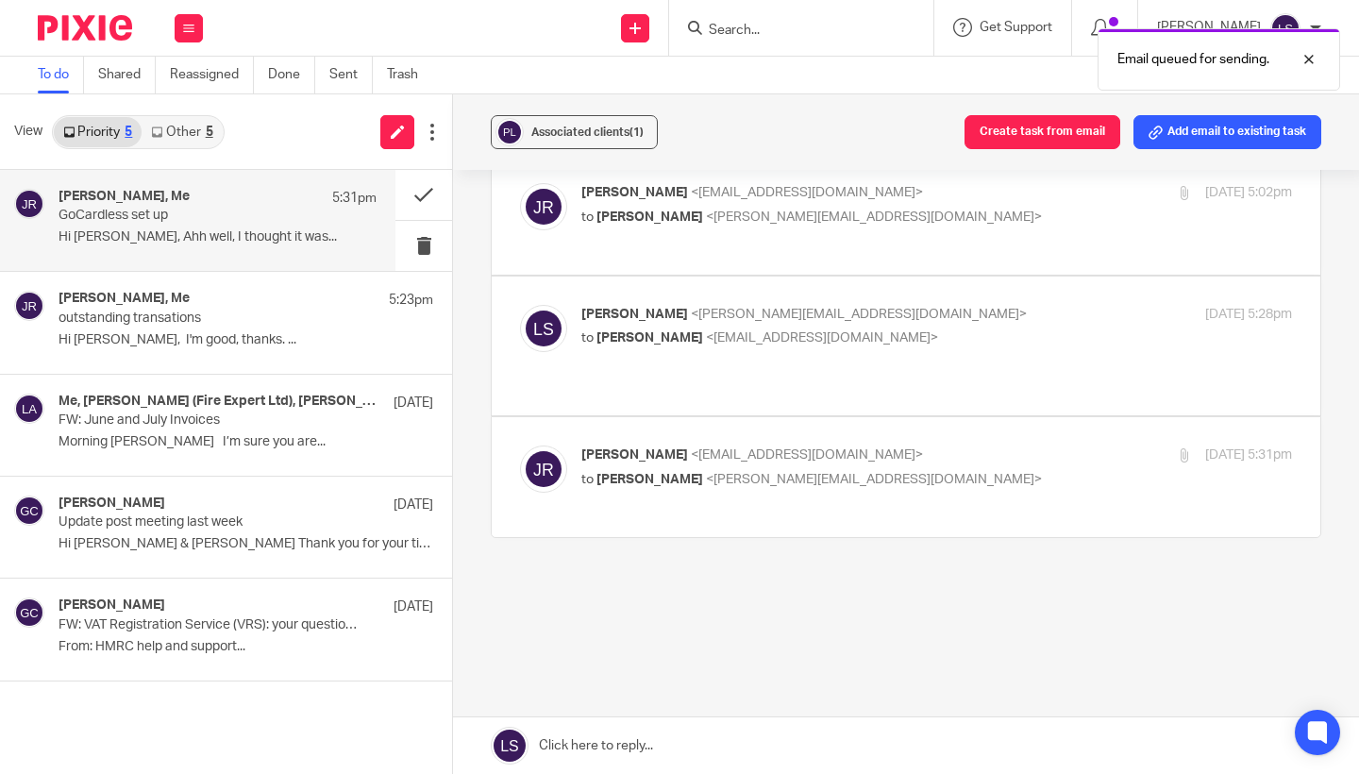
click at [197, 133] on link "Other 5" at bounding box center [182, 132] width 80 height 30
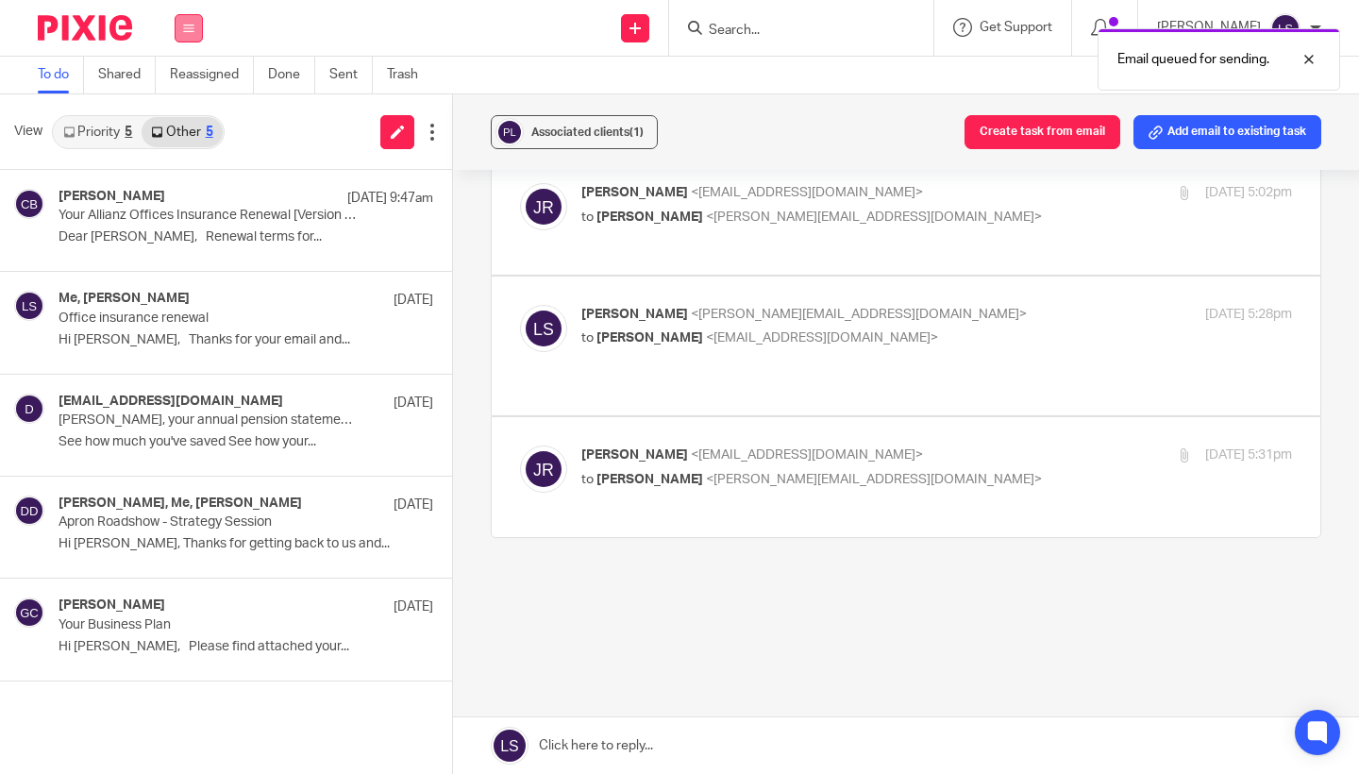
click at [186, 32] on icon at bounding box center [188, 28] width 11 height 11
click at [187, 117] on link "Email" at bounding box center [180, 115] width 34 height 13
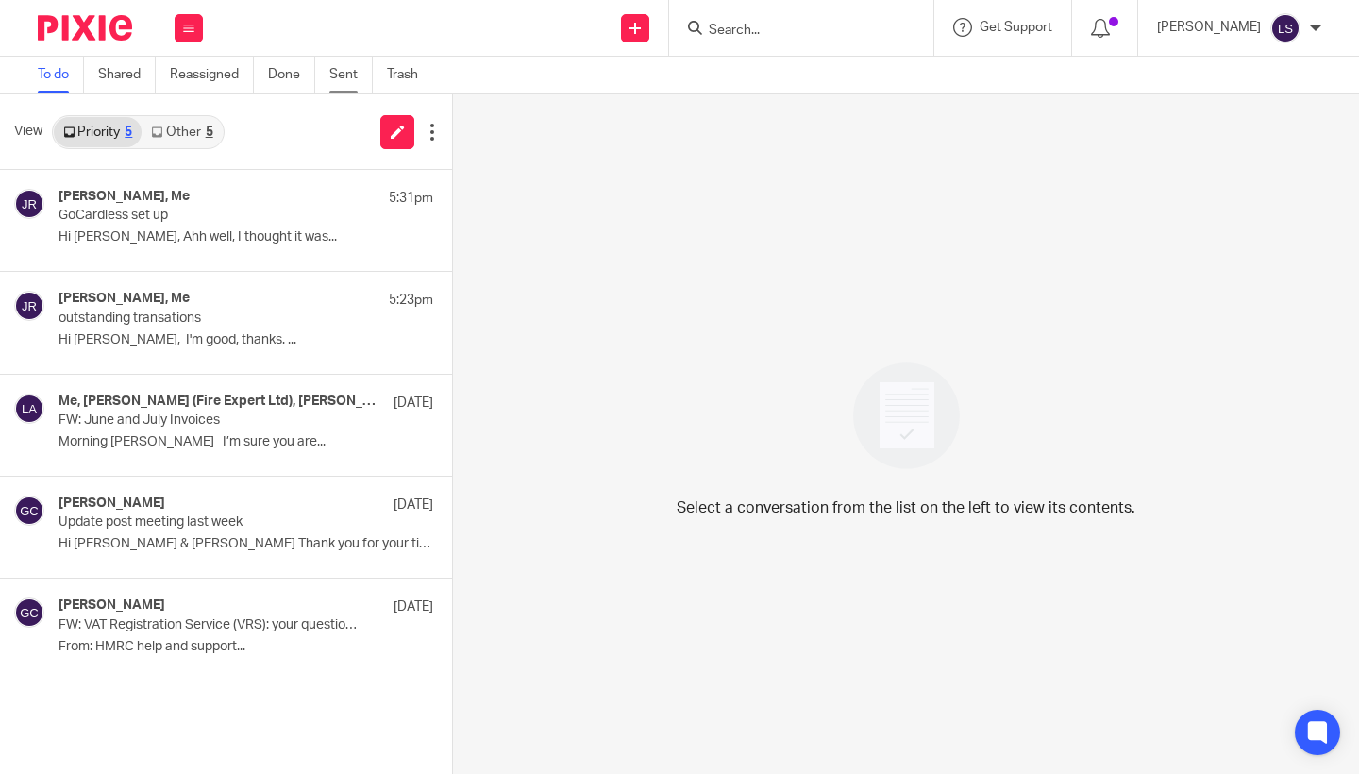
click at [333, 72] on link "Sent" at bounding box center [350, 75] width 43 height 37
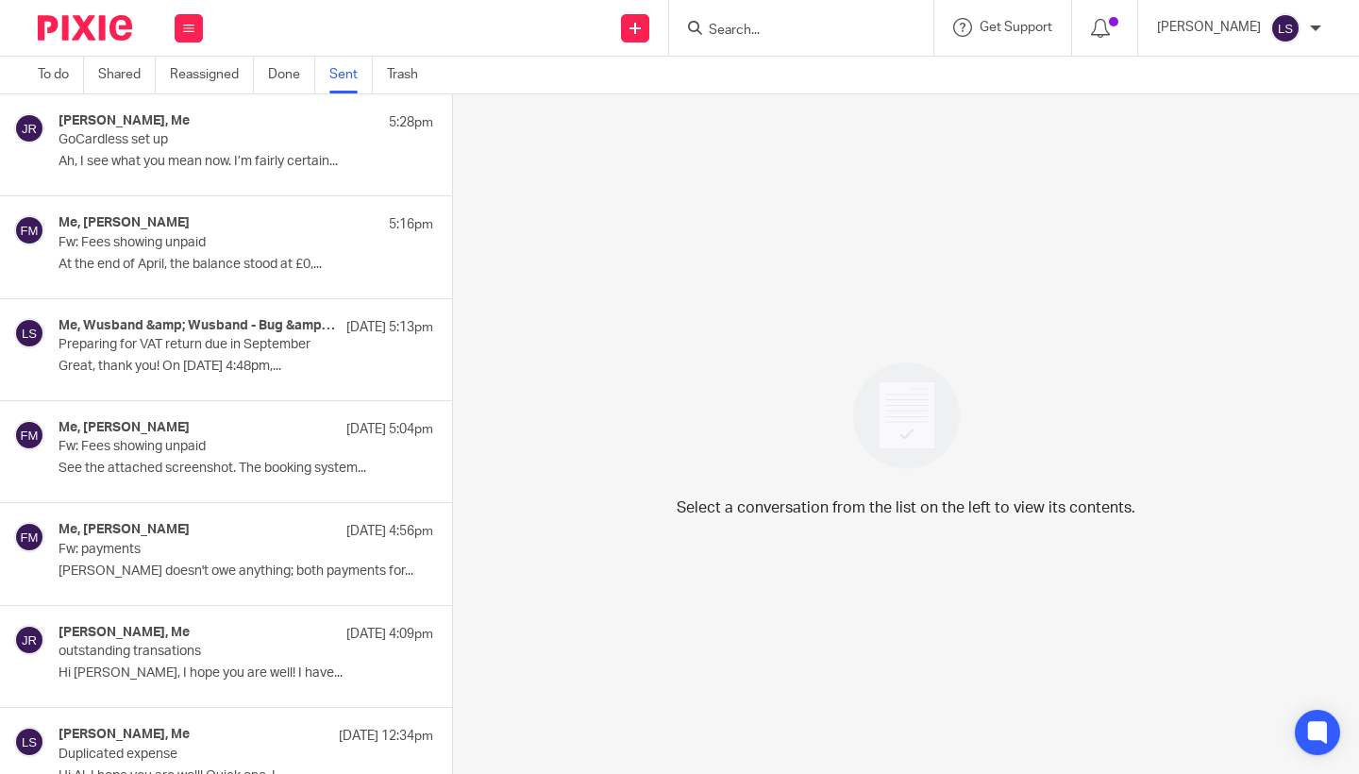
click at [210, 158] on p "Ah, I see what you mean now. I’m fairly certain..." at bounding box center [246, 162] width 375 height 16
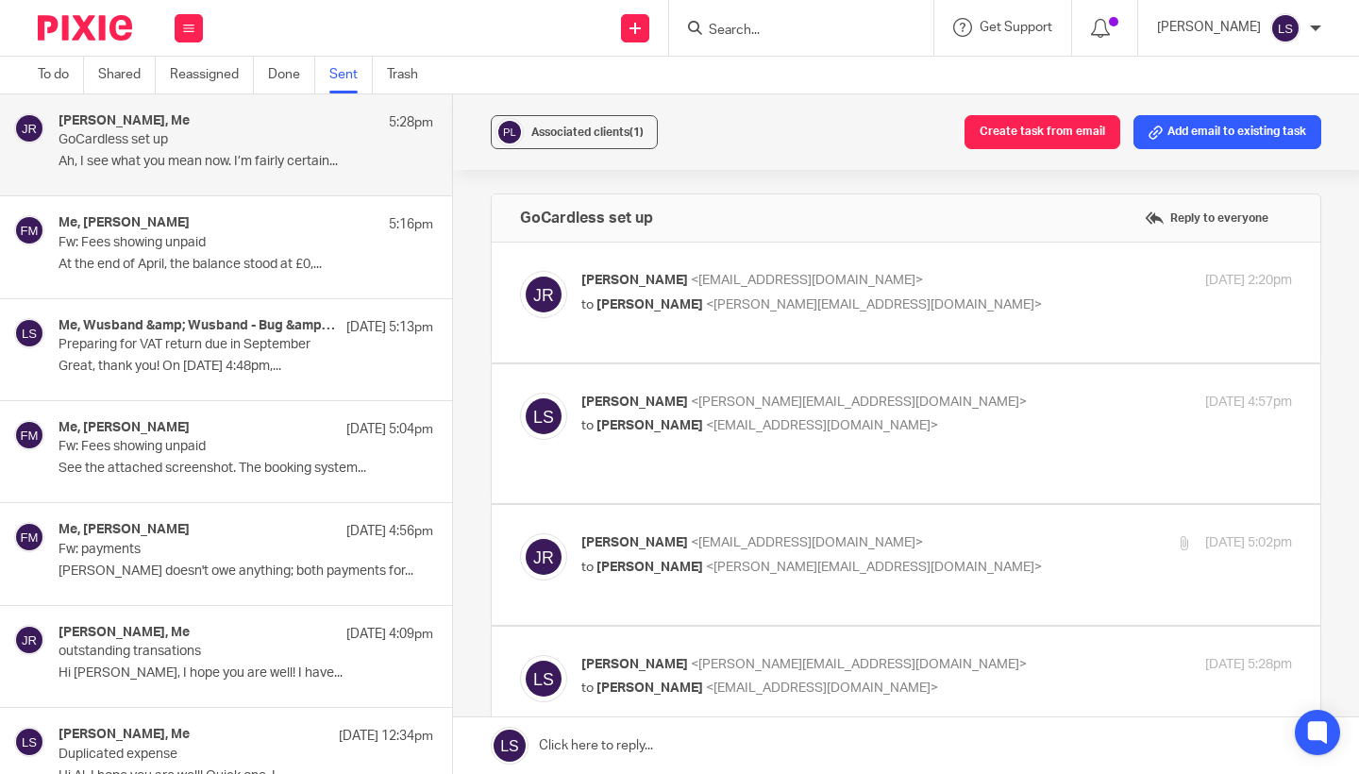
click at [1345, 410] on div "Associated clients (1) Create task from email Add email to existing task GoCard…" at bounding box center [906, 434] width 906 height 680
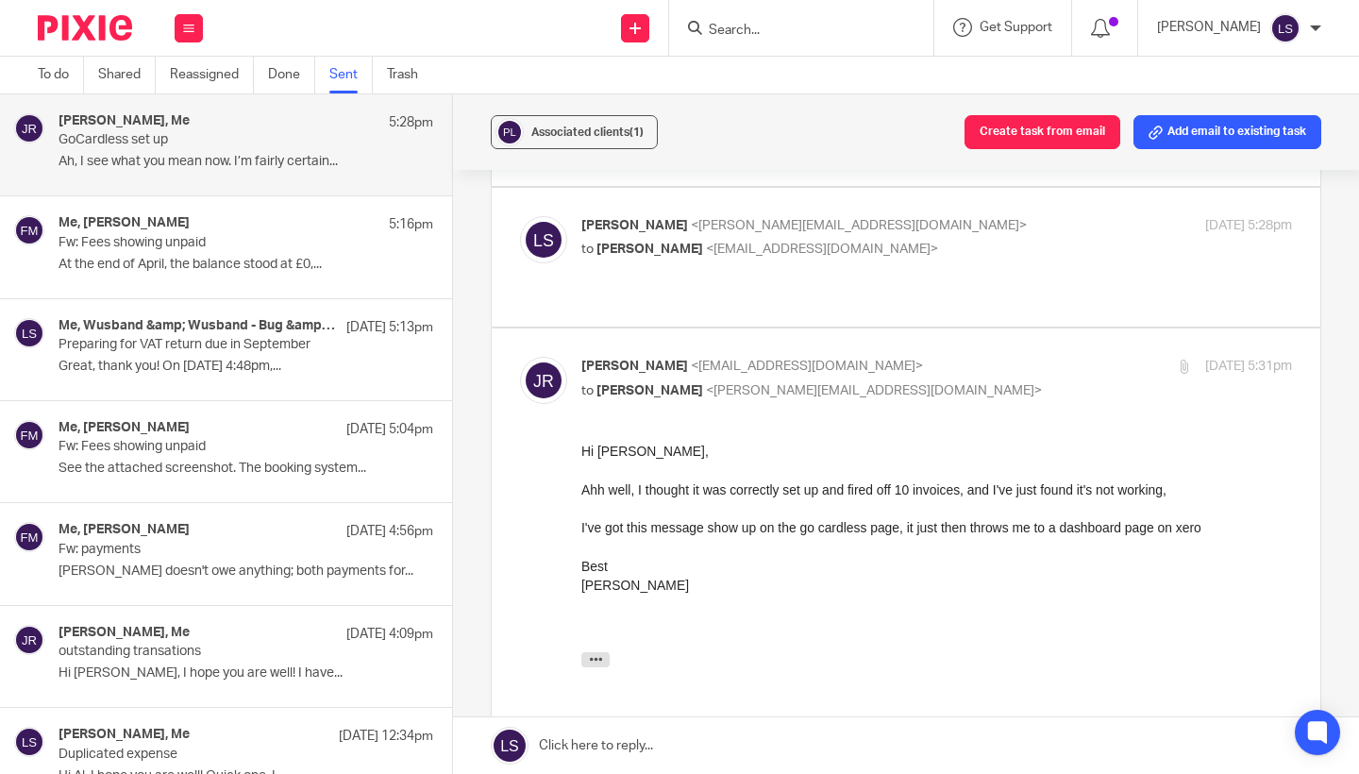
scroll to position [425, 0]
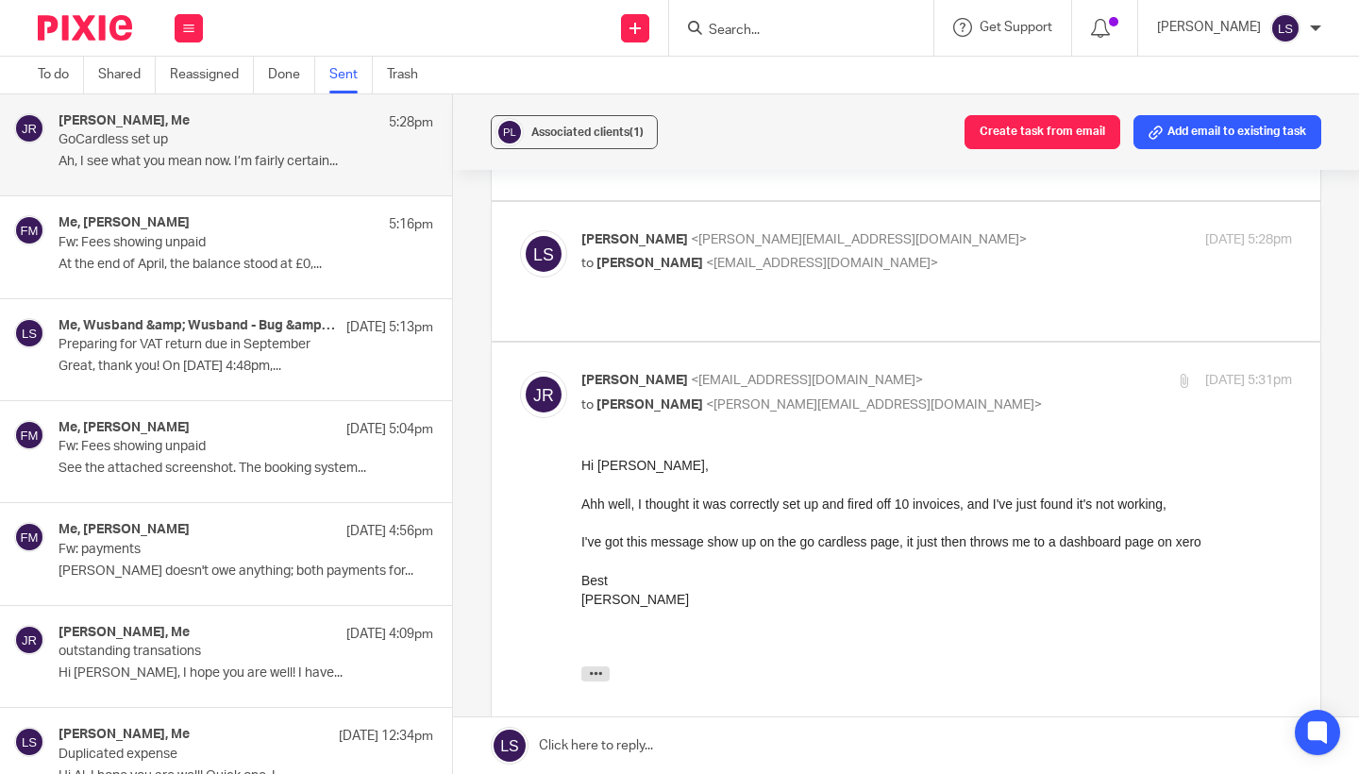
click at [889, 404] on p "to Lauren Simmons <lauren@fearlessfinancials.co.uk>" at bounding box center [818, 405] width 474 height 20
checkbox input "false"
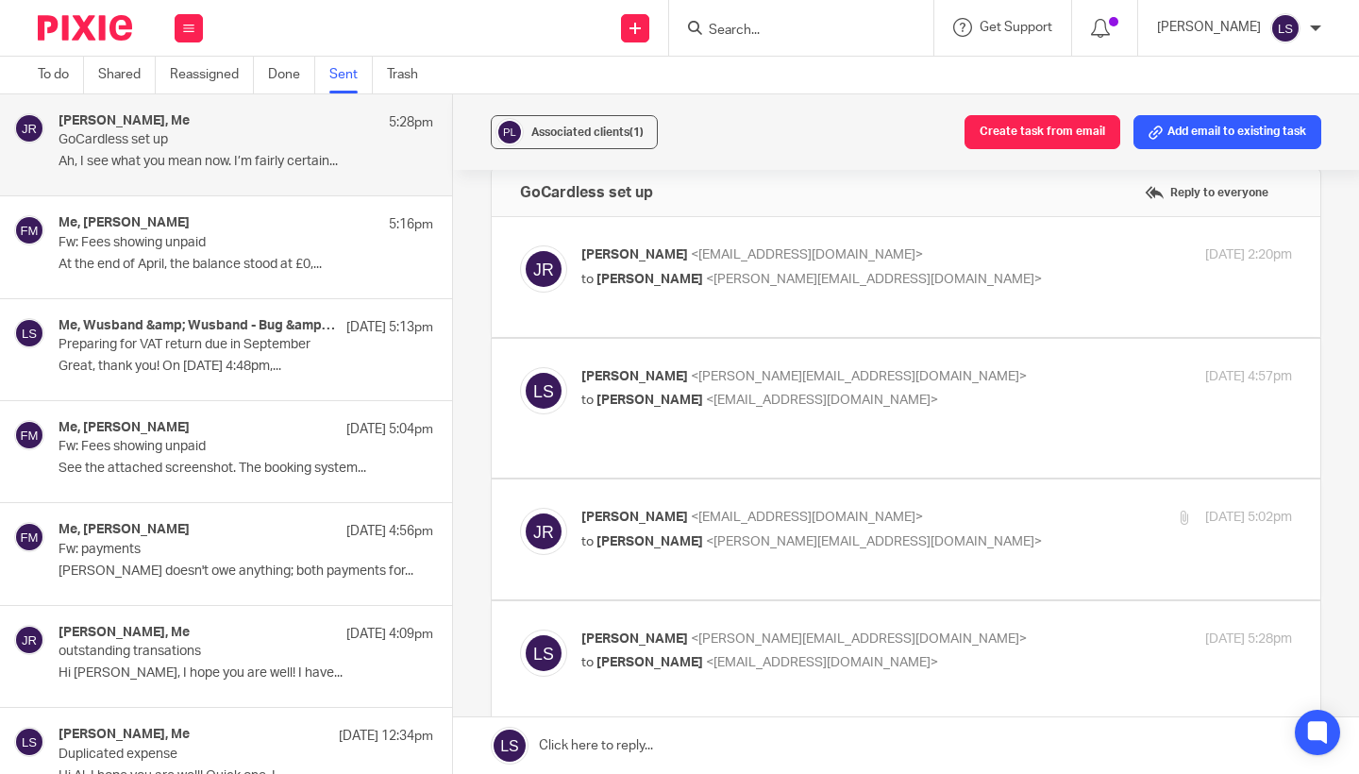
scroll to position [24, 0]
click at [972, 272] on p "to Lauren Simmons <lauren@fearlessfinancials.co.uk>" at bounding box center [818, 282] width 474 height 20
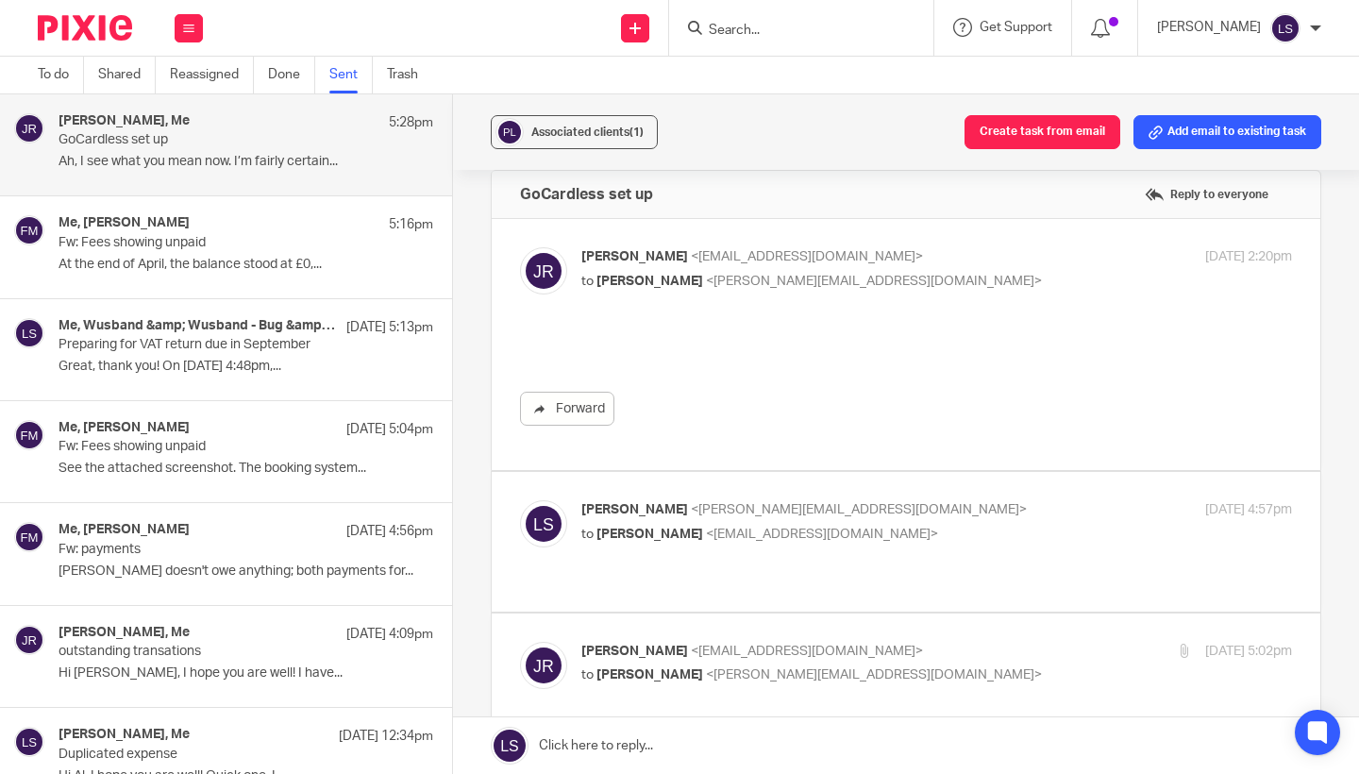
scroll to position [0, 0]
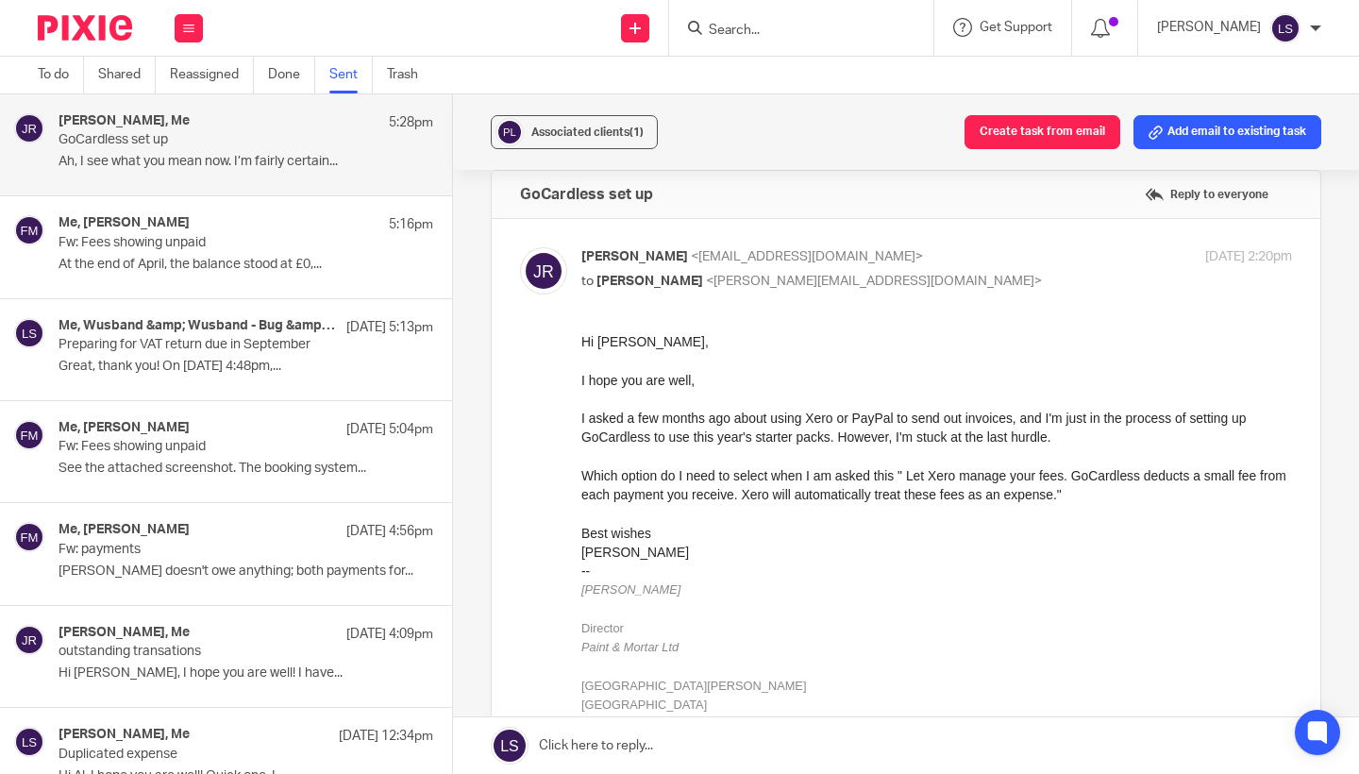
click at [976, 273] on p "to Lauren Simmons <lauren@fearlessfinancials.co.uk>" at bounding box center [818, 282] width 474 height 20
checkbox input "false"
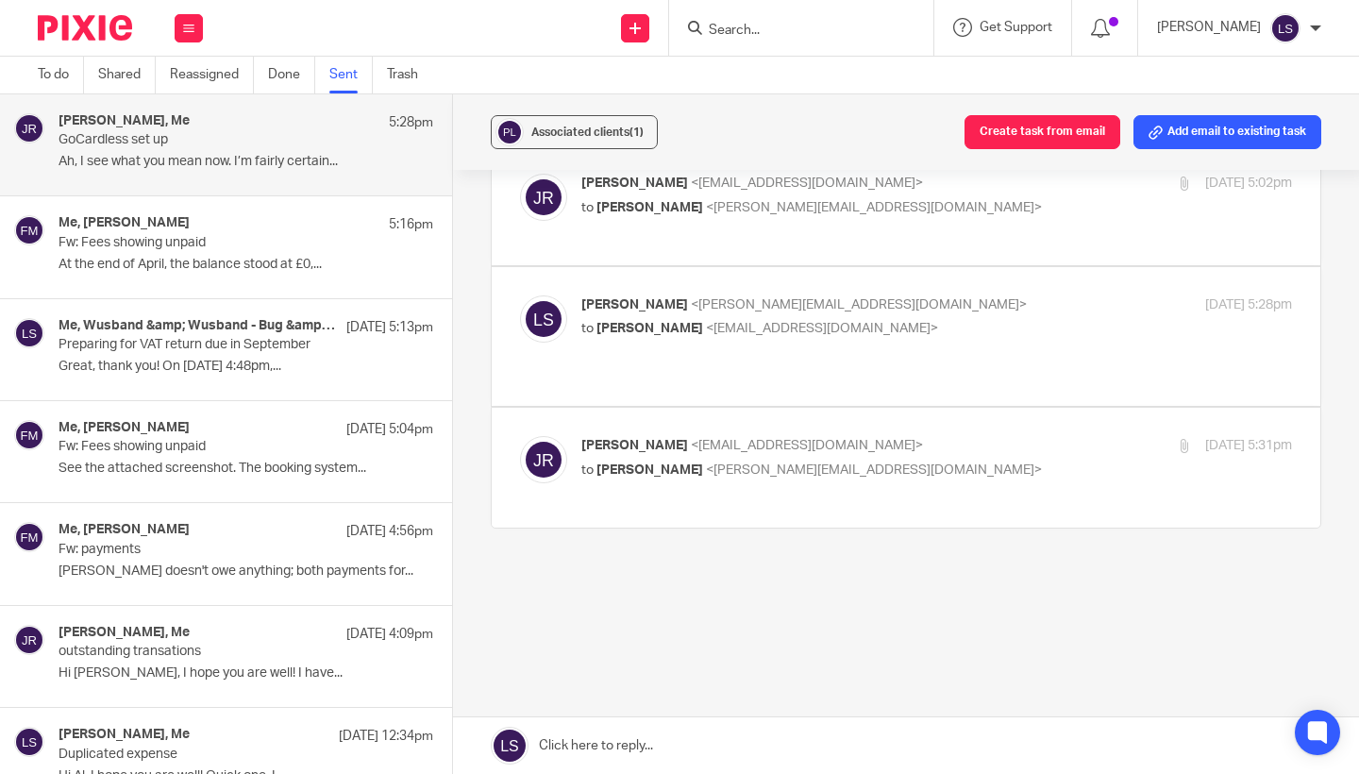
scroll to position [350, 0]
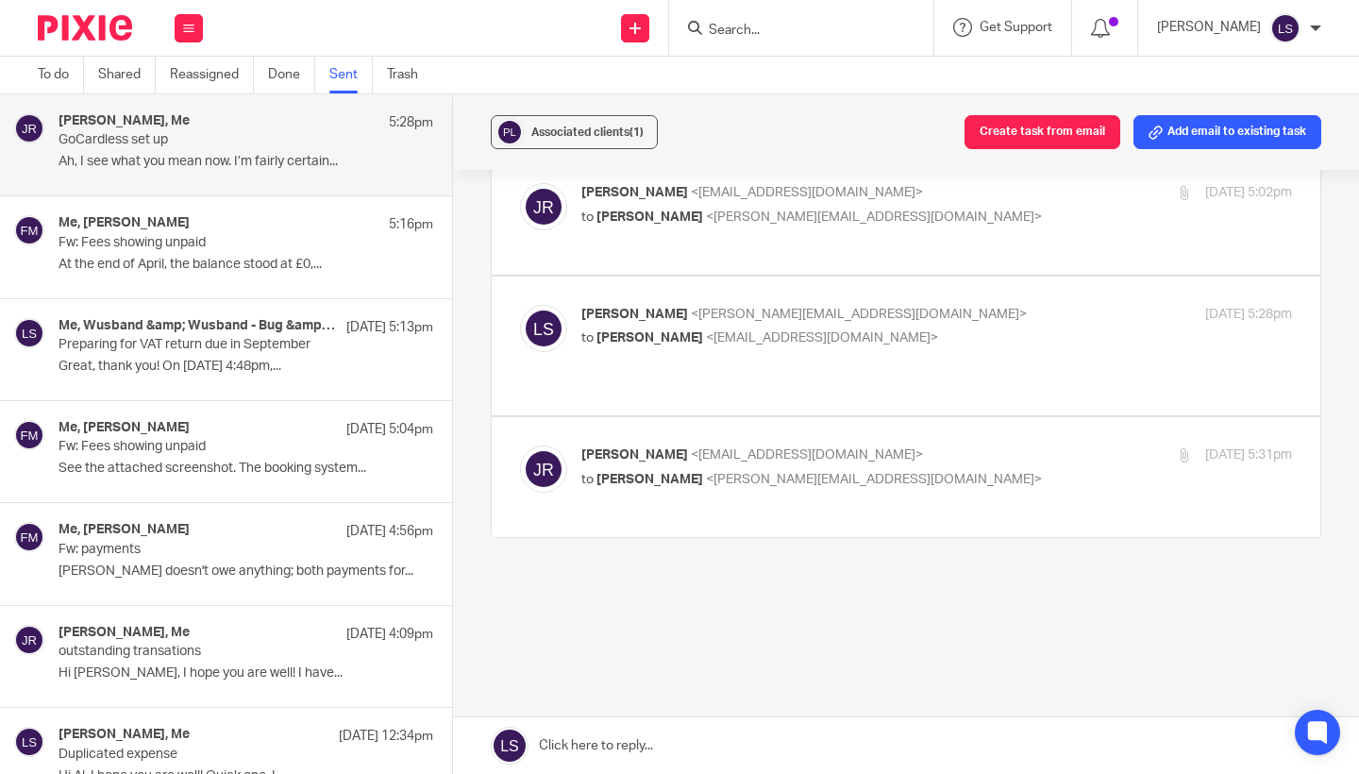
click at [955, 454] on p "Jake Richardson <jake@paintandmortar.com>" at bounding box center [818, 455] width 474 height 20
checkbox input "true"
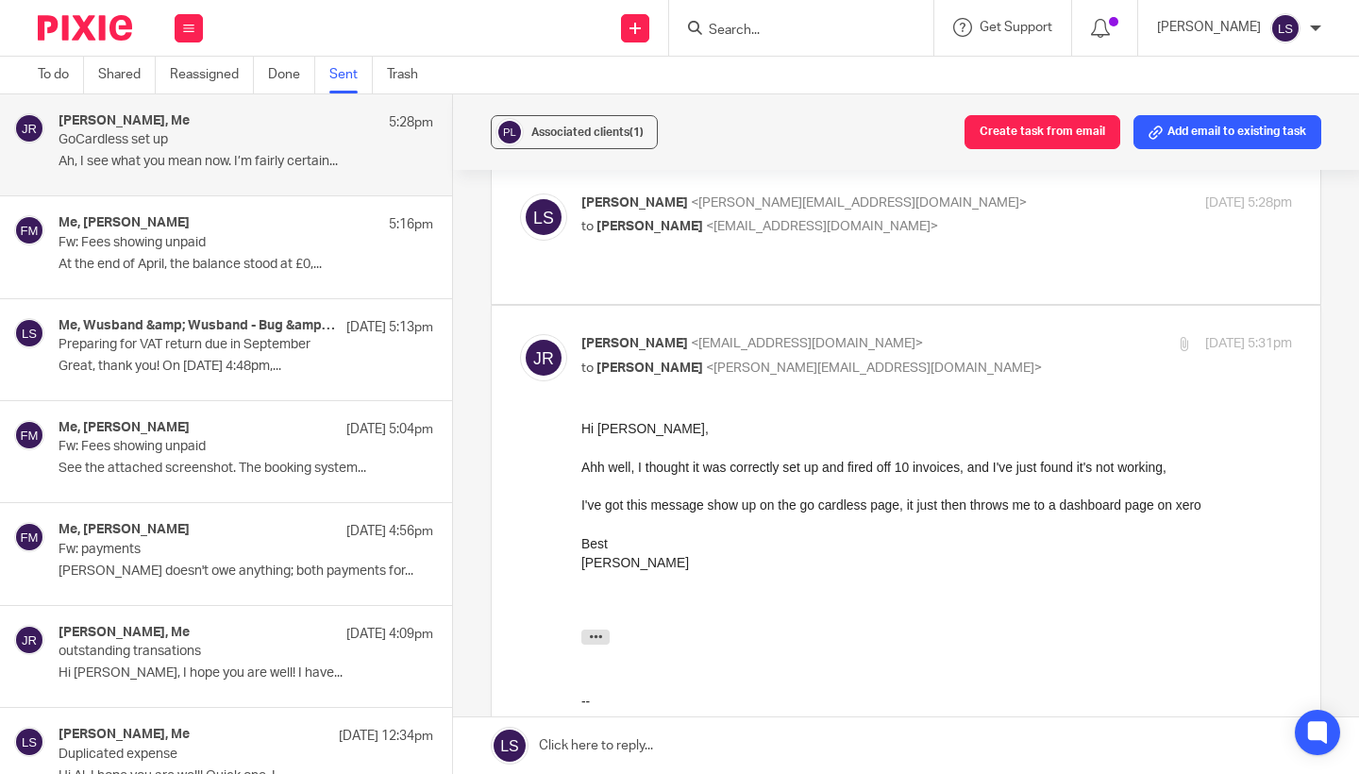
scroll to position [462, 0]
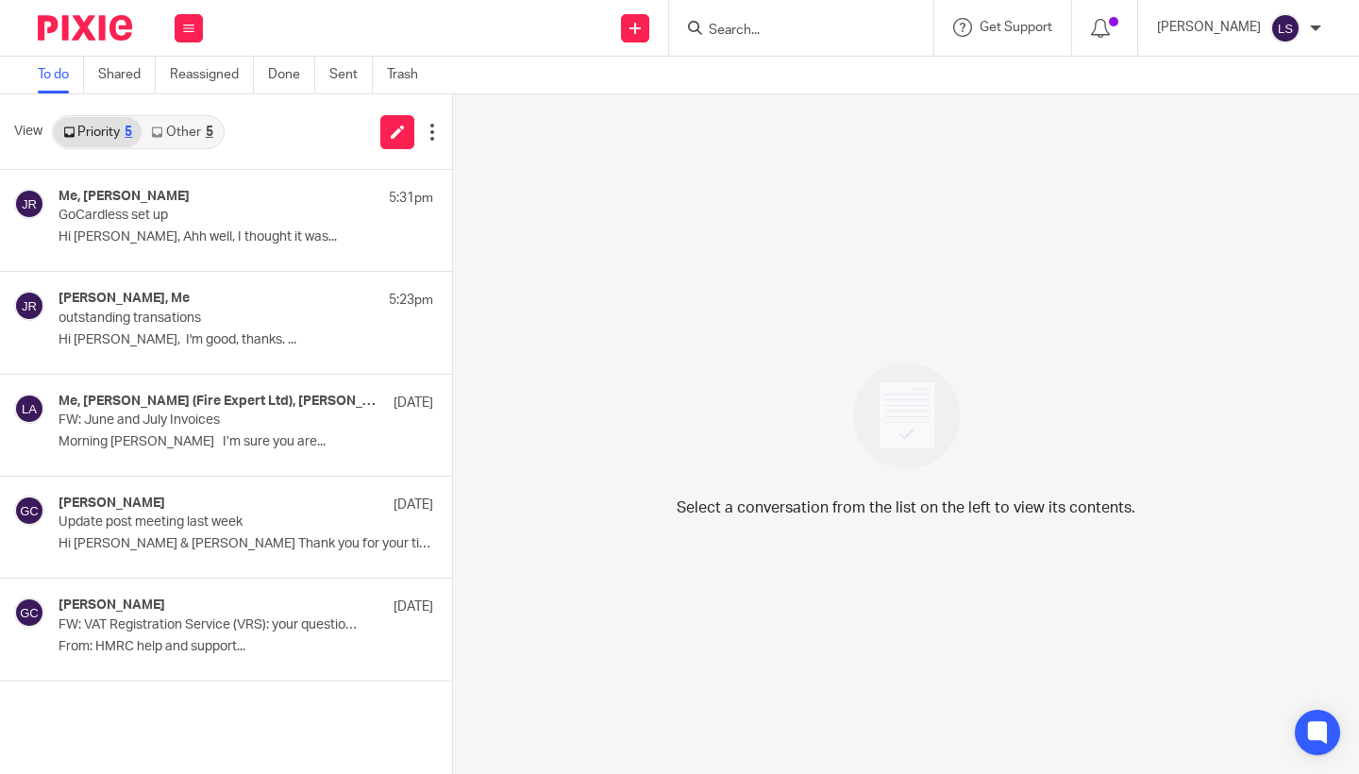
click at [194, 143] on link "Other 5" at bounding box center [182, 132] width 80 height 30
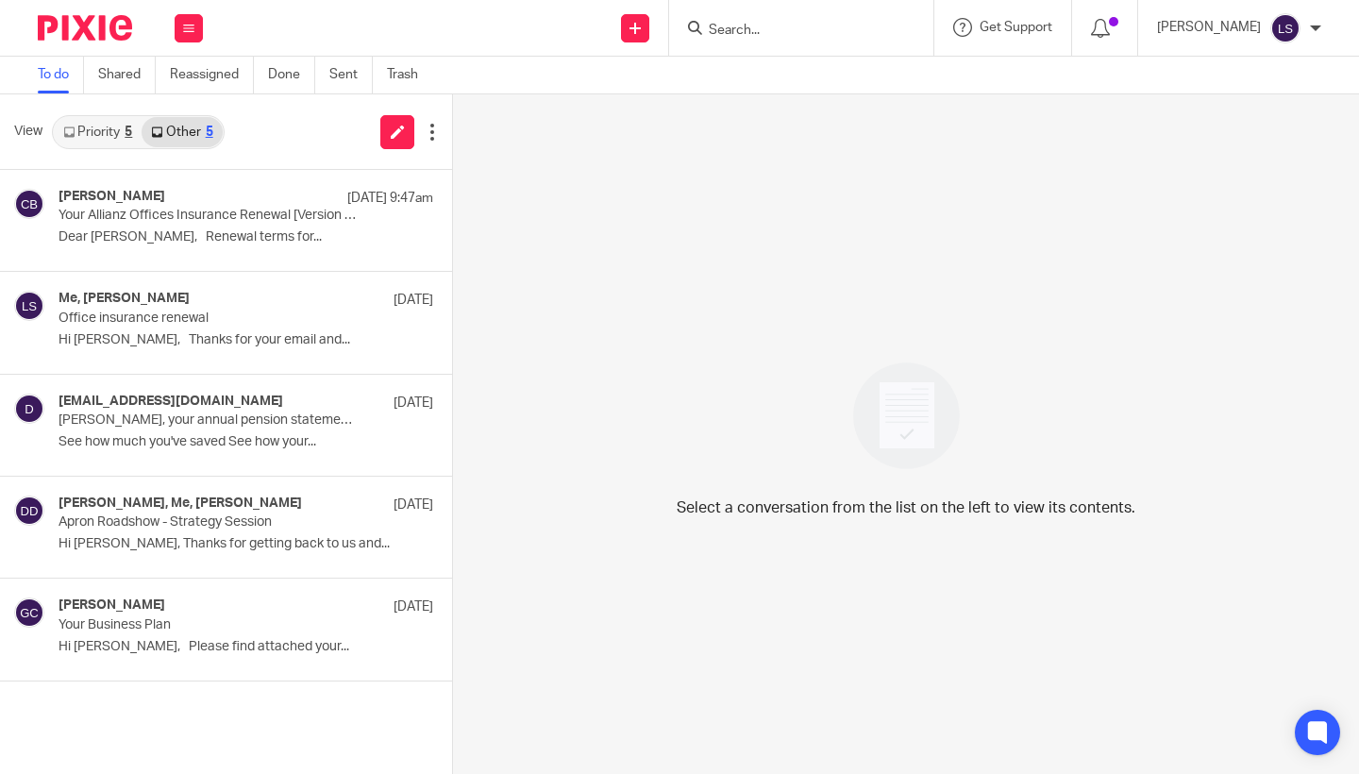
click at [113, 143] on link "Priority 5" at bounding box center [98, 132] width 88 height 30
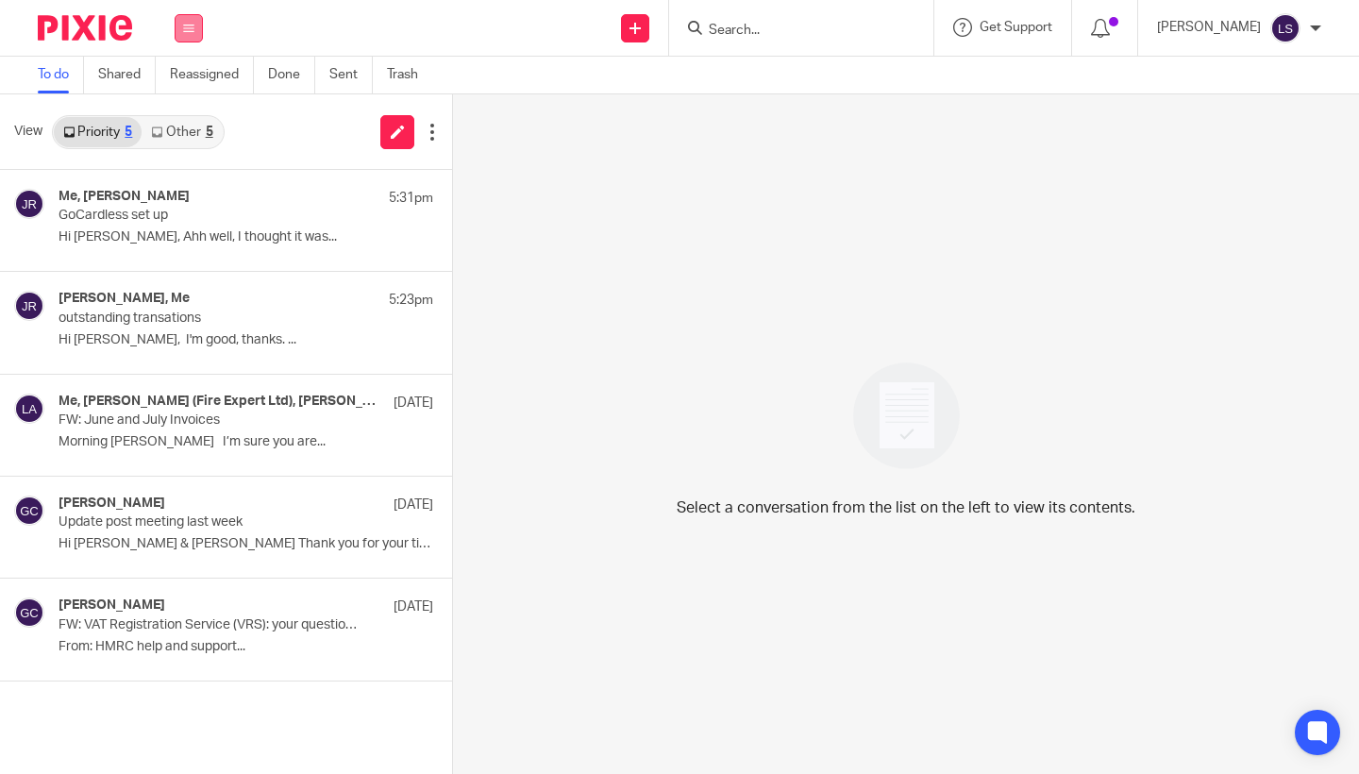
click at [187, 35] on button at bounding box center [189, 28] width 28 height 28
click at [190, 117] on link "Email" at bounding box center [180, 115] width 34 height 13
click at [207, 112] on div "View Priority 5 Other 5" at bounding box center [226, 132] width 452 height 76
click at [174, 135] on link "Other 5" at bounding box center [182, 132] width 80 height 30
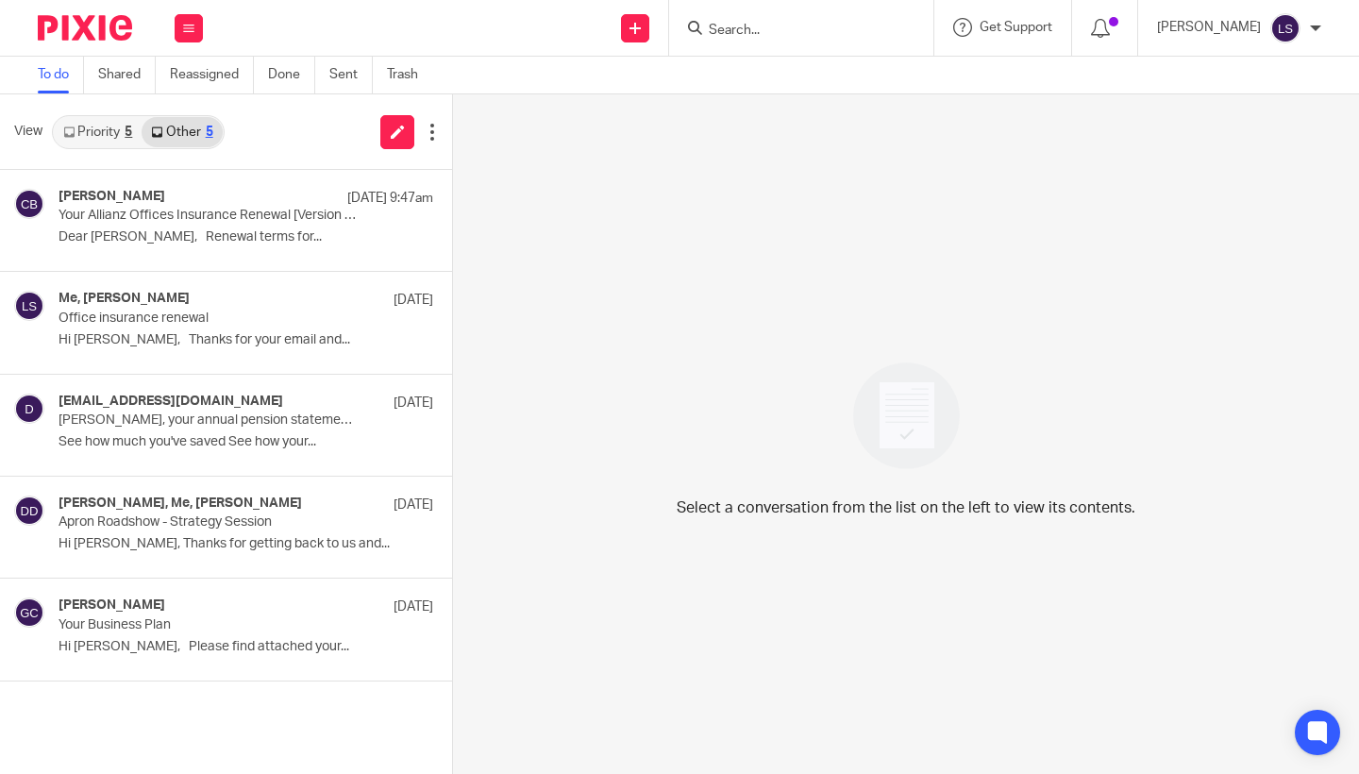
click at [126, 133] on div "5" at bounding box center [129, 132] width 8 height 13
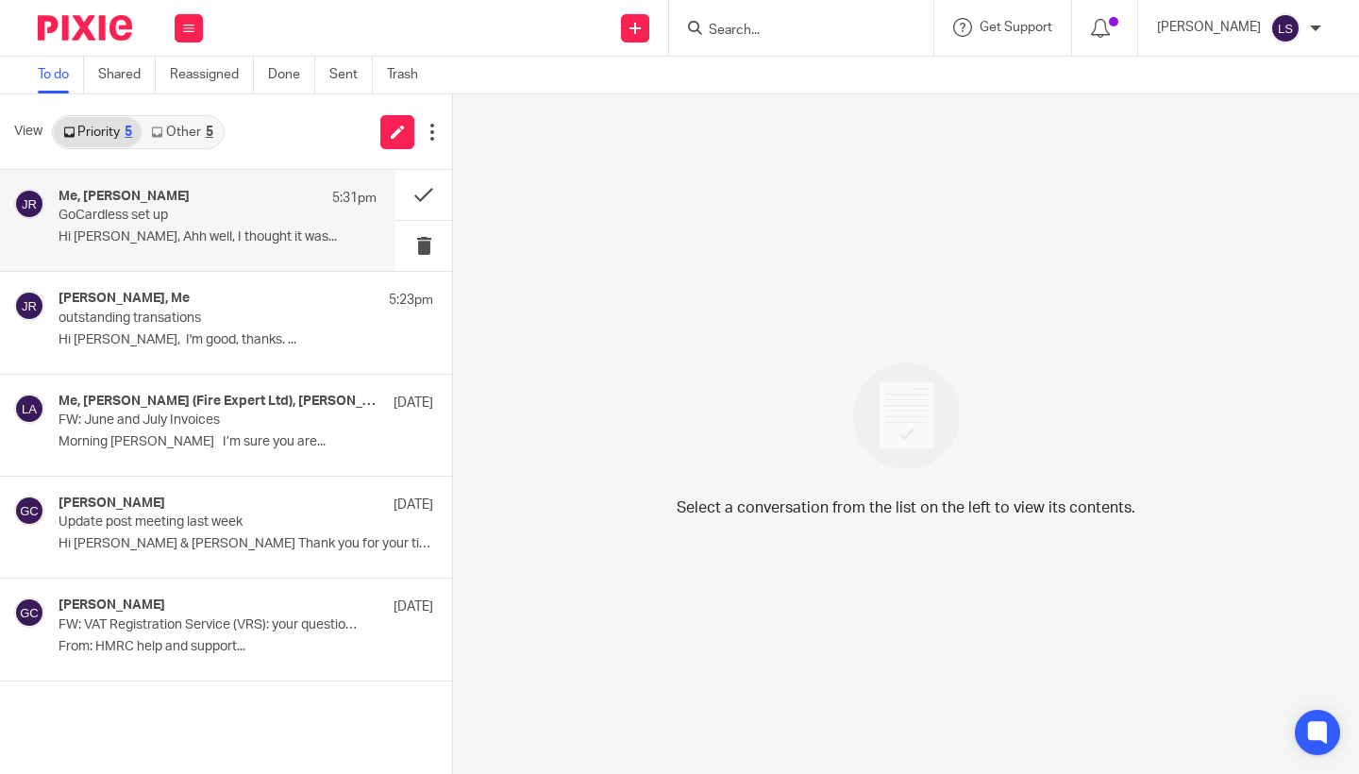
click at [149, 226] on div "Me, Jake Richardson 5:31pm GoCardless set up Hi Lauren, Ahh well, I thought it …" at bounding box center [218, 220] width 318 height 63
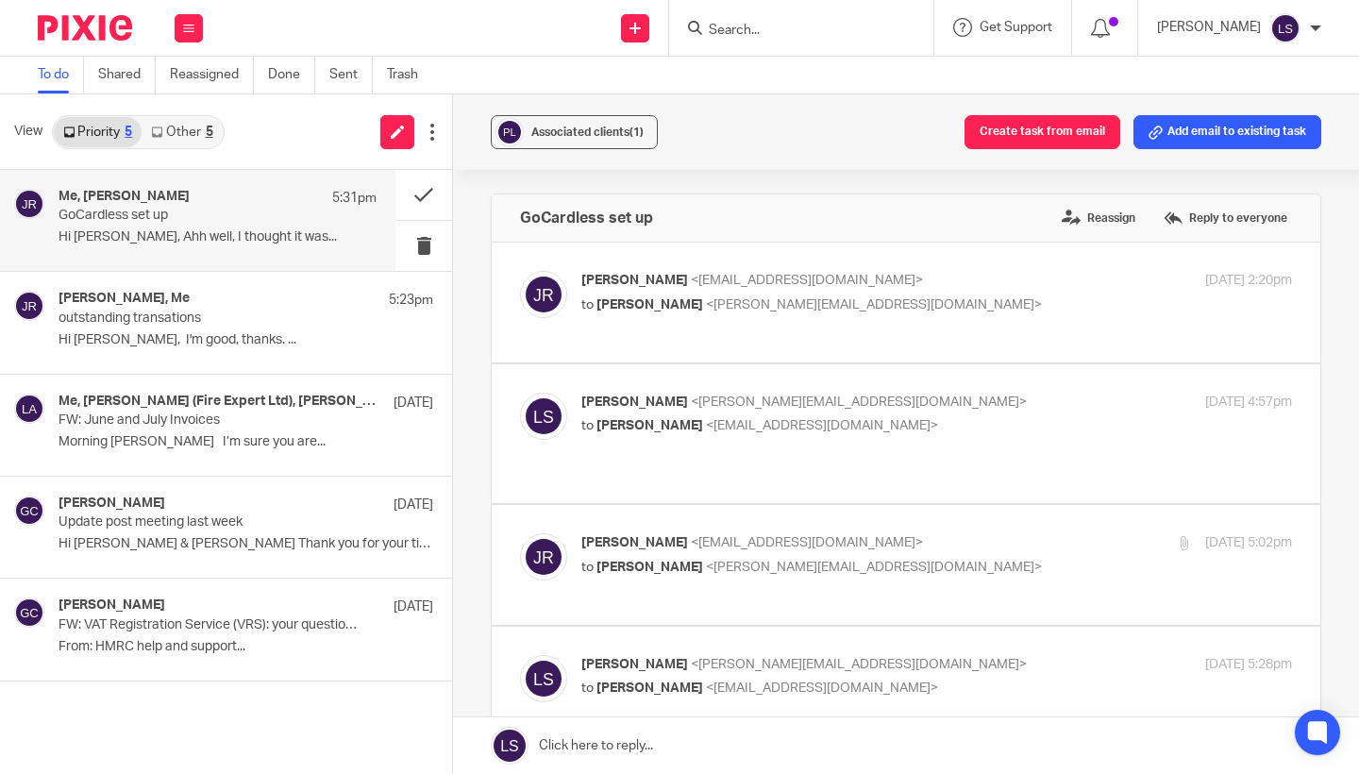
click at [1333, 540] on div "Associated clients (1) Create task from email Add email to existing task GoCard…" at bounding box center [906, 434] width 906 height 680
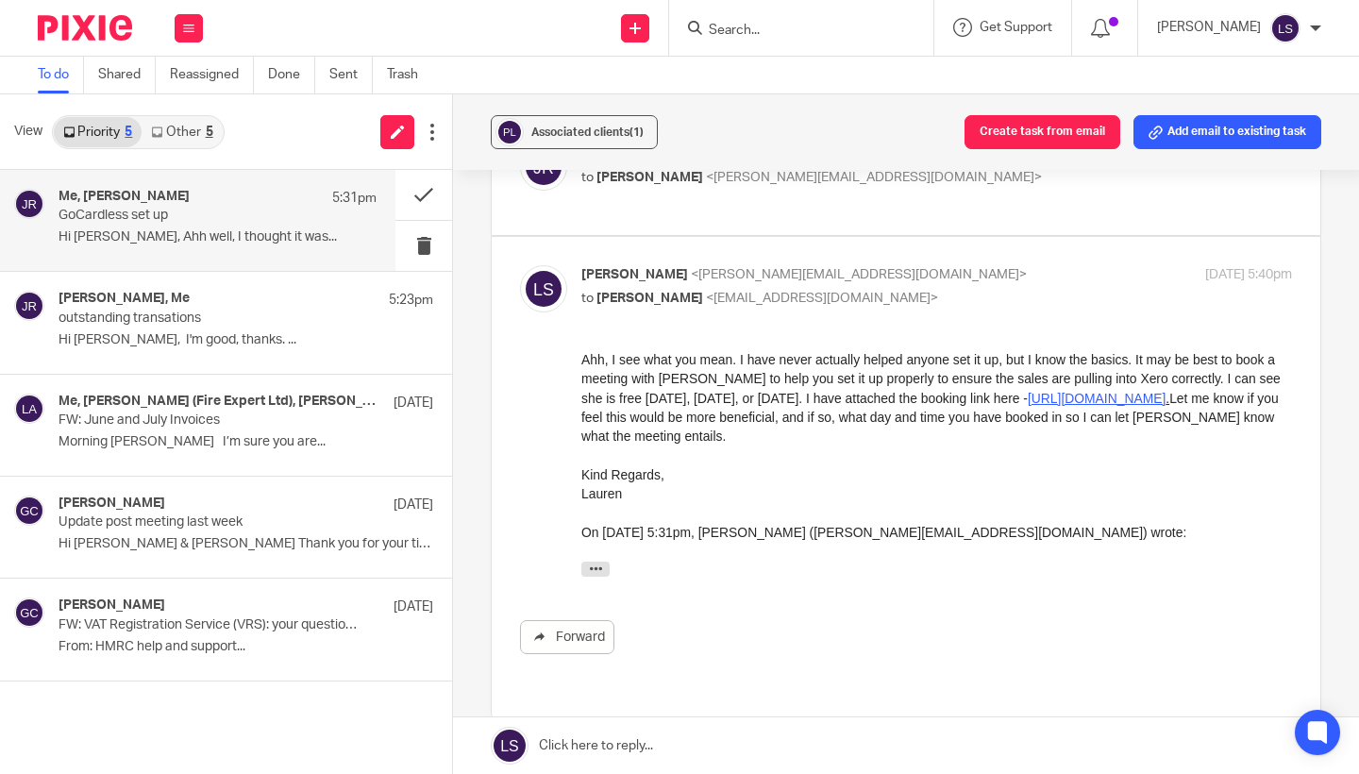
scroll to position [667, 0]
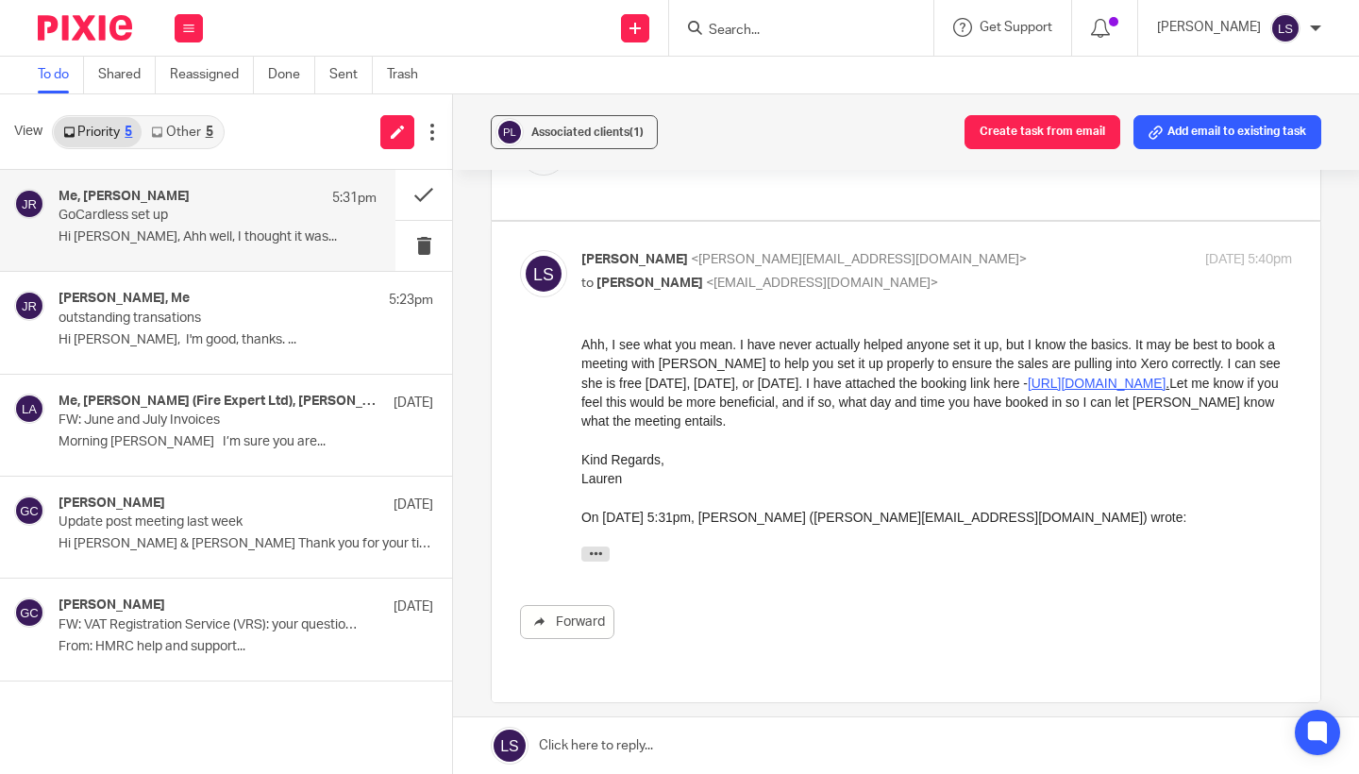
click at [997, 274] on p "to Jake Richardson <jake@paintandmortar.com>" at bounding box center [818, 284] width 474 height 20
checkbox input "false"
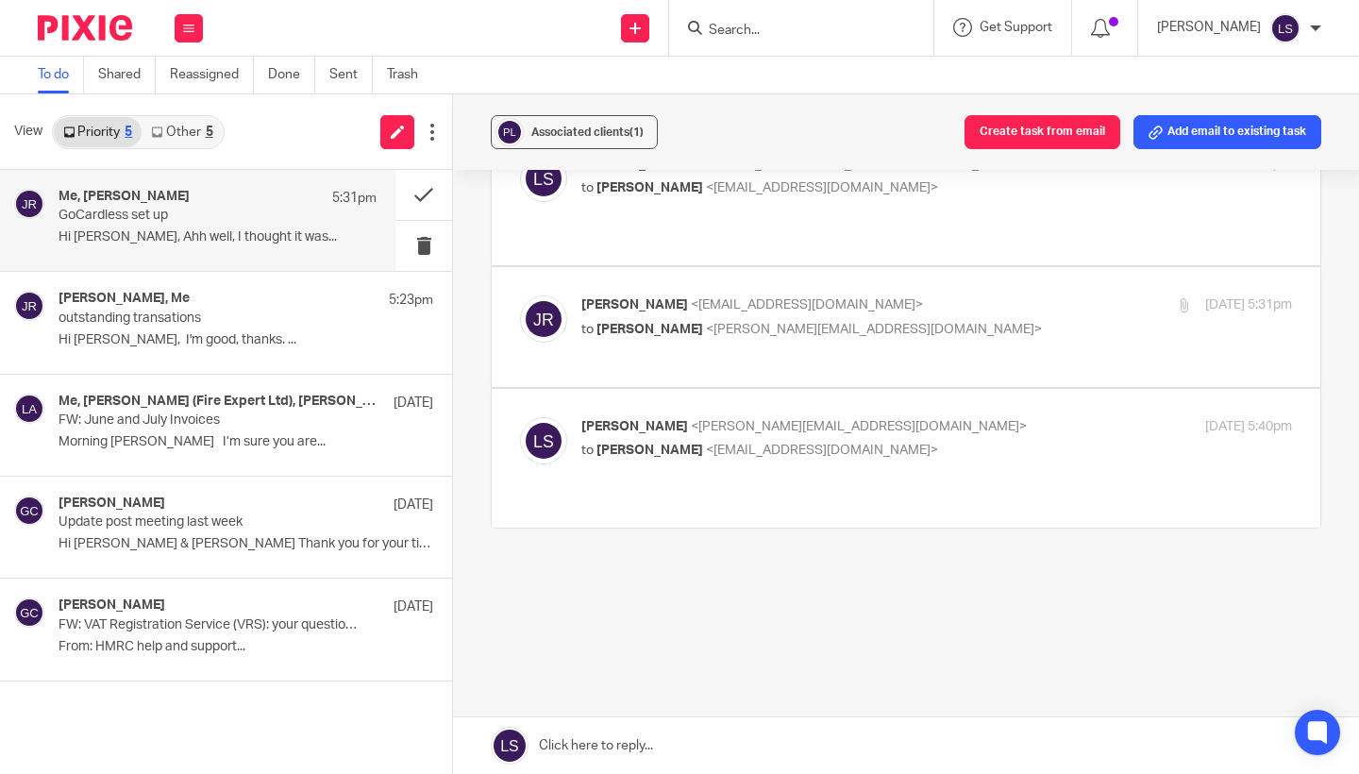
scroll to position [489, 0]
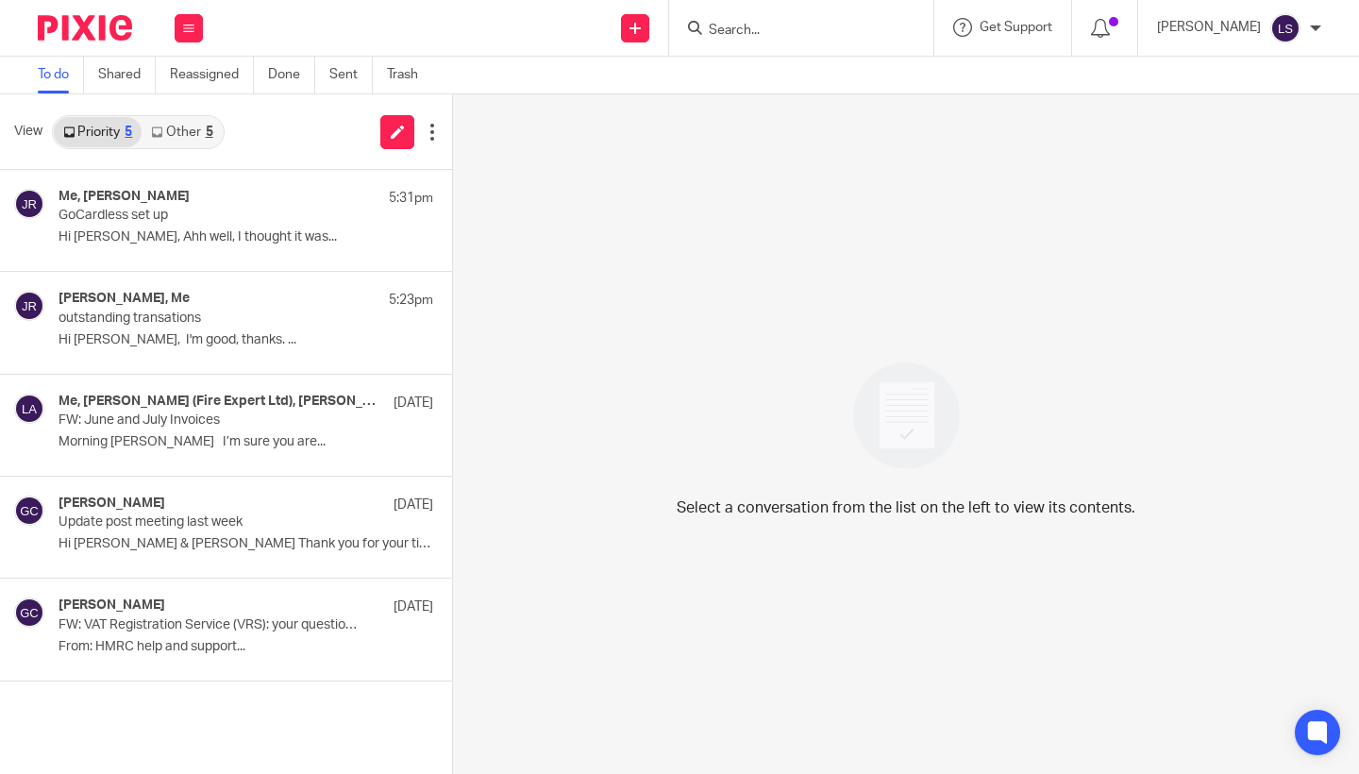
click at [203, 123] on link "Other 5" at bounding box center [182, 132] width 80 height 30
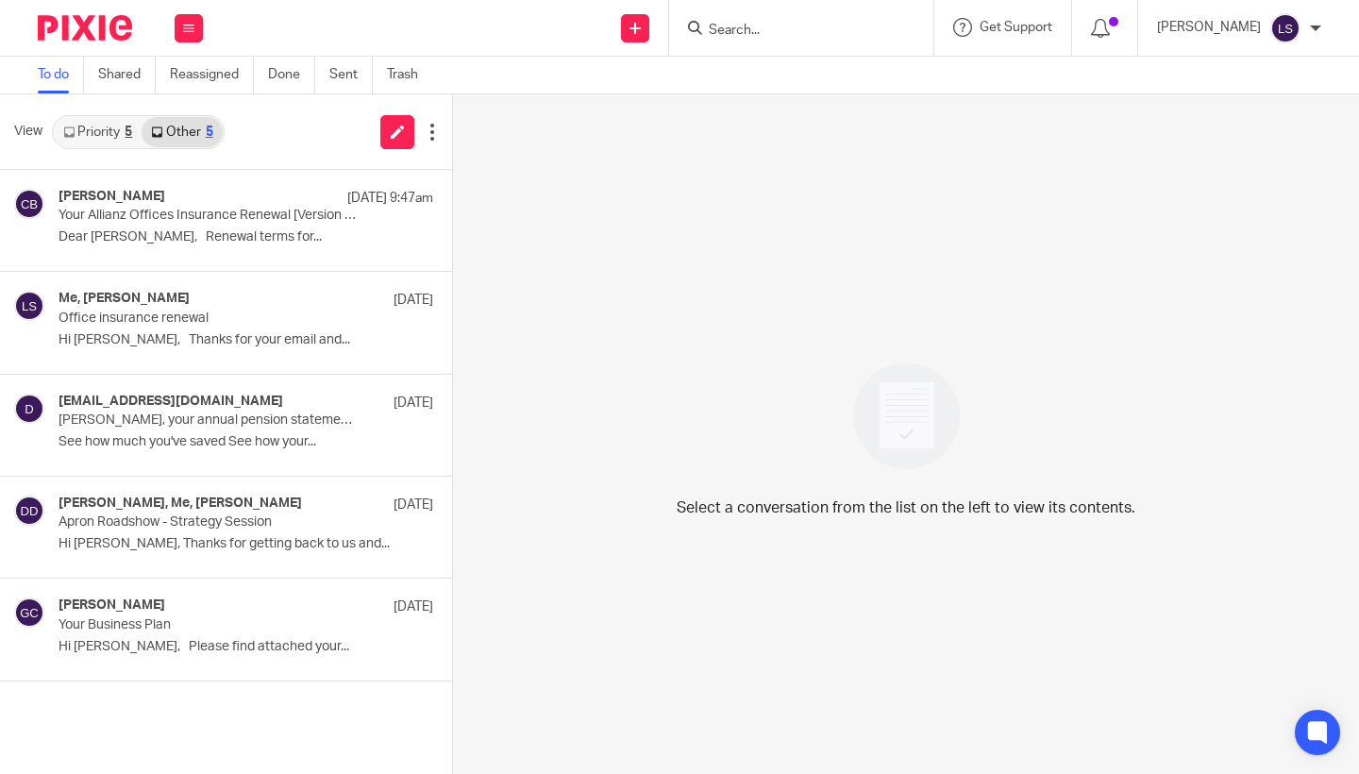
click at [130, 133] on div "5" at bounding box center [129, 132] width 8 height 13
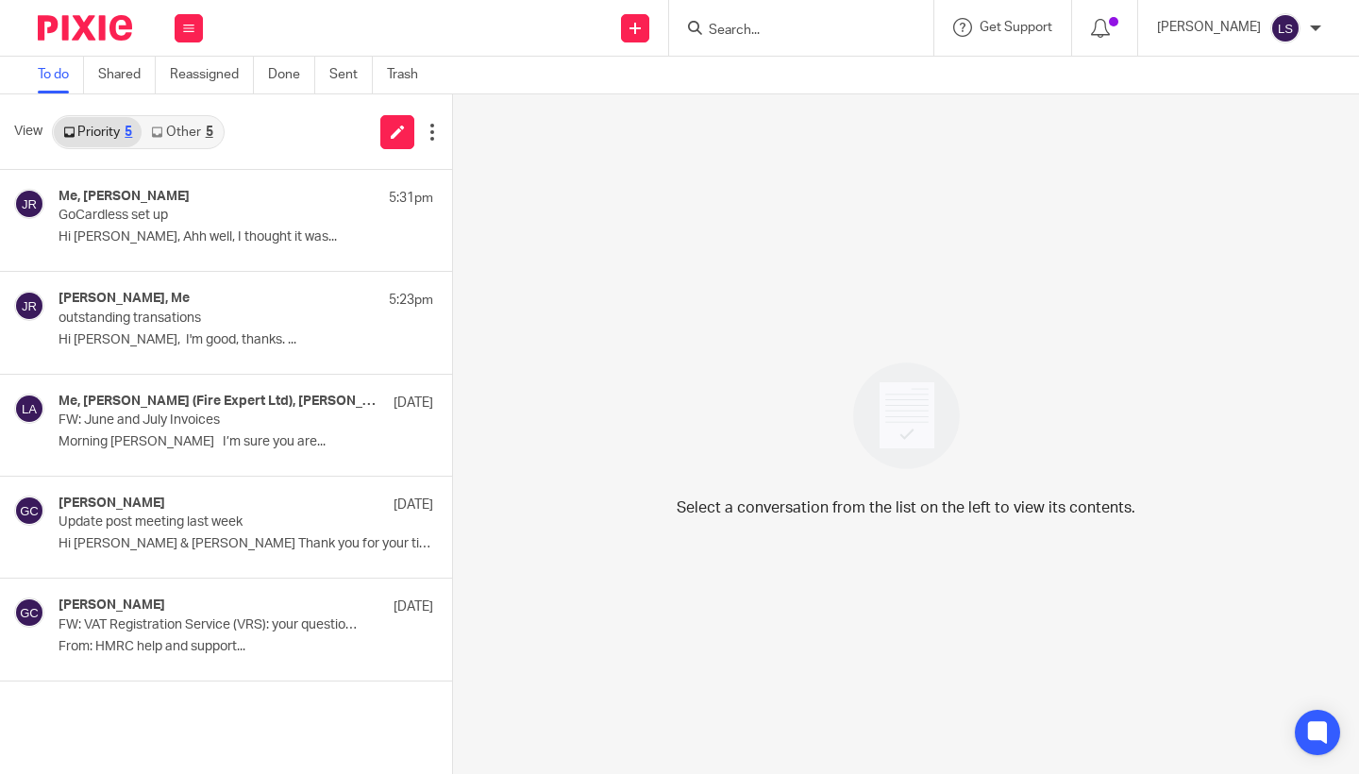
click at [113, 24] on img at bounding box center [85, 27] width 94 height 25
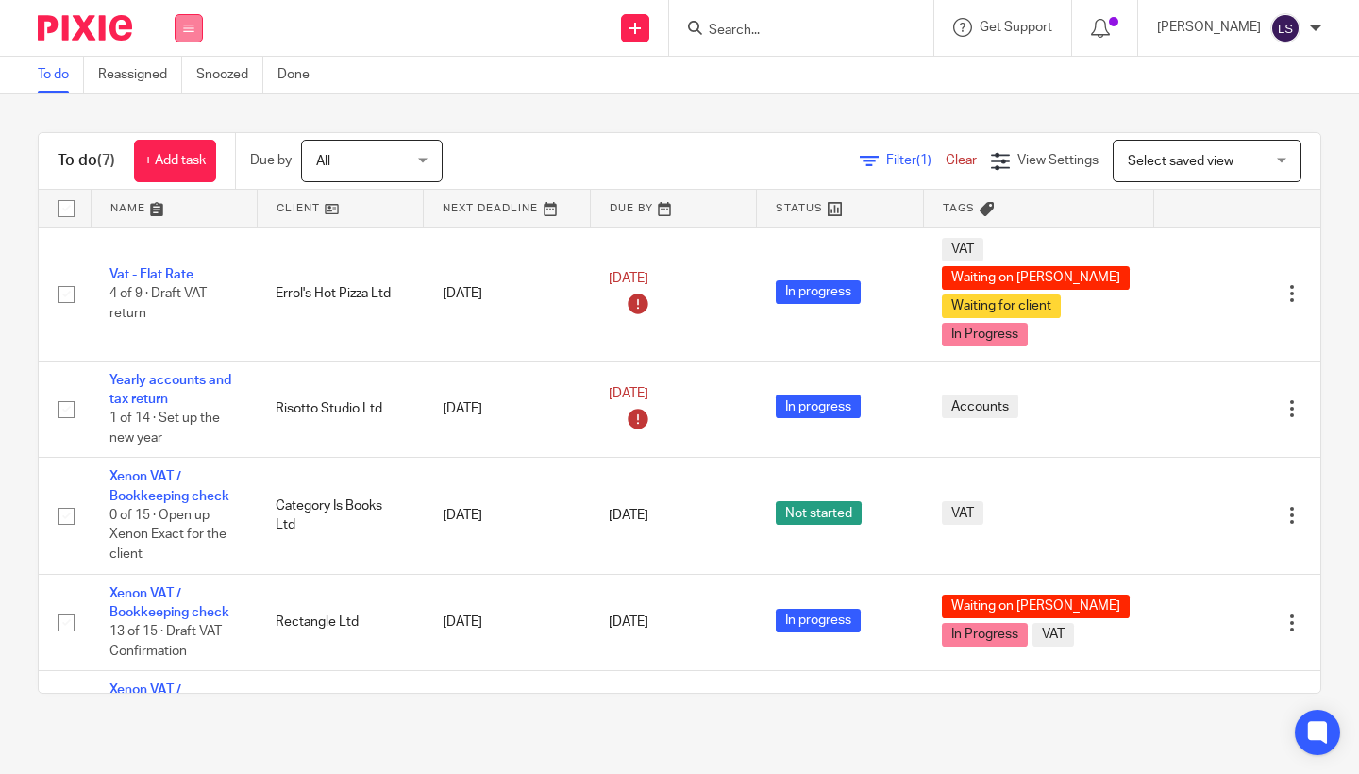
click at [190, 25] on icon at bounding box center [188, 28] width 11 height 11
click at [186, 120] on link "Email" at bounding box center [178, 115] width 31 height 13
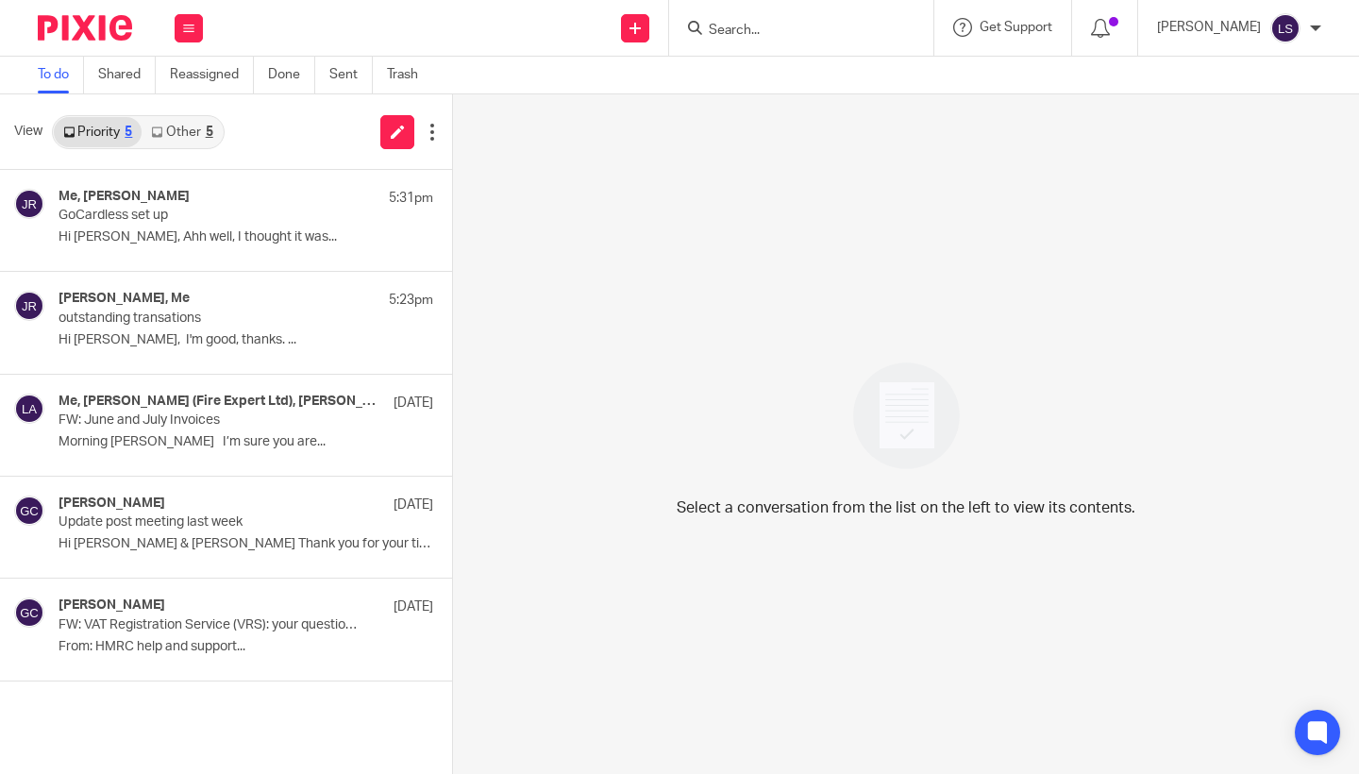
click at [183, 130] on link "Other 5" at bounding box center [182, 132] width 80 height 30
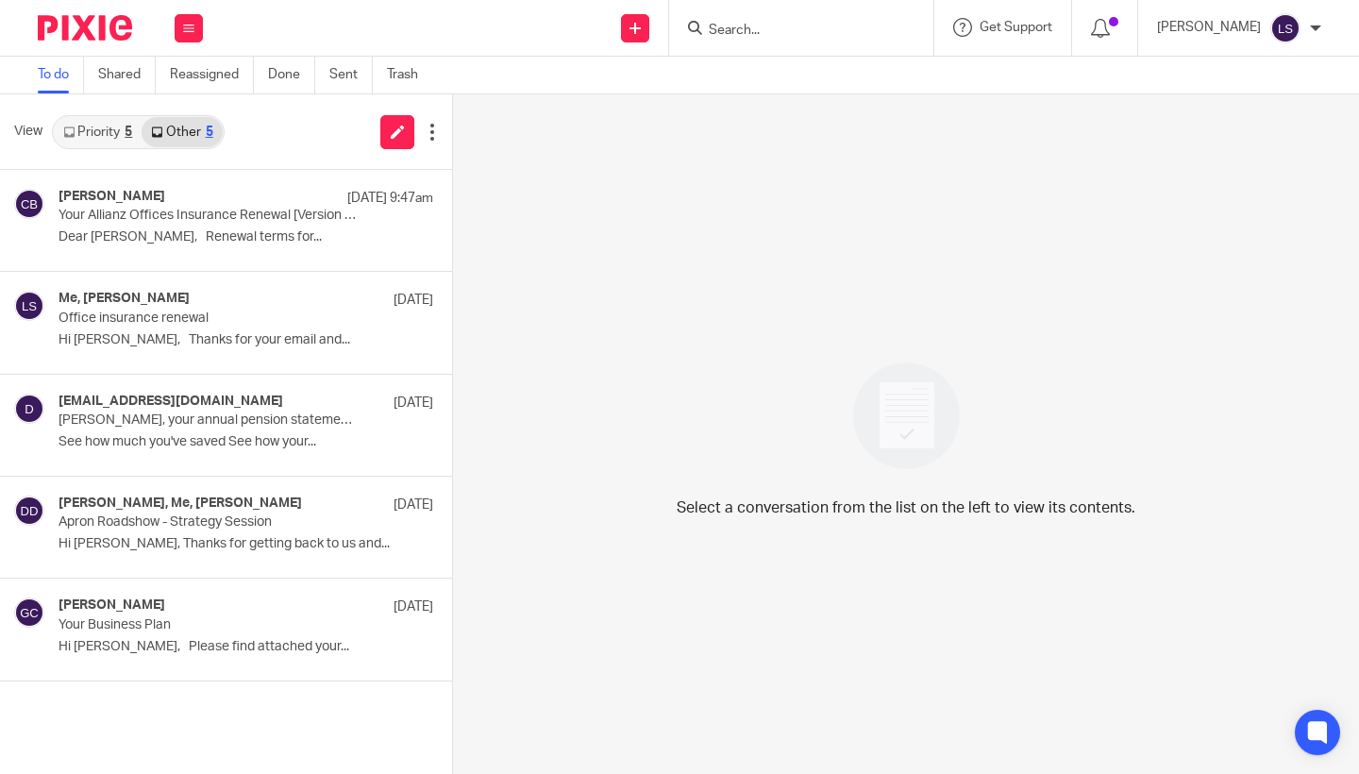
click at [92, 118] on link "Priority 5" at bounding box center [98, 132] width 88 height 30
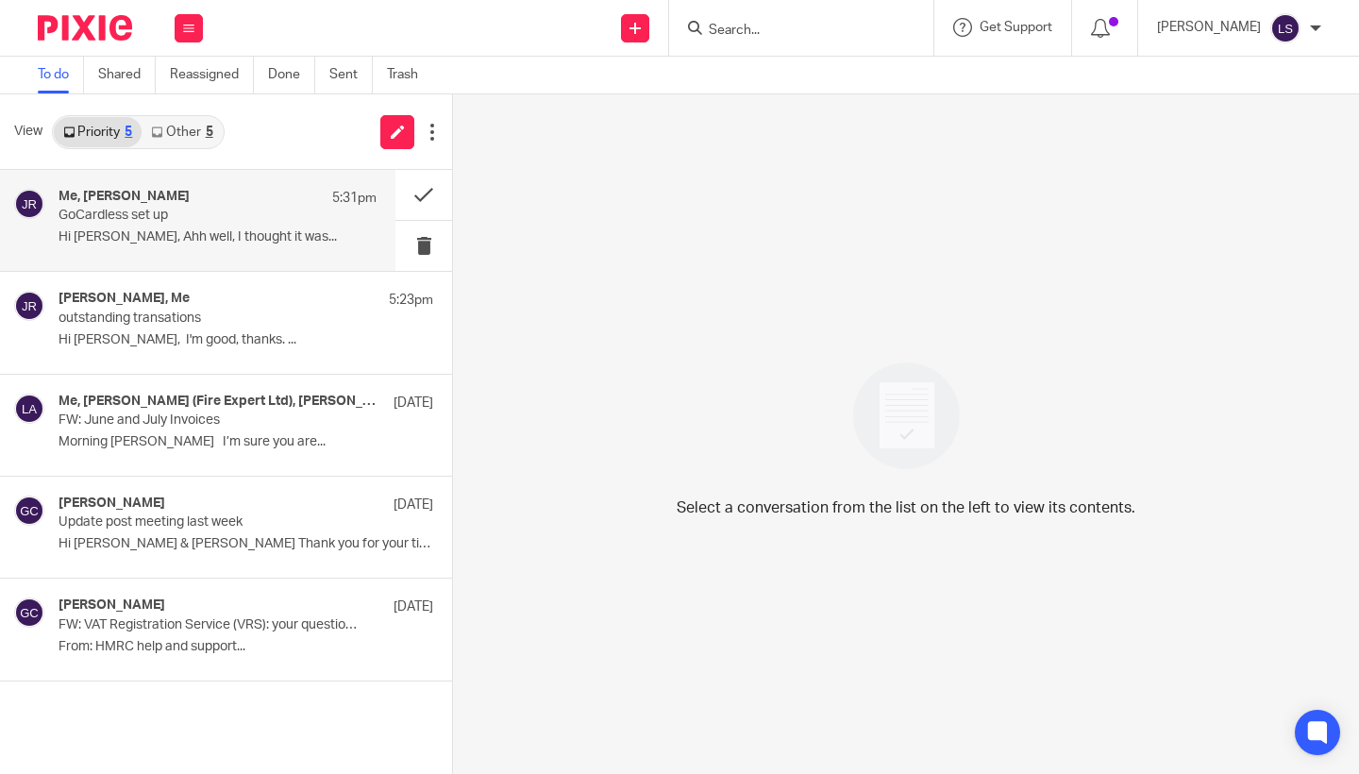
click at [113, 194] on h4 "Me, [PERSON_NAME]" at bounding box center [124, 197] width 131 height 16
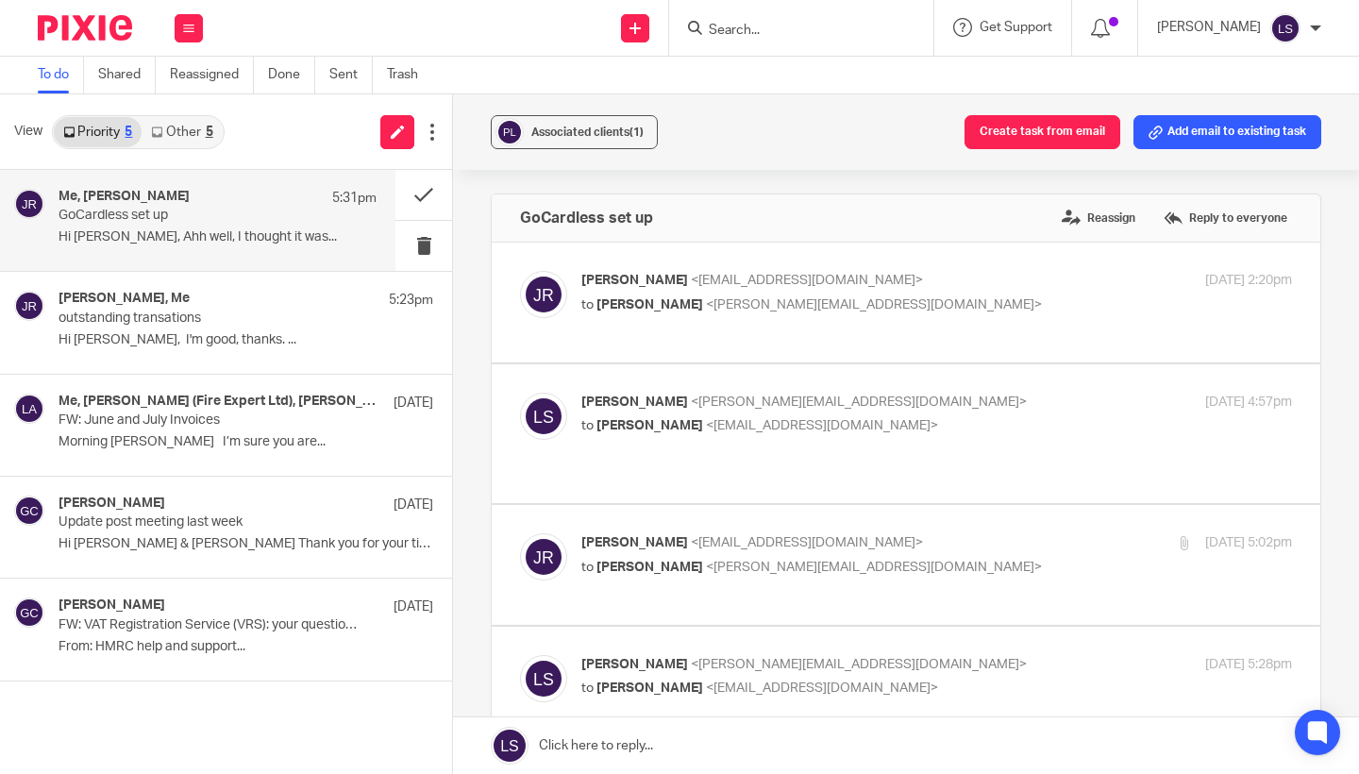
click at [1358, 476] on div "Associated clients (1) Create task from email Add email to existing task GoCard…" at bounding box center [906, 434] width 906 height 680
click at [1348, 476] on div "Associated clients (1) Create task from email Add email to existing task GoCard…" at bounding box center [906, 434] width 906 height 680
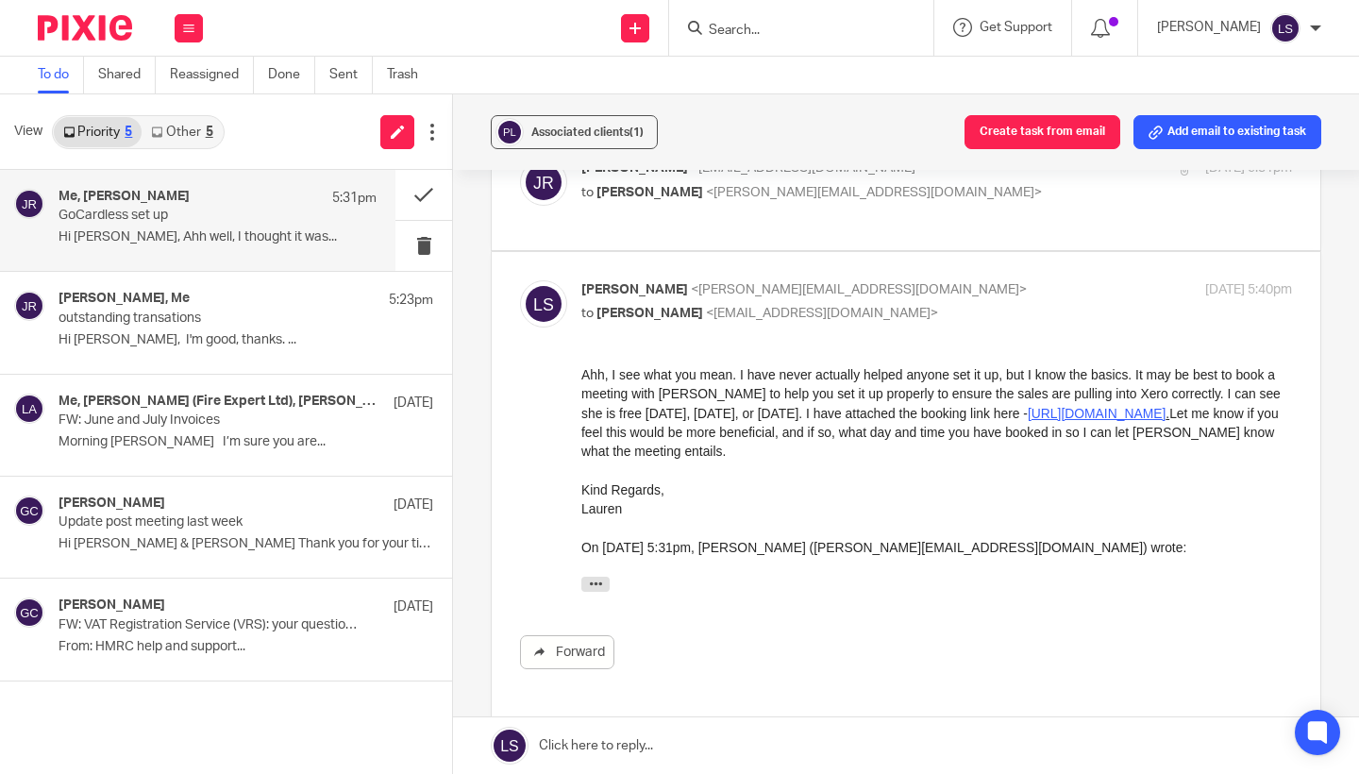
scroll to position [622, 0]
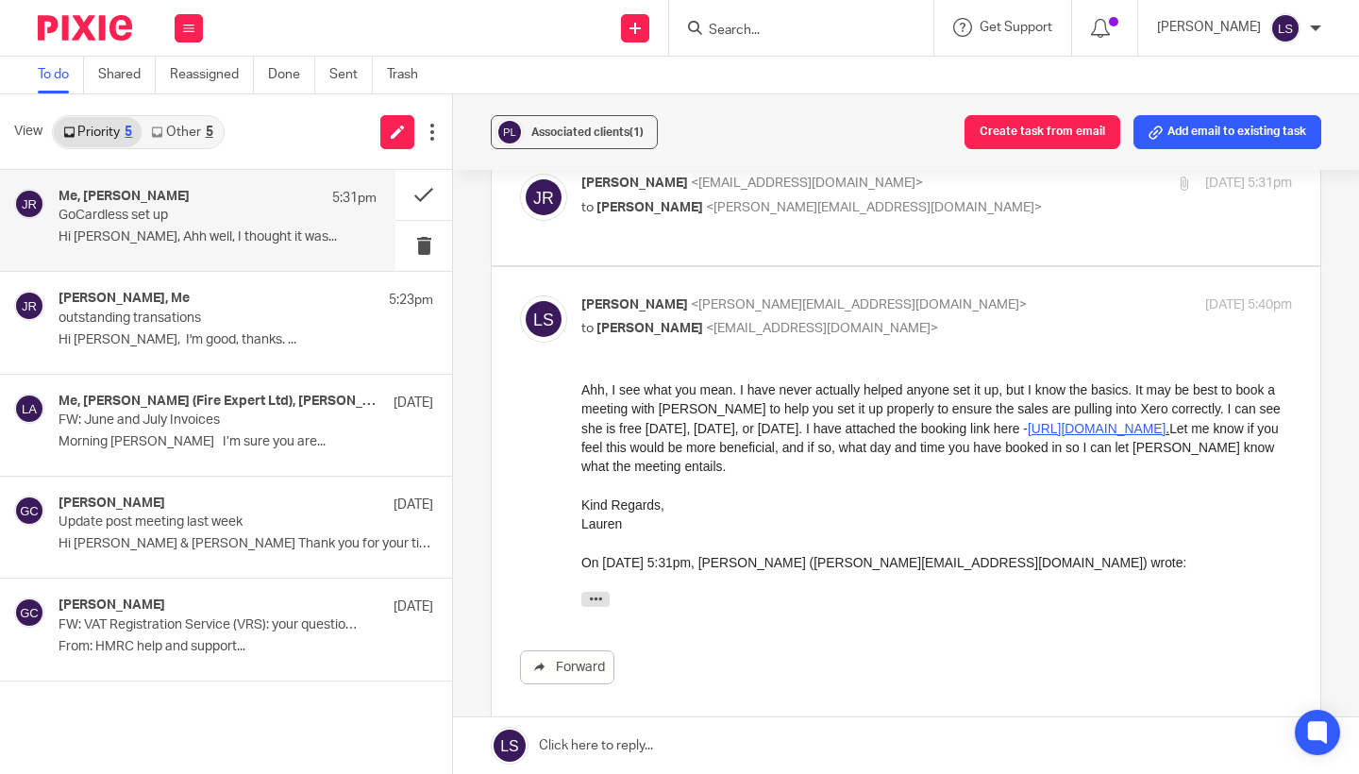
click at [999, 295] on p "[PERSON_NAME] <[EMAIL_ADDRESS][DOMAIN_NAME]>" at bounding box center [818, 305] width 474 height 20
checkbox input "false"
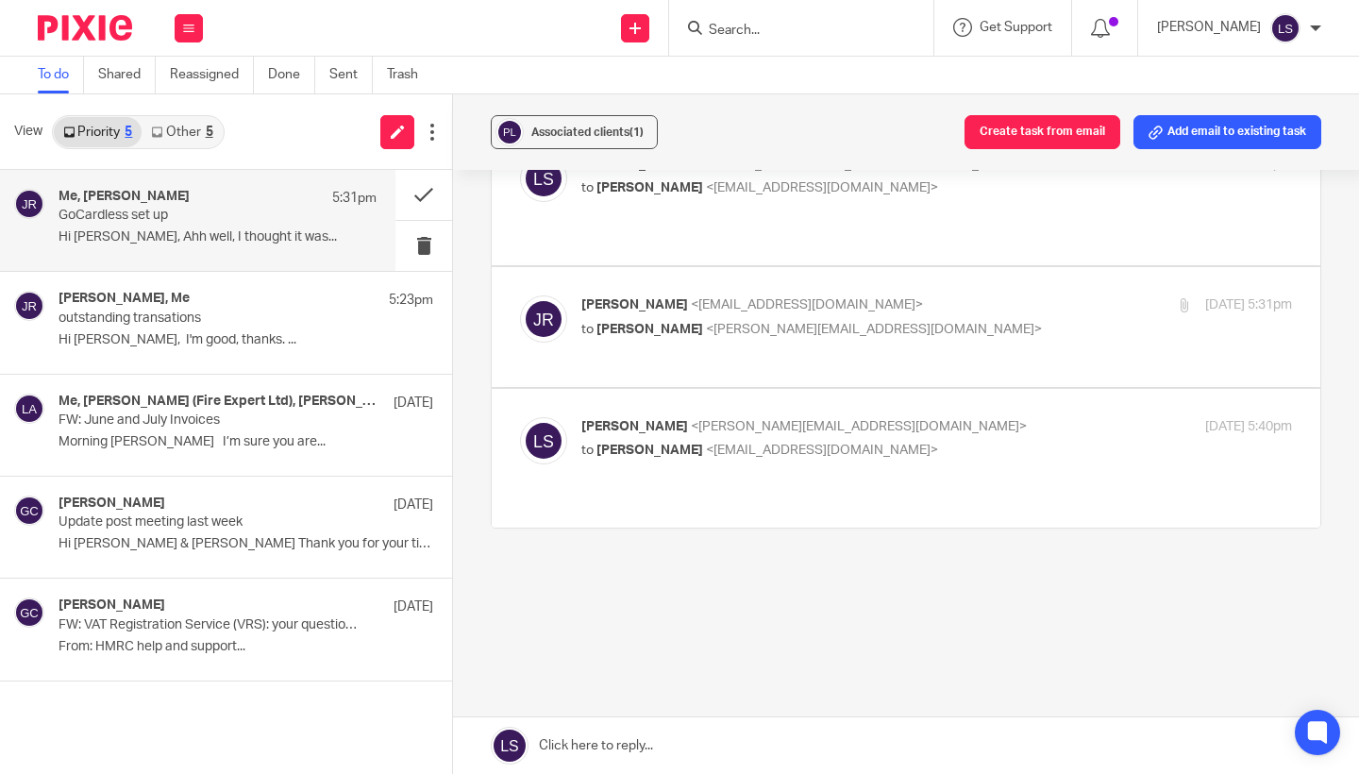
scroll to position [489, 0]
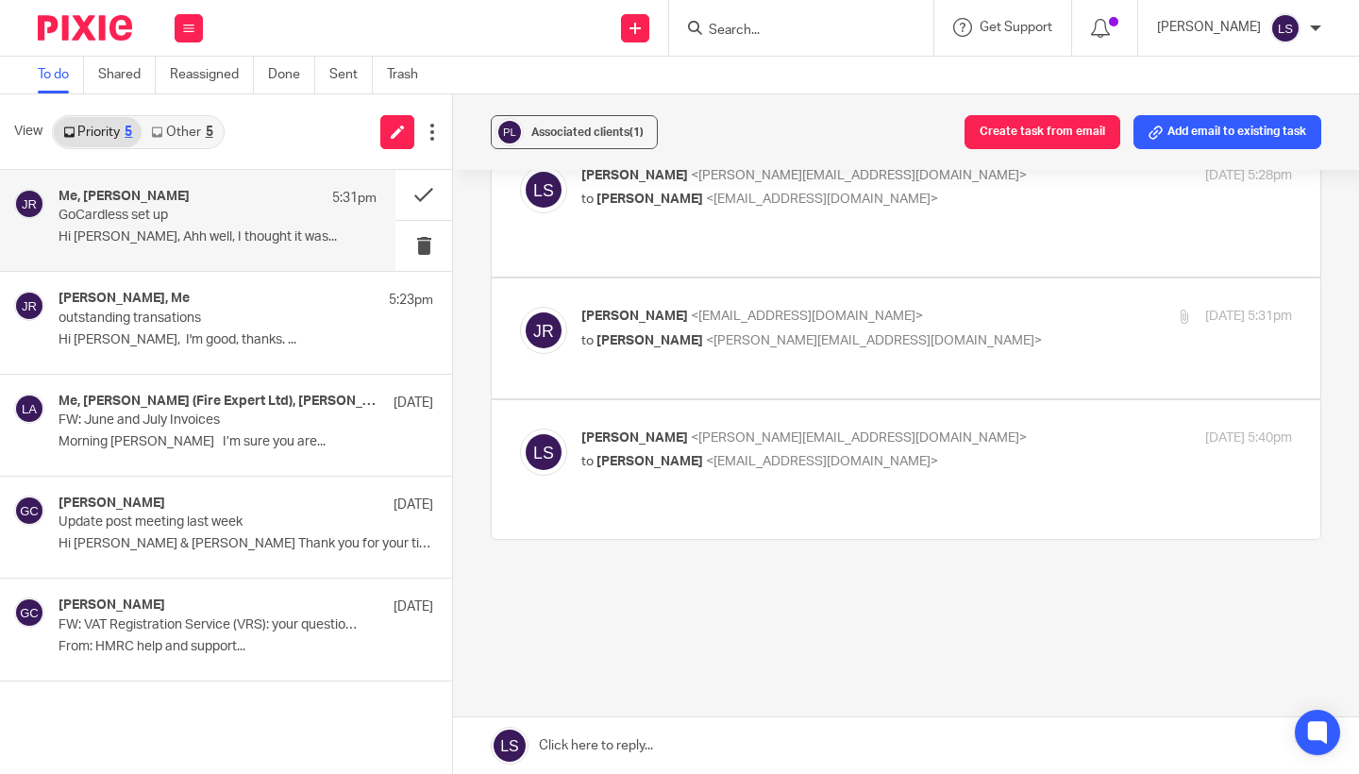
click at [950, 307] on p "Jake Richardson <jake@paintandmortar.com>" at bounding box center [818, 317] width 474 height 20
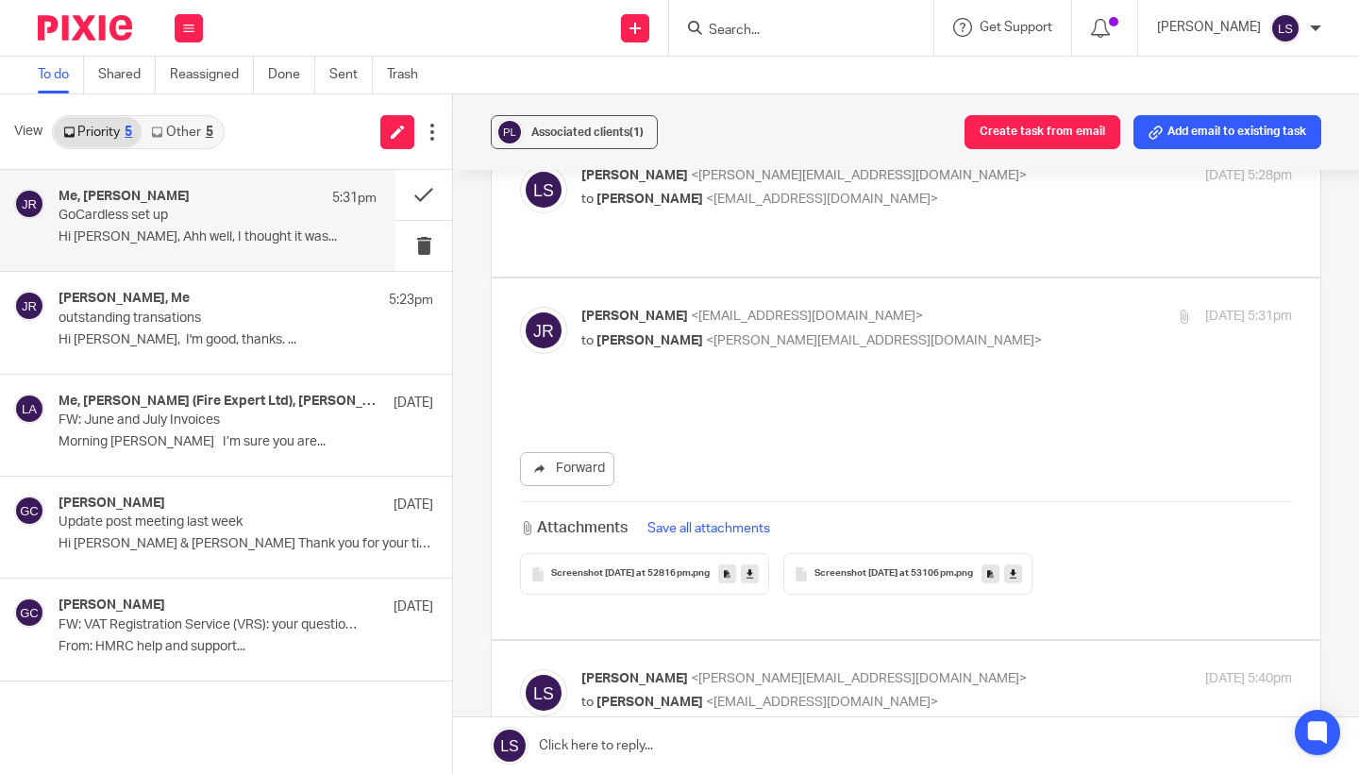
scroll to position [0, 0]
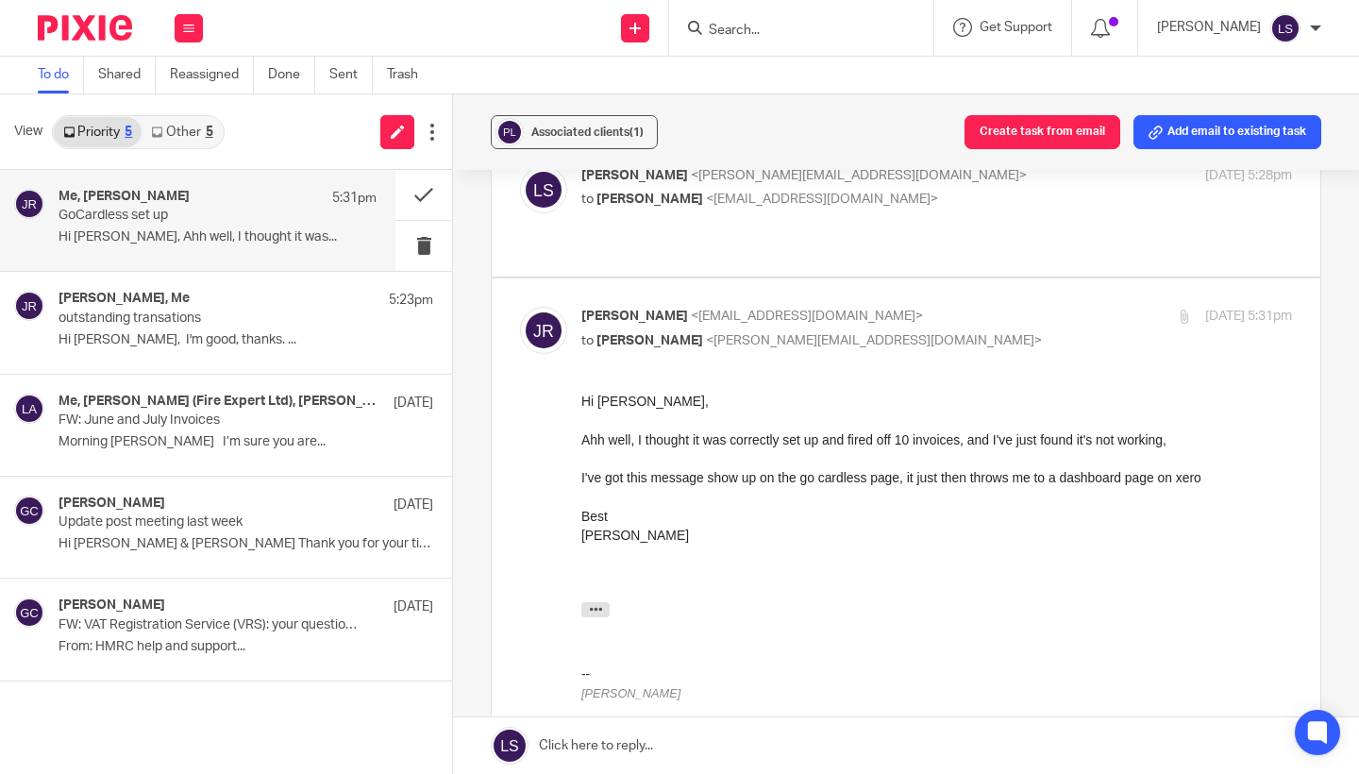
click at [950, 307] on p "Jake Richardson <jake@paintandmortar.com>" at bounding box center [818, 317] width 474 height 20
checkbox input "false"
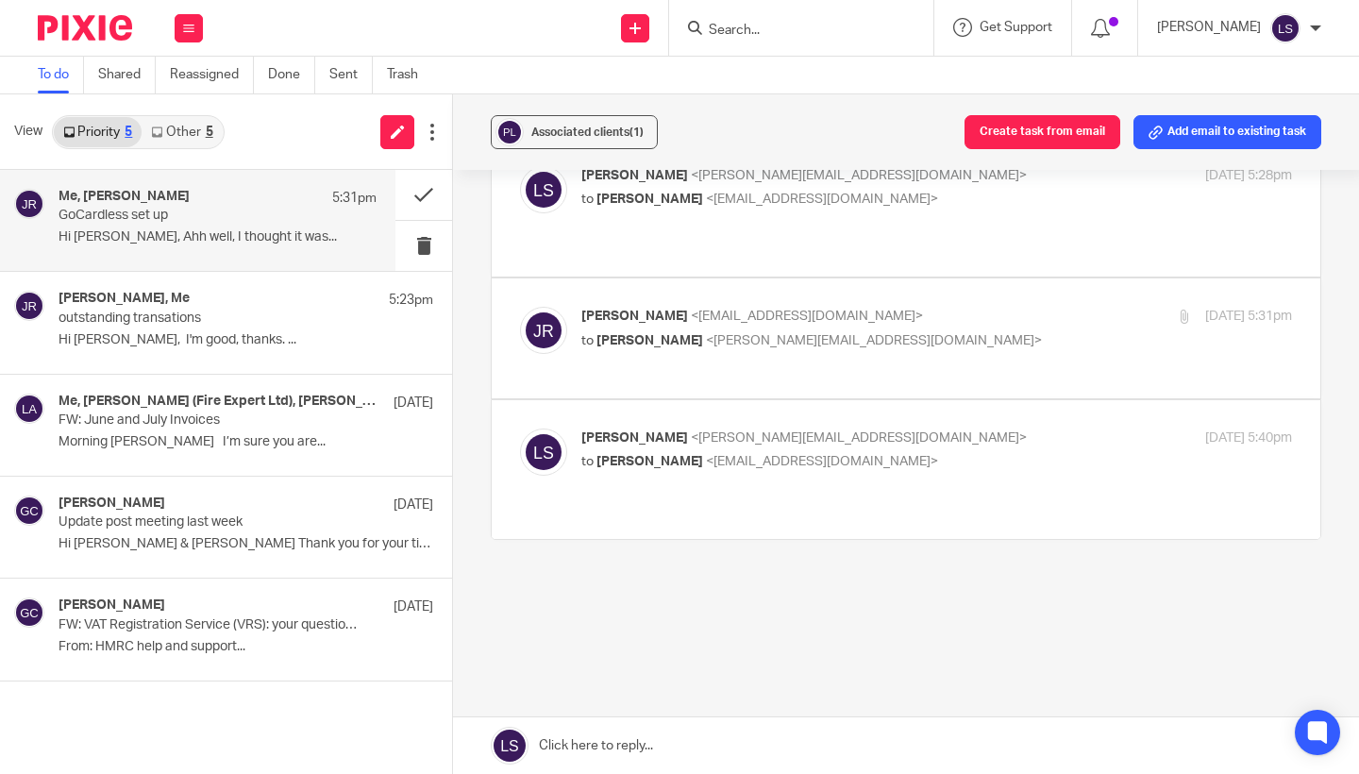
click at [963, 428] on p "Lauren Simmons <lauren@fearlessfinancials.co.uk>" at bounding box center [818, 438] width 474 height 20
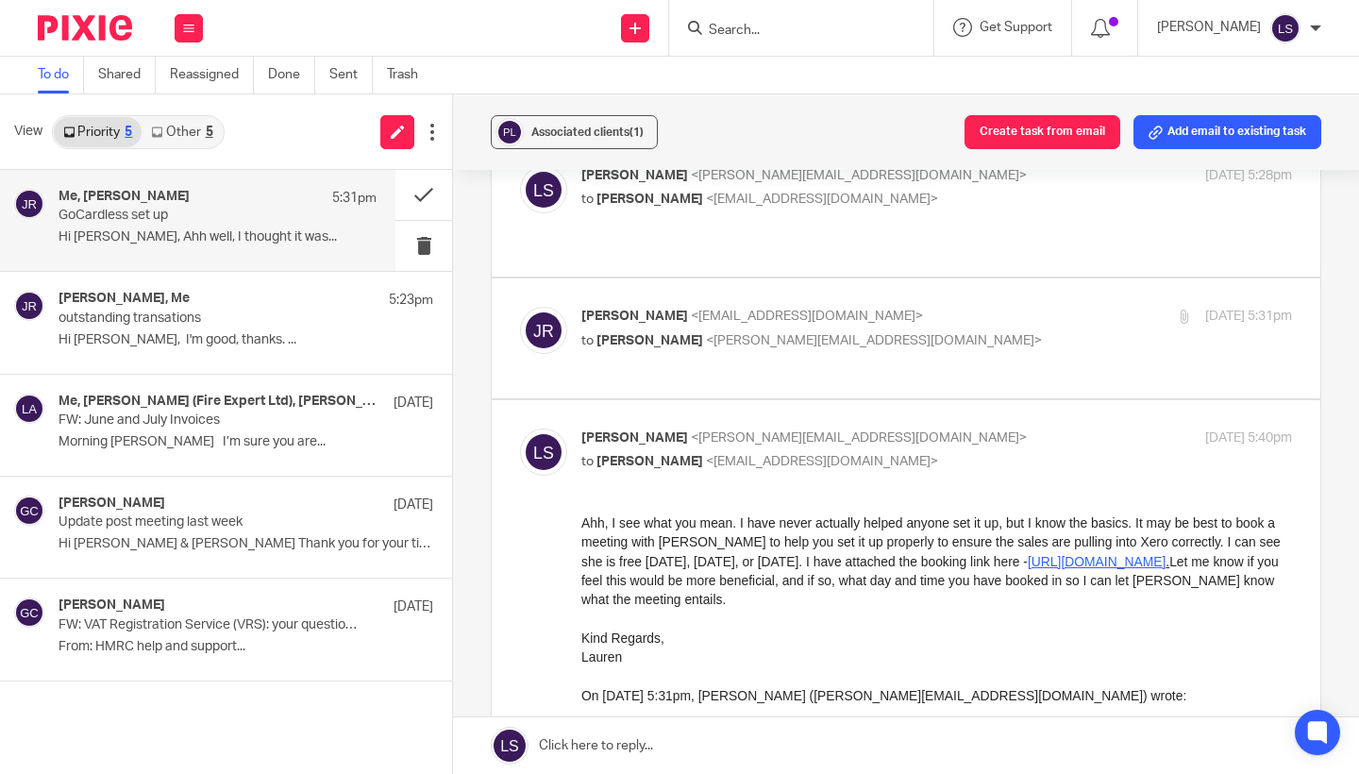
click at [1089, 560] on u "https://tidycal.com/fearlessfinancials" at bounding box center [1097, 560] width 138 height 15
click at [940, 428] on p "Lauren Simmons <lauren@fearlessfinancials.co.uk>" at bounding box center [818, 438] width 474 height 20
checkbox input "false"
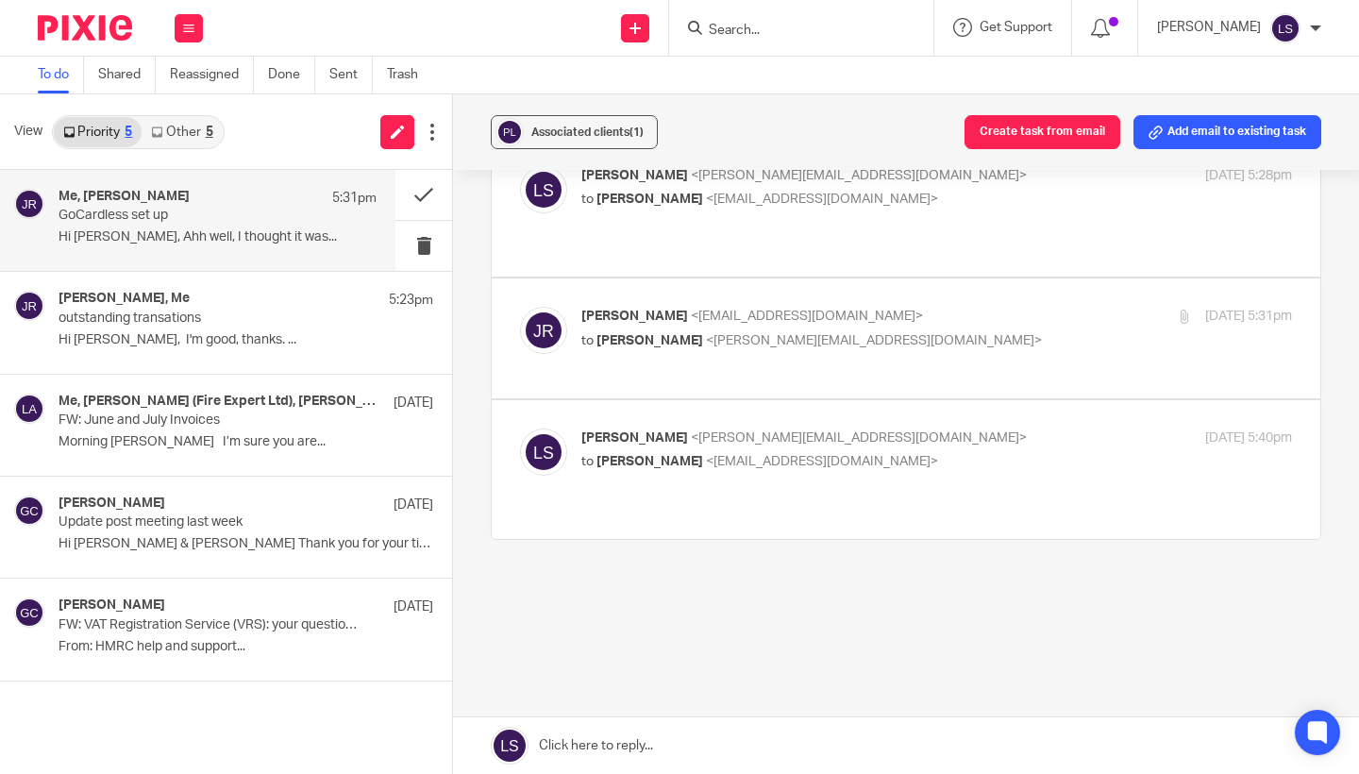
click at [717, 754] on link at bounding box center [906, 745] width 906 height 57
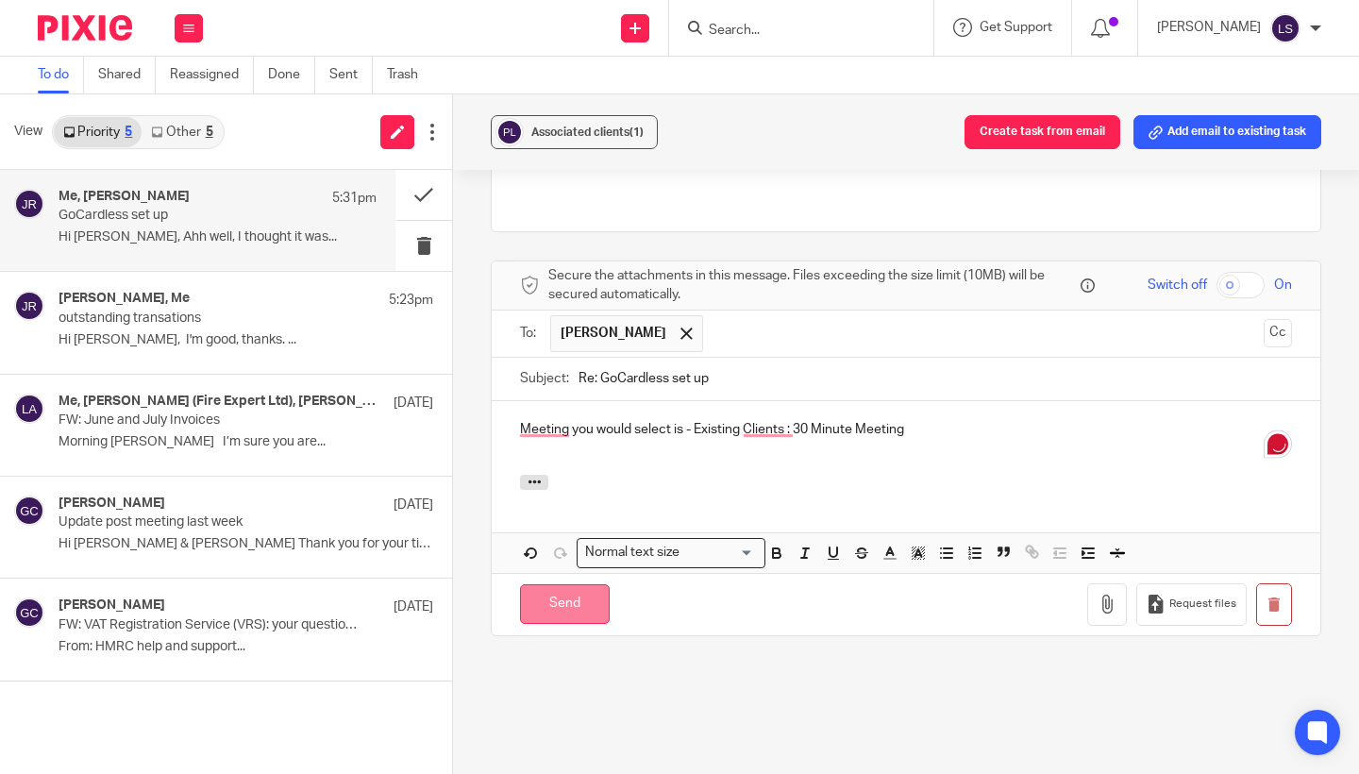
click at [589, 584] on input "Send" at bounding box center [565, 604] width 90 height 41
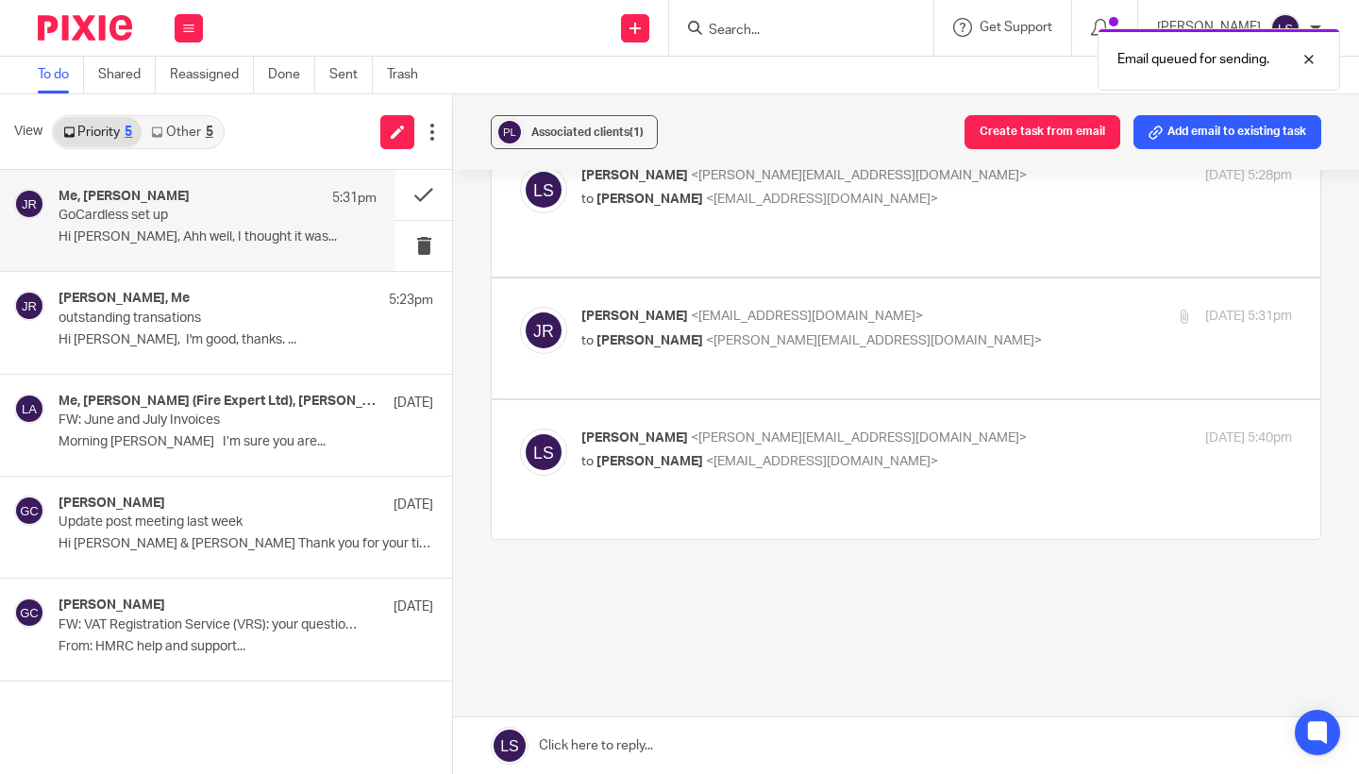
click at [716, 692] on div "Associated clients (1) Create task from email Add email to existing task GoCard…" at bounding box center [906, 434] width 906 height 680
click at [195, 26] on button at bounding box center [189, 28] width 28 height 28
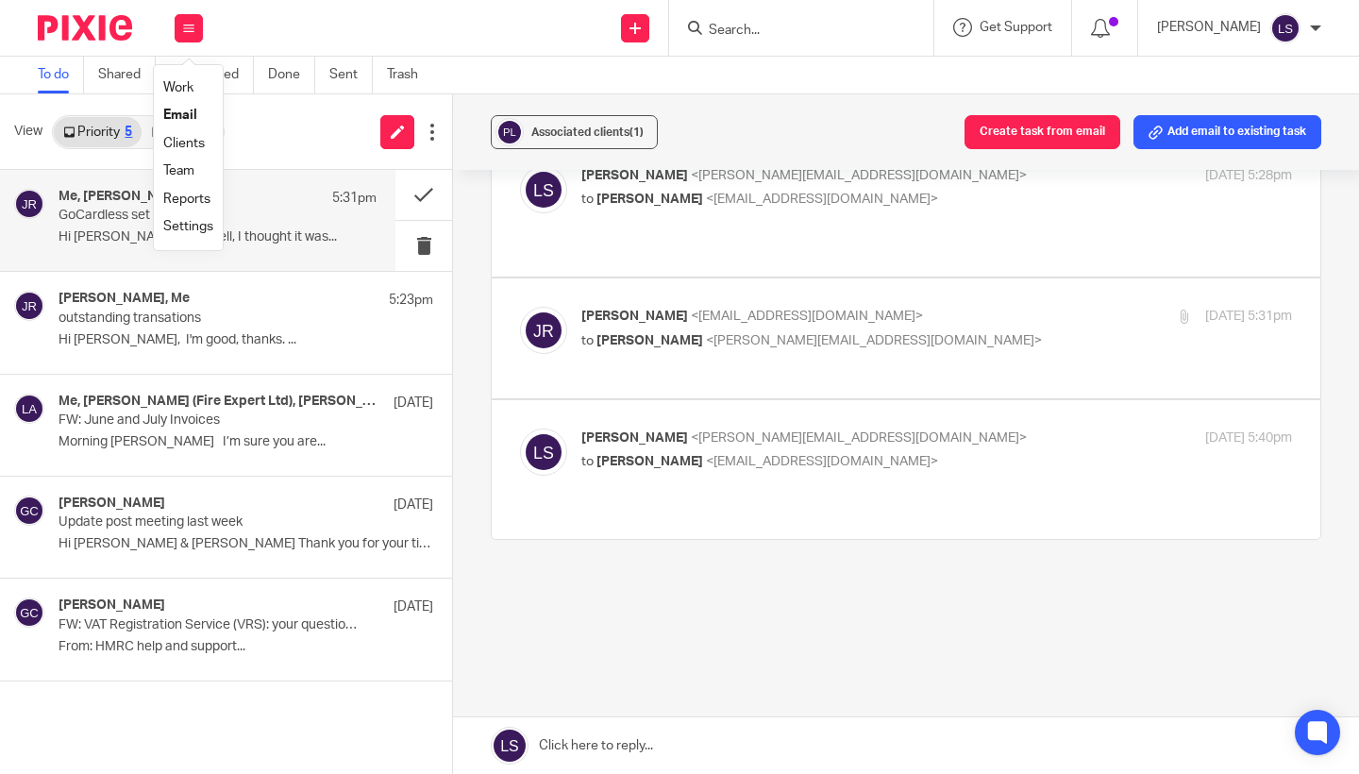
click at [180, 111] on link "Email" at bounding box center [180, 115] width 34 height 13
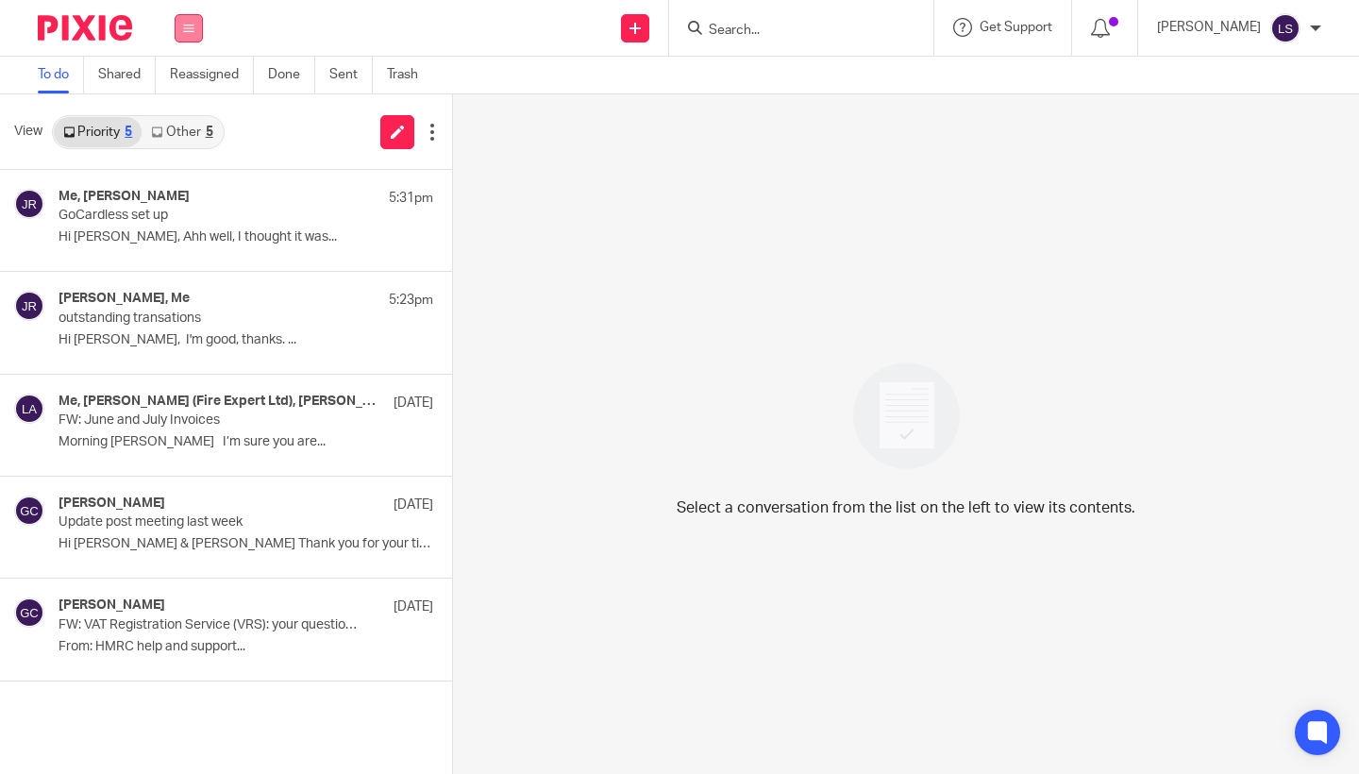
click at [191, 35] on button at bounding box center [189, 28] width 28 height 28
click at [186, 112] on link "Email" at bounding box center [180, 115] width 34 height 13
